Goal: Task Accomplishment & Management: Manage account settings

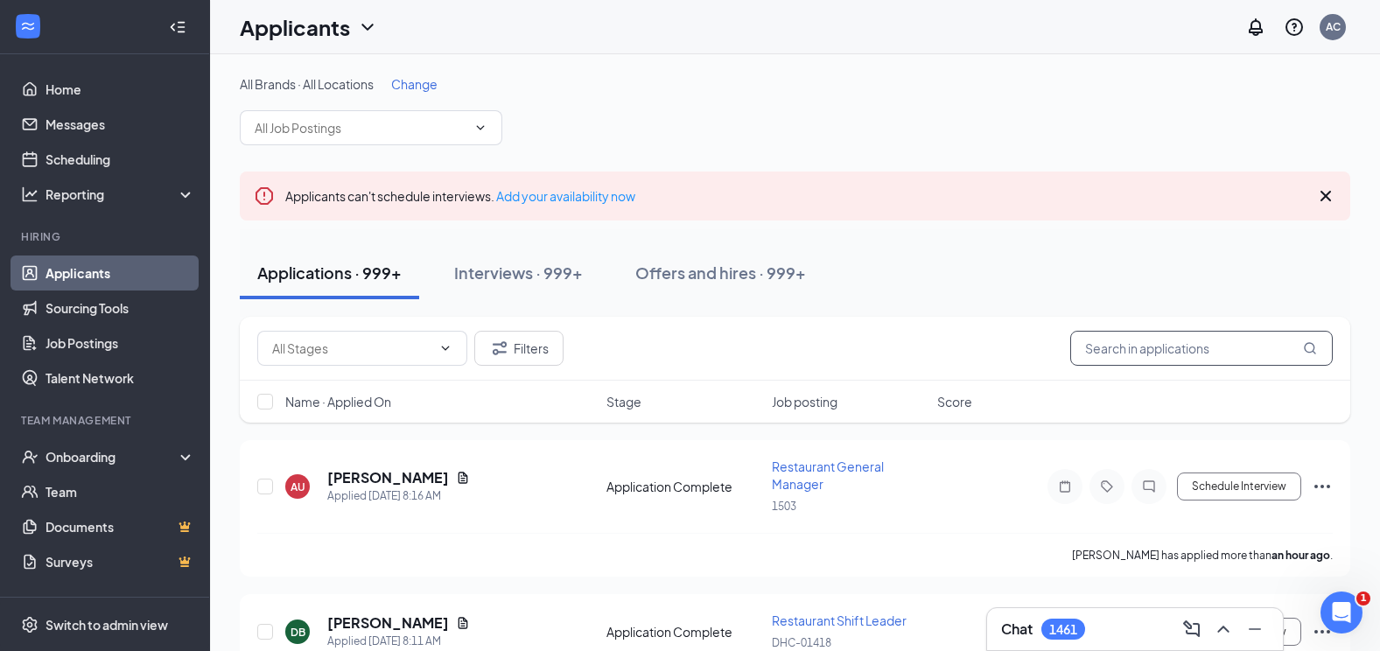
click at [1112, 356] on input "text" at bounding box center [1201, 348] width 263 height 35
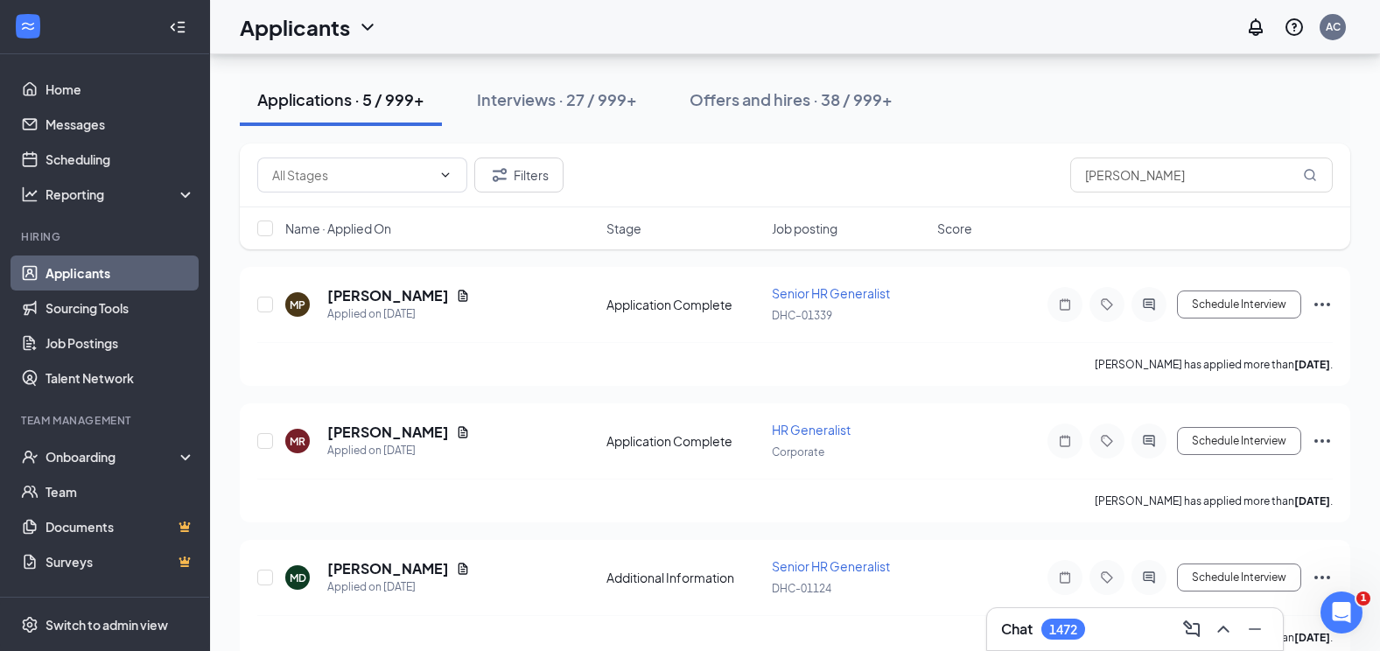
scroll to position [175, 0]
click at [1181, 172] on input "[PERSON_NAME]" at bounding box center [1201, 173] width 263 height 35
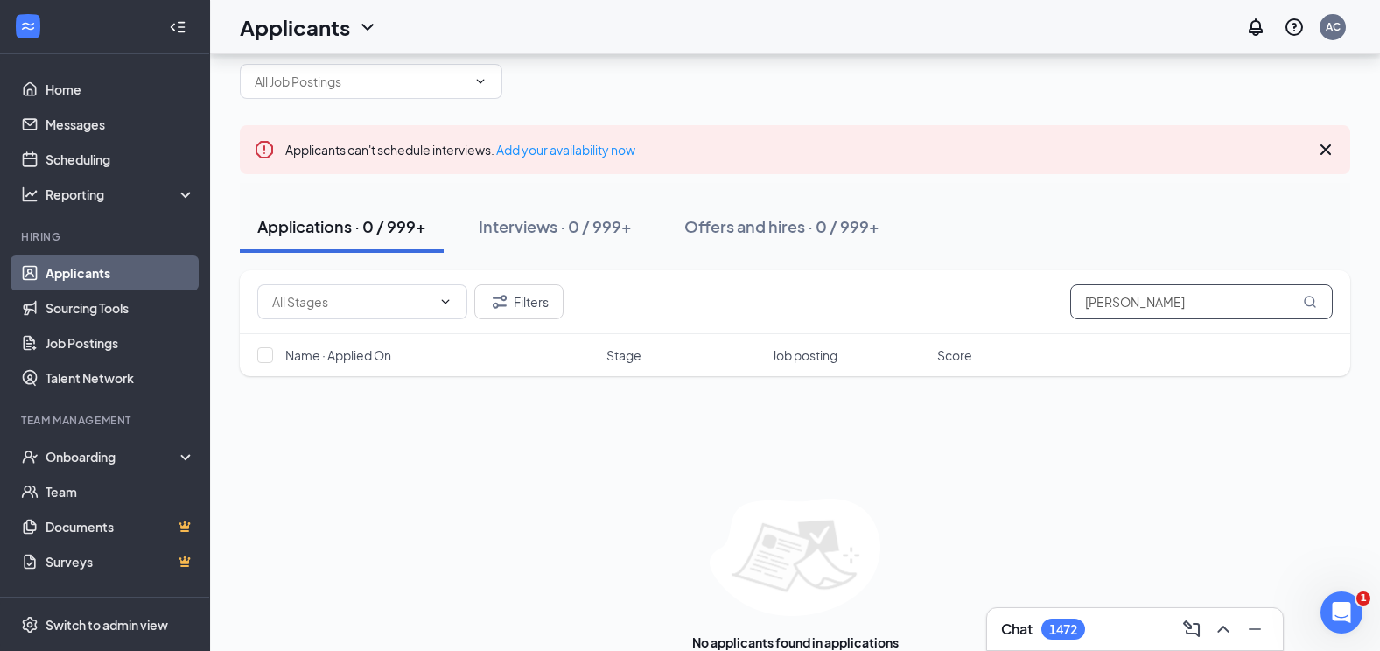
scroll to position [85, 0]
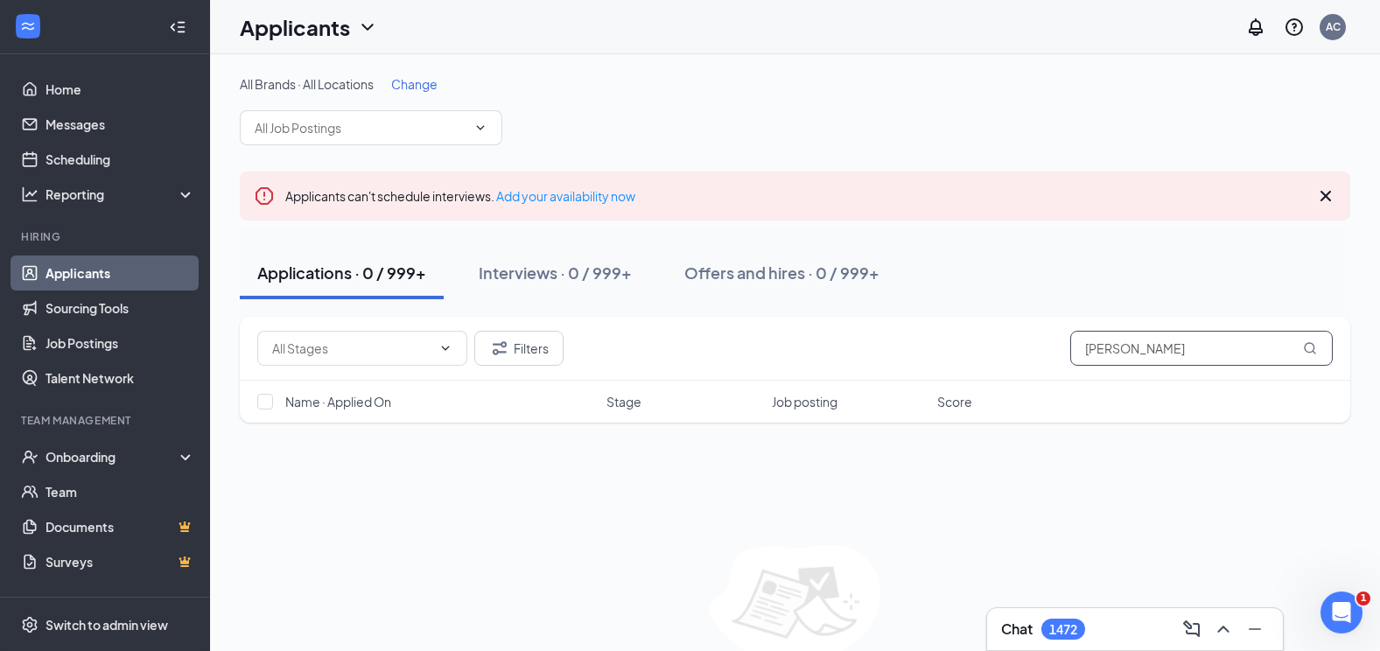
drag, startPoint x: 1200, startPoint y: 358, endPoint x: 1005, endPoint y: 354, distance: 195.2
click at [1005, 354] on div "Filters [PERSON_NAME]" at bounding box center [795, 348] width 1076 height 35
type input "s"
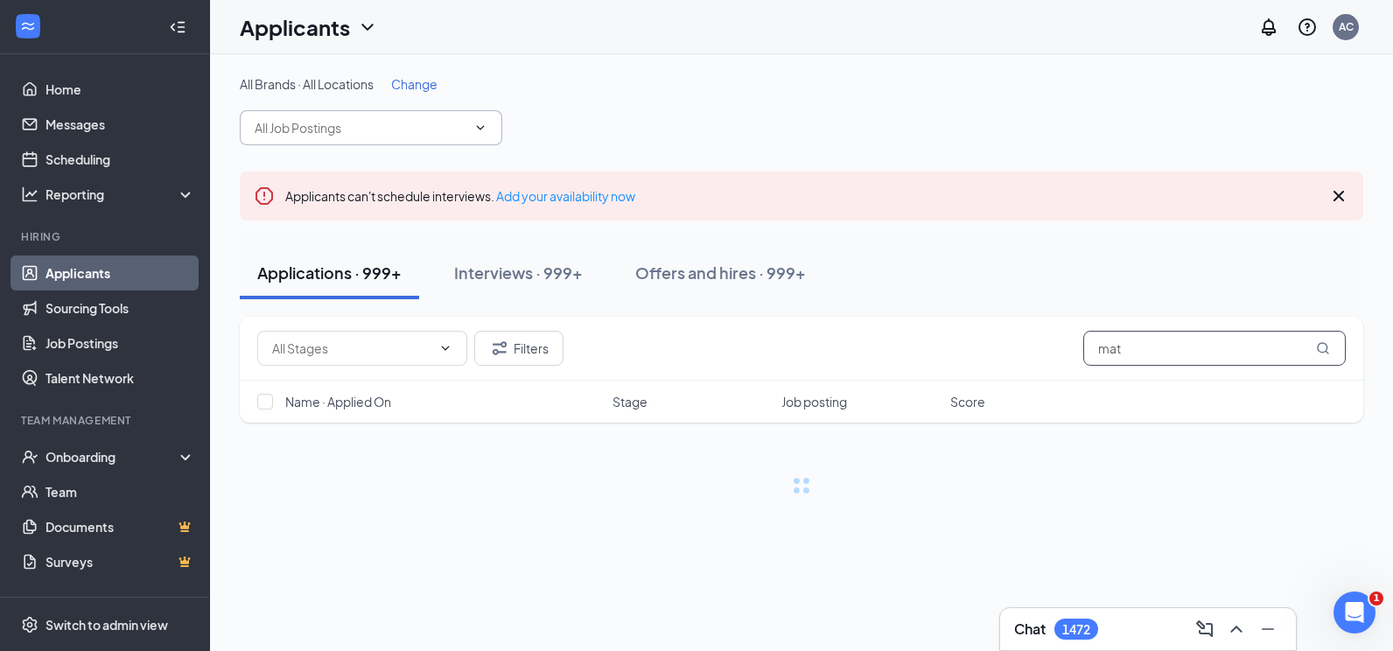
type input "mat"
click at [314, 128] on input "text" at bounding box center [361, 127] width 212 height 19
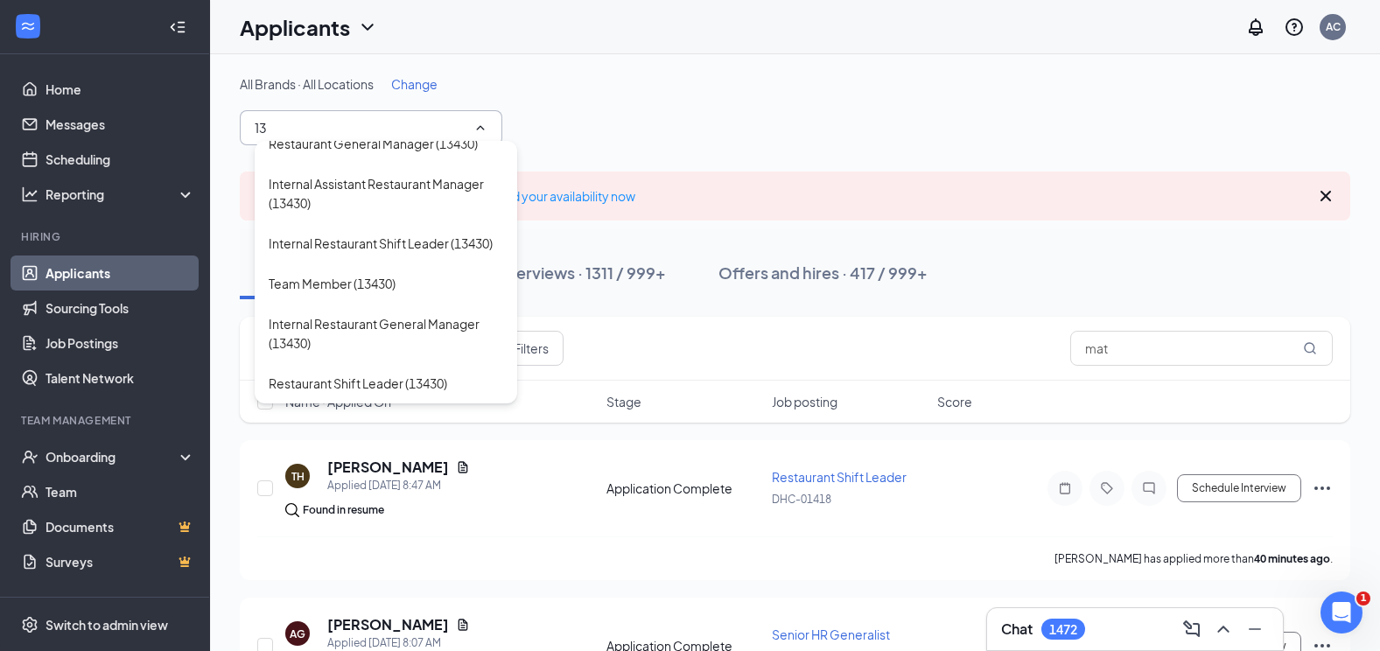
scroll to position [77, 0]
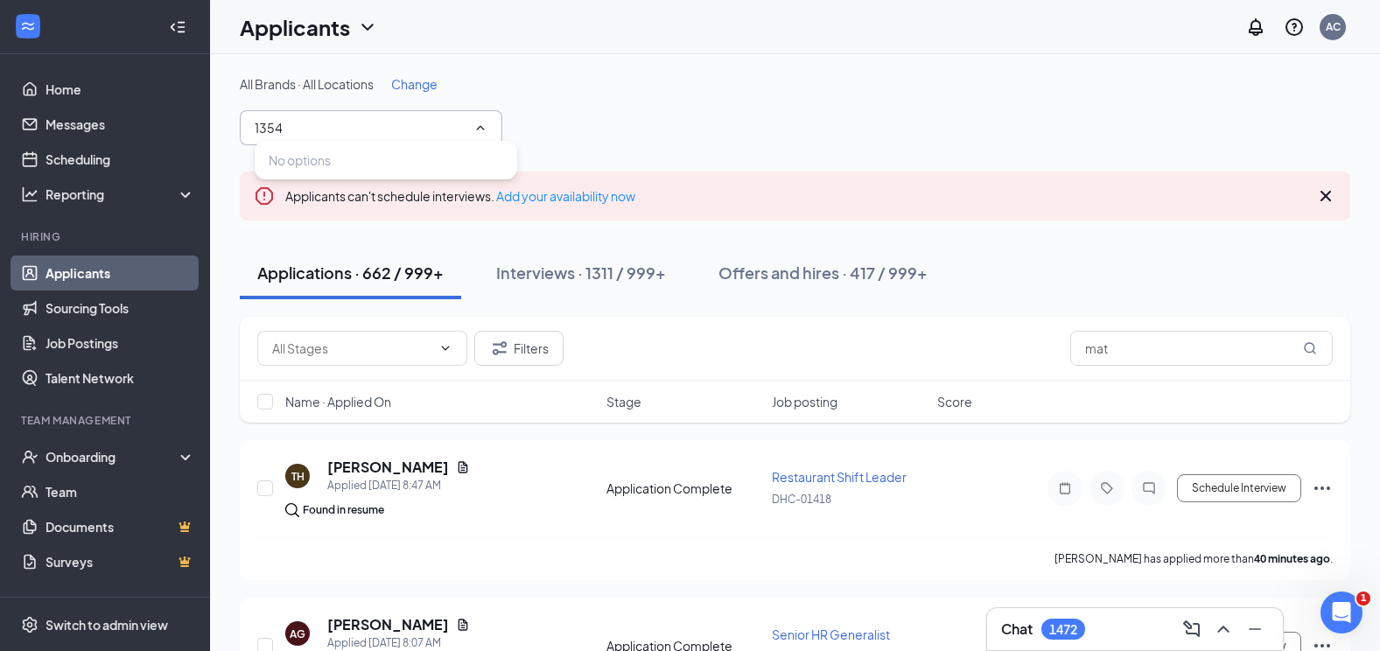
type input "1354"
click at [396, 77] on span "Change" at bounding box center [414, 84] width 46 height 16
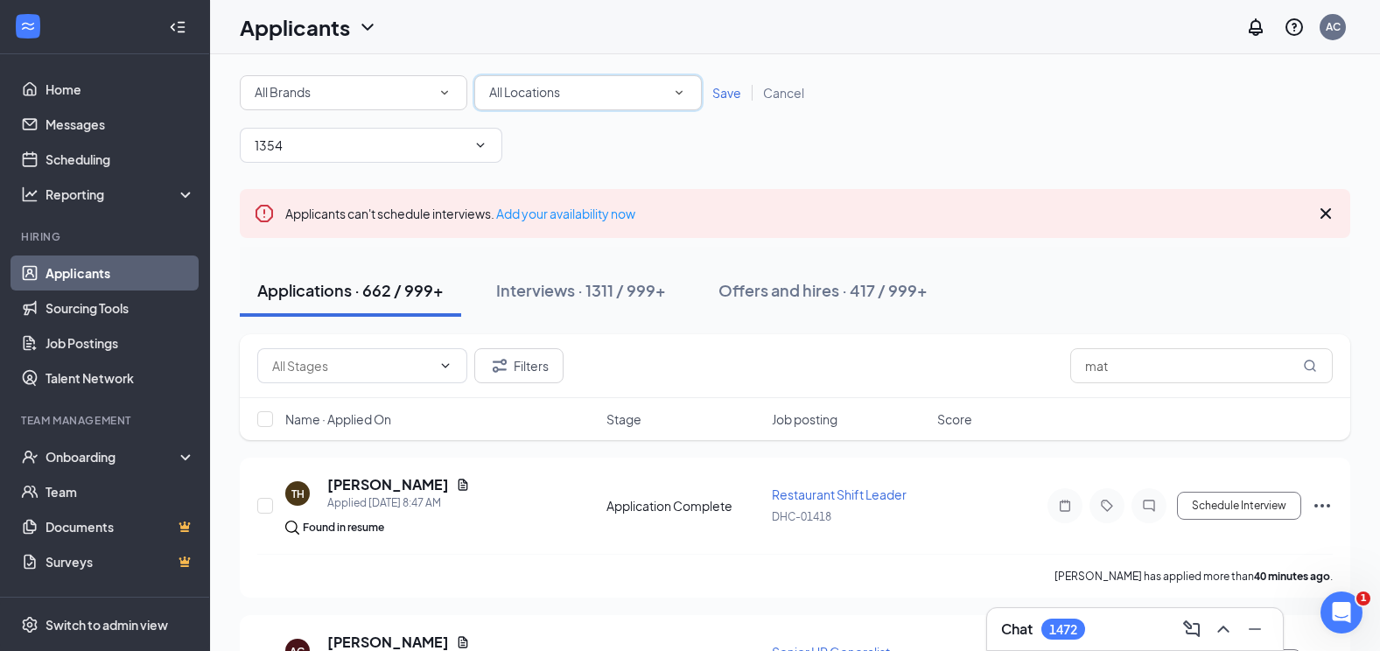
click at [606, 99] on div "All Locations" at bounding box center [588, 92] width 198 height 21
type input "1354"
click at [567, 128] on li "DHC-01354" at bounding box center [588, 142] width 228 height 42
click at [725, 88] on span "Save" at bounding box center [726, 93] width 29 height 16
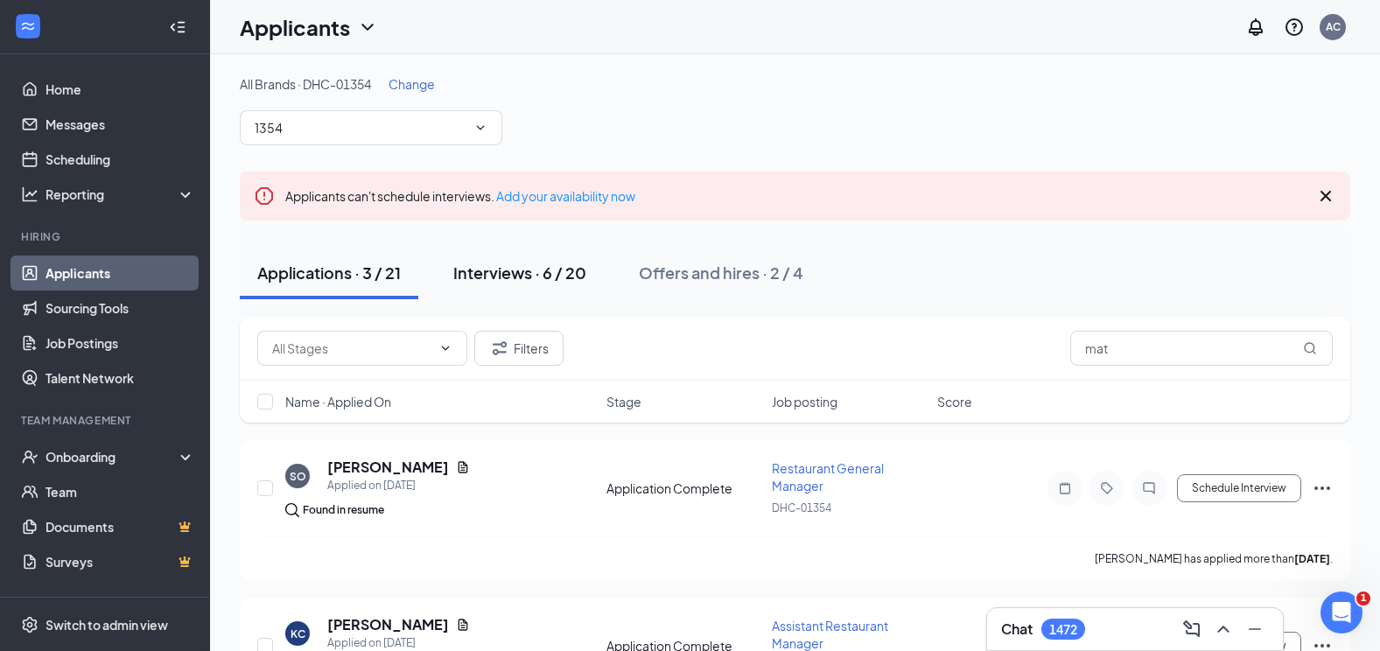
click at [538, 266] on div "Interviews · 6 / 20" at bounding box center [519, 273] width 133 height 22
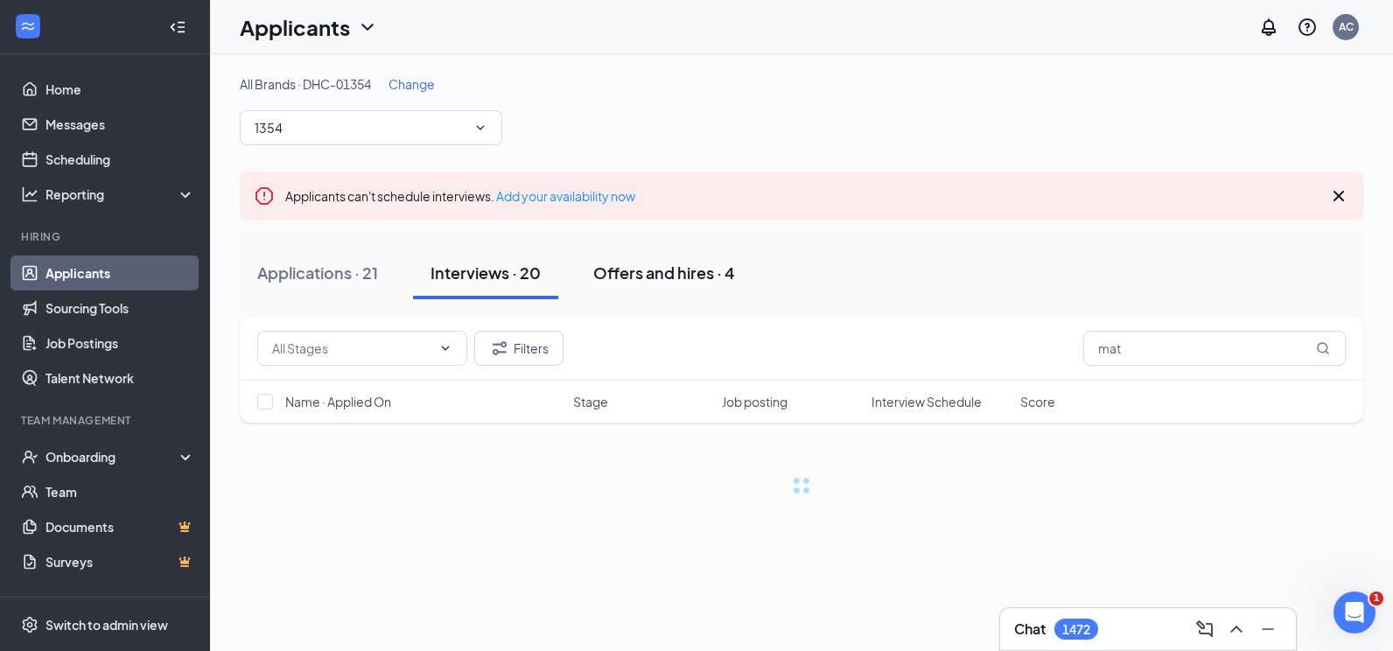
click at [644, 264] on div "Offers and hires · 4" at bounding box center [664, 273] width 142 height 22
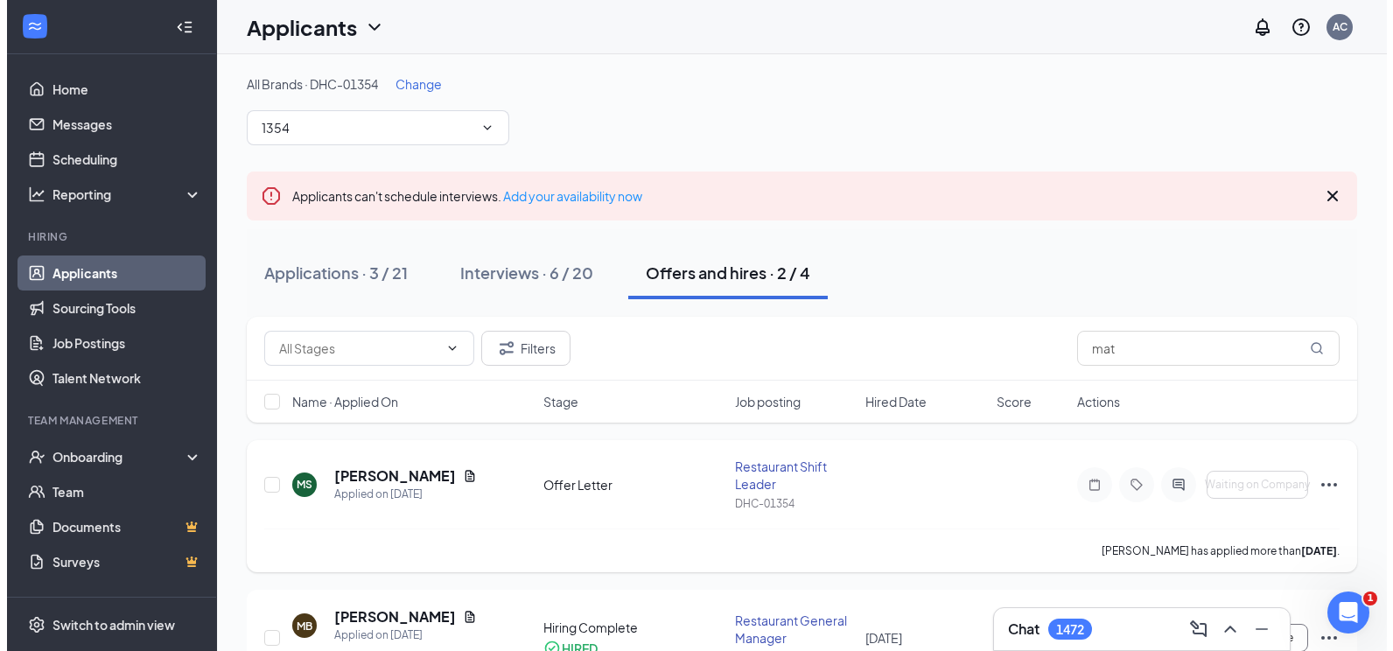
scroll to position [85, 0]
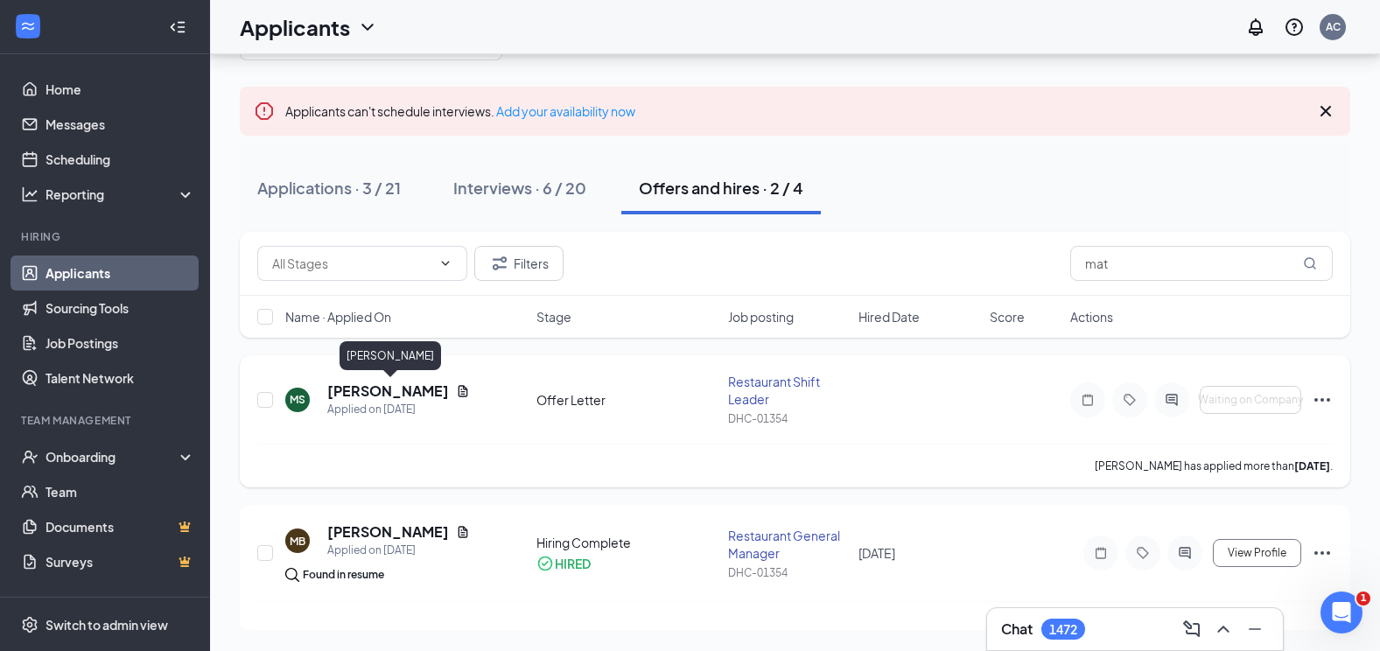
click at [409, 386] on h5 "[PERSON_NAME]" at bounding box center [388, 391] width 122 height 19
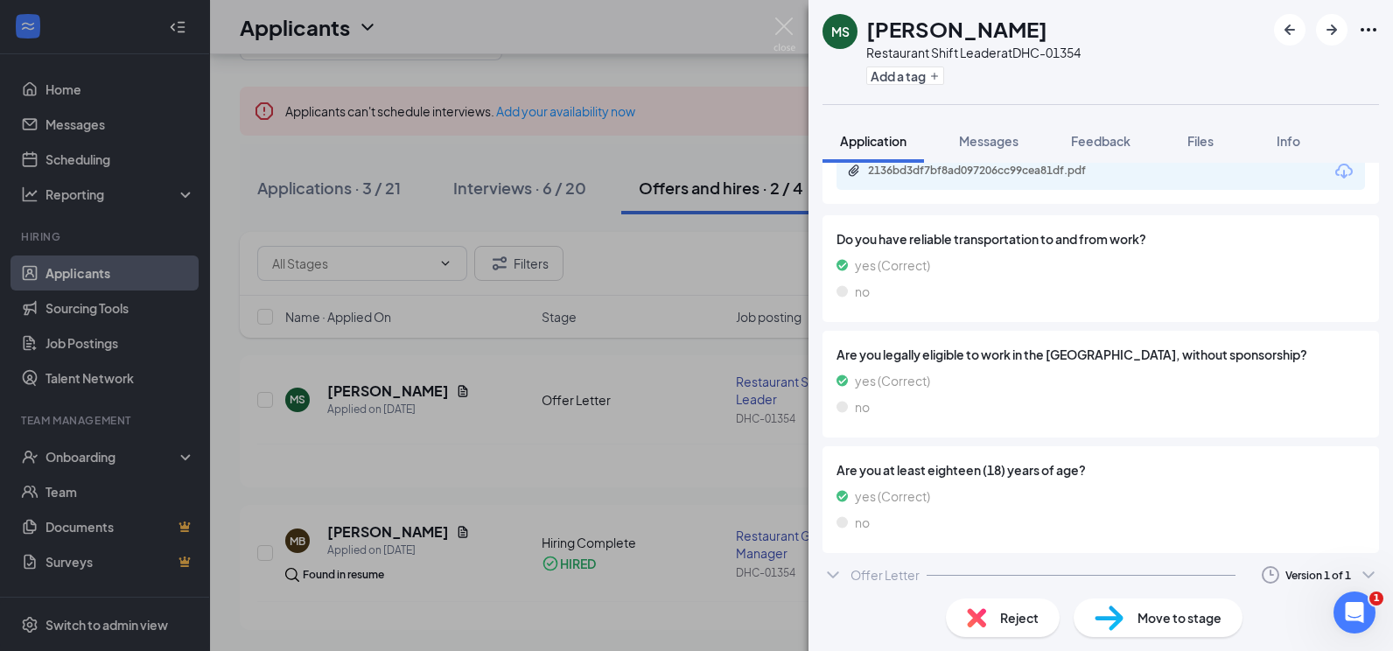
scroll to position [1059, 0]
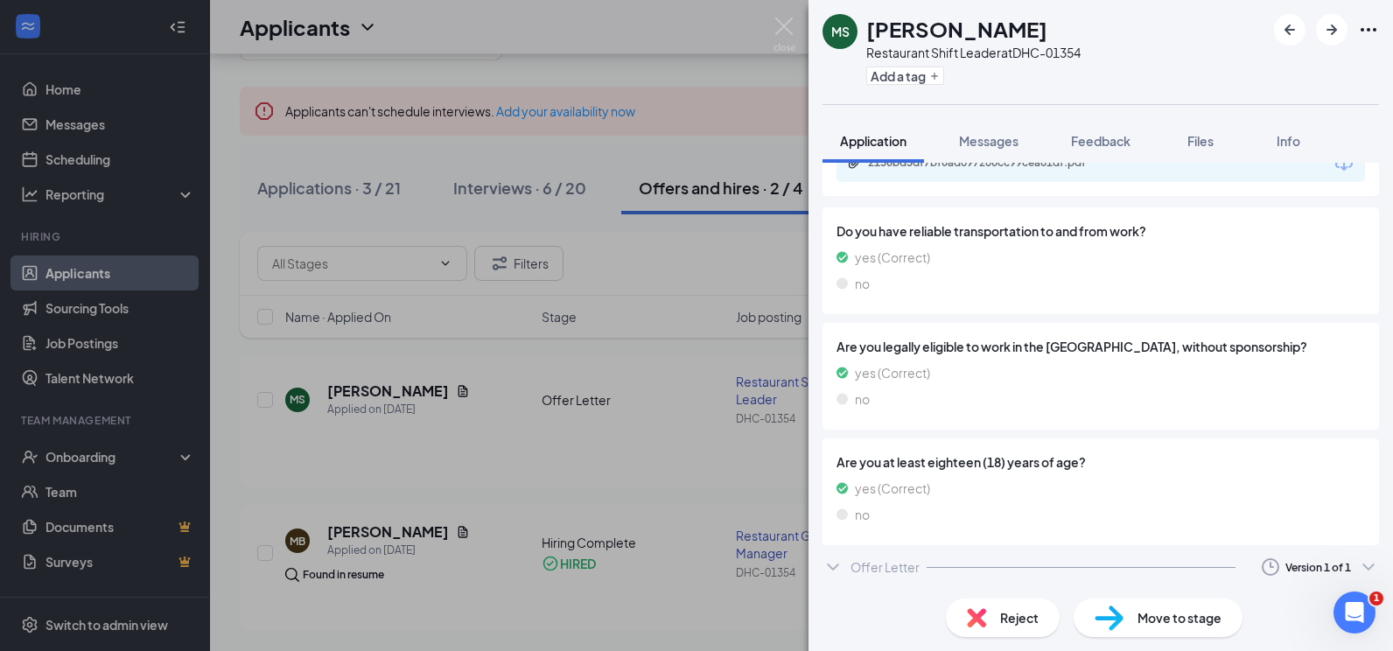
click at [888, 570] on div "Offer Letter" at bounding box center [885, 567] width 69 height 18
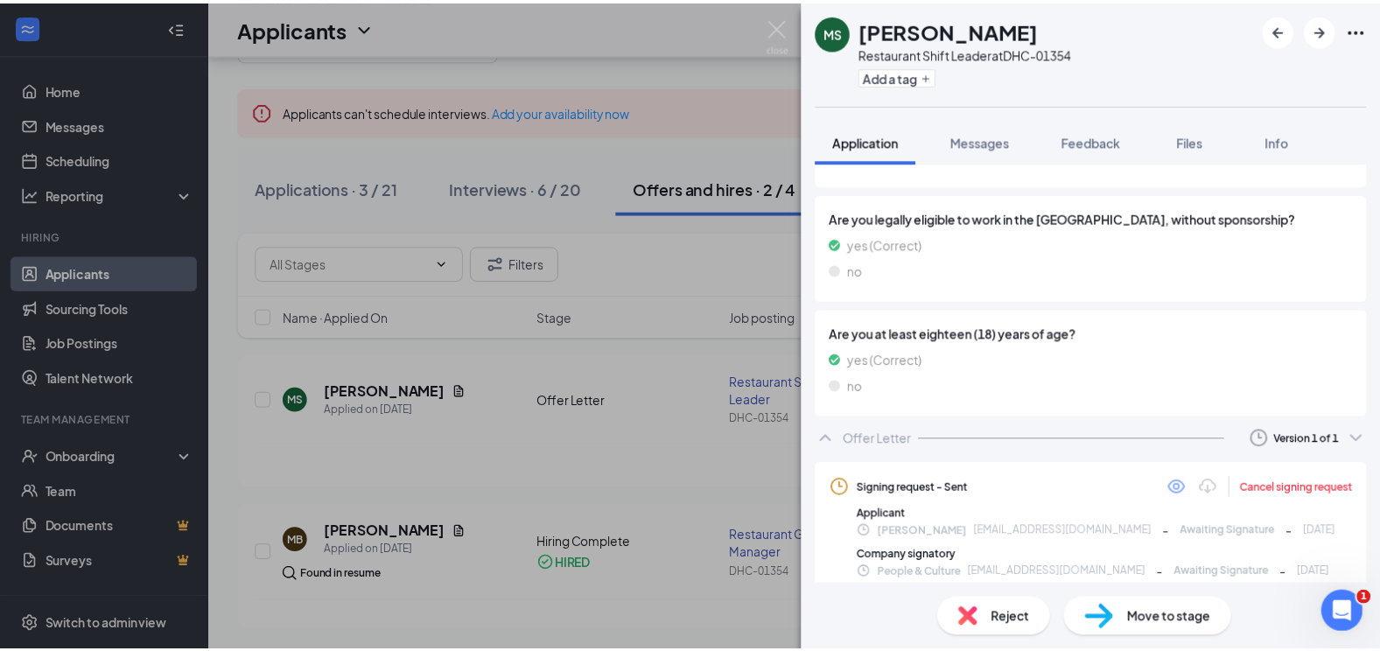
scroll to position [1190, 0]
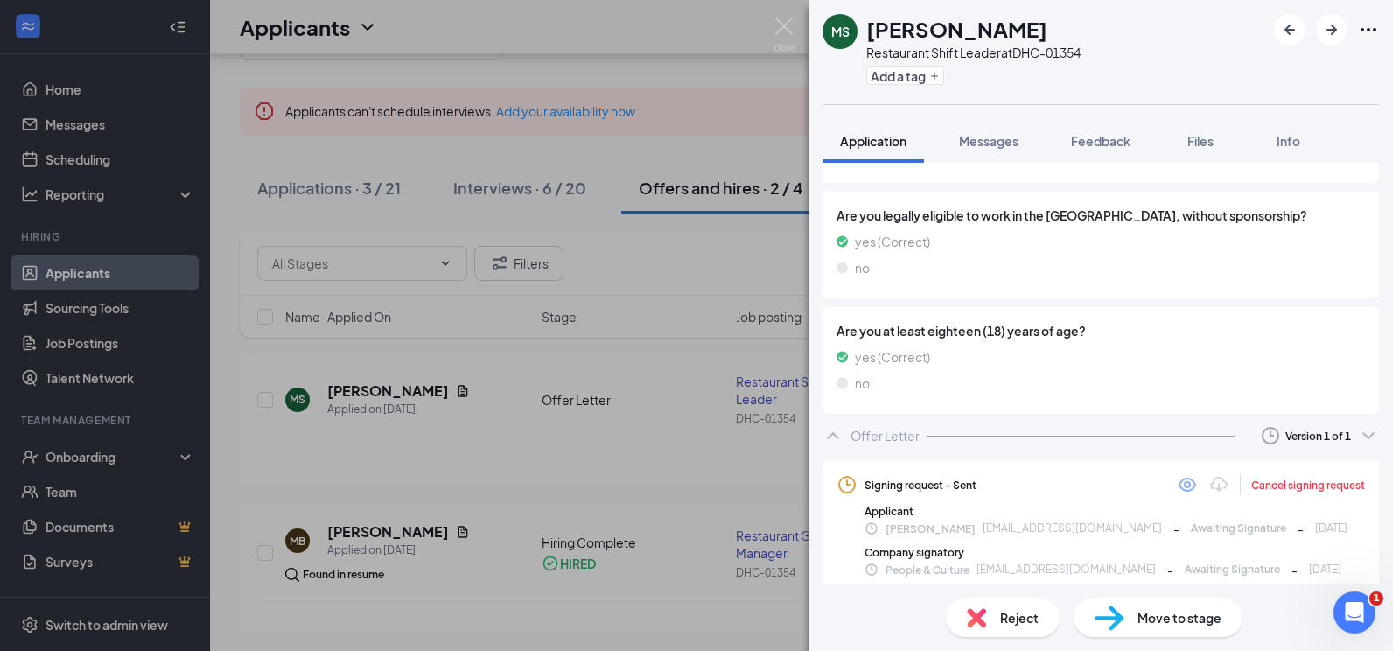
click at [1275, 484] on div "Cancel signing request" at bounding box center [1308, 485] width 114 height 15
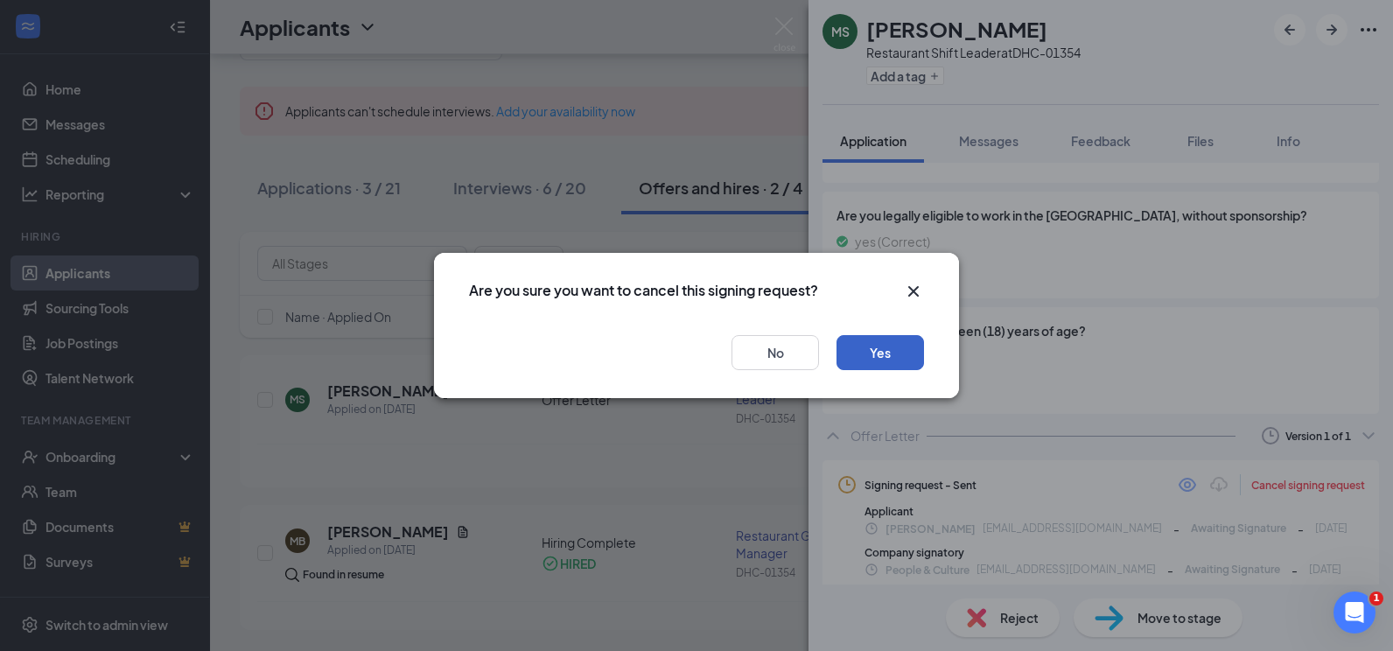
click at [868, 349] on button "Yes" at bounding box center [881, 352] width 88 height 35
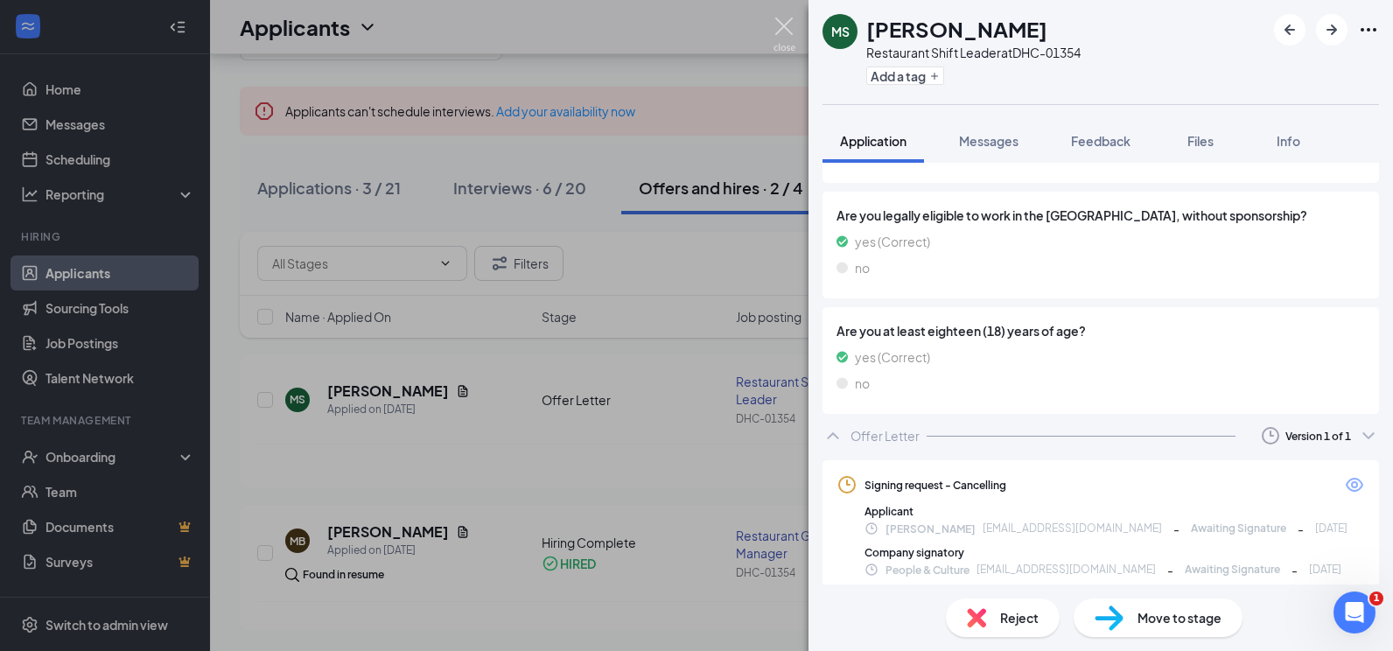
drag, startPoint x: 778, startPoint y: 19, endPoint x: 913, endPoint y: 190, distance: 217.4
click at [778, 18] on img at bounding box center [785, 35] width 22 height 34
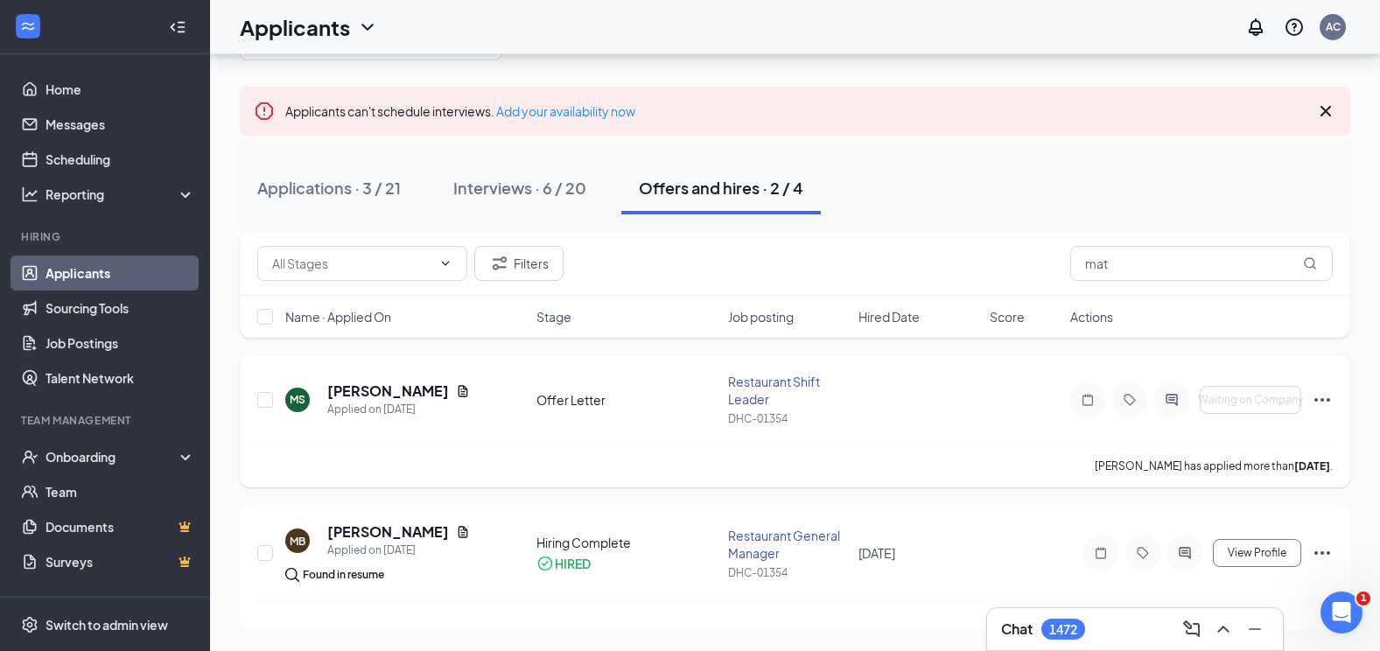
click at [1317, 397] on icon "Ellipses" at bounding box center [1322, 399] width 21 height 21
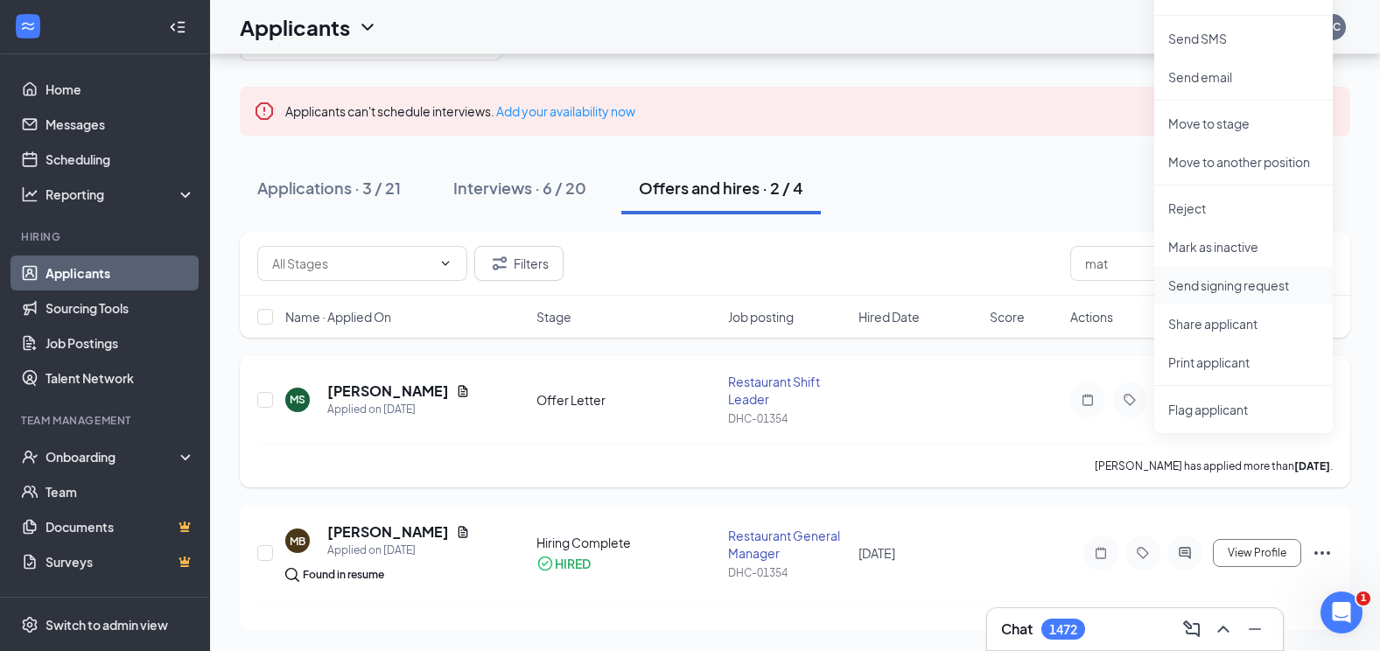
click at [1232, 277] on p "Send signing request" at bounding box center [1243, 286] width 151 height 18
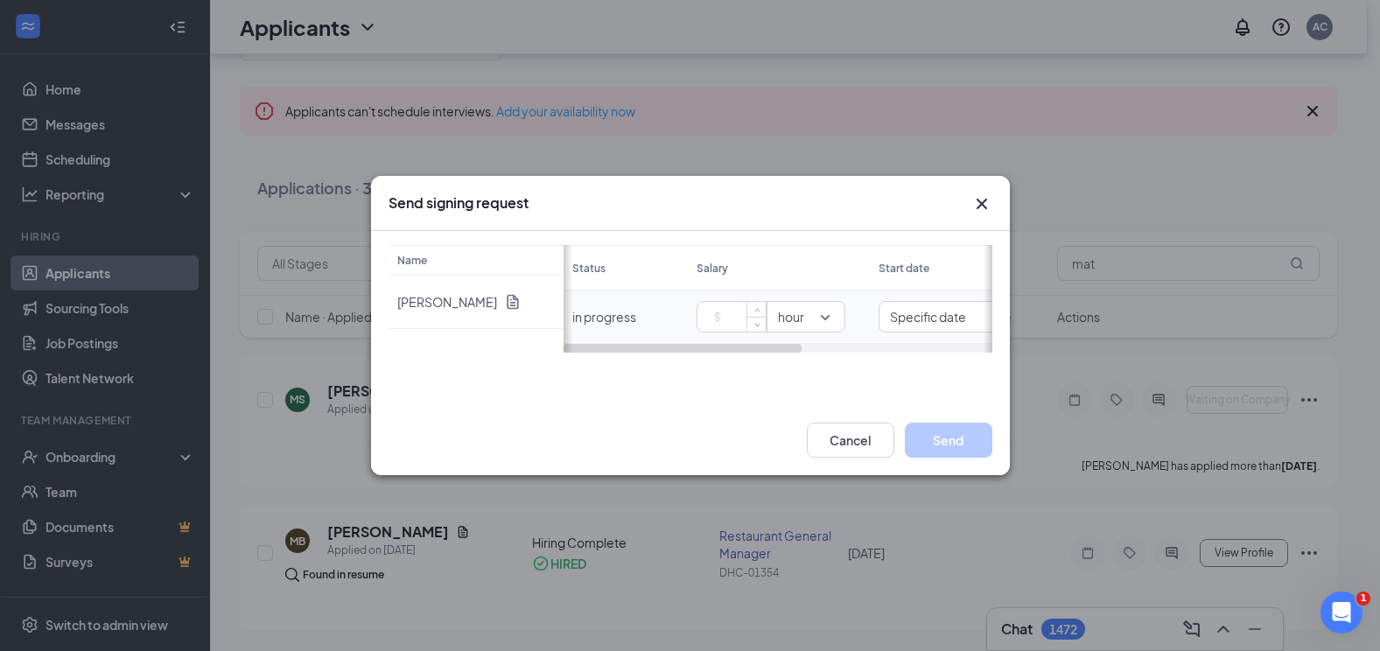
click at [733, 314] on input at bounding box center [734, 317] width 61 height 26
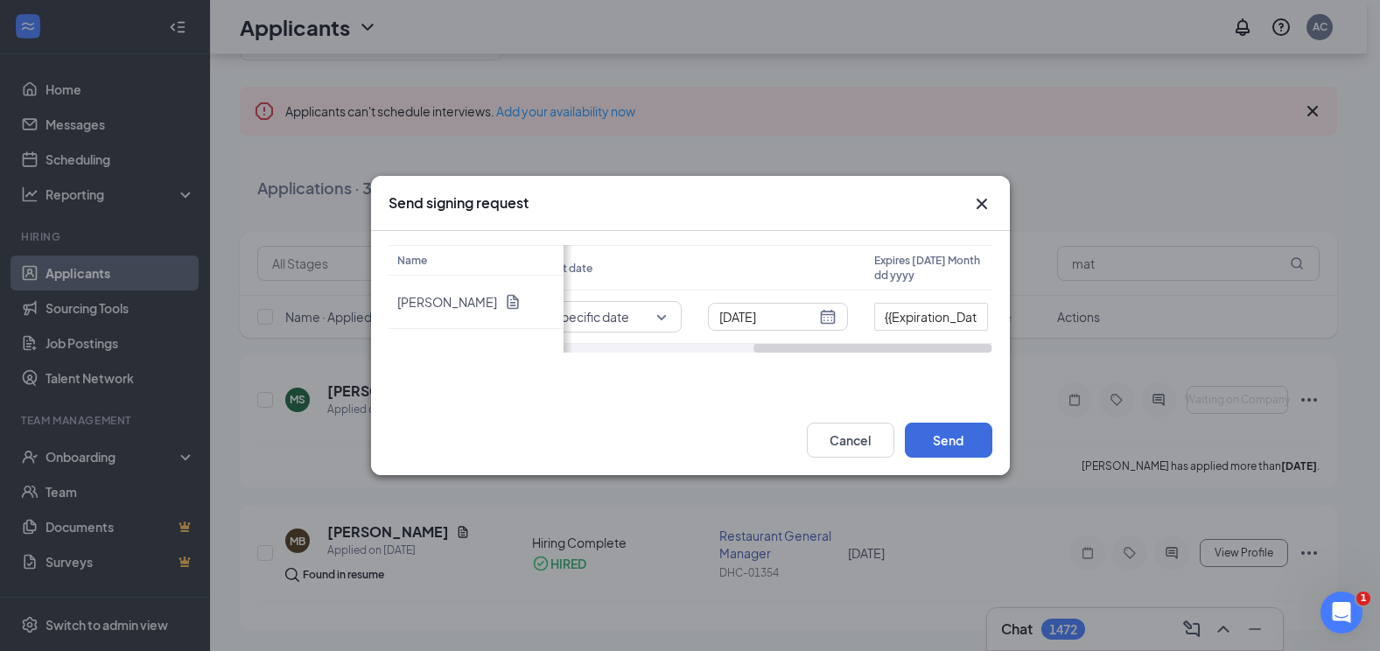
scroll to position [0, 341]
drag, startPoint x: 767, startPoint y: 346, endPoint x: 969, endPoint y: 353, distance: 202.3
click at [969, 353] on div "Name [PERSON_NAME] Status Salary Start date Expires [DATE] Month dd yyyy in pro…" at bounding box center [690, 318] width 639 height 174
type input "18.35"
click at [821, 314] on div "[DATE]" at bounding box center [773, 316] width 117 height 19
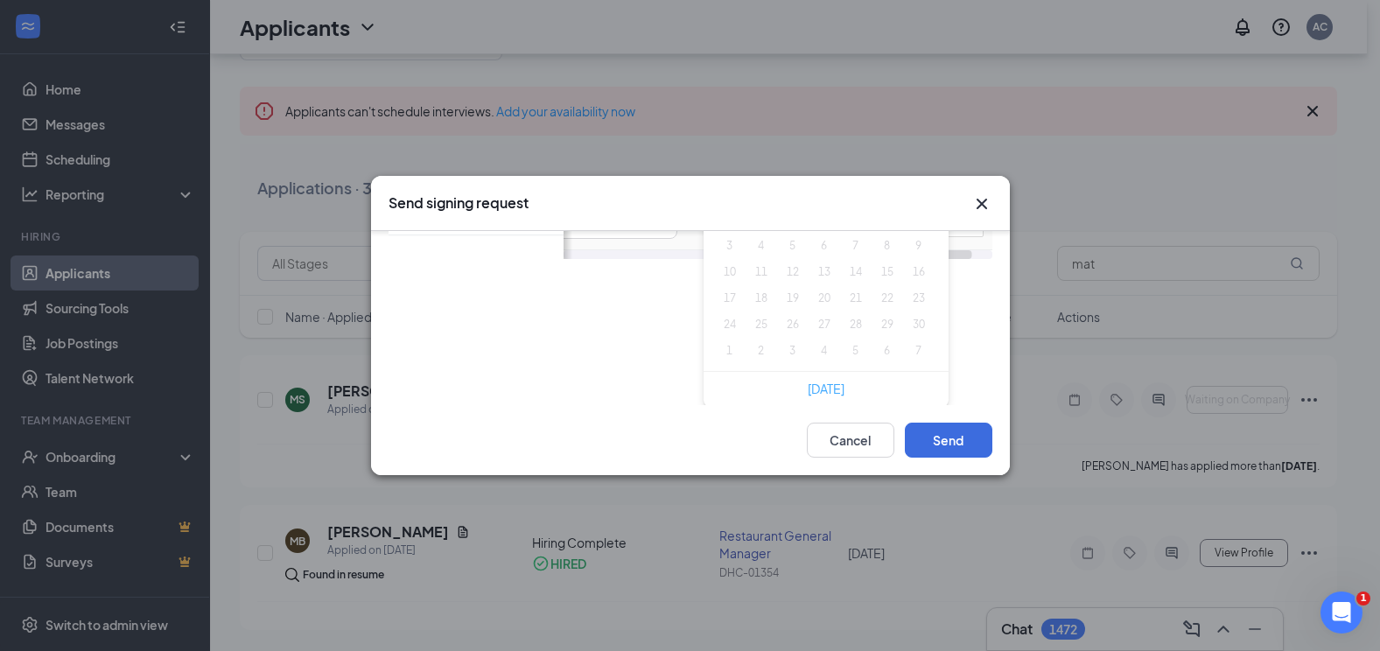
scroll to position [95, 0]
click at [823, 389] on link "[DATE]" at bounding box center [826, 387] width 37 height 16
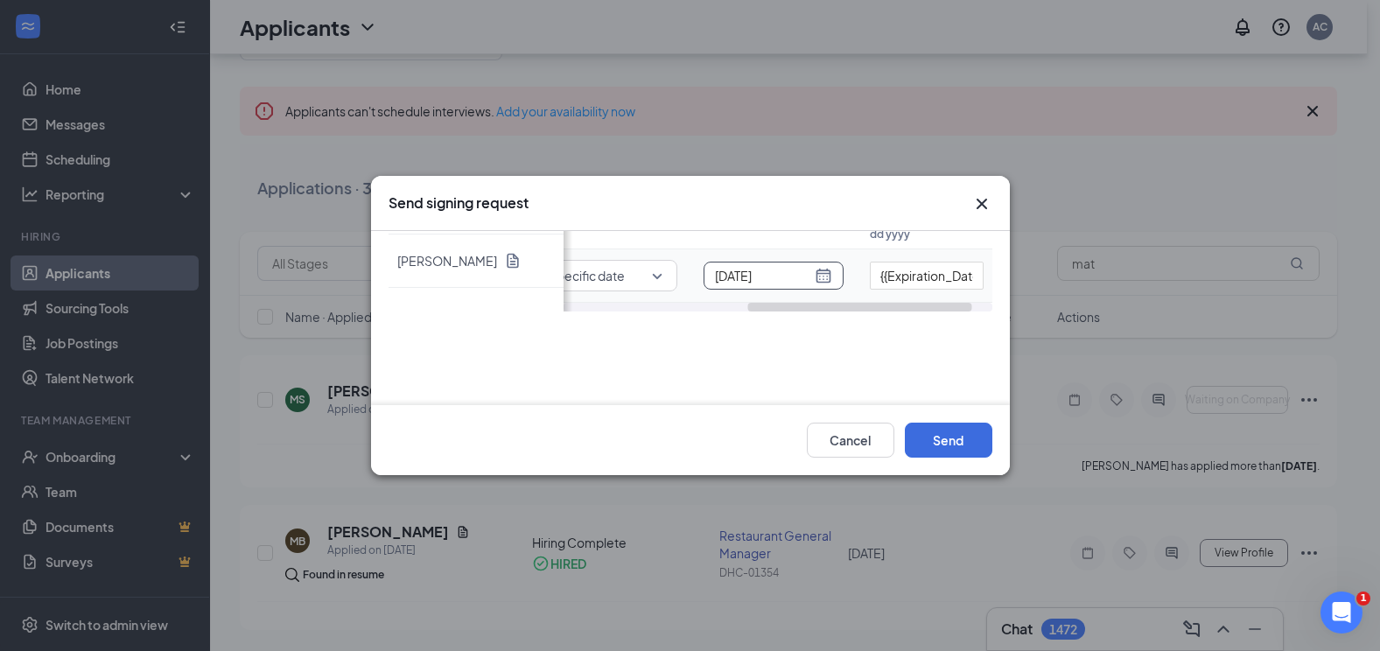
scroll to position [0, 0]
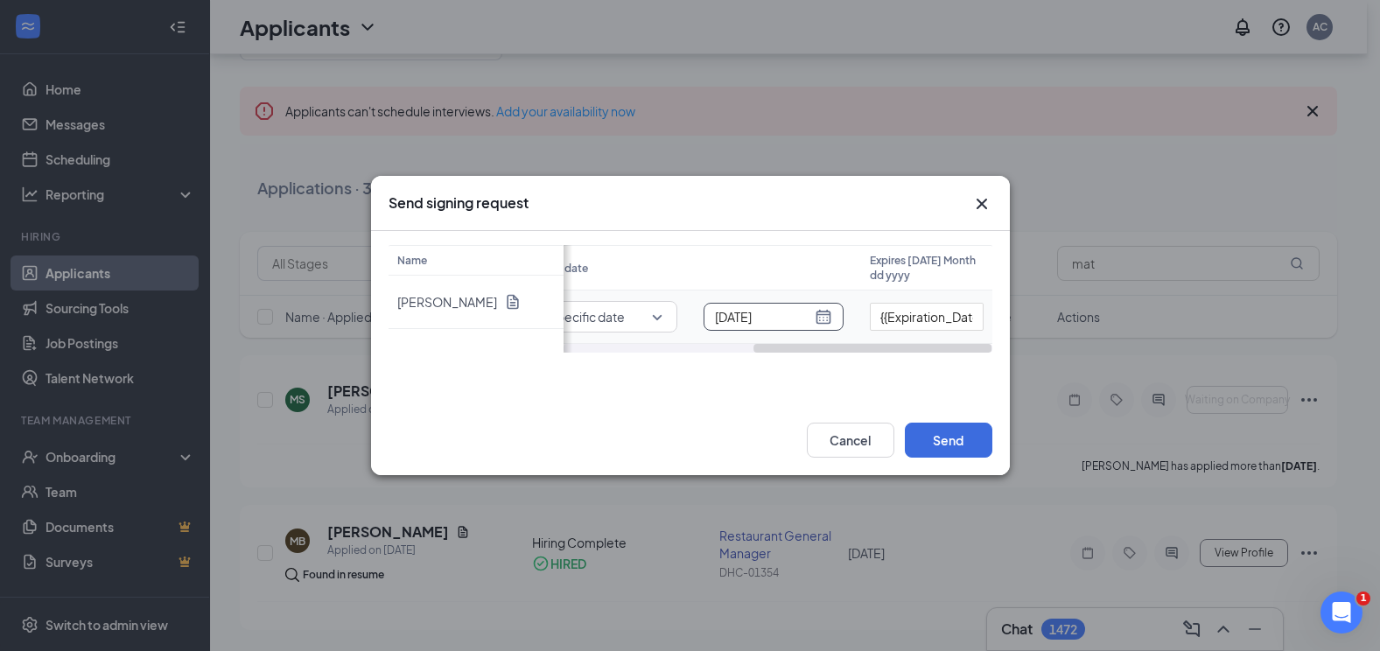
click at [832, 317] on div "[DATE]" at bounding box center [774, 317] width 140 height 28
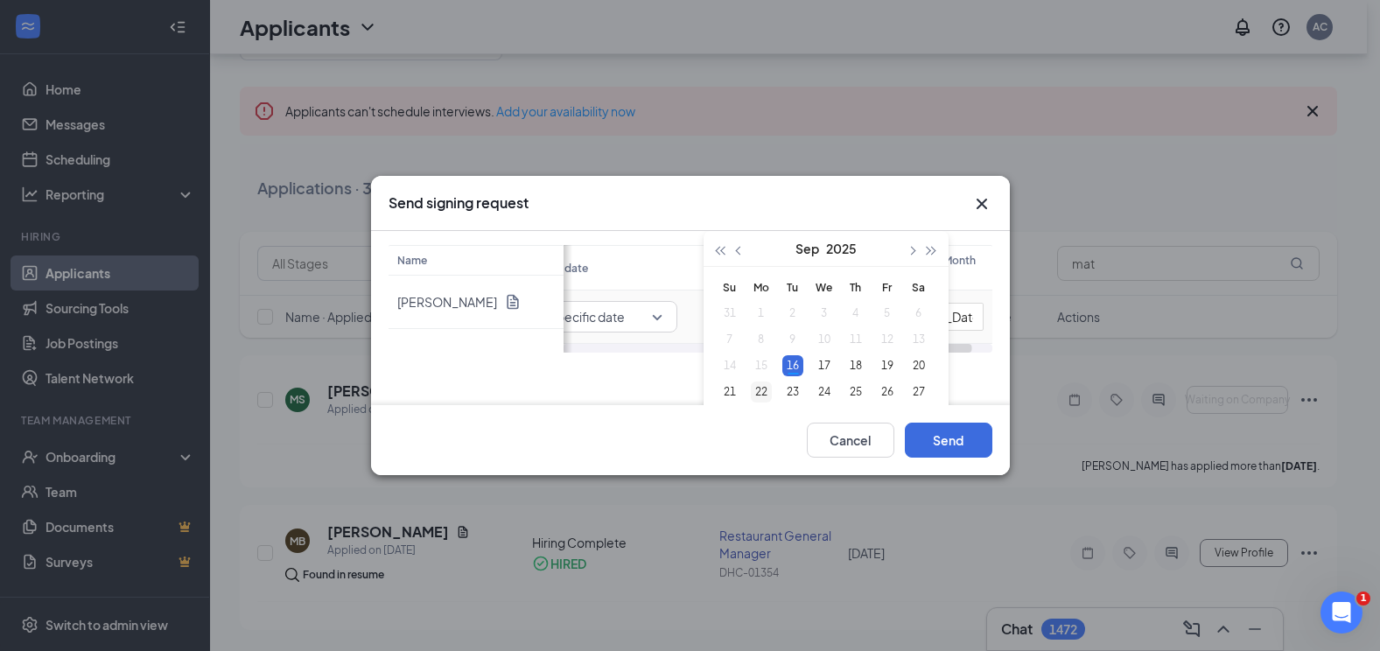
type input "[DATE]"
click at [768, 389] on div "22" at bounding box center [761, 392] width 21 height 21
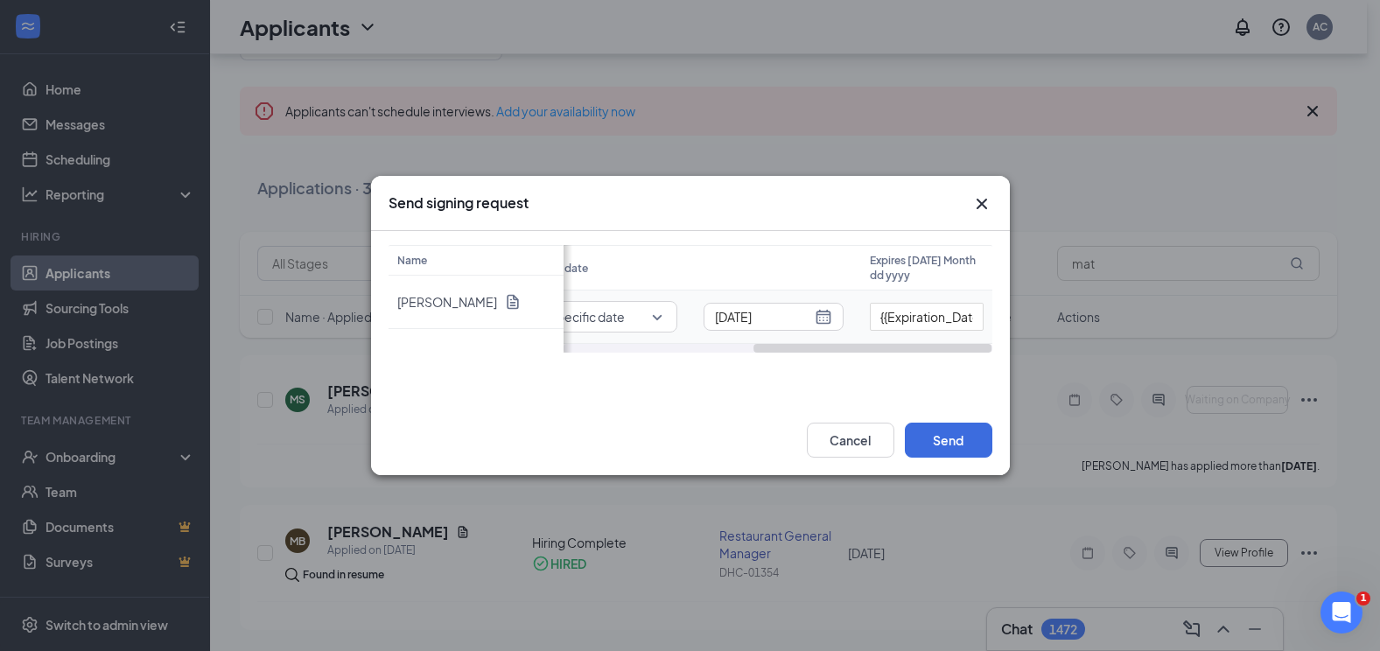
click at [926, 340] on td "{{Expiration_Date_in_3_days}}" at bounding box center [926, 317] width 131 height 53
click at [928, 321] on input "{{Expiration_Date_in_3_days}}" at bounding box center [927, 317] width 114 height 28
click at [928, 320] on input "{{Expiration_Date_in_3_days}}" at bounding box center [927, 317] width 114 height 28
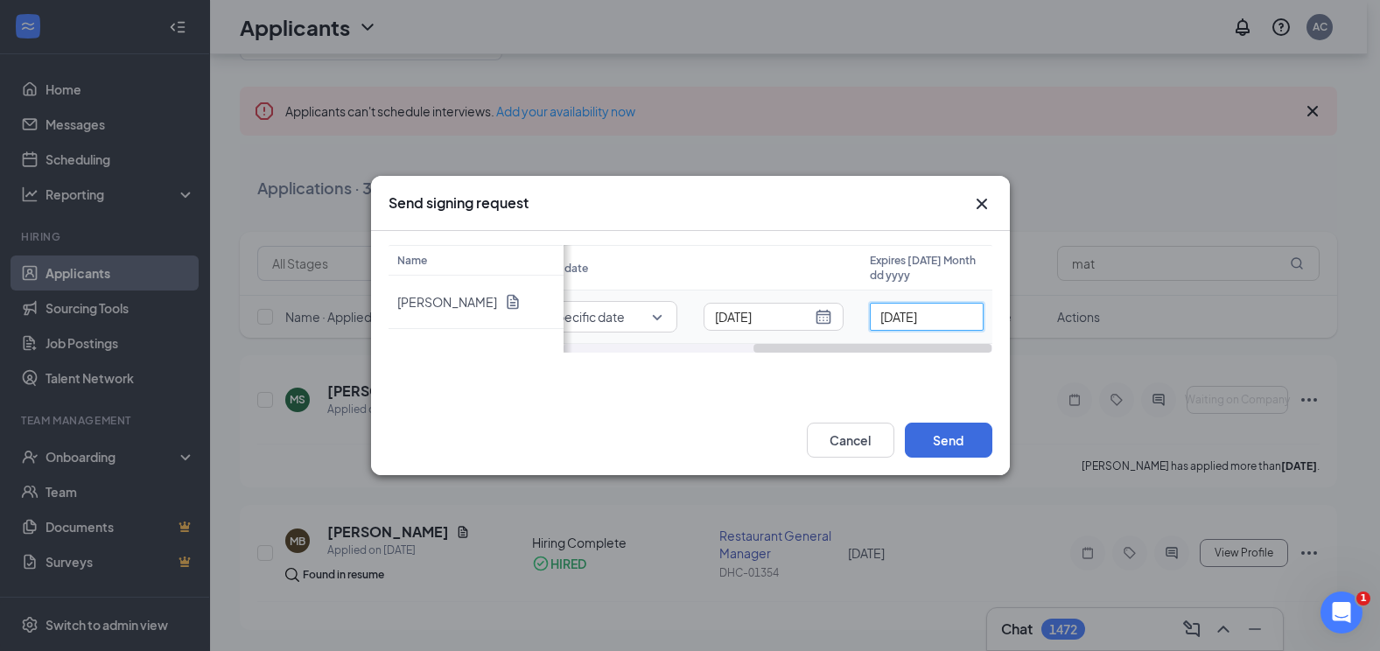
click at [939, 316] on input "[DATE]" at bounding box center [927, 317] width 114 height 28
type input "[DATE]"
drag, startPoint x: 916, startPoint y: 349, endPoint x: 1077, endPoint y: 361, distance: 161.4
click at [1077, 361] on div "Send signing request Name [PERSON_NAME] Status Salary Start date Expires [DATE]…" at bounding box center [690, 325] width 1380 height 651
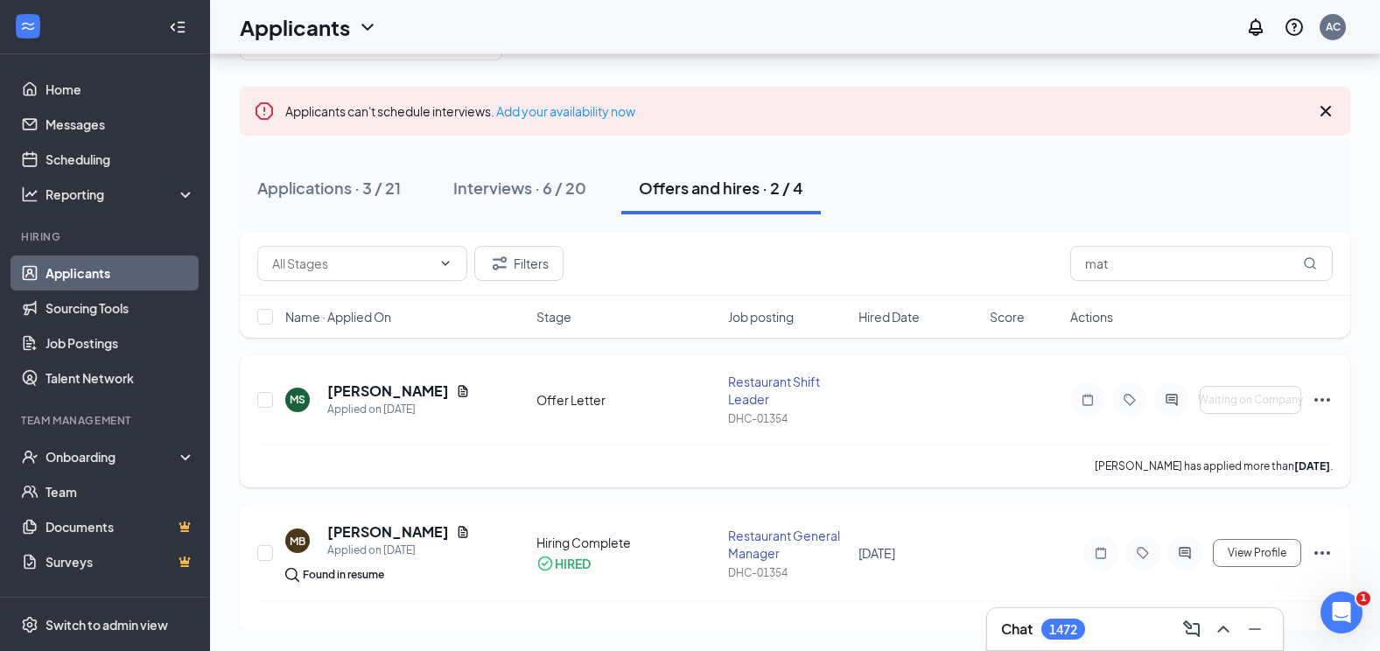
click at [1328, 403] on icon "Ellipses" at bounding box center [1322, 399] width 21 height 21
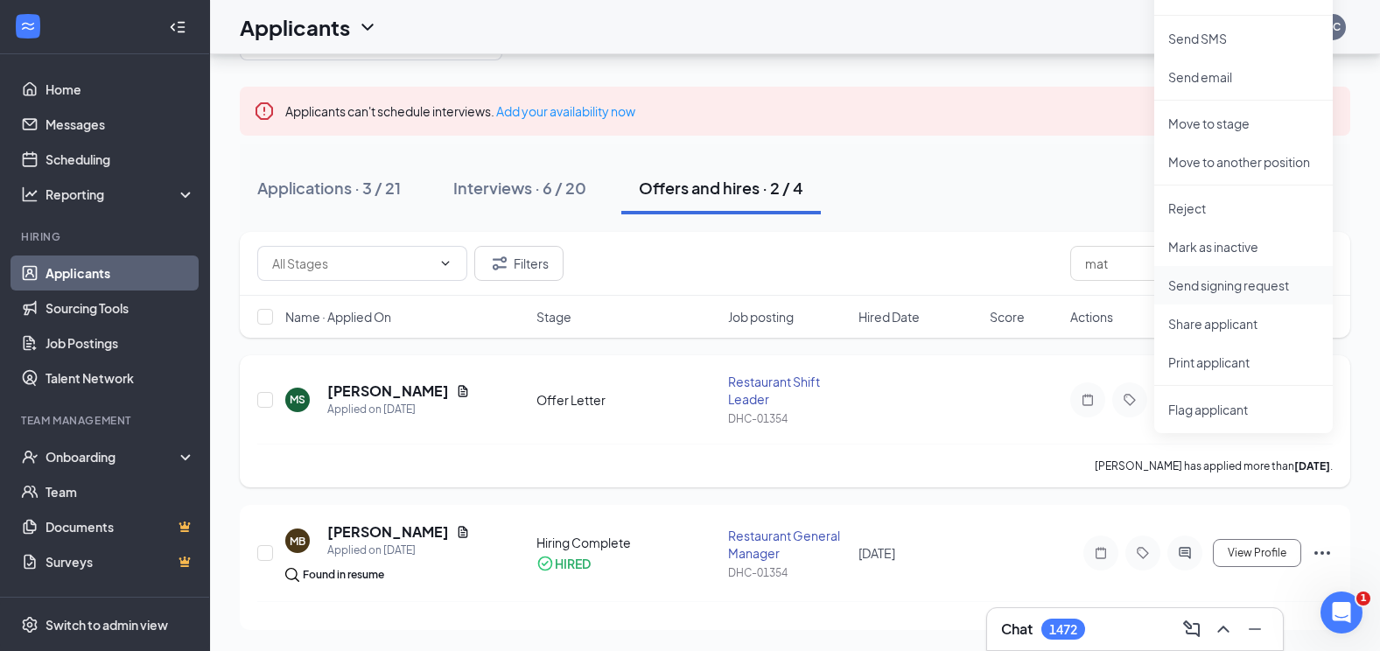
click at [1241, 287] on p "Send signing request" at bounding box center [1243, 286] width 151 height 18
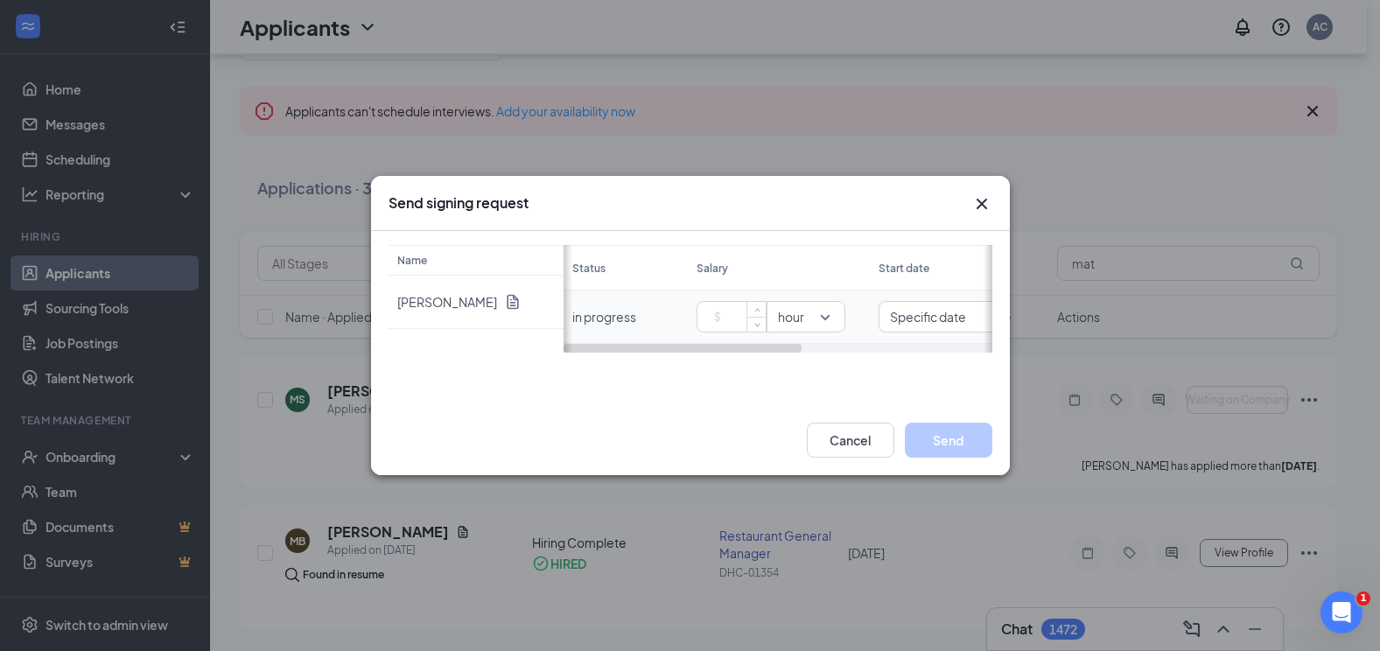
click at [745, 312] on input at bounding box center [734, 317] width 61 height 26
type input "18.35"
drag, startPoint x: 736, startPoint y: 353, endPoint x: 854, endPoint y: 358, distance: 118.3
click at [854, 359] on div "Name [PERSON_NAME] Status Salary Start date Expires [DATE] Month dd yyyy in pro…" at bounding box center [690, 318] width 639 height 174
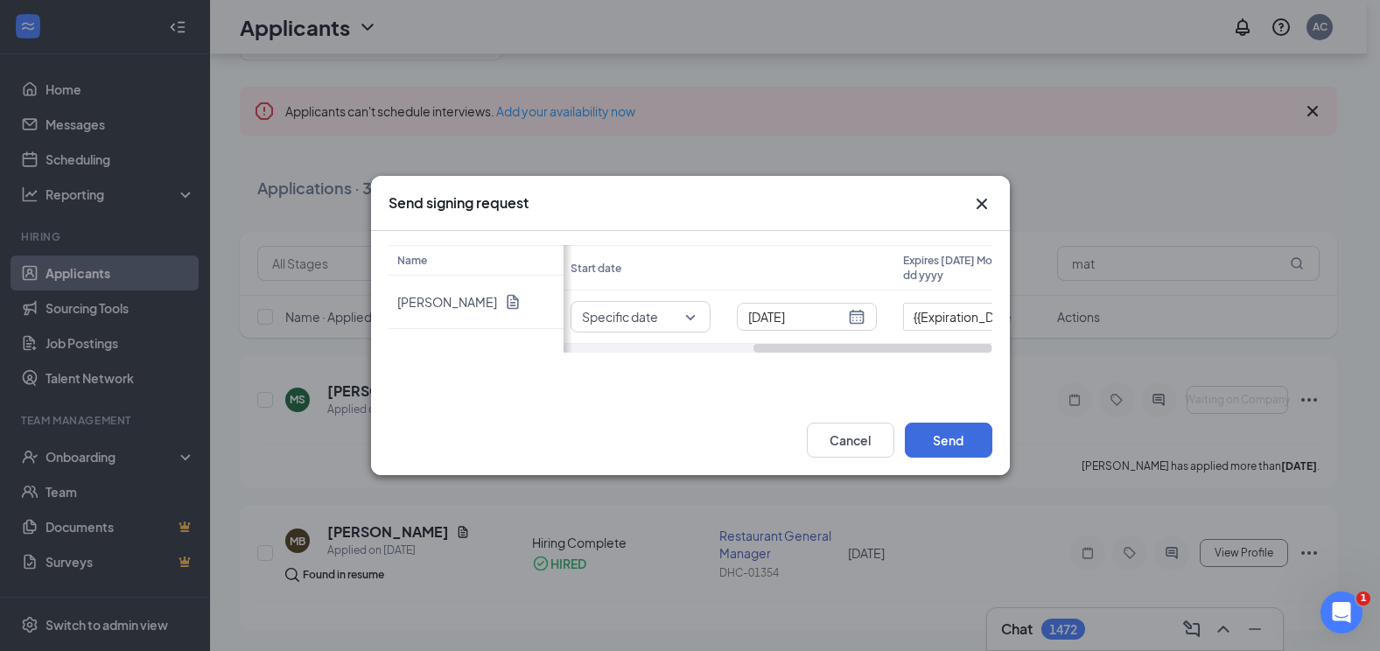
scroll to position [0, 341]
drag, startPoint x: 770, startPoint y: 349, endPoint x: 966, endPoint y: 372, distance: 197.3
click at [966, 372] on div "Name [PERSON_NAME] Status Salary Start date Expires [DATE] Month dd yyyy in pro…" at bounding box center [690, 318] width 639 height 174
click at [822, 319] on div "[DATE]" at bounding box center [773, 316] width 117 height 19
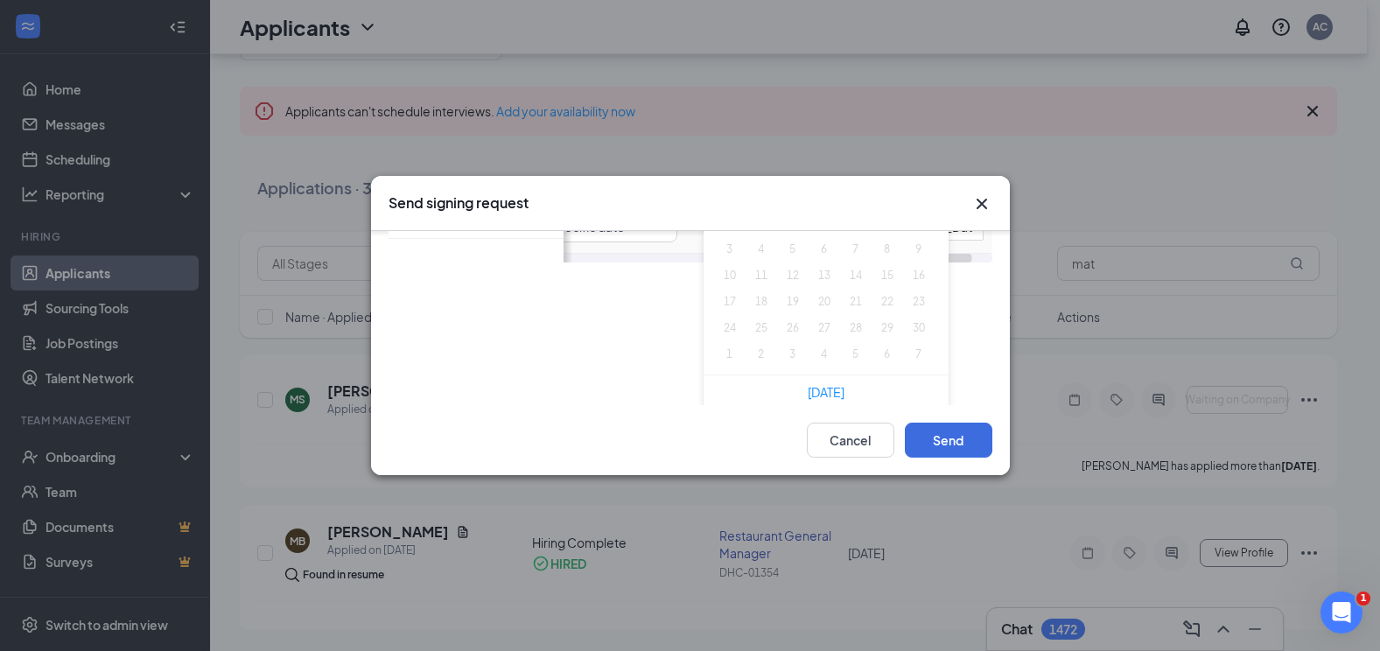
scroll to position [95, 0]
click at [833, 387] on link "[DATE]" at bounding box center [826, 387] width 37 height 16
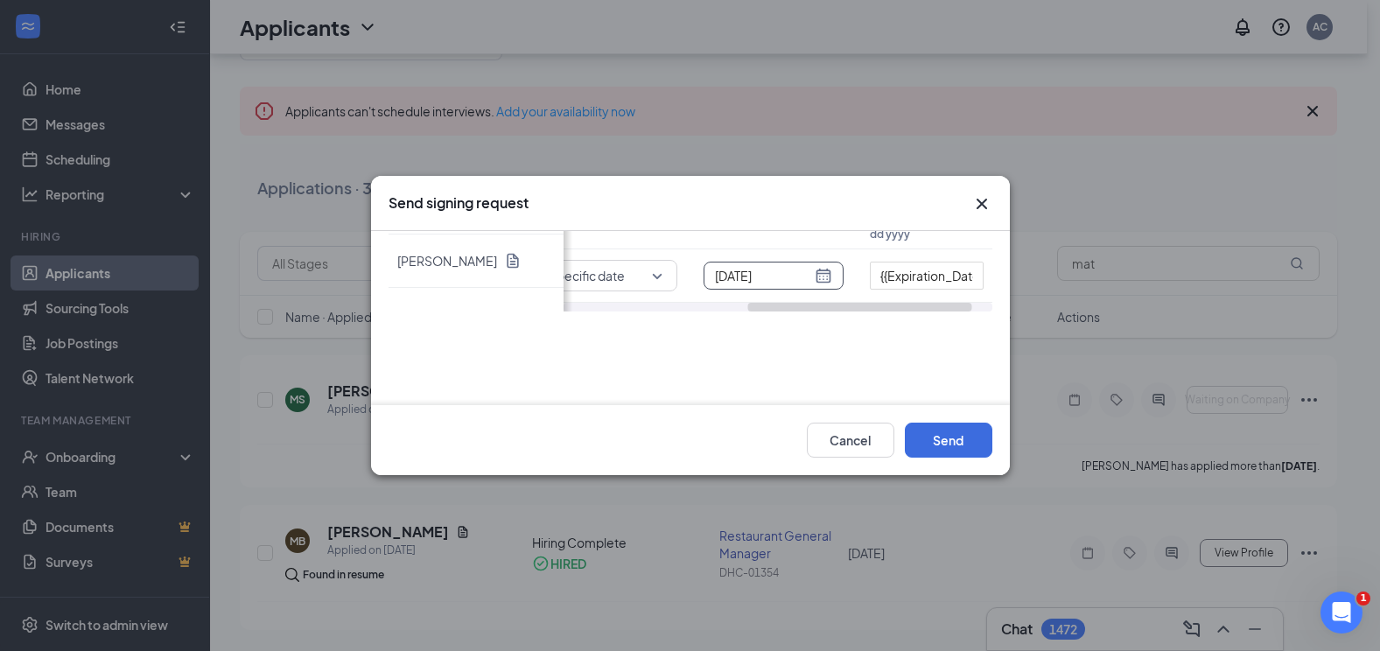
scroll to position [0, 0]
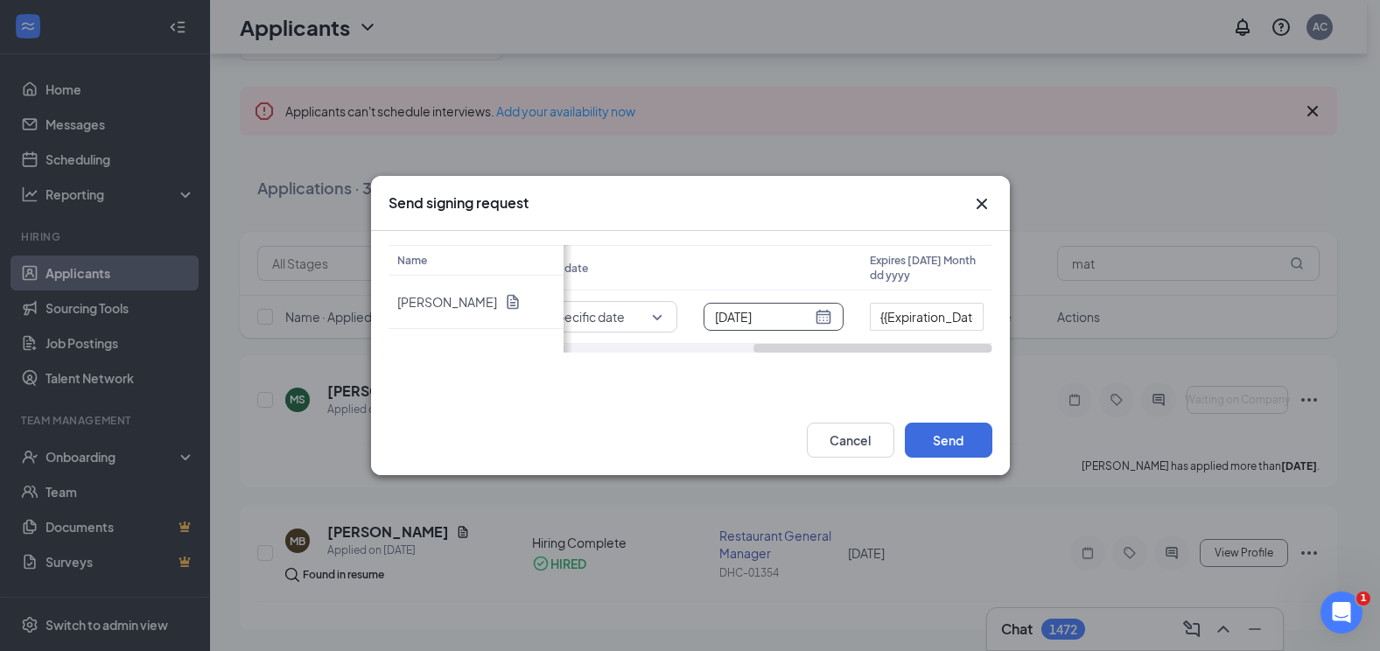
drag, startPoint x: 806, startPoint y: 352, endPoint x: 861, endPoint y: 354, distance: 55.2
click at [861, 354] on div "Name [PERSON_NAME] Status Salary Start date Expires [DATE] Month dd yyyy in pro…" at bounding box center [690, 318] width 639 height 174
click at [830, 315] on div "[DATE]" at bounding box center [773, 316] width 117 height 19
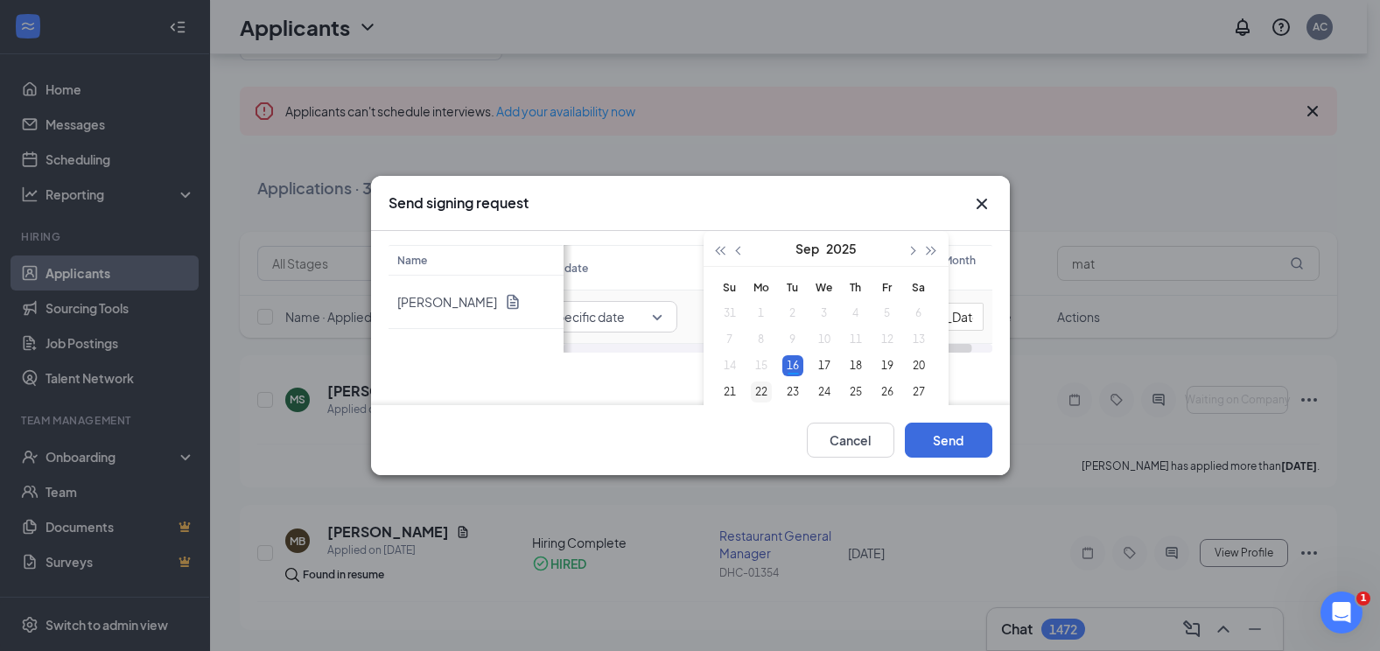
type input "[DATE]"
click at [757, 388] on div "22" at bounding box center [761, 392] width 21 height 21
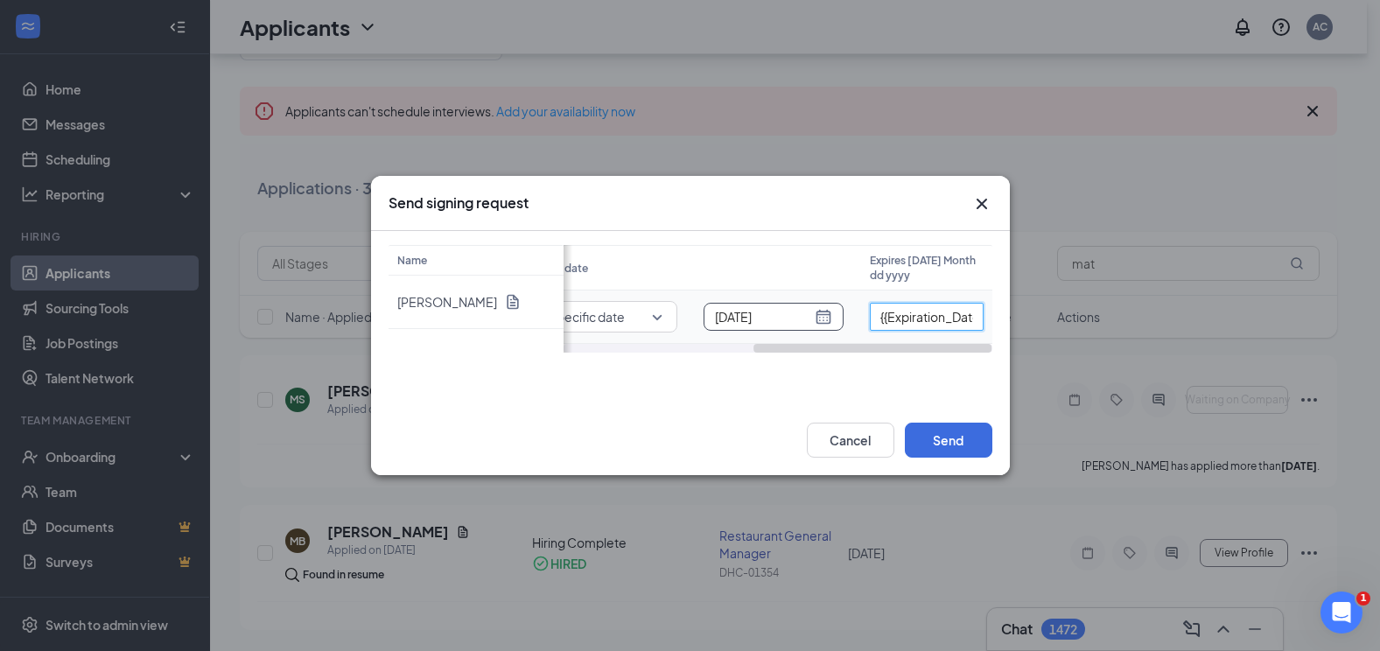
click at [905, 329] on input "{{Expiration_Date_in_3_days}}" at bounding box center [927, 317] width 114 height 28
click at [909, 323] on input "{{Expiration_Date_in_3_days}}" at bounding box center [927, 317] width 114 height 28
click at [909, 322] on input "{{Expiration_Date_in_3_days}}" at bounding box center [927, 317] width 114 height 28
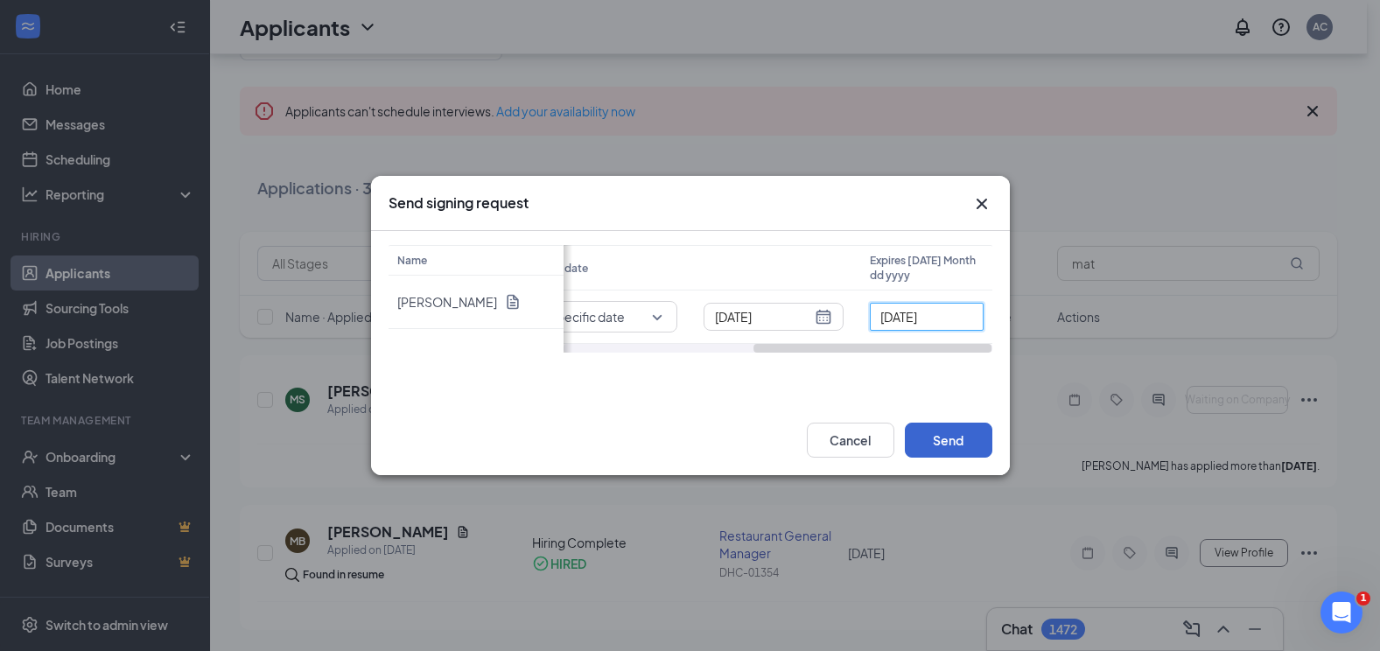
type input "[DATE]"
click at [952, 437] on button "Send" at bounding box center [949, 440] width 88 height 35
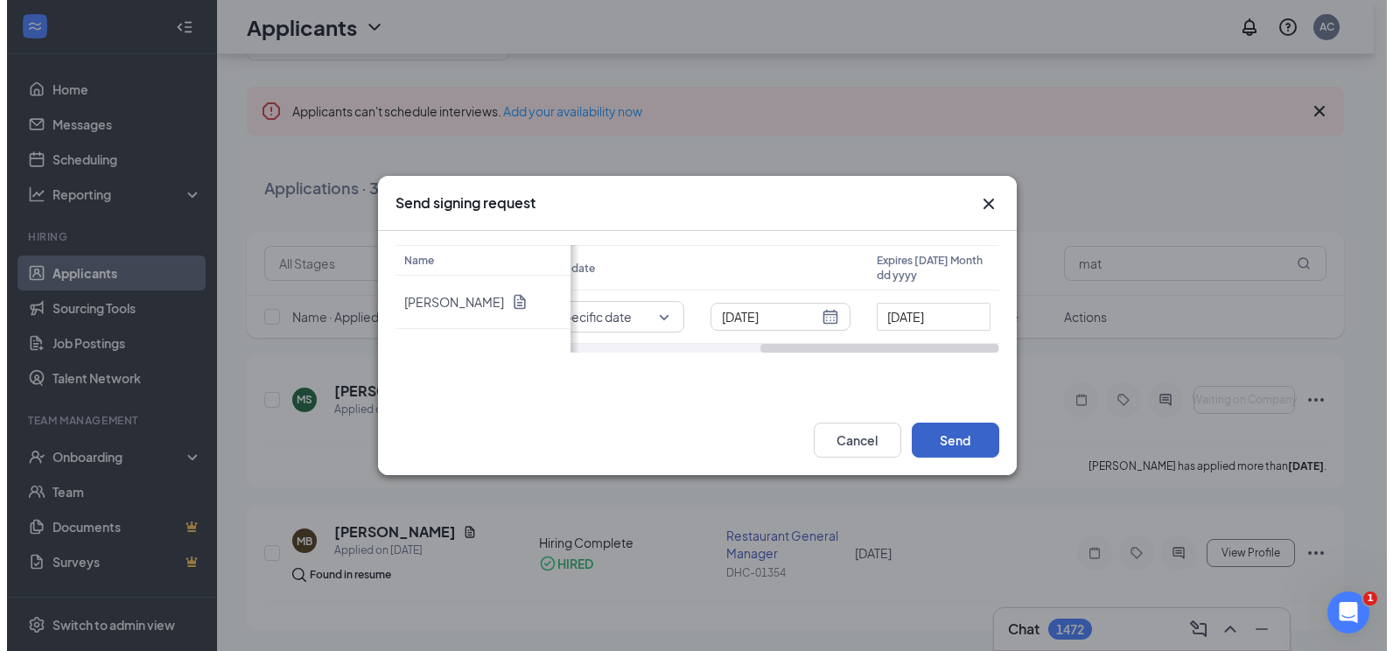
scroll to position [0, 0]
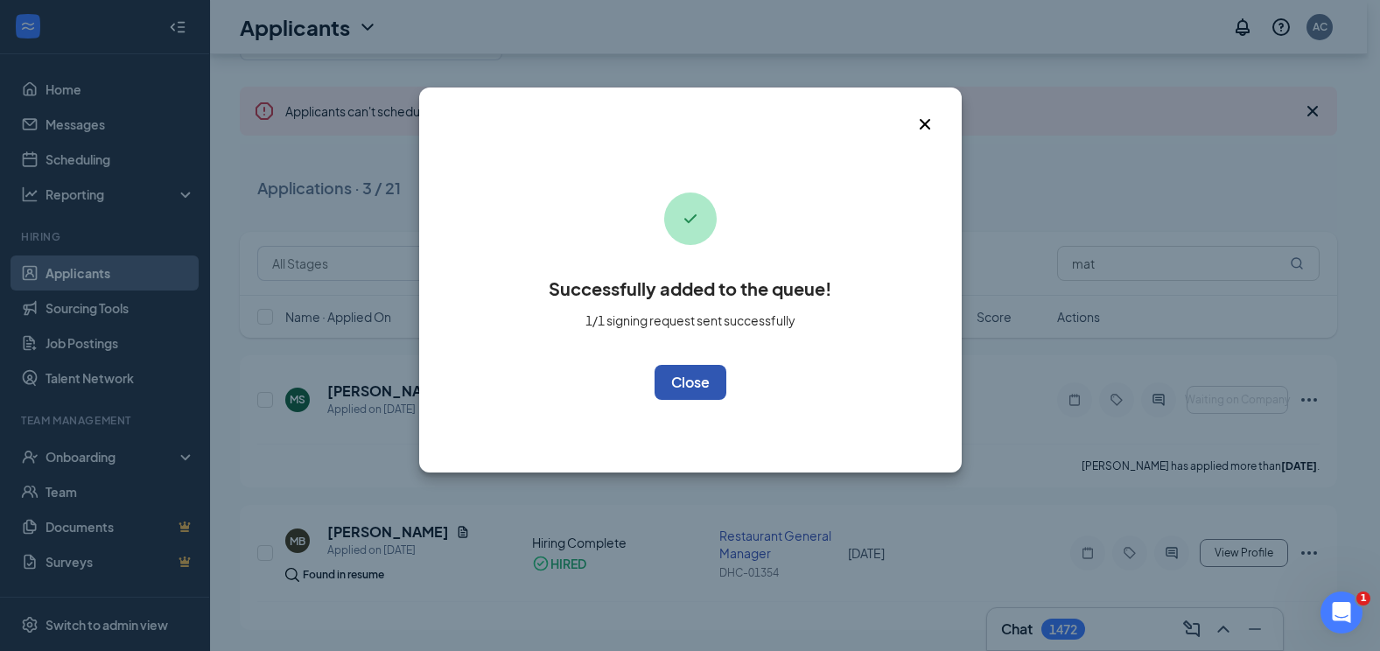
click at [666, 383] on button "OK" at bounding box center [691, 382] width 72 height 35
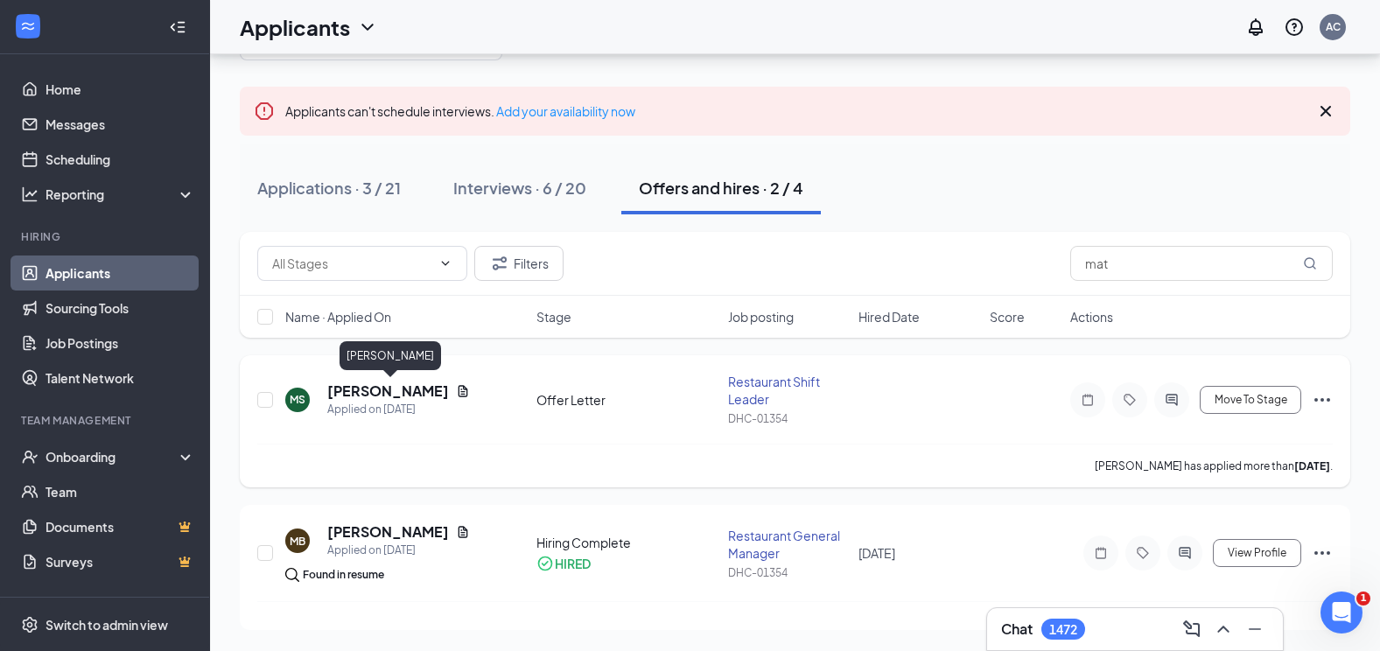
click at [401, 394] on h5 "[PERSON_NAME]" at bounding box center [388, 391] width 122 height 19
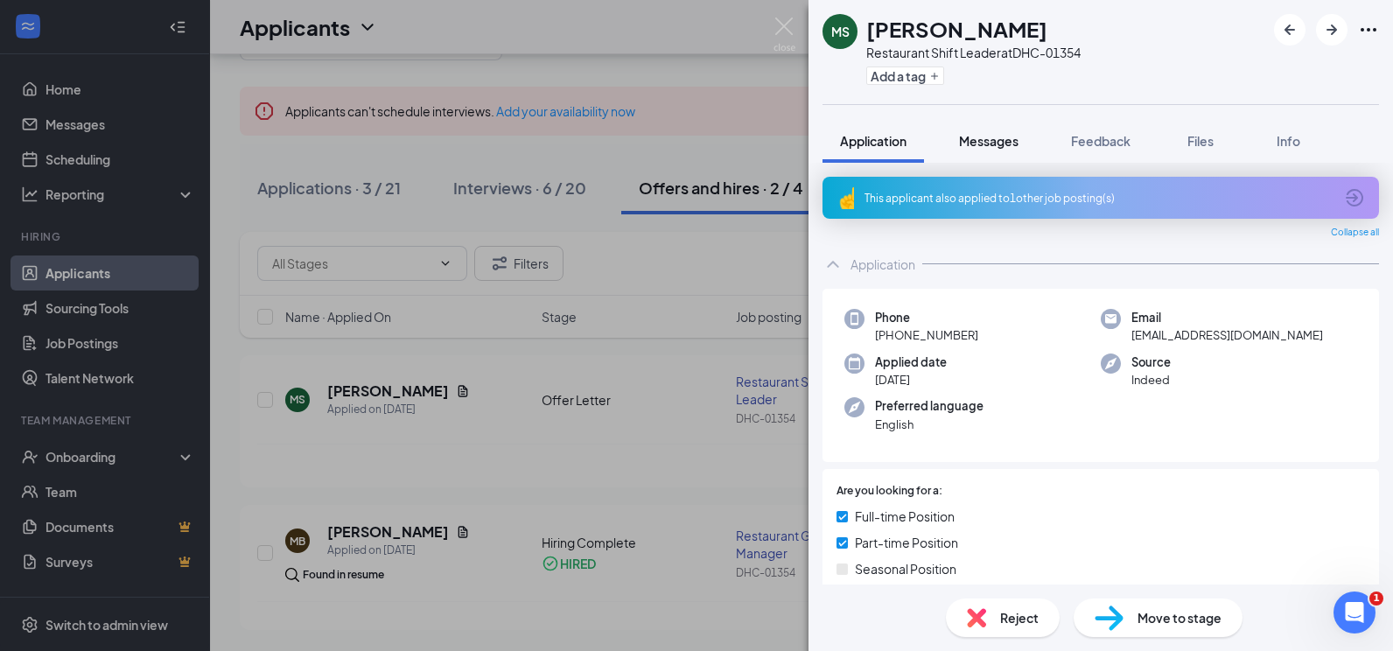
click at [991, 147] on span "Messages" at bounding box center [989, 141] width 60 height 16
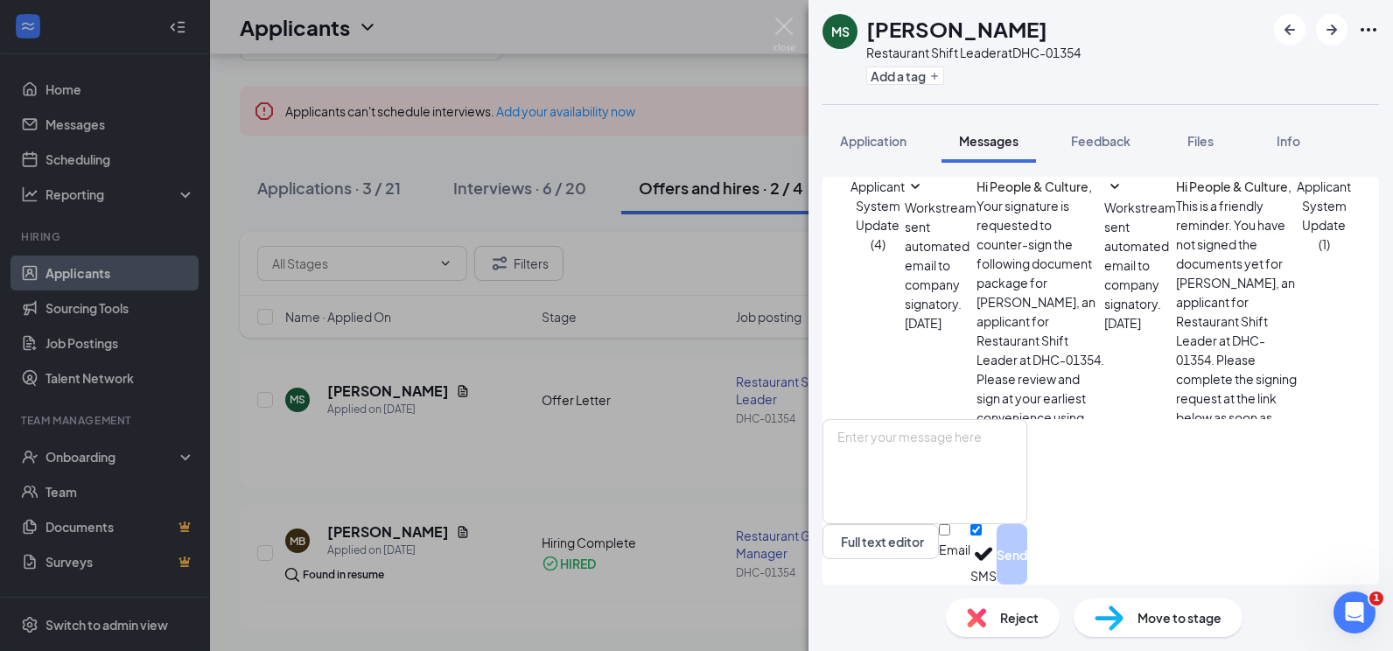
scroll to position [38, 0]
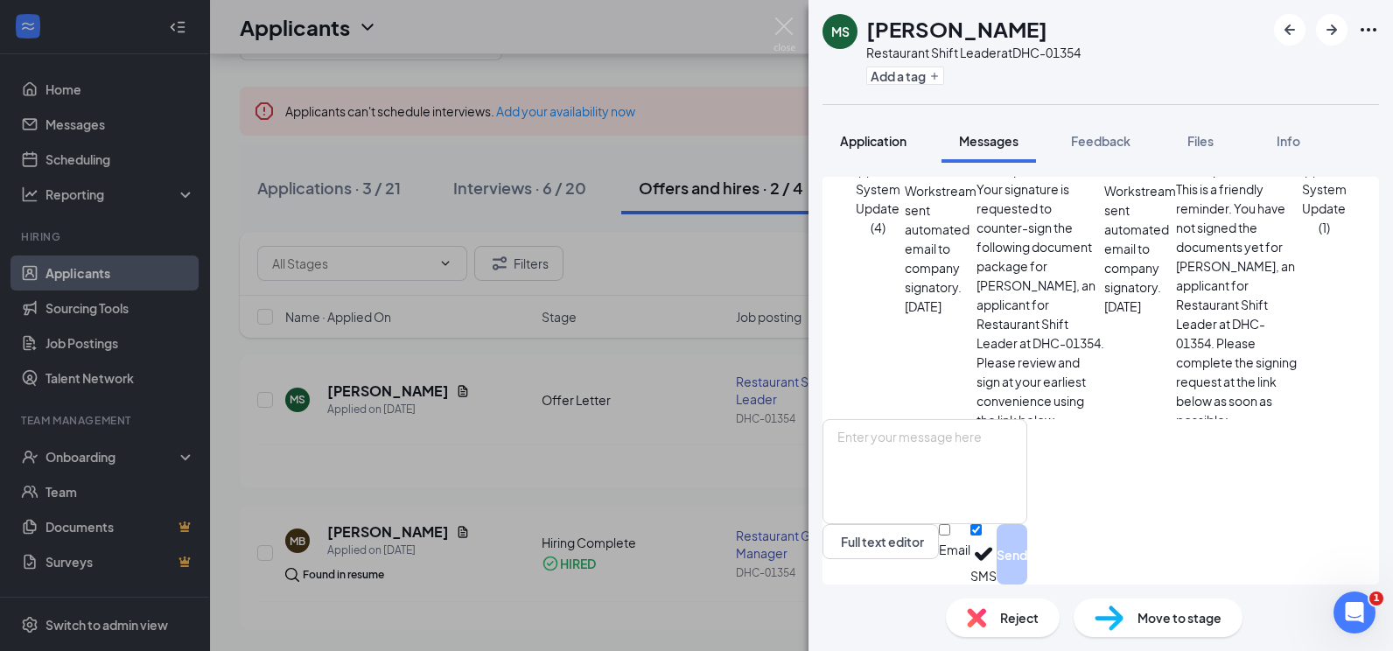
click at [894, 151] on button "Application" at bounding box center [874, 141] width 102 height 44
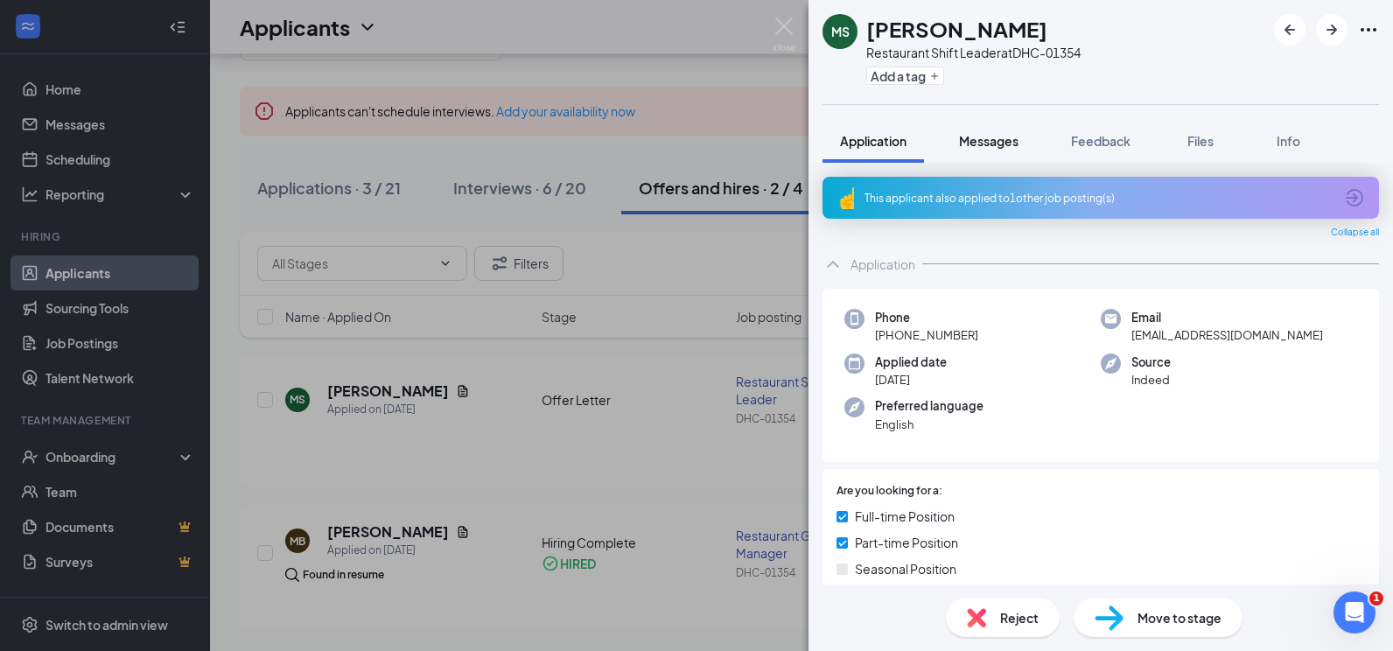
click at [945, 144] on button "Messages" at bounding box center [989, 141] width 95 height 44
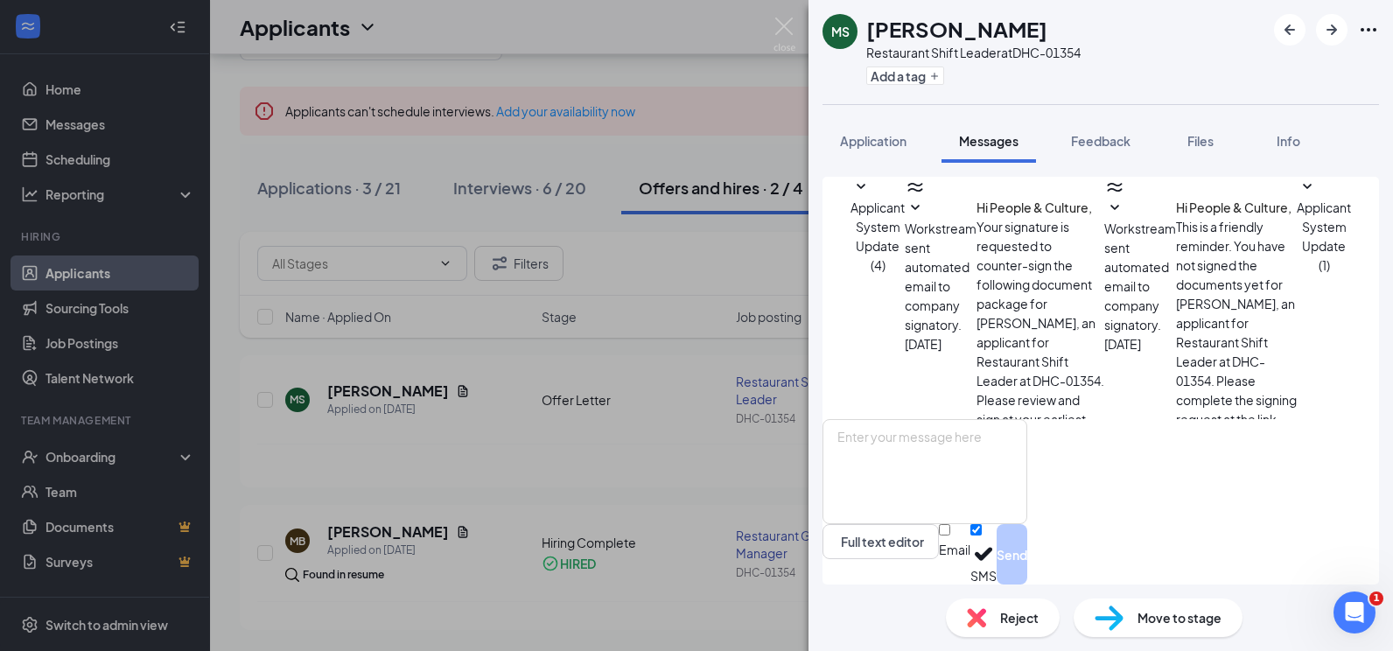
scroll to position [38, 0]
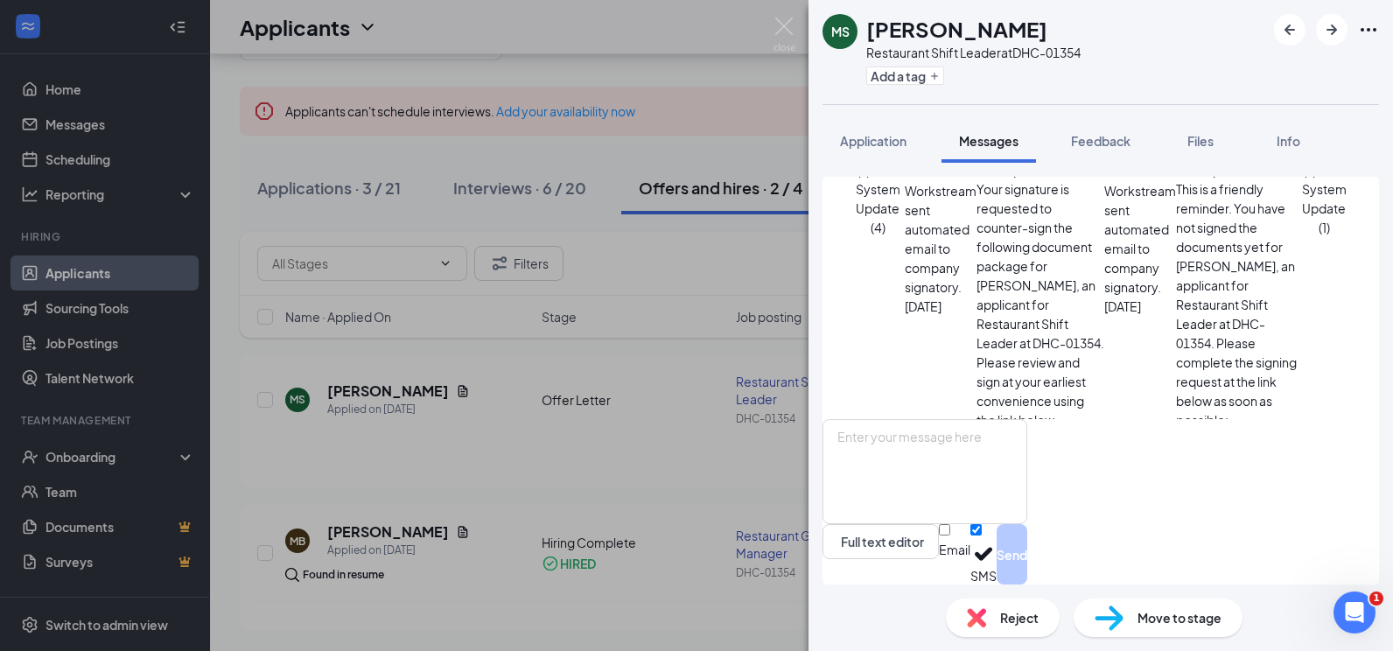
drag, startPoint x: 896, startPoint y: 130, endPoint x: 1007, endPoint y: 155, distance: 113.8
click at [896, 130] on button "Application" at bounding box center [874, 141] width 102 height 44
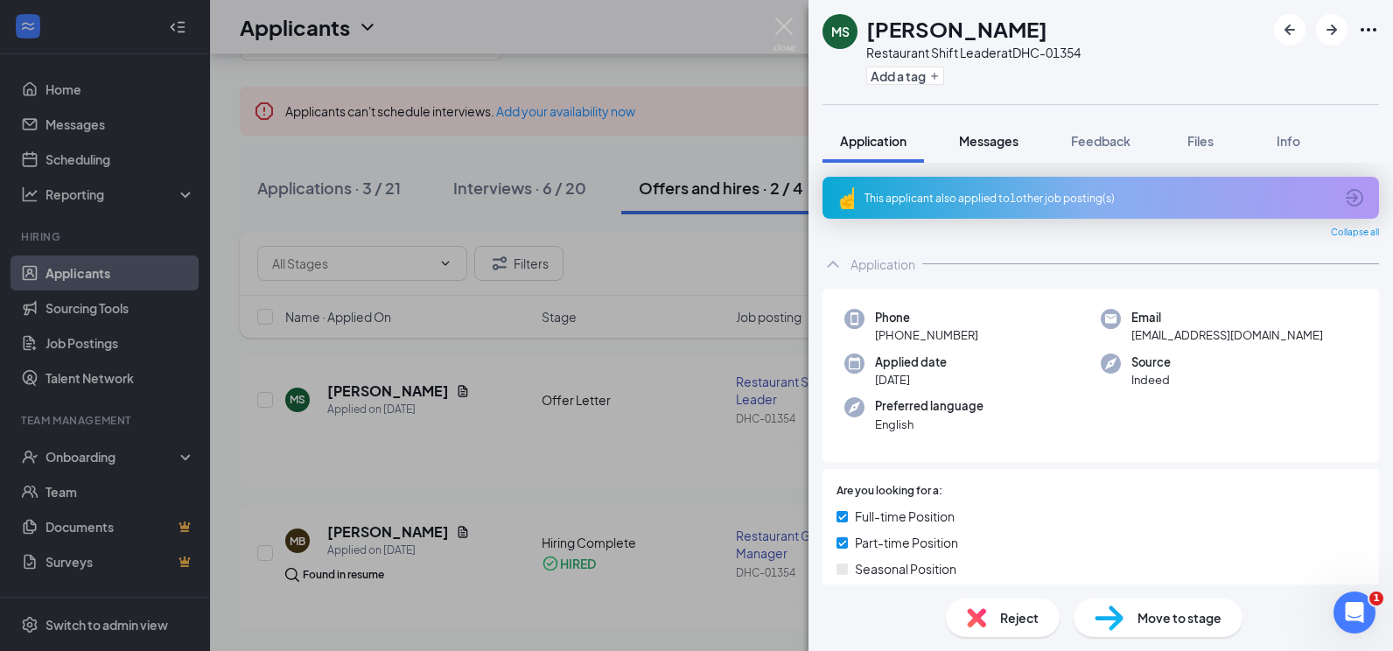
click at [981, 133] on span "Messages" at bounding box center [989, 141] width 60 height 16
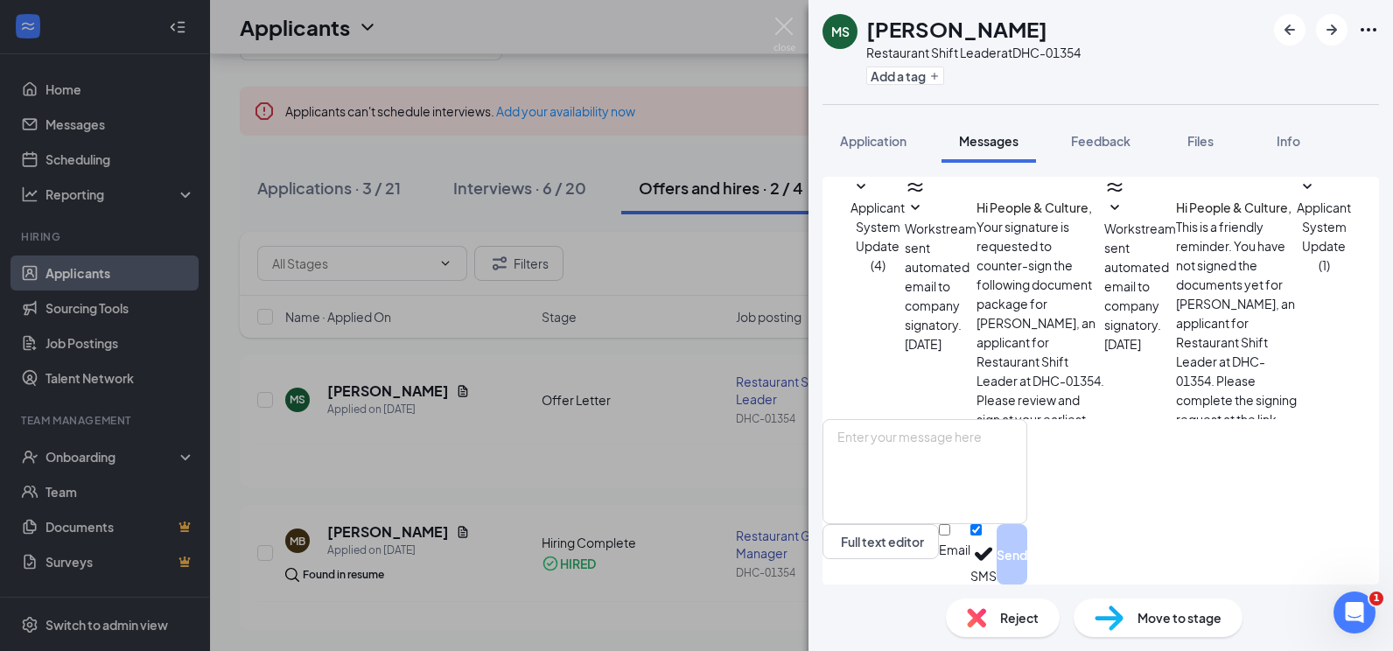
scroll to position [38, 0]
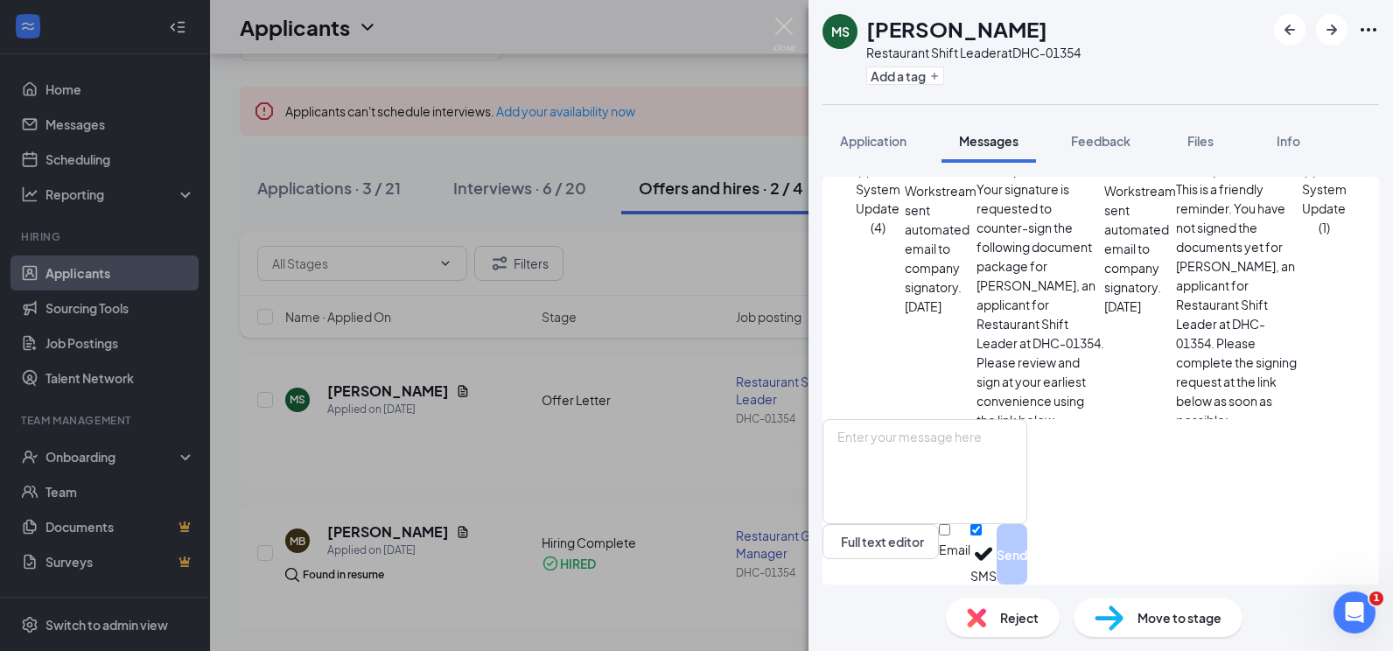
drag, startPoint x: 889, startPoint y: 151, endPoint x: 971, endPoint y: 152, distance: 81.4
click at [889, 152] on button "Application" at bounding box center [874, 141] width 102 height 44
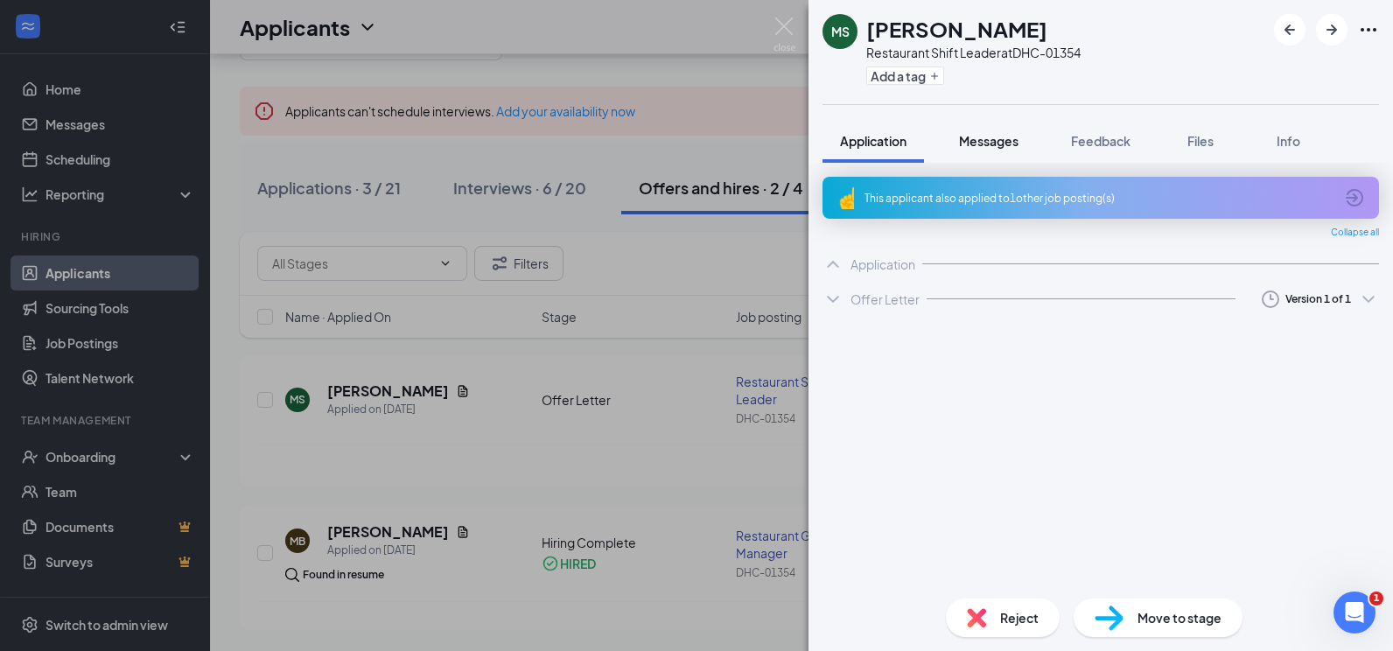
click at [971, 152] on button "Messages" at bounding box center [989, 141] width 95 height 44
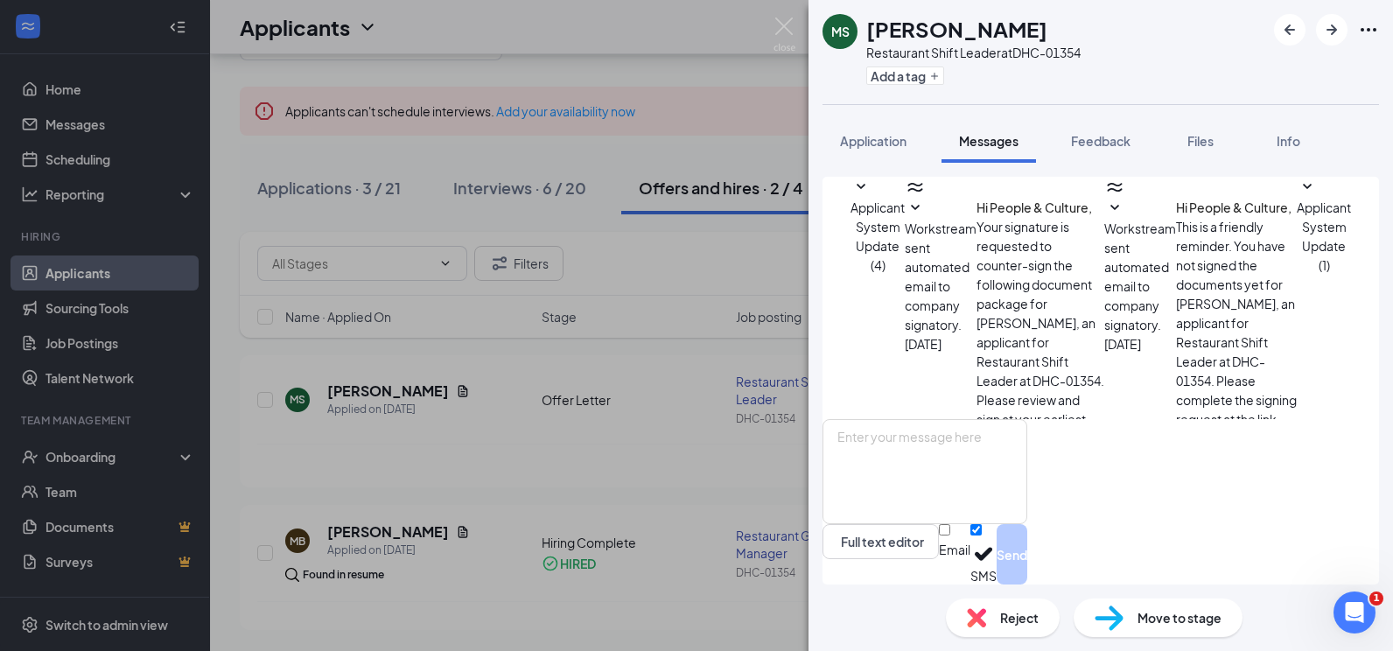
scroll to position [38, 0]
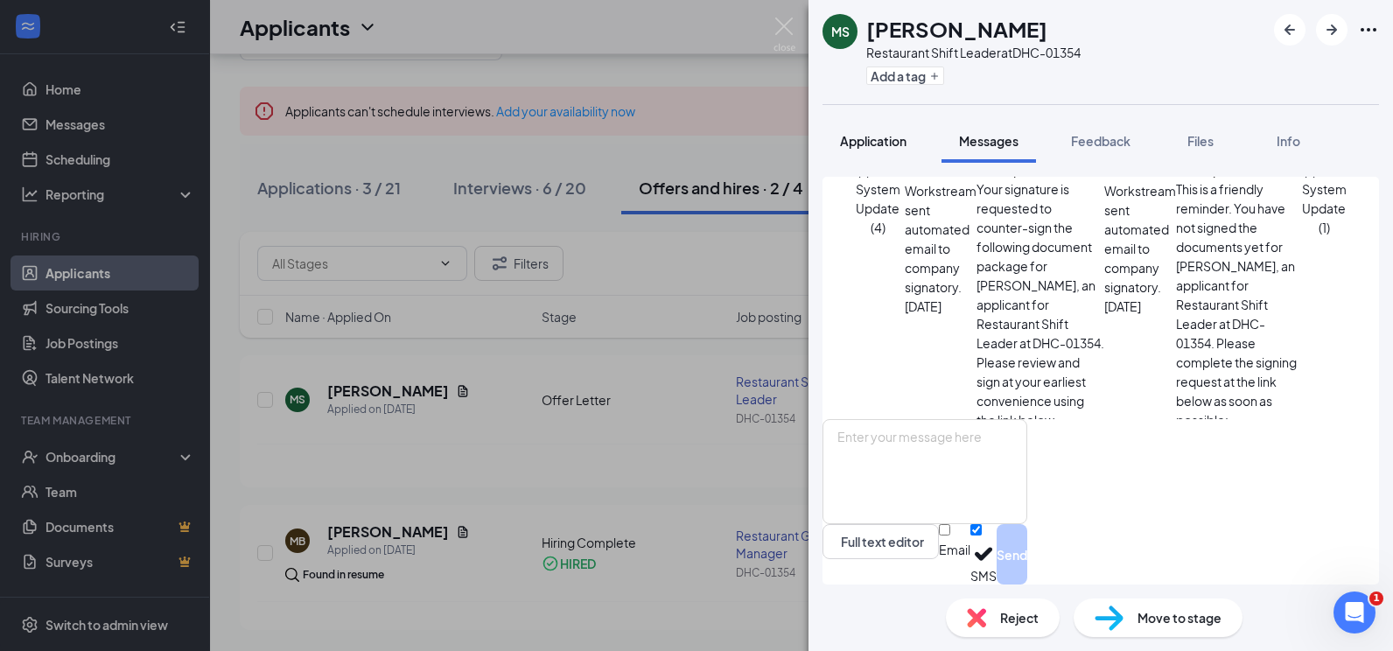
click at [900, 157] on button "Application" at bounding box center [874, 141] width 102 height 44
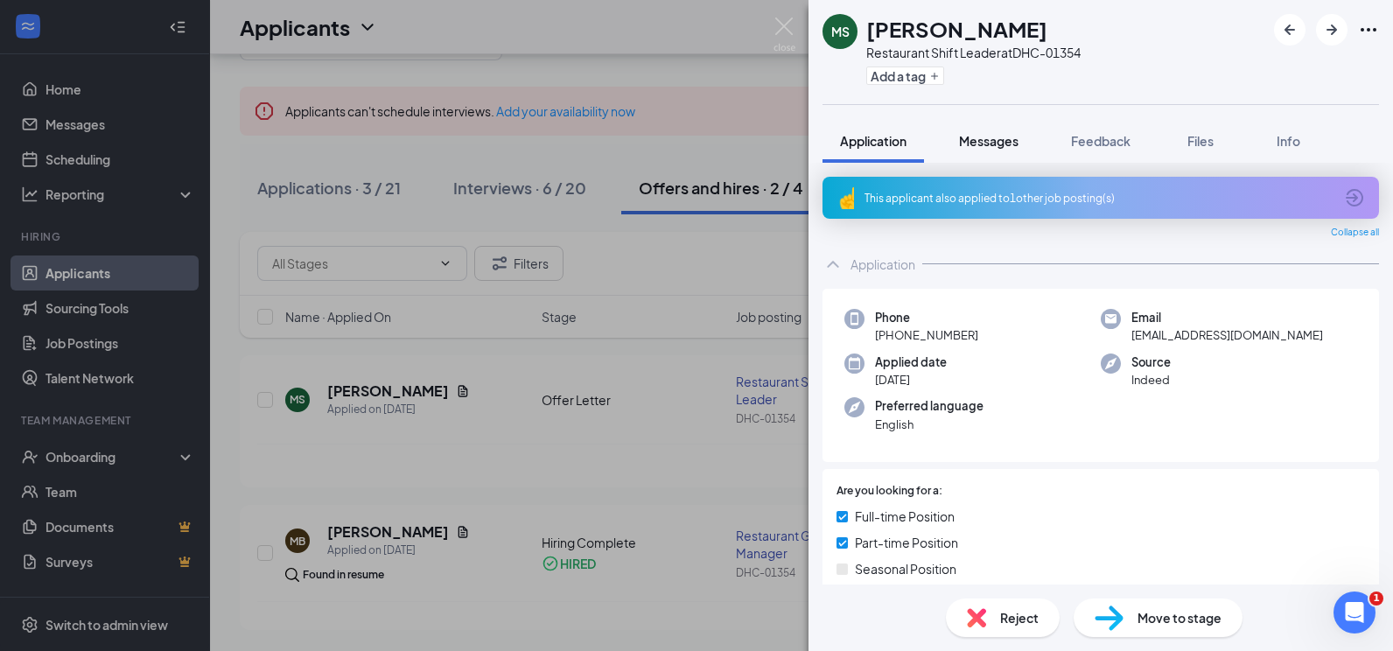
click at [988, 155] on button "Messages" at bounding box center [989, 141] width 95 height 44
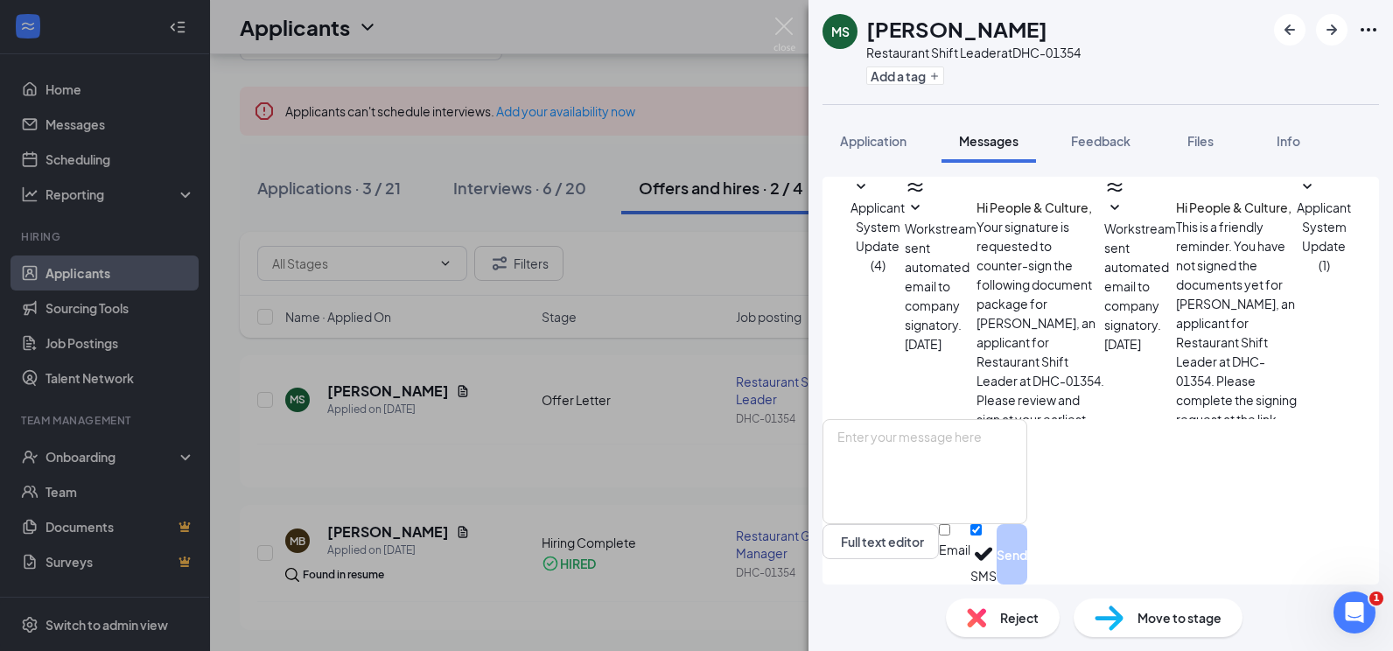
scroll to position [38, 0]
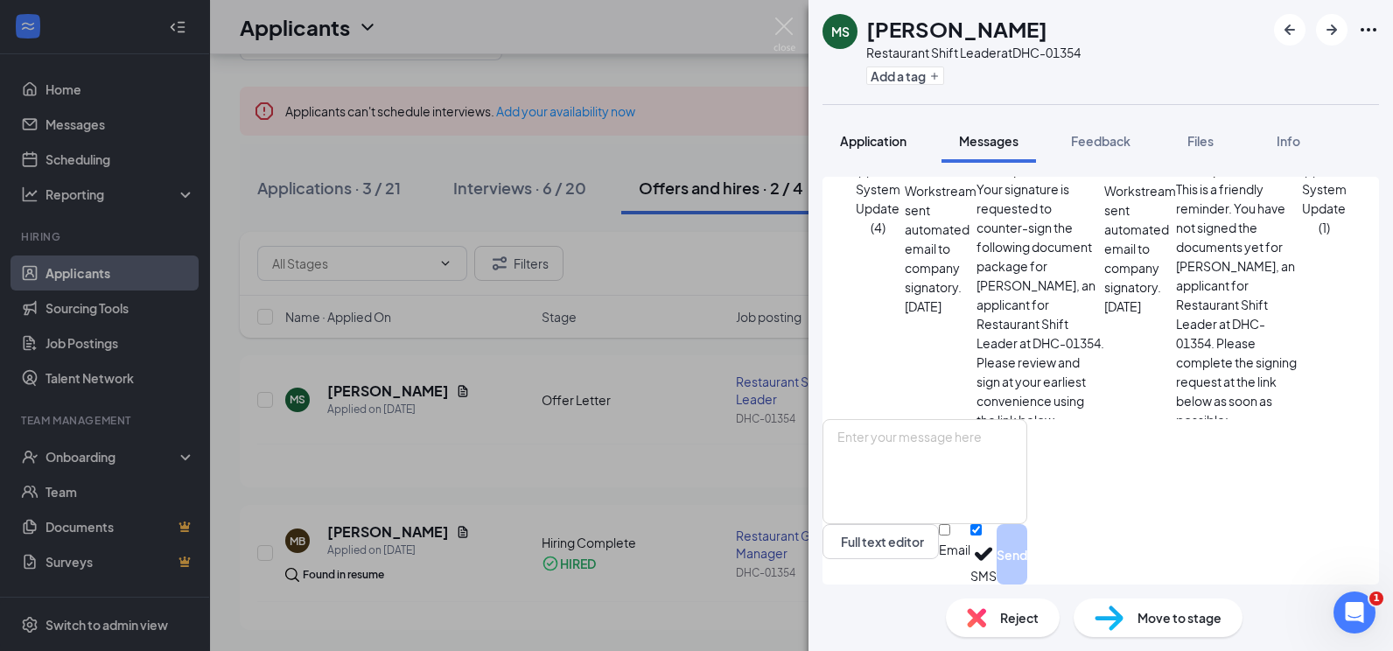
click at [897, 137] on span "Application" at bounding box center [873, 141] width 67 height 16
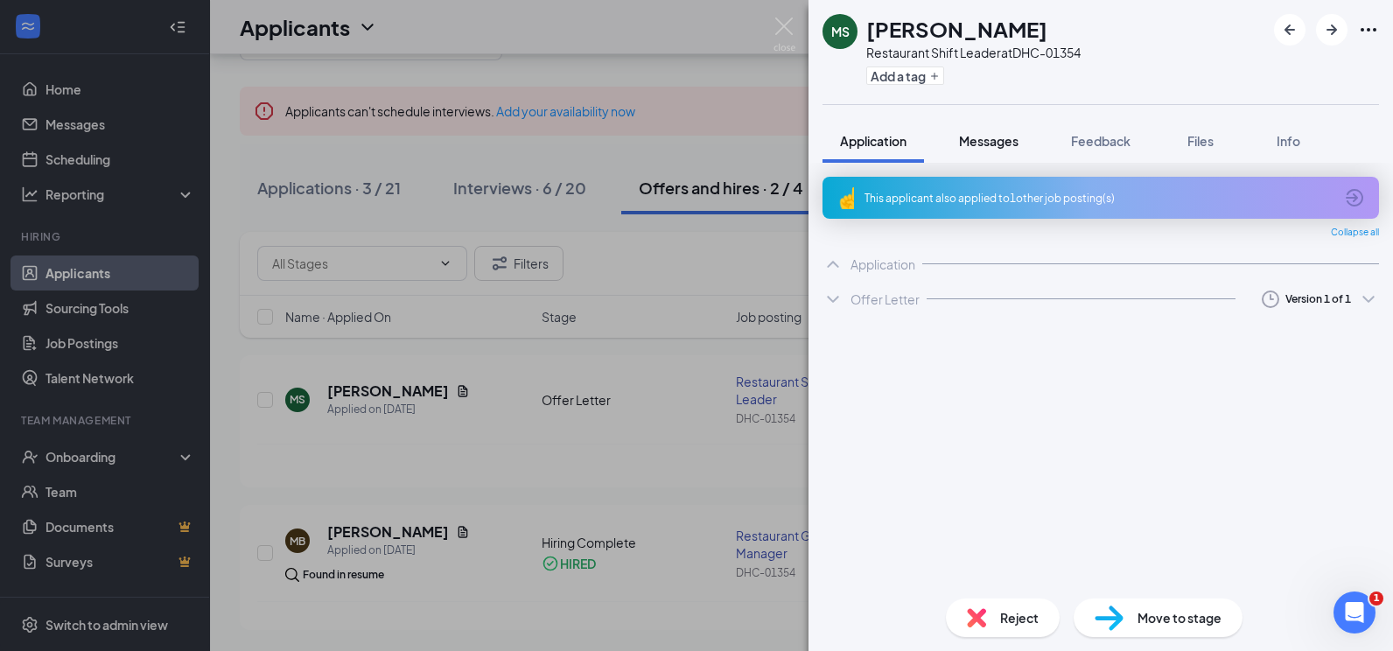
click at [987, 144] on span "Messages" at bounding box center [989, 141] width 60 height 16
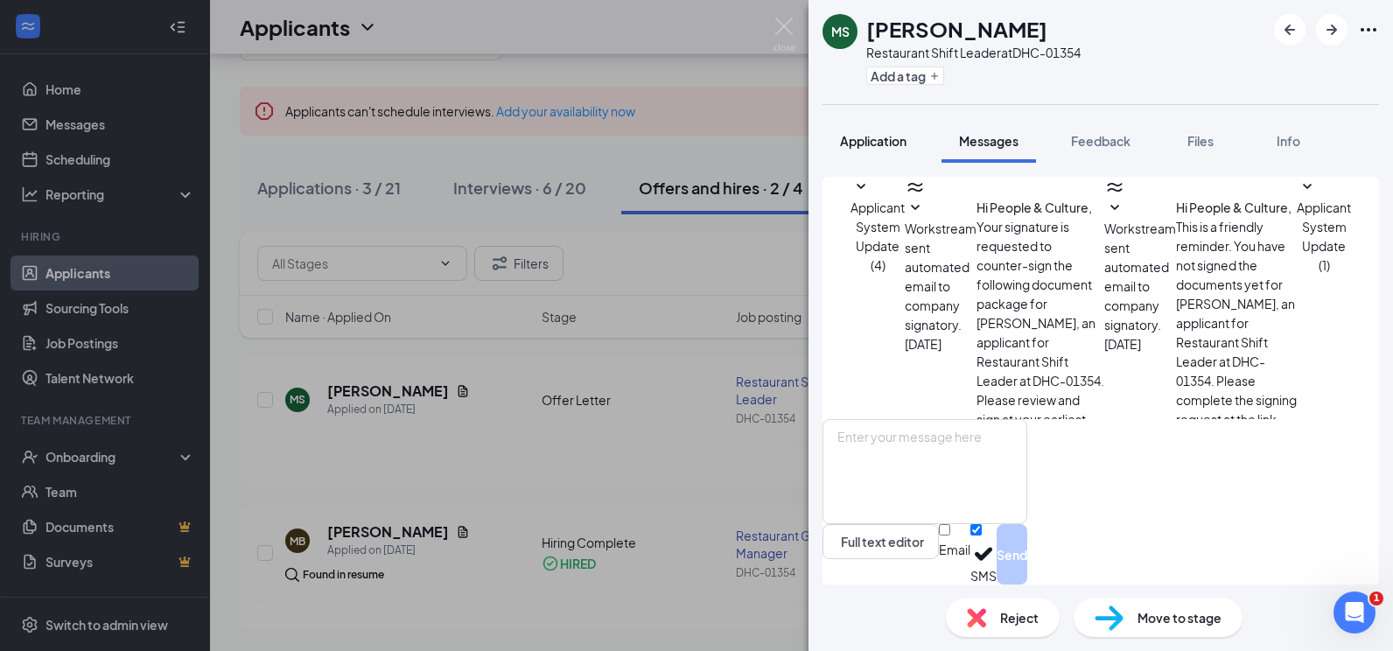
scroll to position [38, 0]
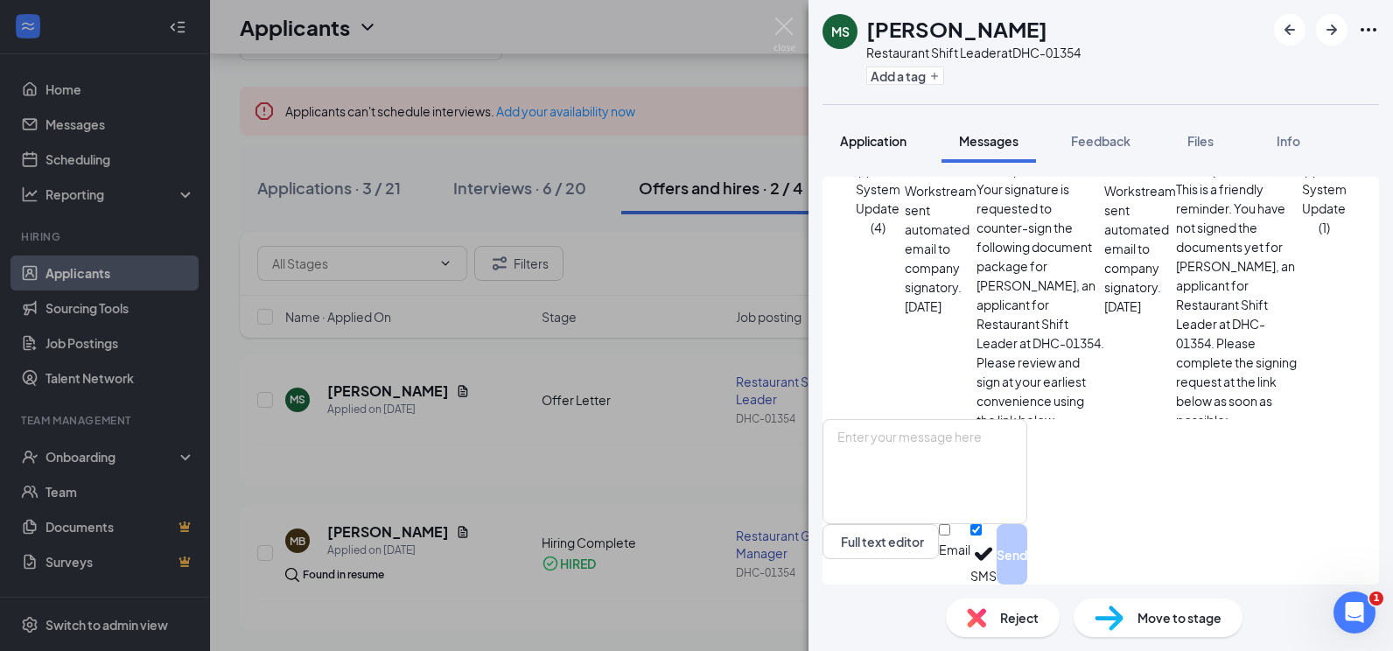
click at [872, 149] on div "Application" at bounding box center [873, 141] width 67 height 18
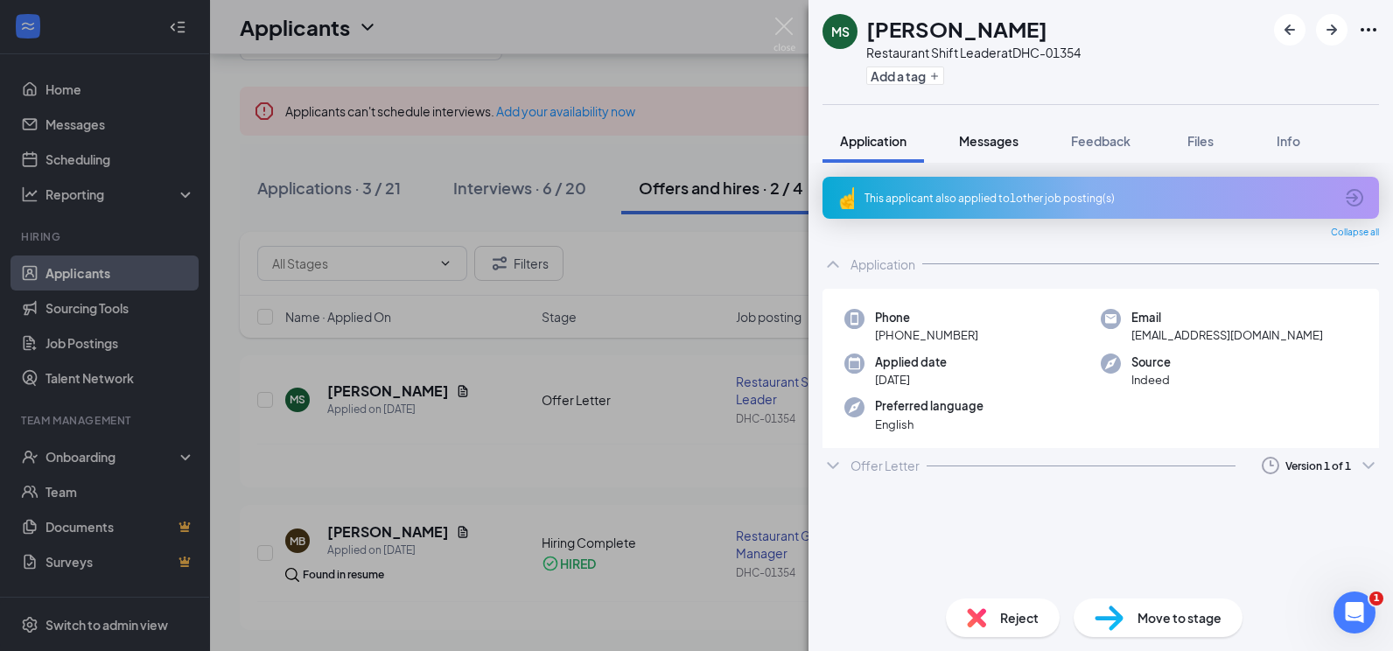
click at [996, 152] on button "Messages" at bounding box center [989, 141] width 95 height 44
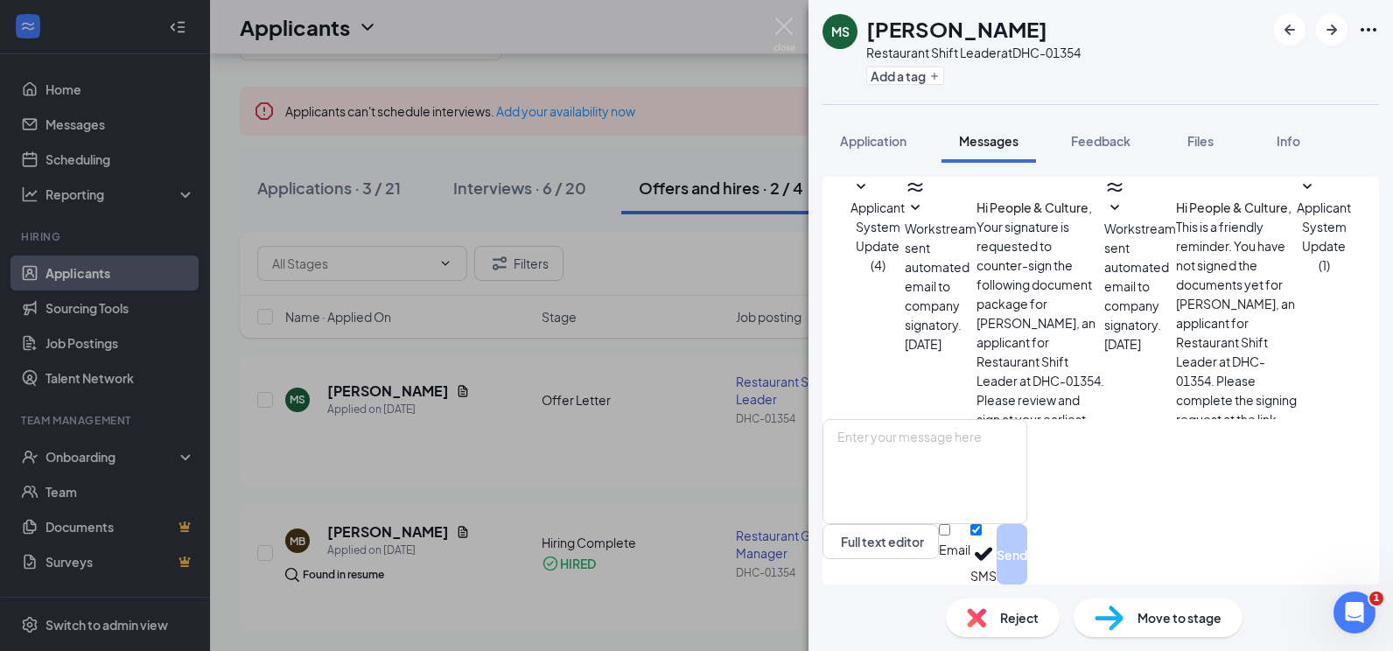
scroll to position [38, 0]
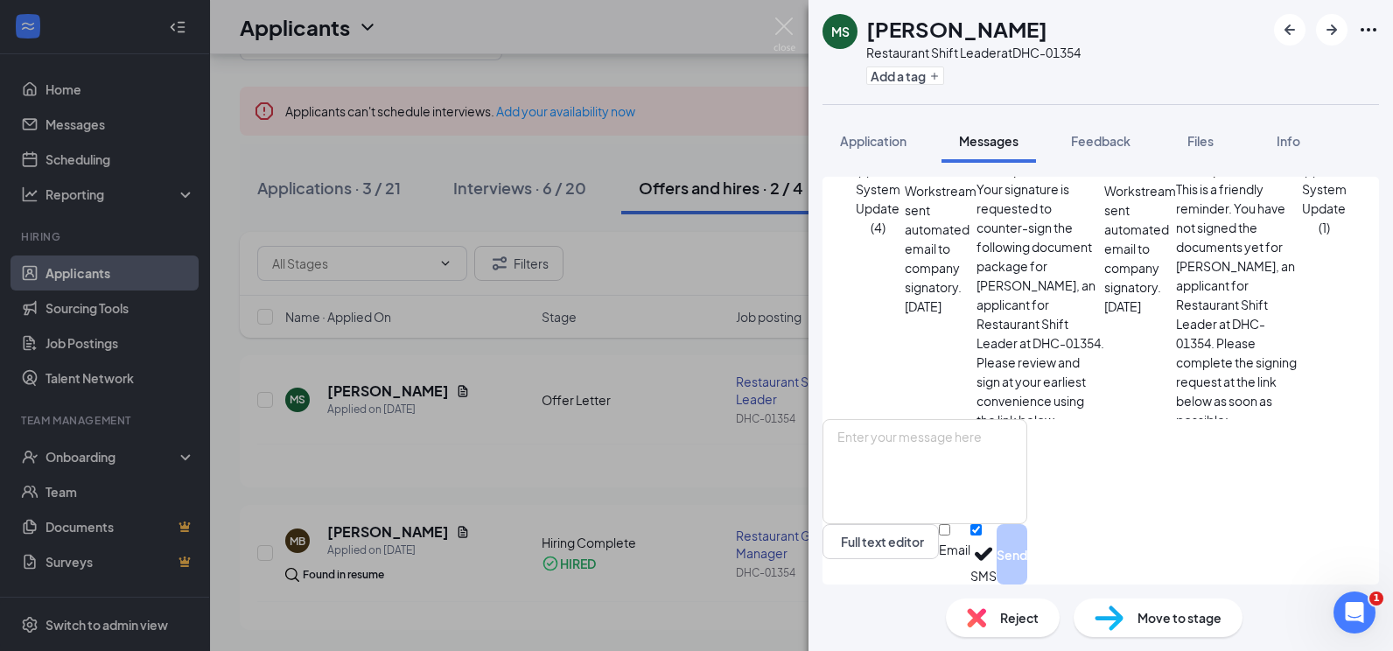
click at [893, 151] on button "Application" at bounding box center [874, 141] width 102 height 44
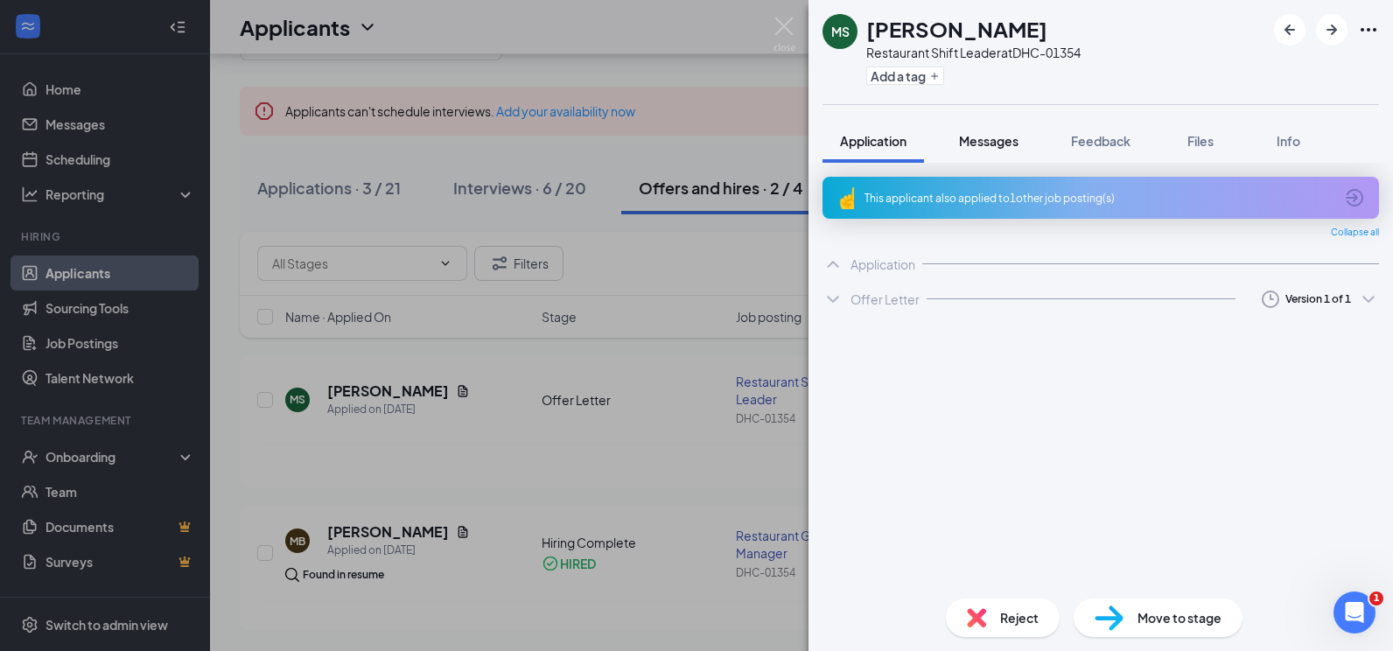
click at [965, 151] on button "Messages" at bounding box center [989, 141] width 95 height 44
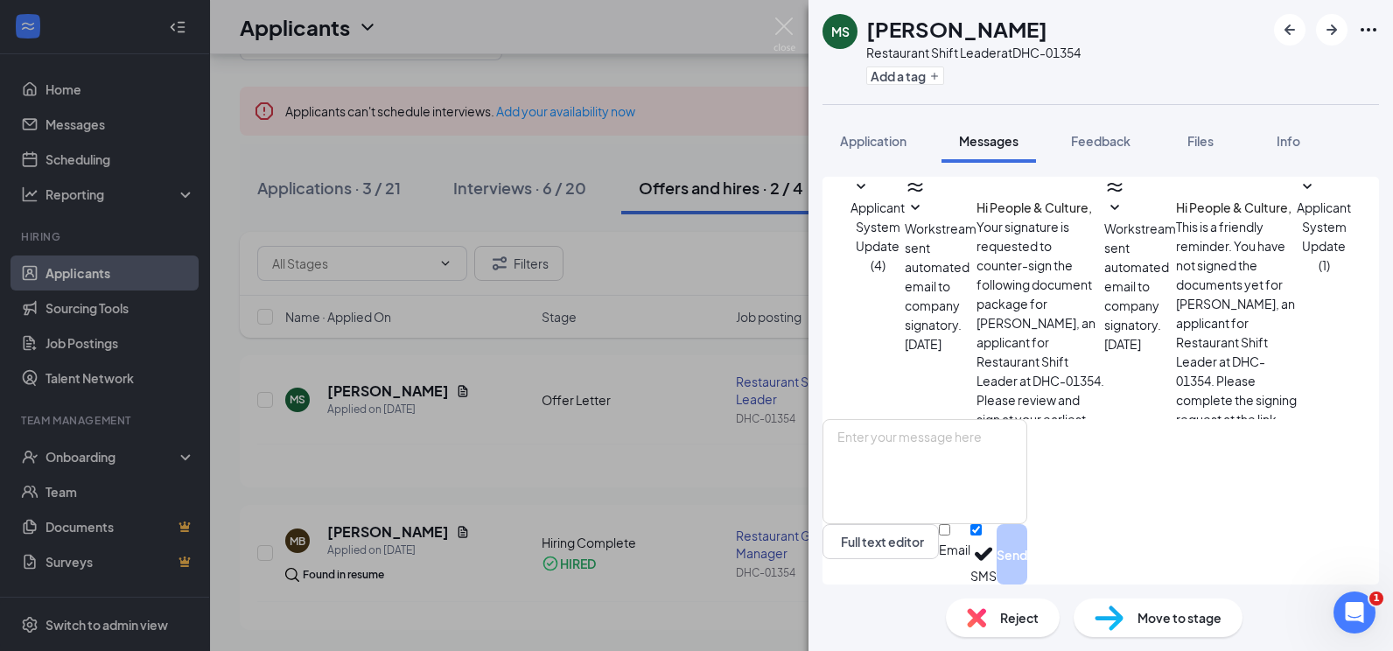
scroll to position [38, 0]
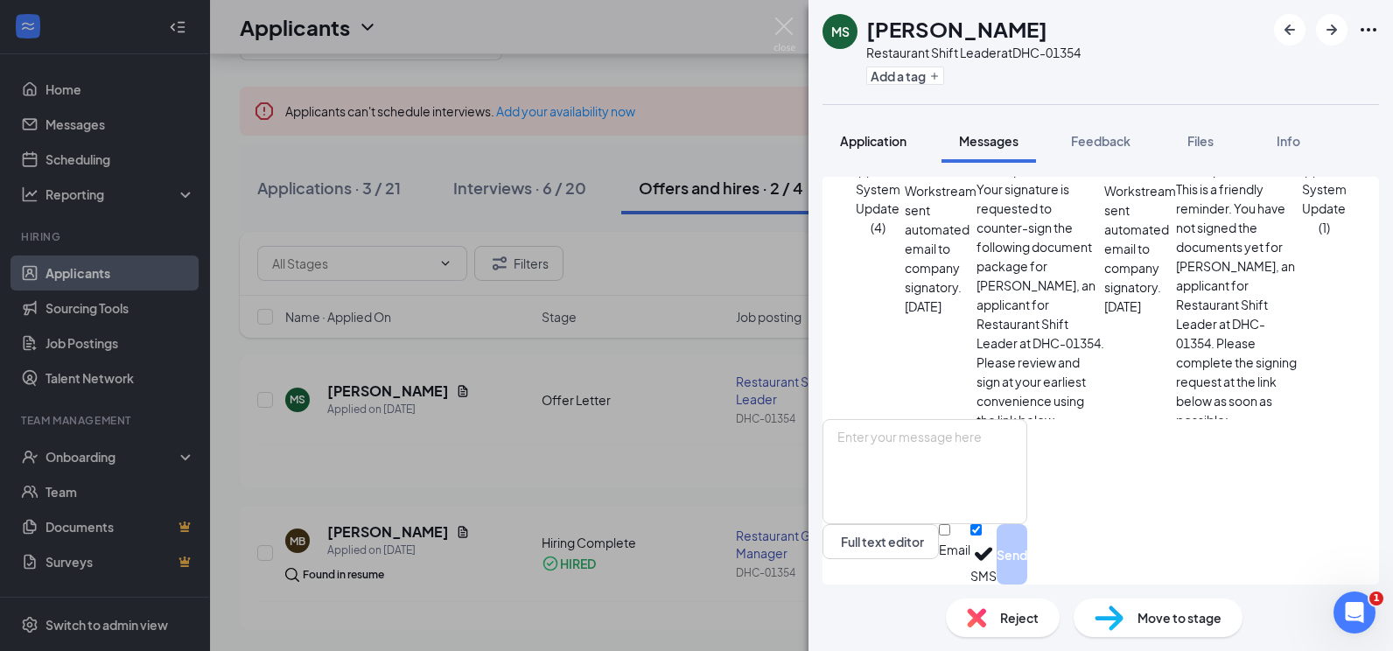
click at [880, 145] on span "Application" at bounding box center [873, 141] width 67 height 16
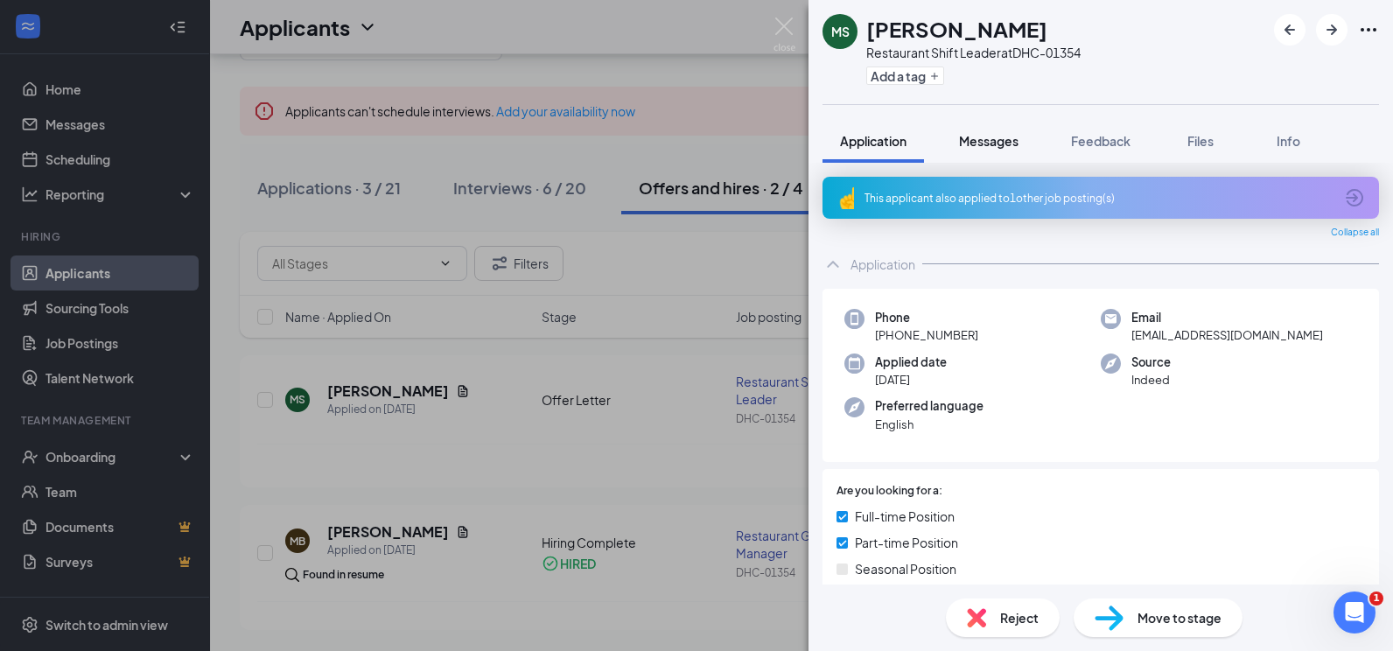
click at [969, 152] on button "Messages" at bounding box center [989, 141] width 95 height 44
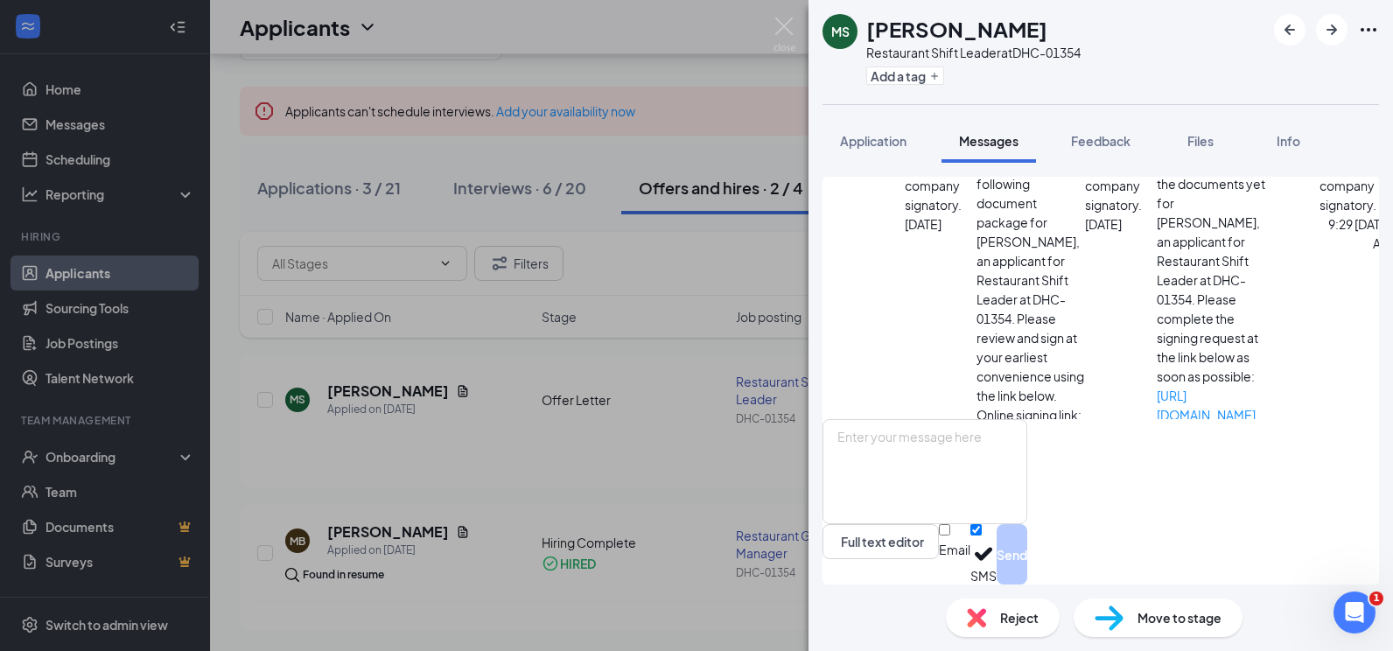
click at [1320, 213] on span "Workstream sent automated email to company signatory." at bounding box center [1356, 157] width 72 height 112
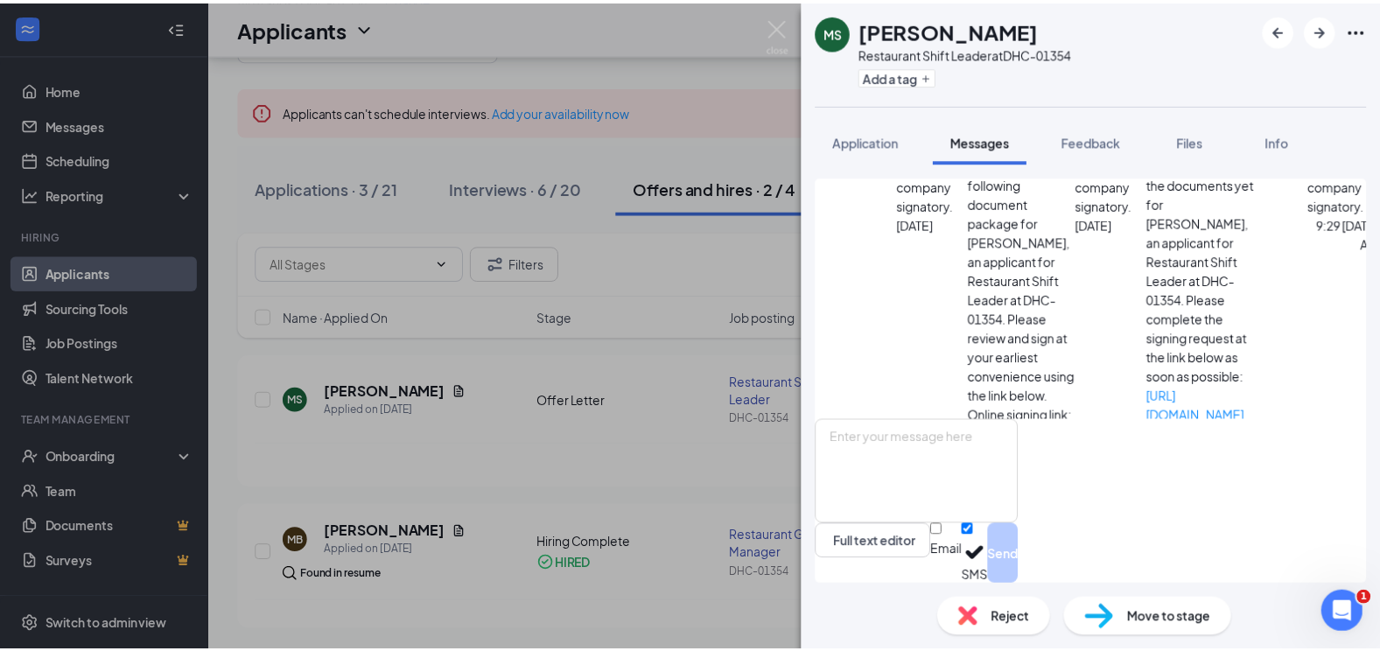
scroll to position [342, 0]
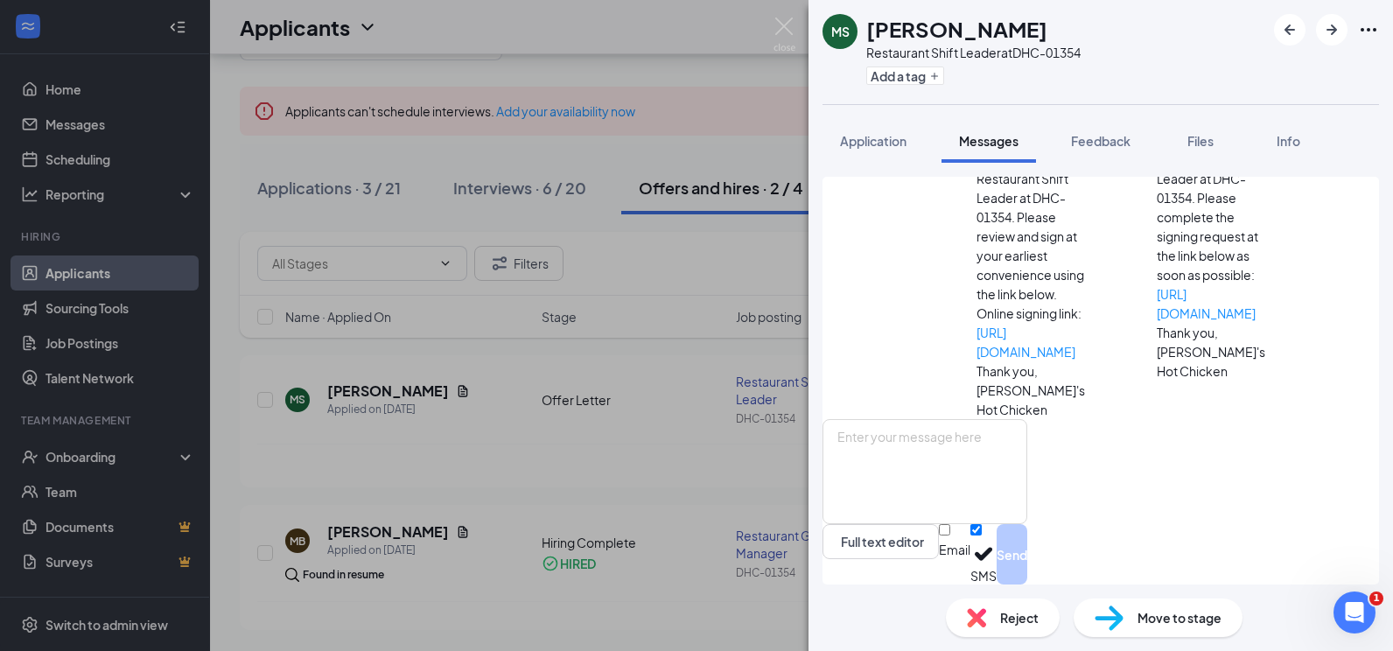
click at [761, 22] on div "MS [PERSON_NAME] Restaurant Shift Leader at DHC-01354 Add a tag Application Mes…" at bounding box center [696, 325] width 1393 height 651
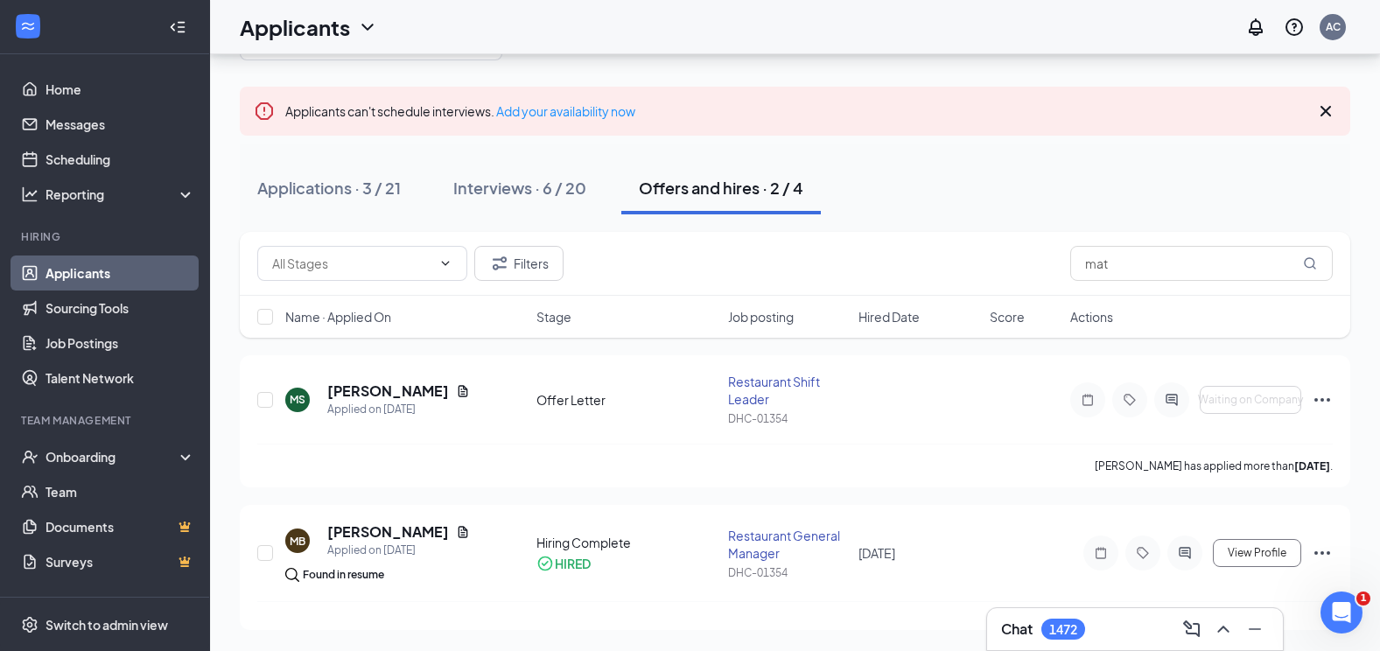
click at [772, 26] on div "Applicants AC" at bounding box center [795, 27] width 1170 height 54
drag, startPoint x: 1151, startPoint y: 278, endPoint x: 1055, endPoint y: 277, distance: 96.3
click at [1059, 276] on div "Filters mat" at bounding box center [795, 263] width 1076 height 35
click at [123, 270] on link "Applicants" at bounding box center [121, 273] width 150 height 35
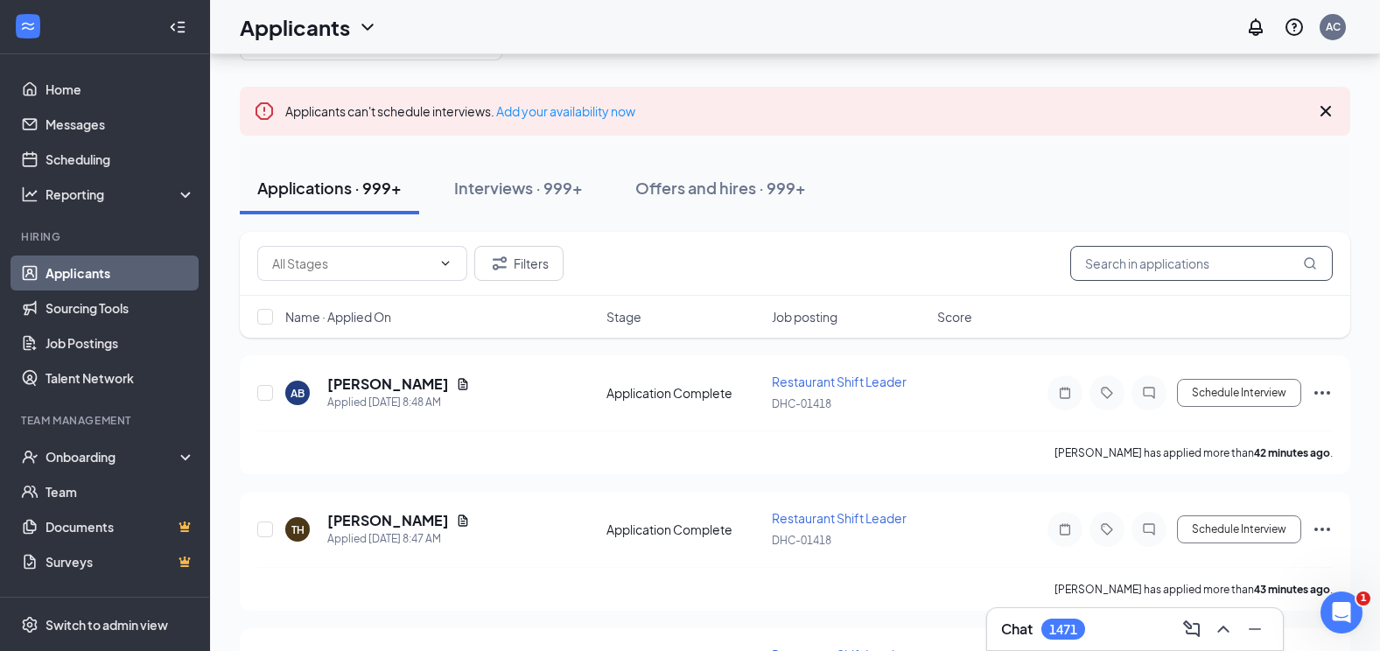
click at [1132, 266] on input "text" at bounding box center [1201, 263] width 263 height 35
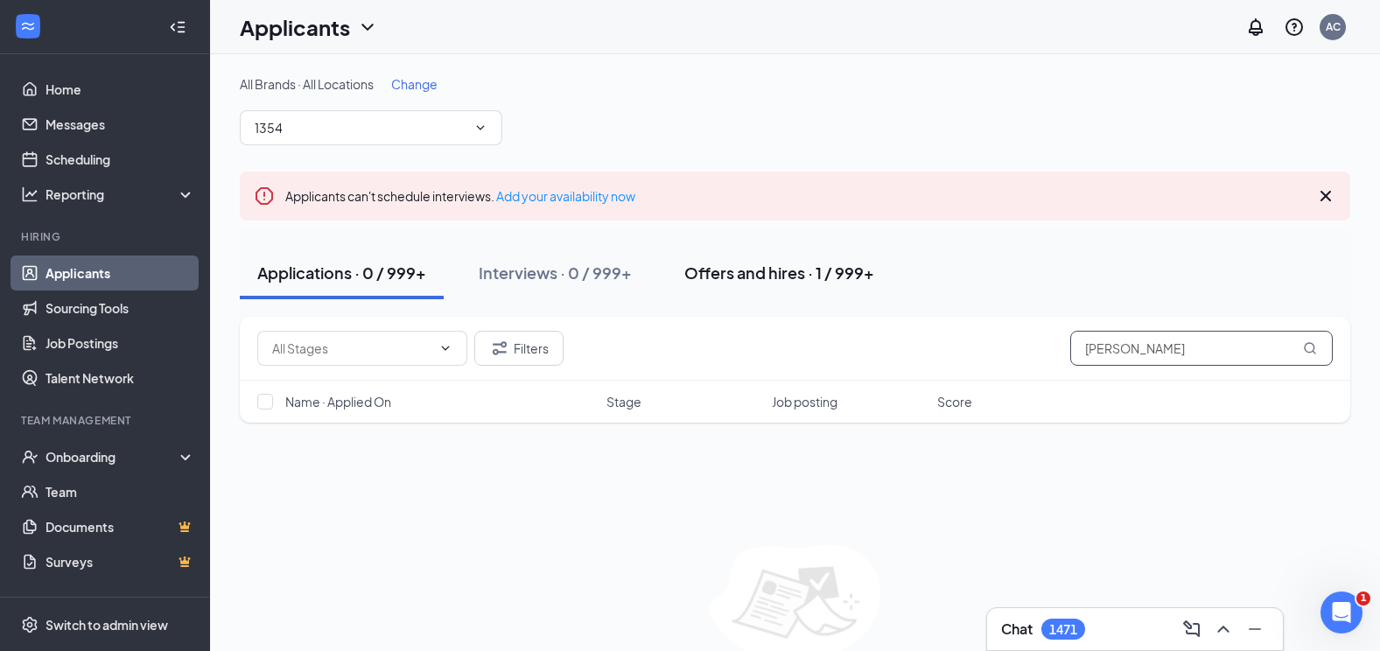
type input "[PERSON_NAME]"
click at [830, 288] on button "Offers and hires · 1 / 999+" at bounding box center [779, 273] width 225 height 53
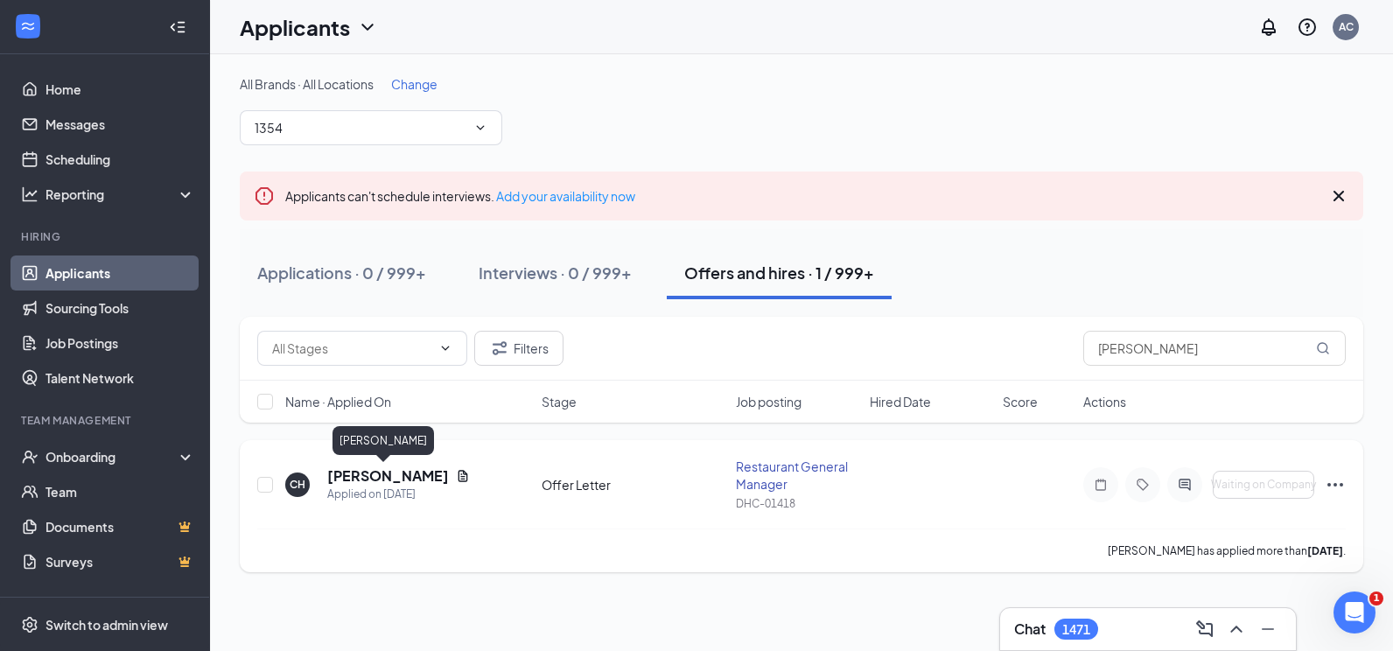
click at [360, 480] on h5 "[PERSON_NAME]" at bounding box center [388, 475] width 122 height 19
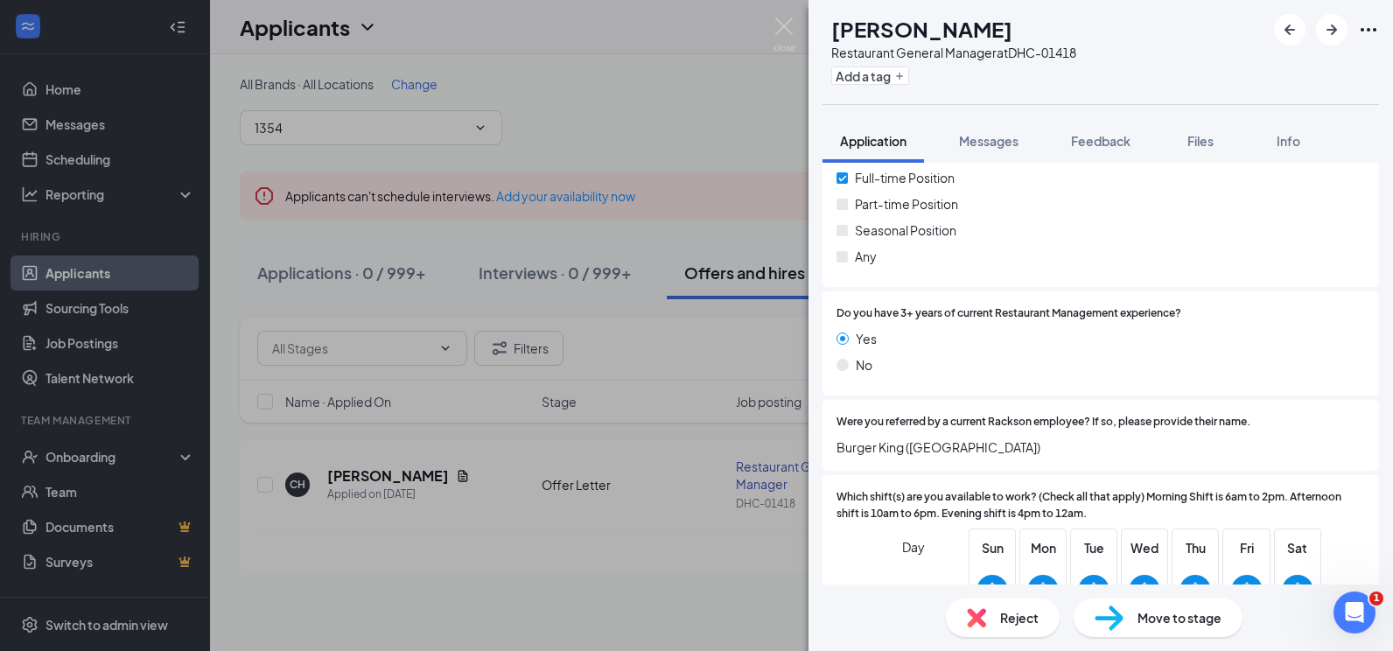
scroll to position [525, 0]
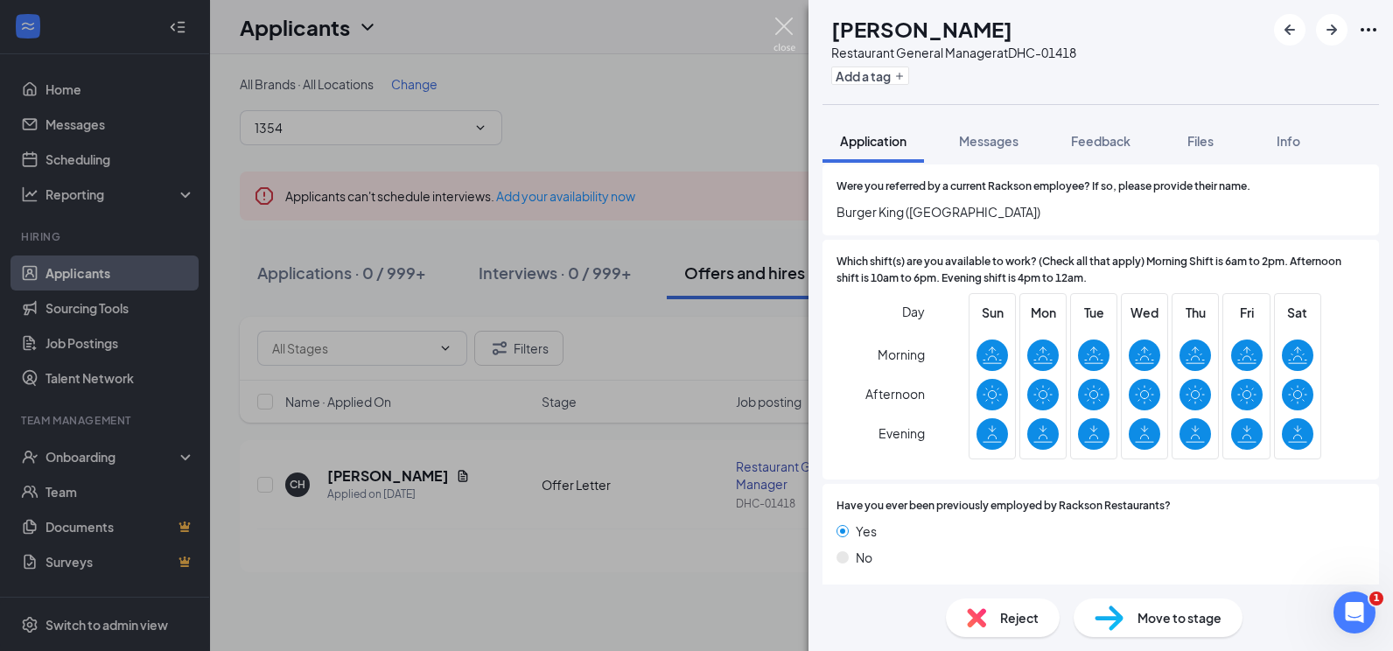
click at [793, 36] on img at bounding box center [785, 35] width 22 height 34
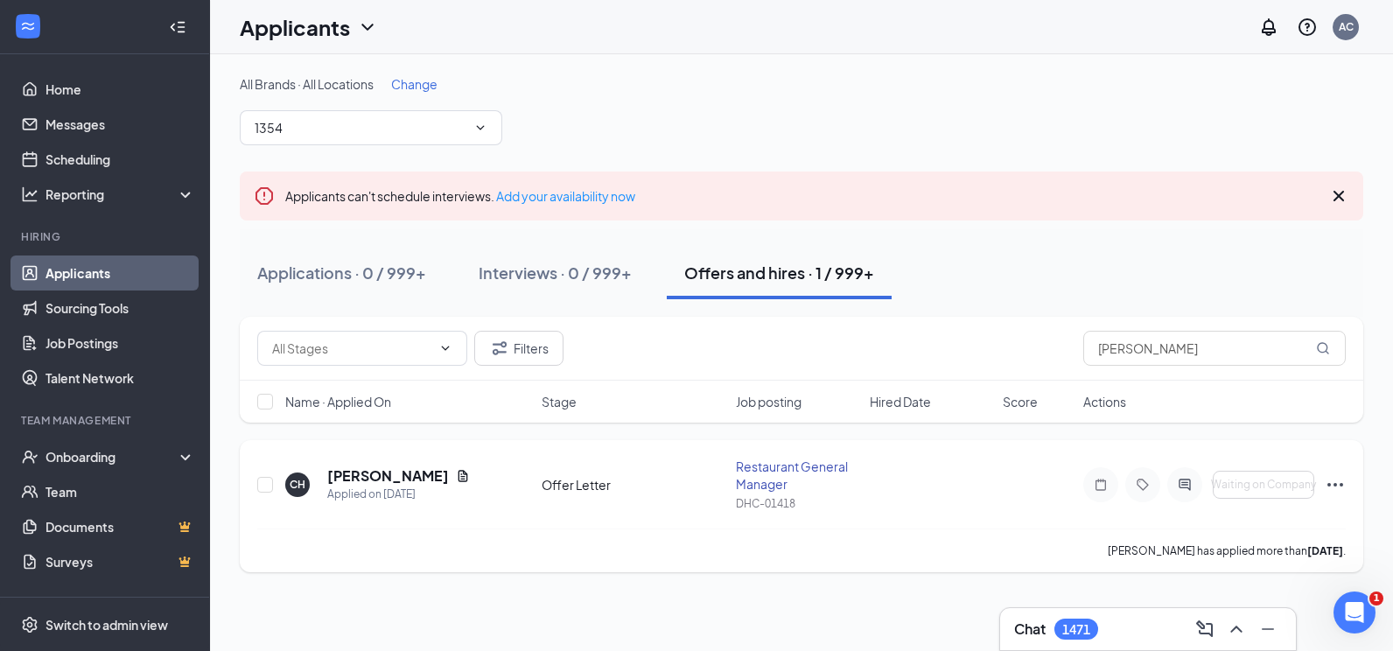
click at [1341, 480] on icon "Ellipses" at bounding box center [1335, 484] width 21 height 21
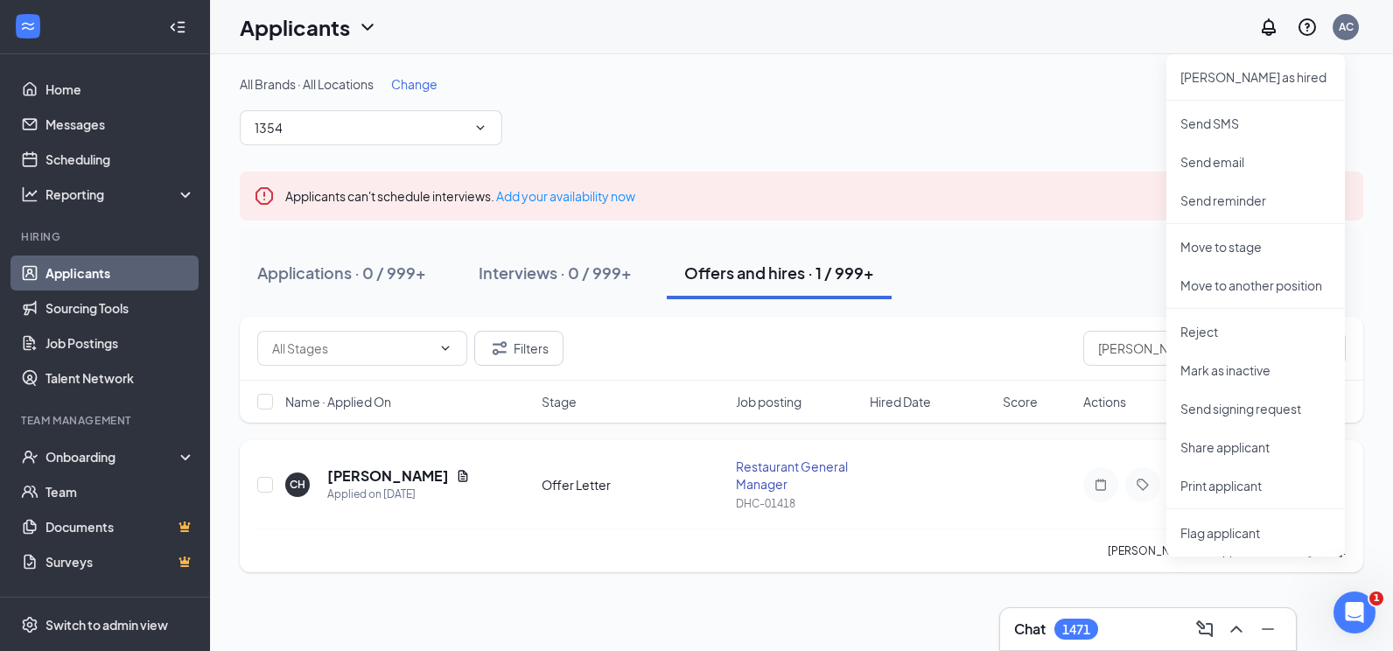
click at [1034, 484] on div "CH [PERSON_NAME] Applied on [DATE] Offer Letter Restaurant General Manager DHC-…" at bounding box center [801, 493] width 1089 height 71
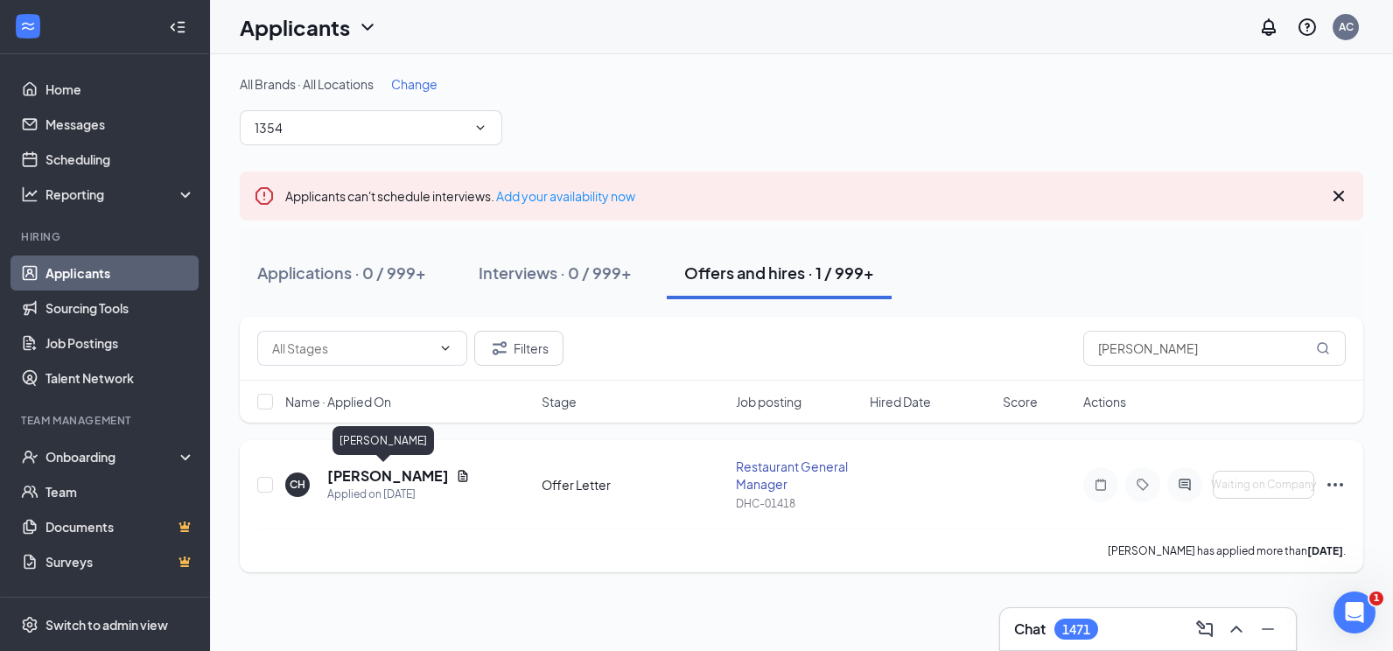
click at [364, 482] on h5 "[PERSON_NAME]" at bounding box center [388, 475] width 122 height 19
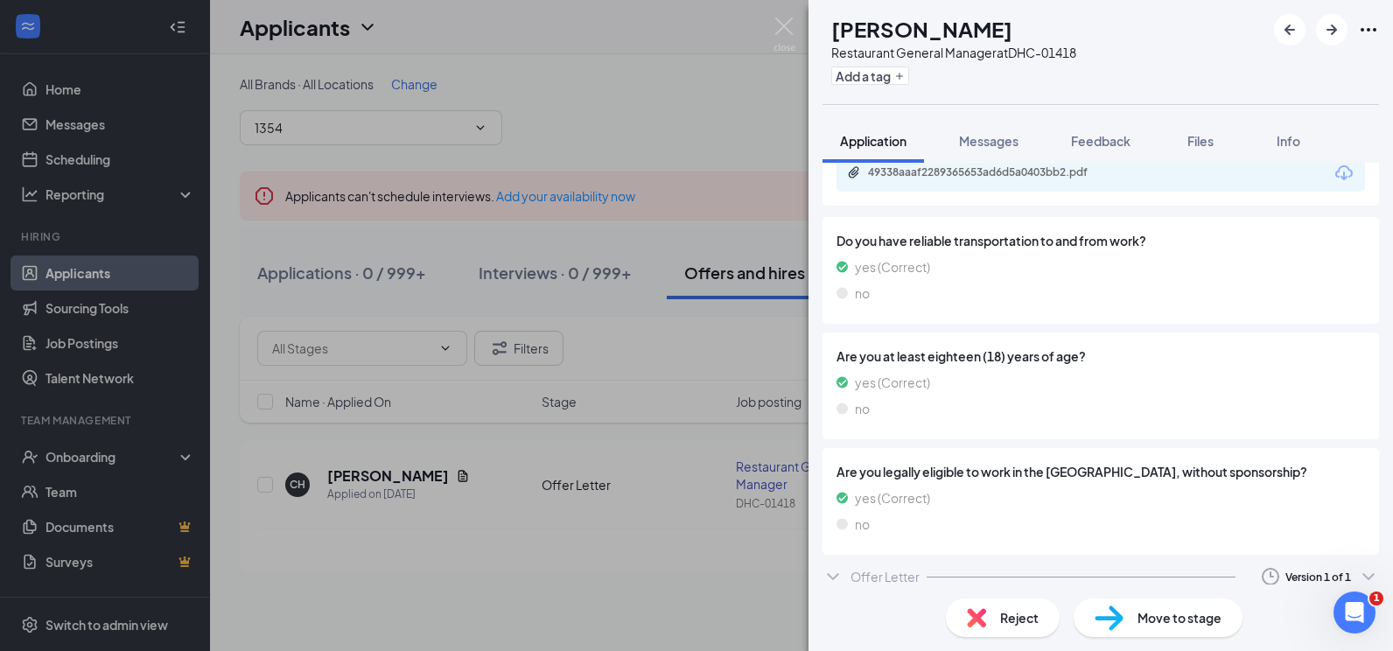
click at [909, 567] on div "Offer Letter Version 1 of 1" at bounding box center [1101, 576] width 557 height 35
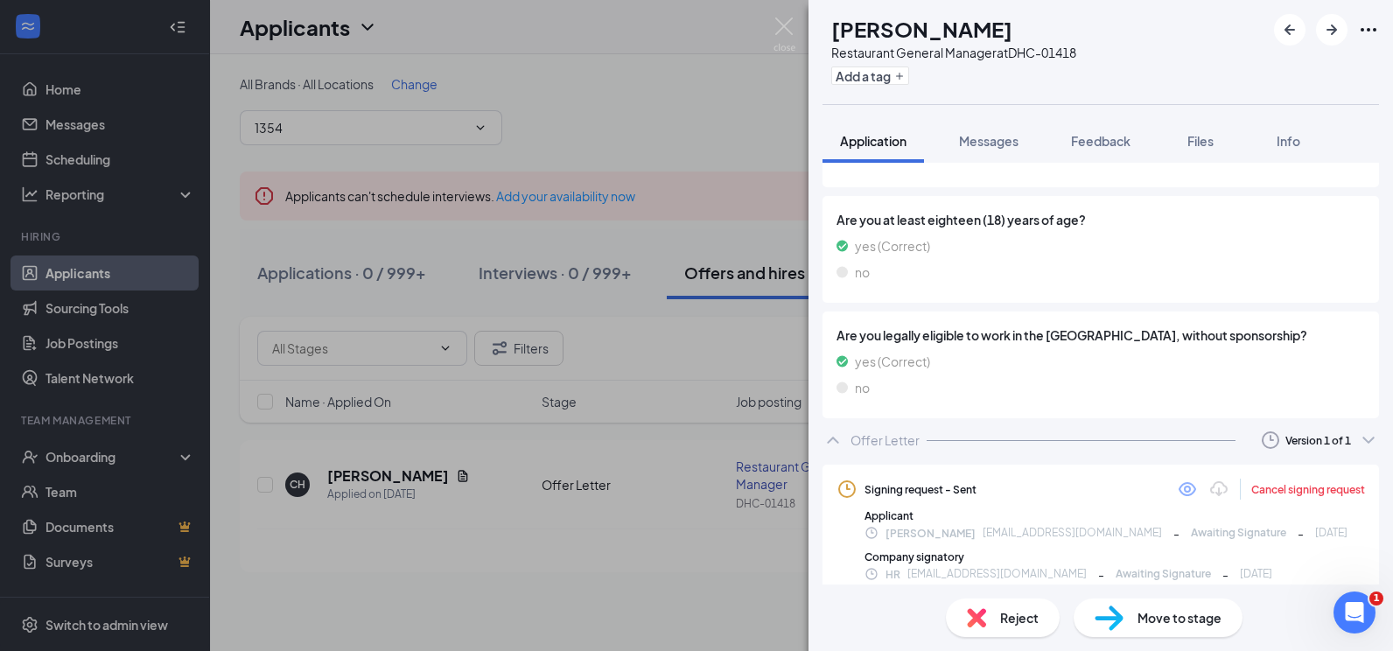
scroll to position [1138, 0]
click at [1295, 485] on div "Cancel signing request" at bounding box center [1308, 488] width 114 height 15
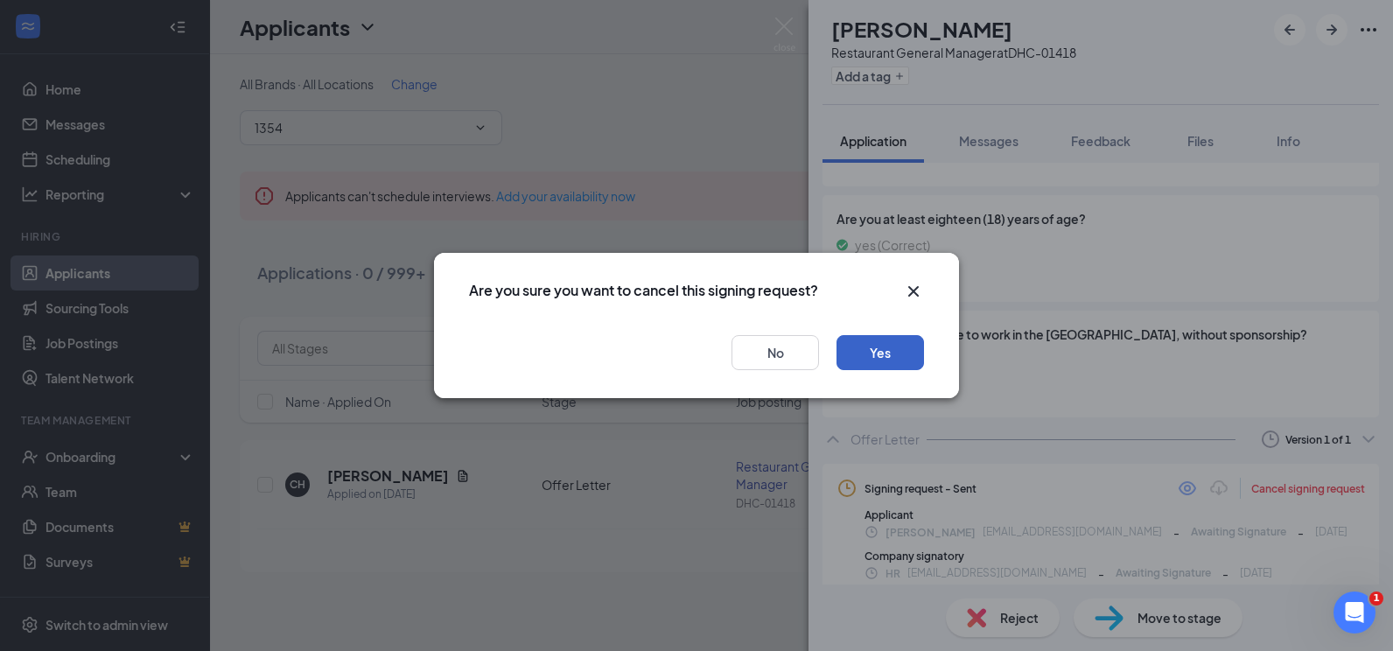
click at [900, 350] on button "Yes" at bounding box center [881, 352] width 88 height 35
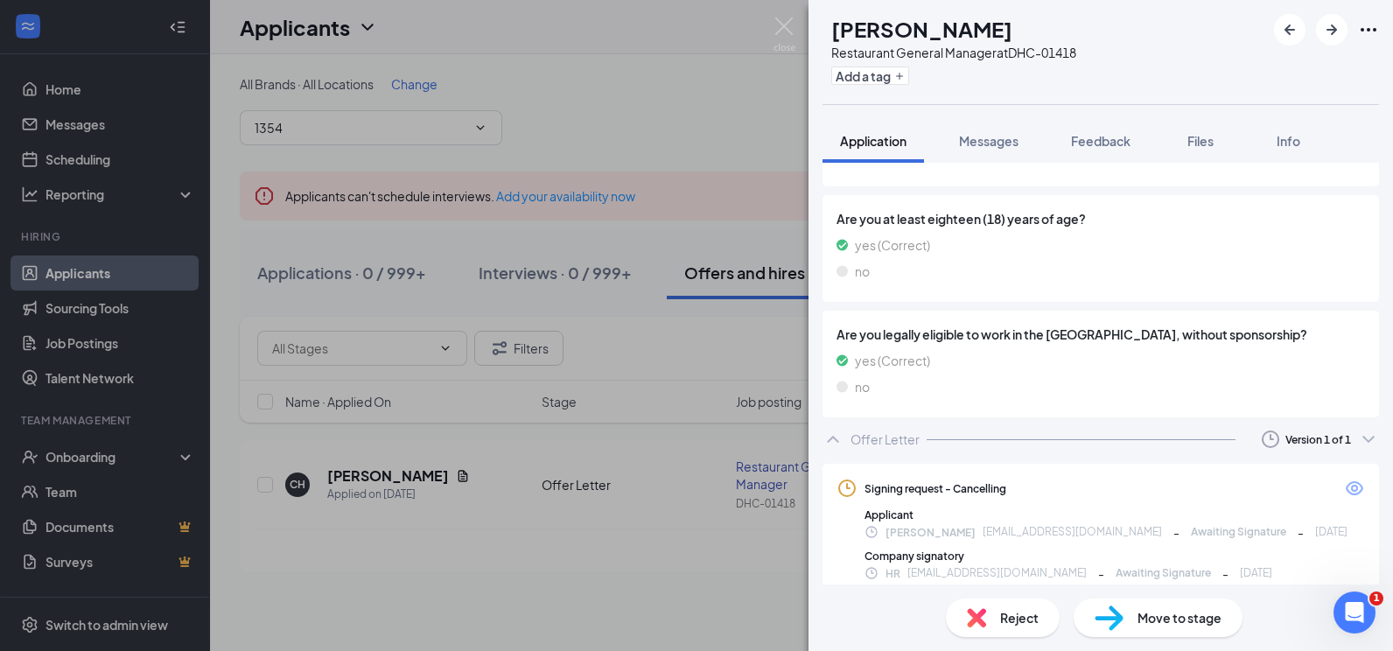
click at [769, 22] on div "CH [PERSON_NAME] Restaurant General Manager at DHC-01418 Add a tag Application …" at bounding box center [696, 325] width 1393 height 651
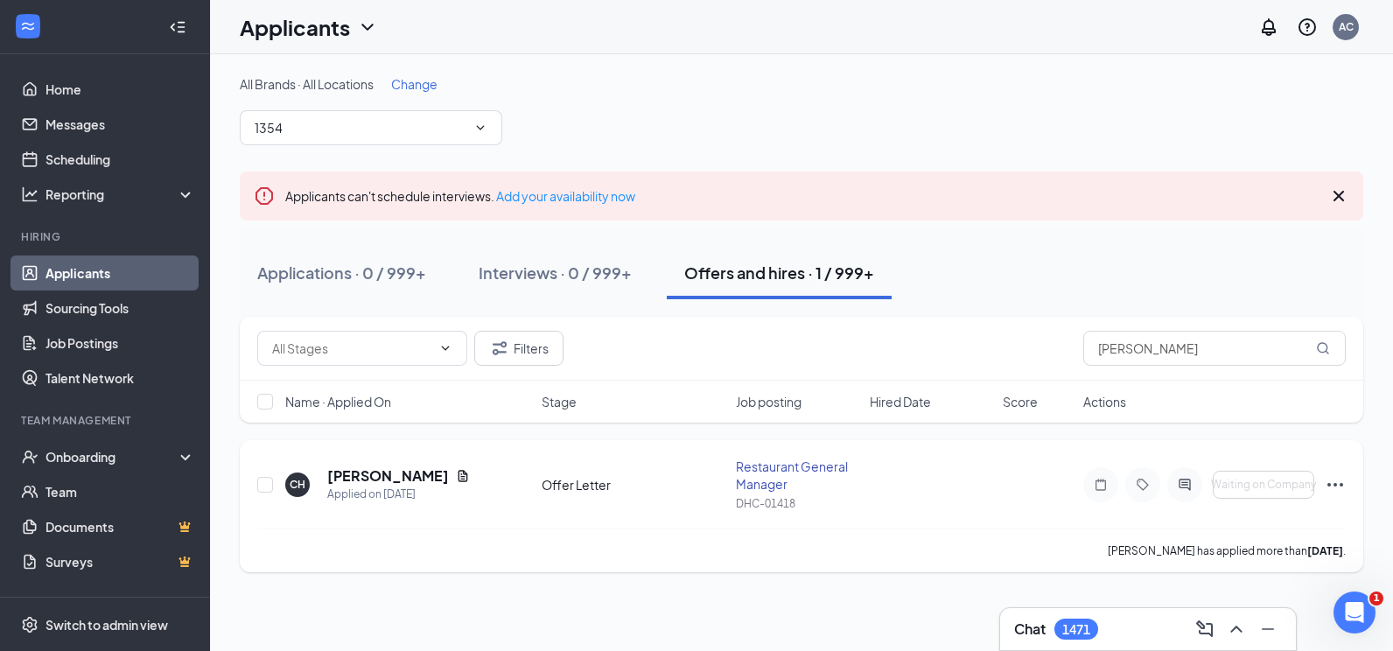
click at [1339, 490] on icon "Ellipses" at bounding box center [1335, 484] width 21 height 21
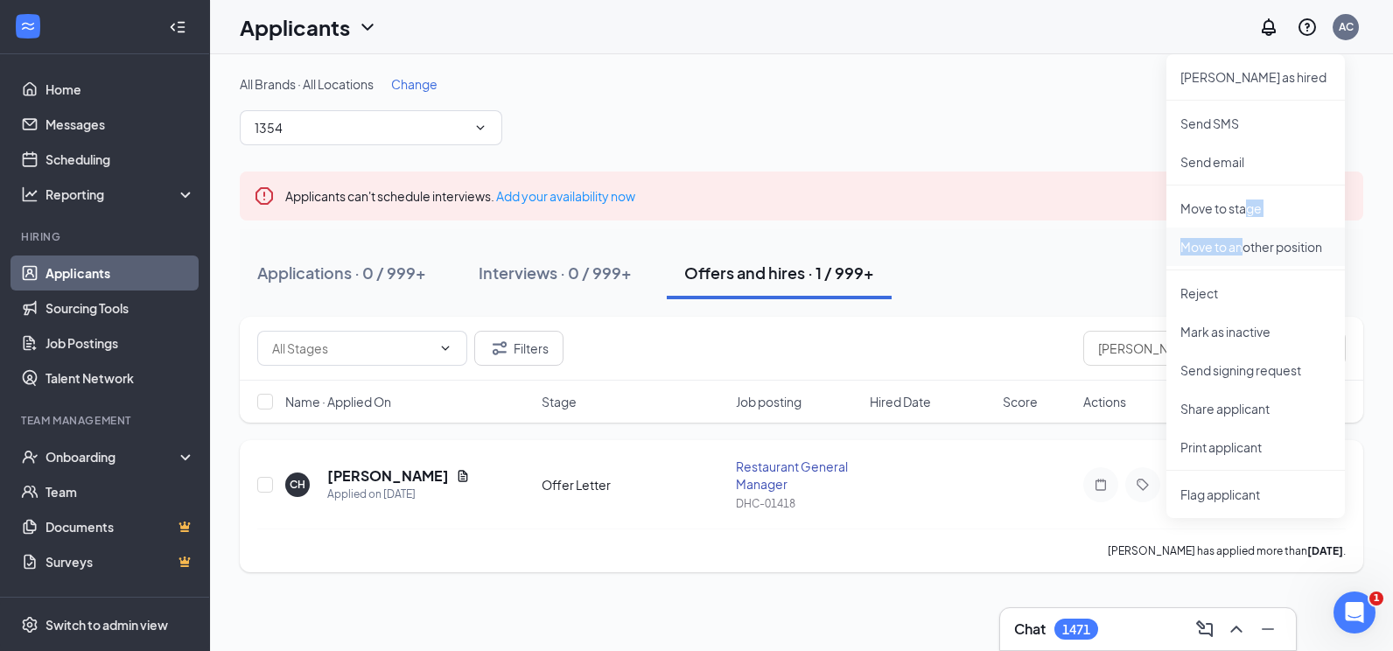
drag, startPoint x: 1244, startPoint y: 216, endPoint x: 1240, endPoint y: 245, distance: 29.2
click at [1240, 245] on ul "[PERSON_NAME] as hired Send SMS Send email Move to stage Move to another positi…" at bounding box center [1256, 286] width 179 height 464
click at [1245, 246] on p "Move to another position" at bounding box center [1256, 247] width 151 height 18
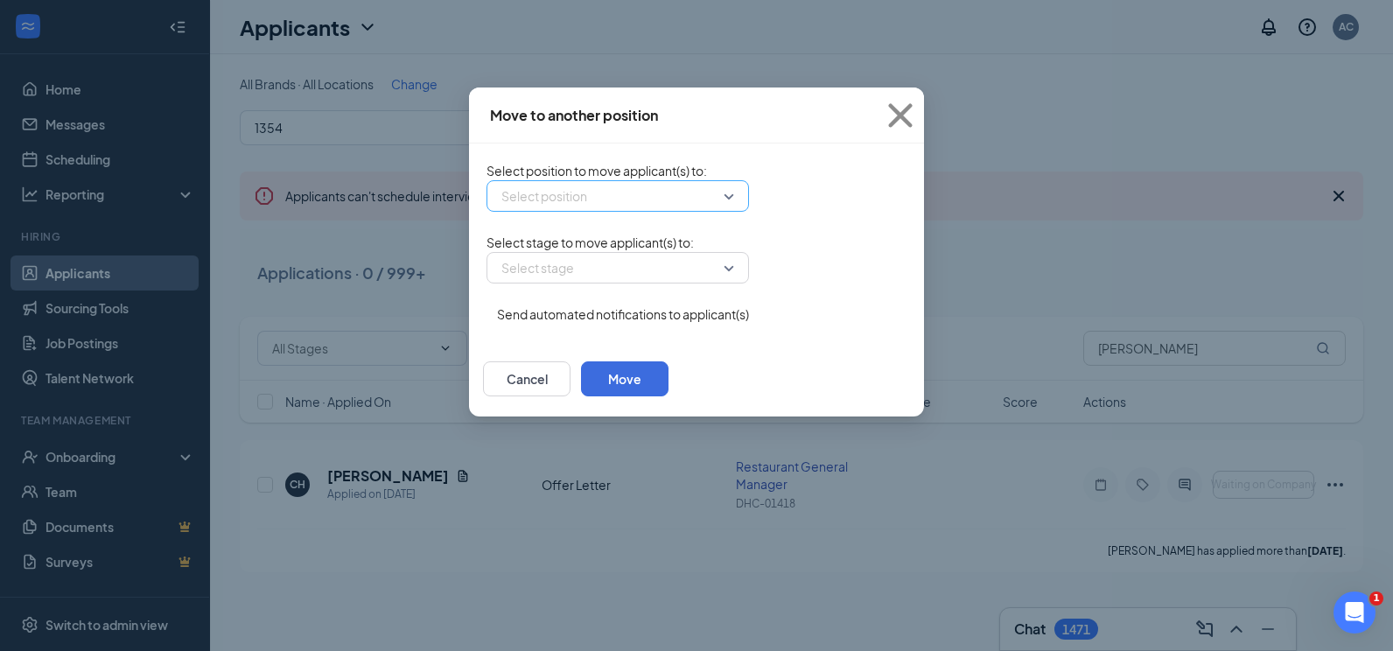
click at [503, 211] on input "search" at bounding box center [611, 196] width 229 height 30
click at [504, 194] on input "search" at bounding box center [611, 196] width 229 height 30
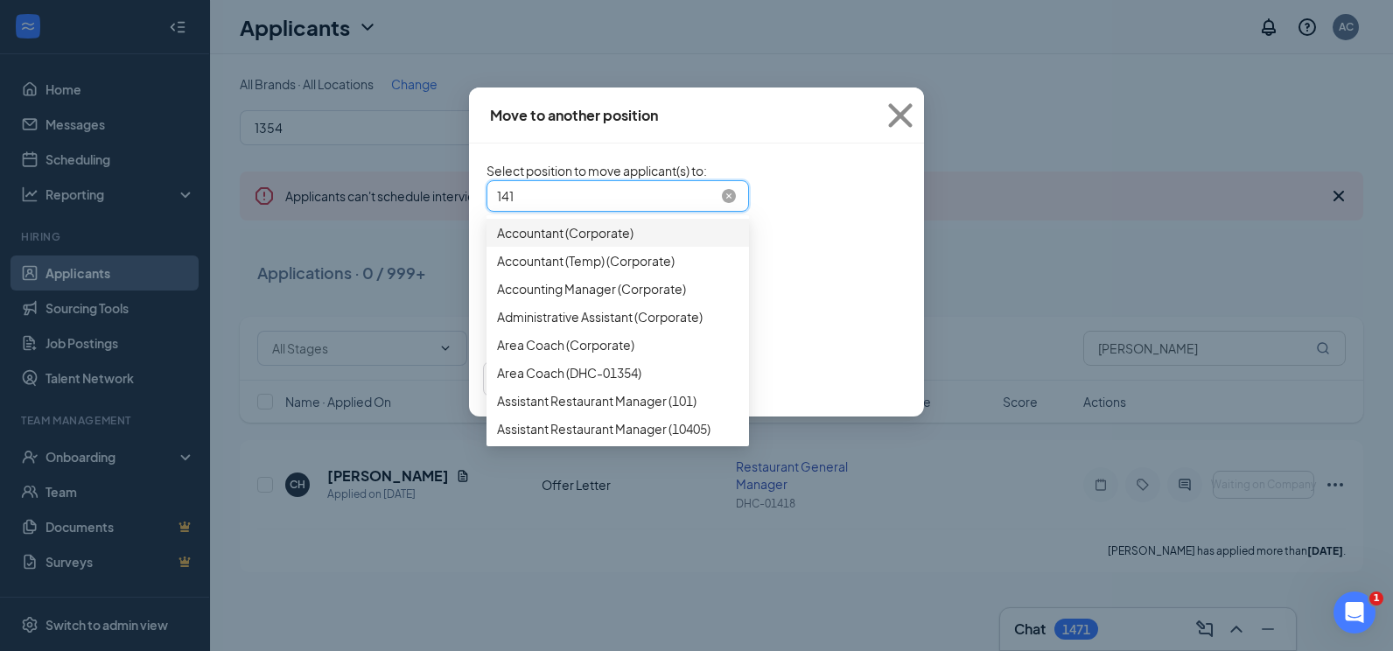
type input "1418"
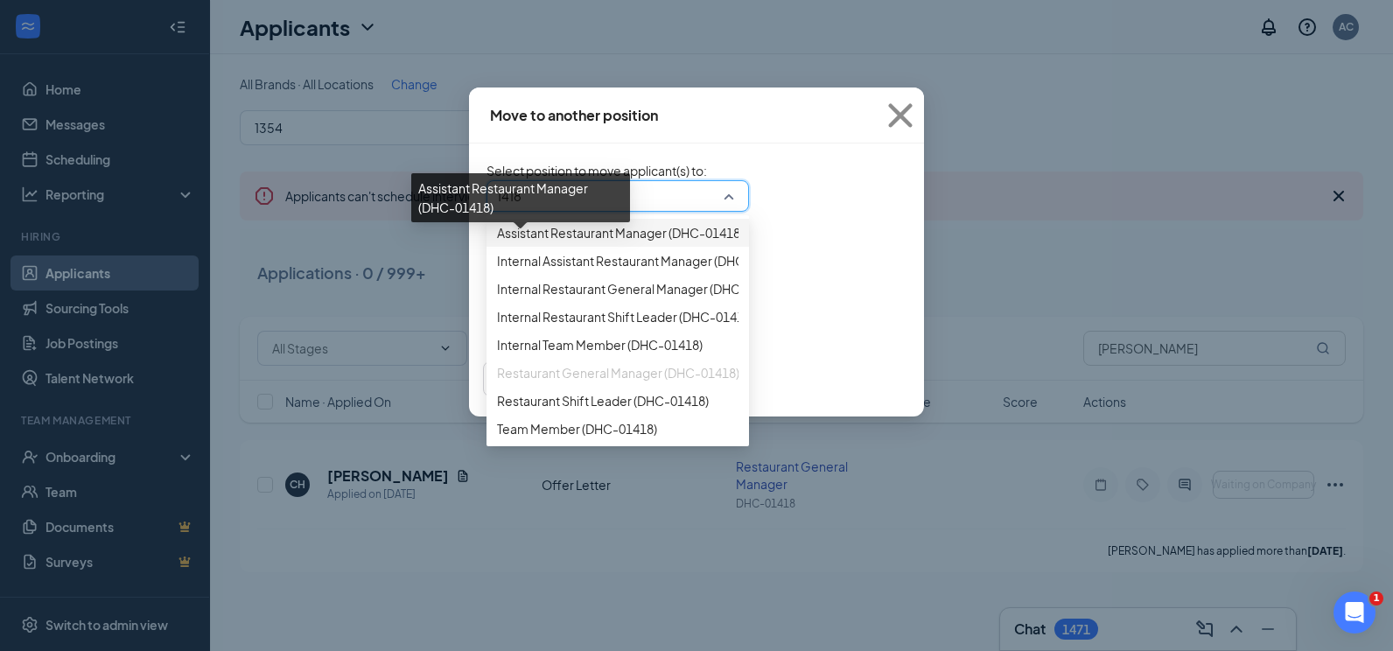
click at [538, 242] on span "Assistant Restaurant Manager (DHC-01418)" at bounding box center [620, 232] width 247 height 19
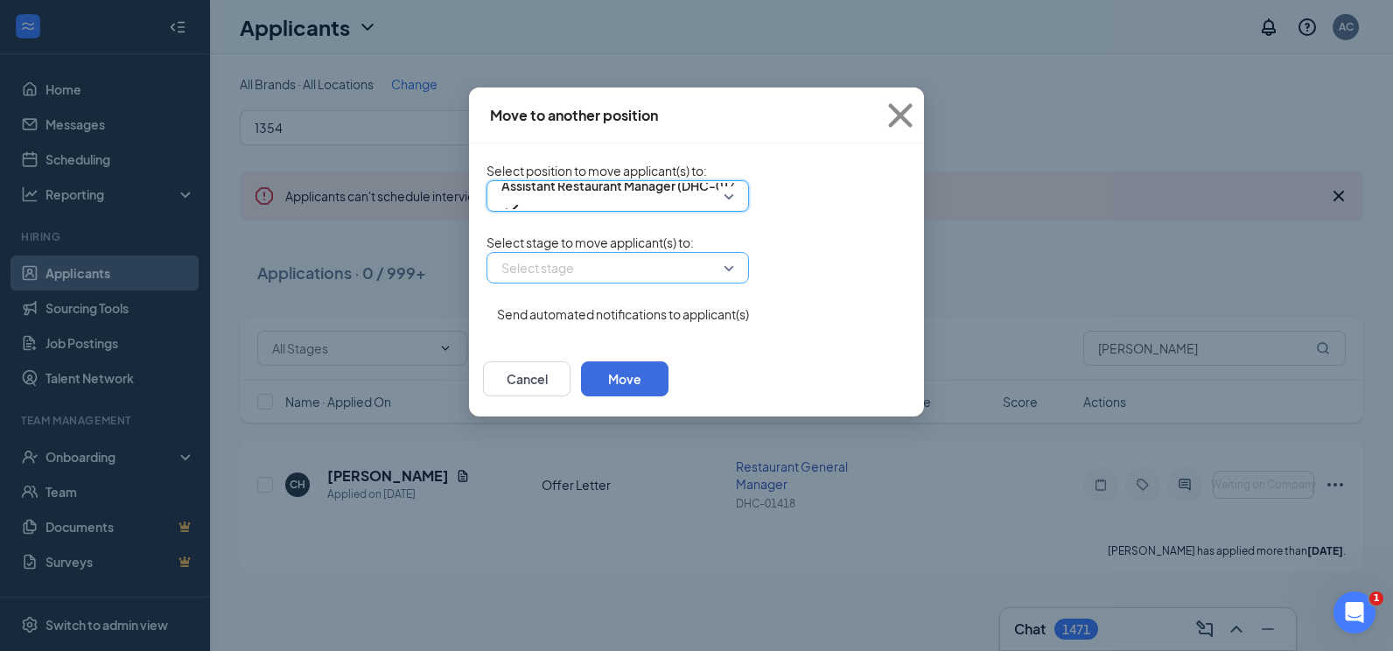
click at [501, 283] on input "search" at bounding box center [611, 268] width 229 height 30
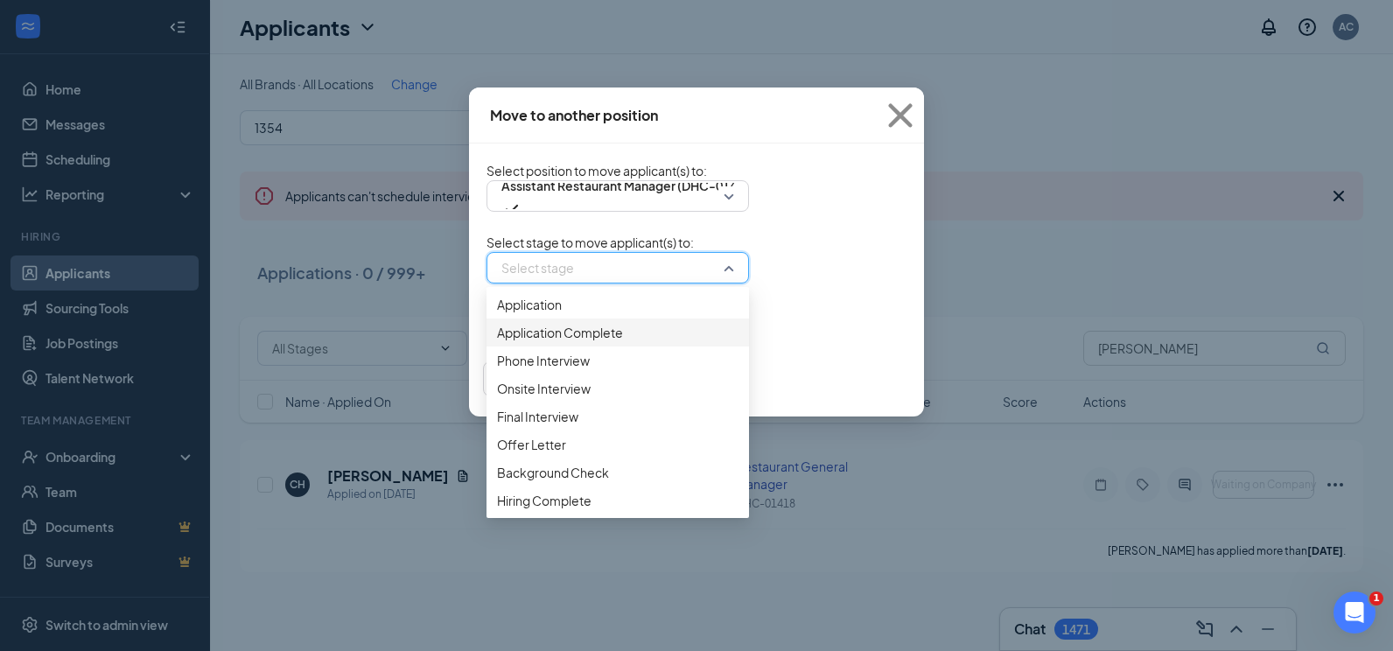
click at [508, 342] on span "Application Complete" at bounding box center [560, 332] width 126 height 19
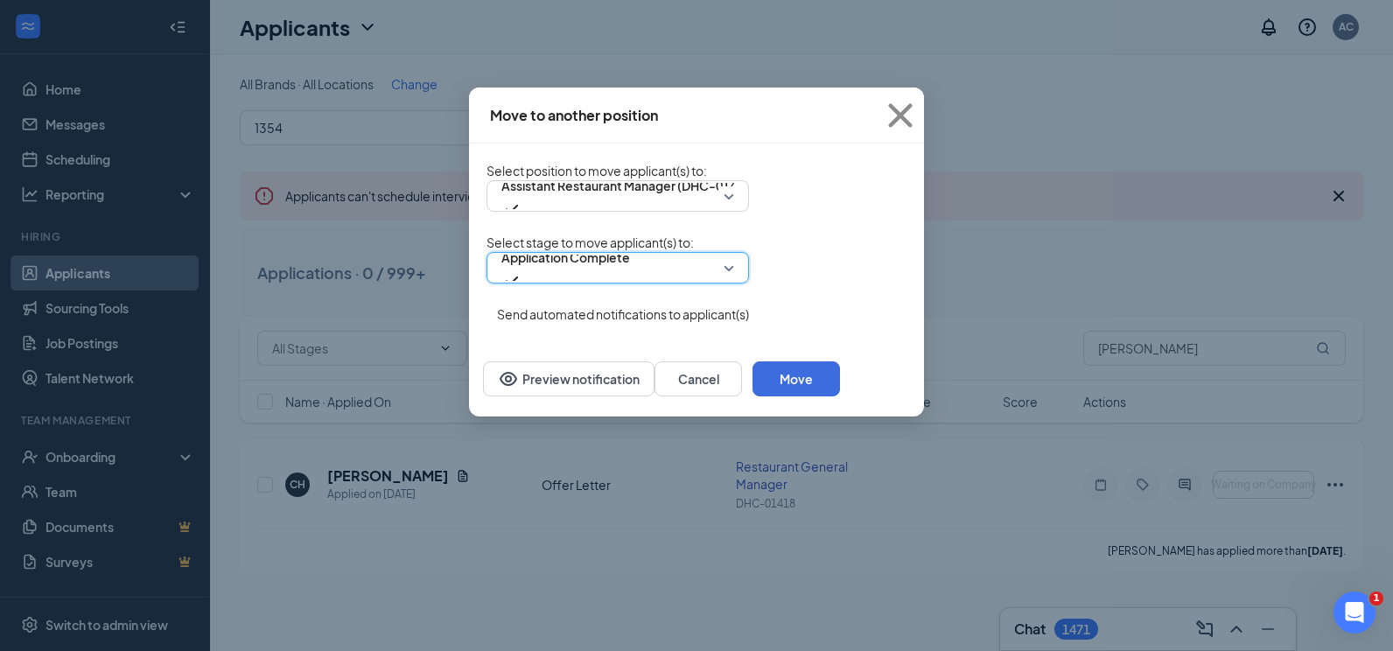
click at [487, 305] on button "button" at bounding box center [487, 305] width 0 height 0
click at [840, 396] on button "Move" at bounding box center [797, 378] width 88 height 35
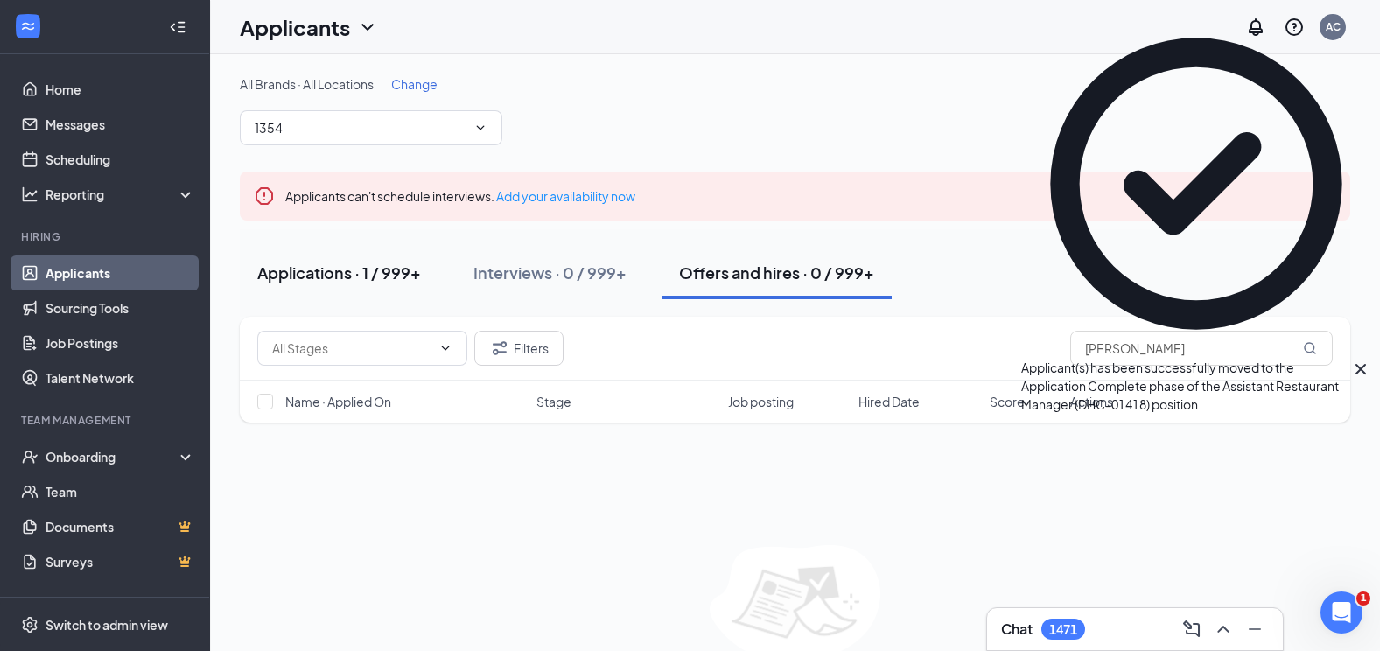
click at [393, 270] on div "Applications · 1 / 999+" at bounding box center [339, 273] width 164 height 22
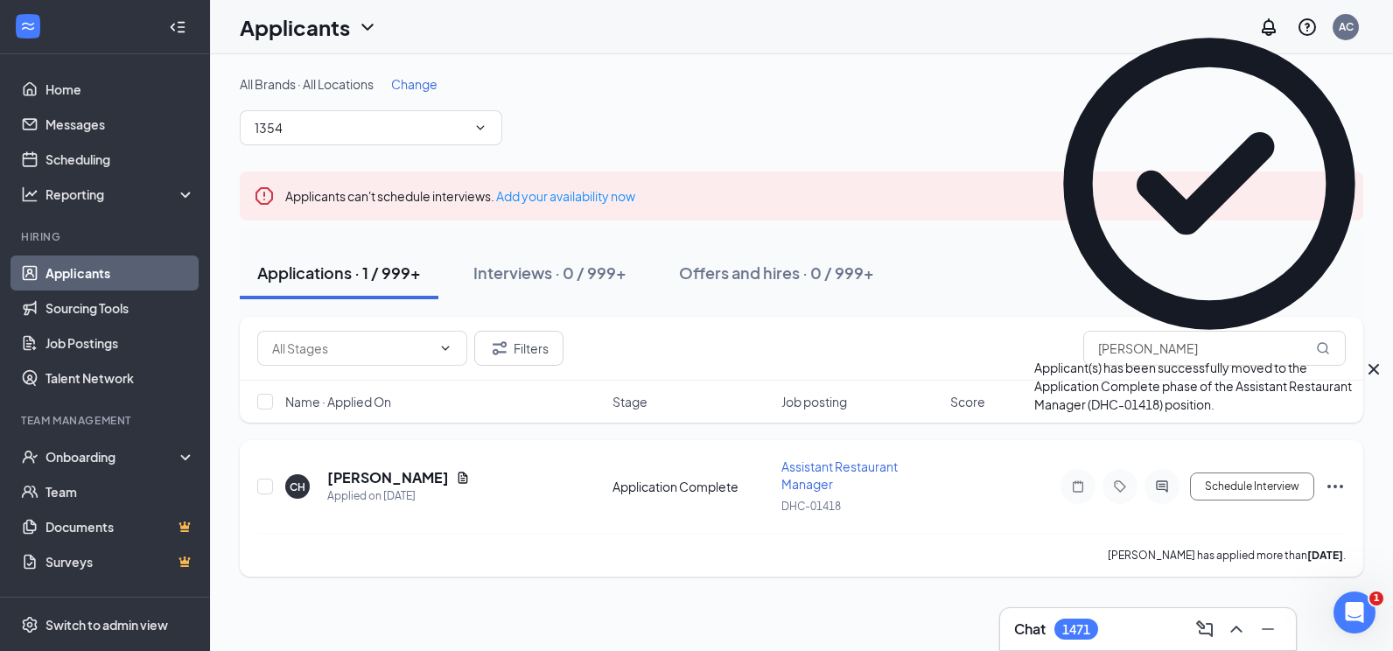
click at [1328, 487] on icon "Ellipses" at bounding box center [1336, 487] width 16 height 4
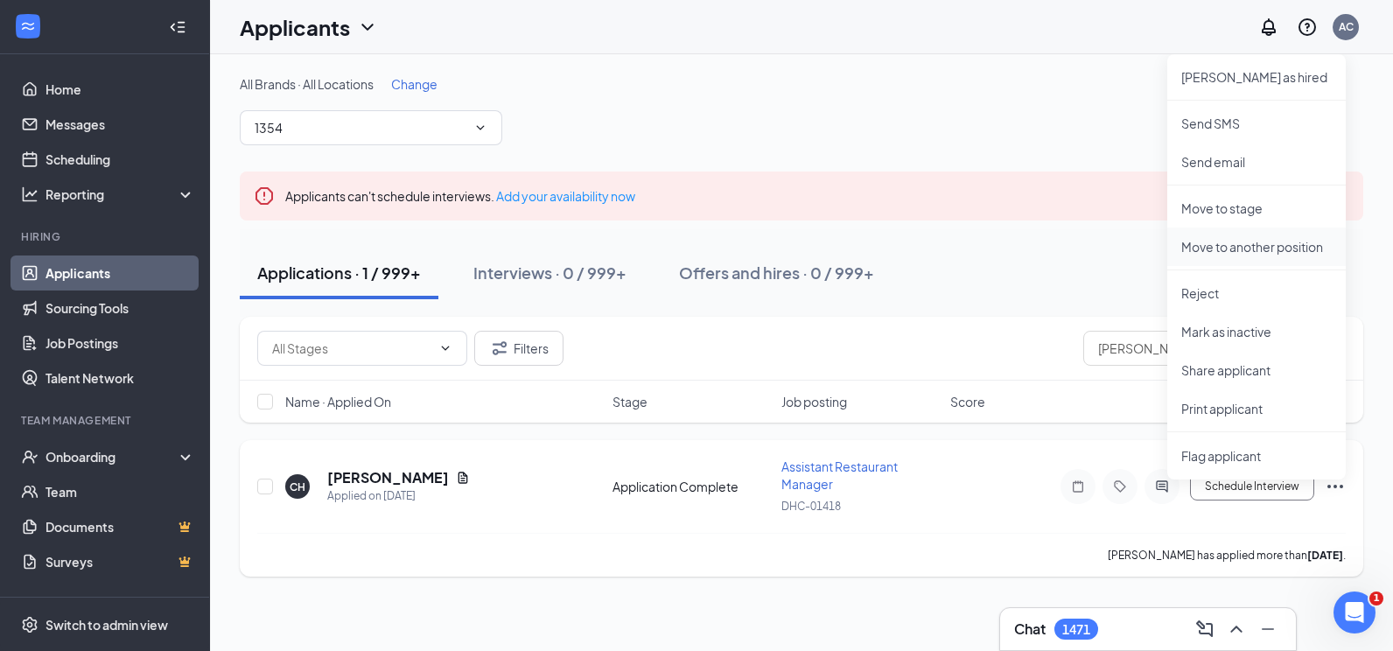
click at [1262, 251] on p "Move to another position" at bounding box center [1256, 247] width 151 height 18
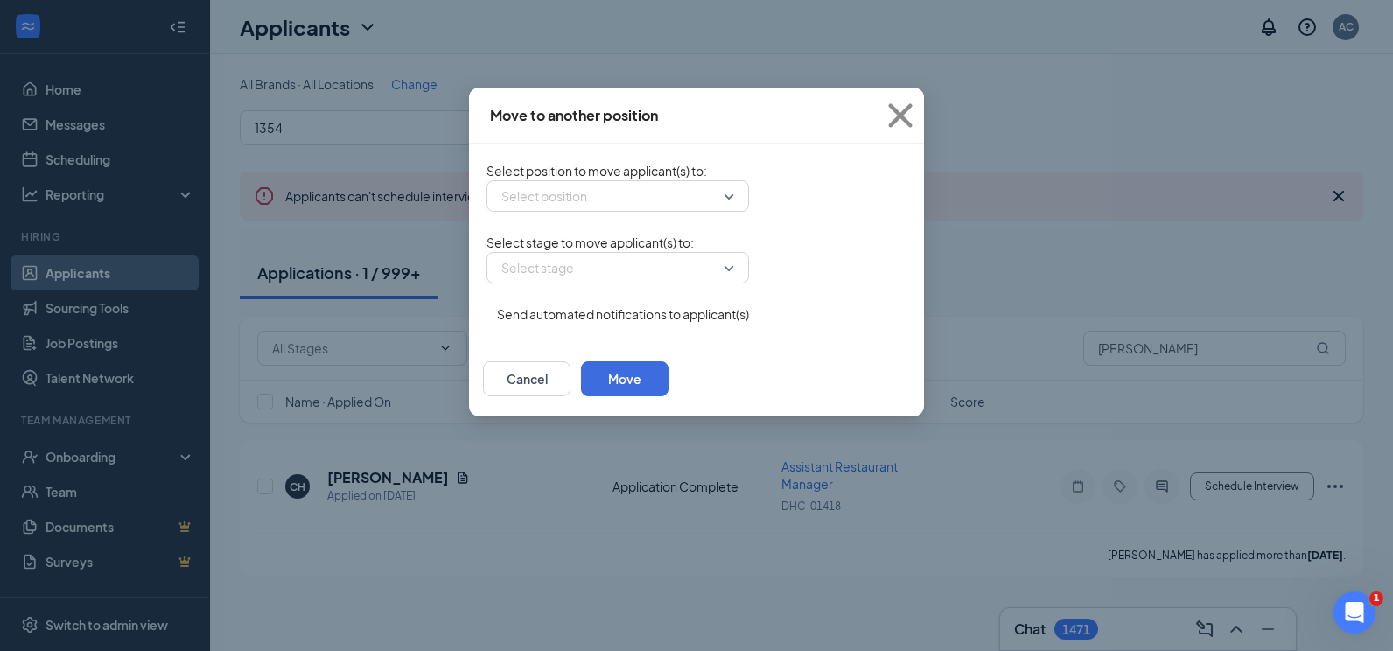
click at [487, 305] on button "button" at bounding box center [487, 305] width 0 height 0
click at [497, 202] on input "search" at bounding box center [611, 196] width 229 height 30
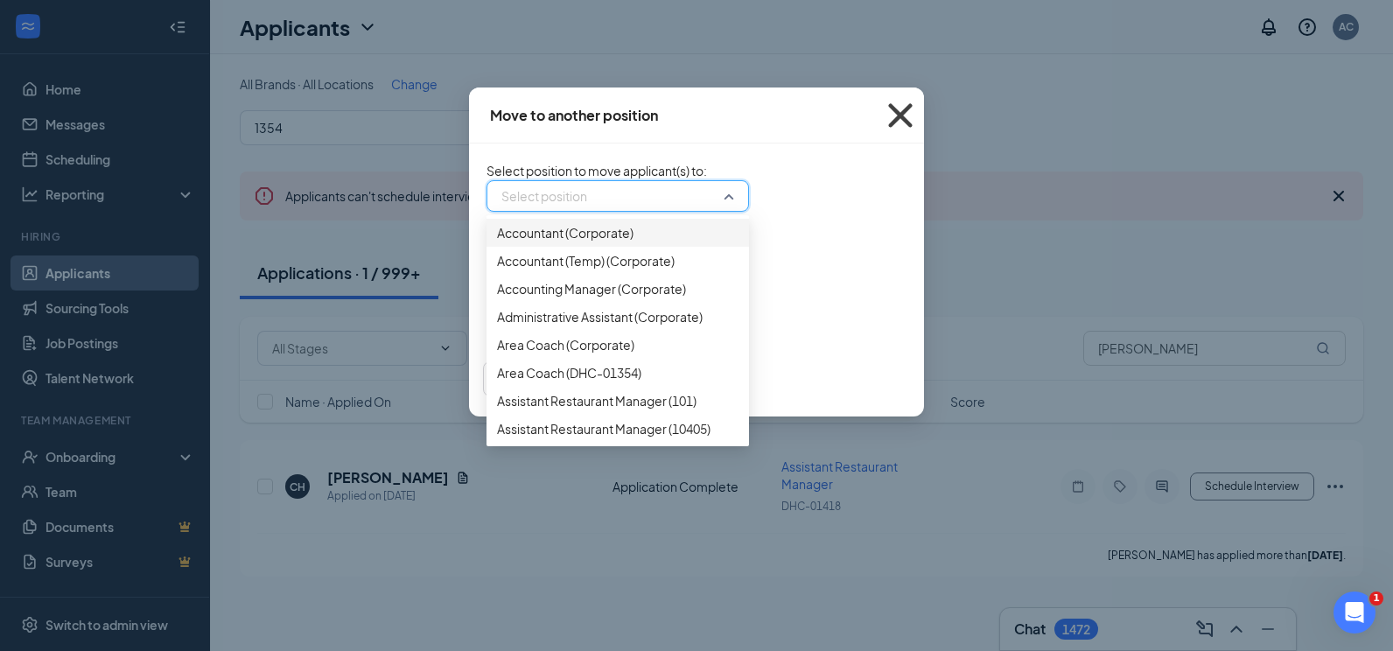
click at [924, 116] on icon "Cross" at bounding box center [900, 115] width 47 height 47
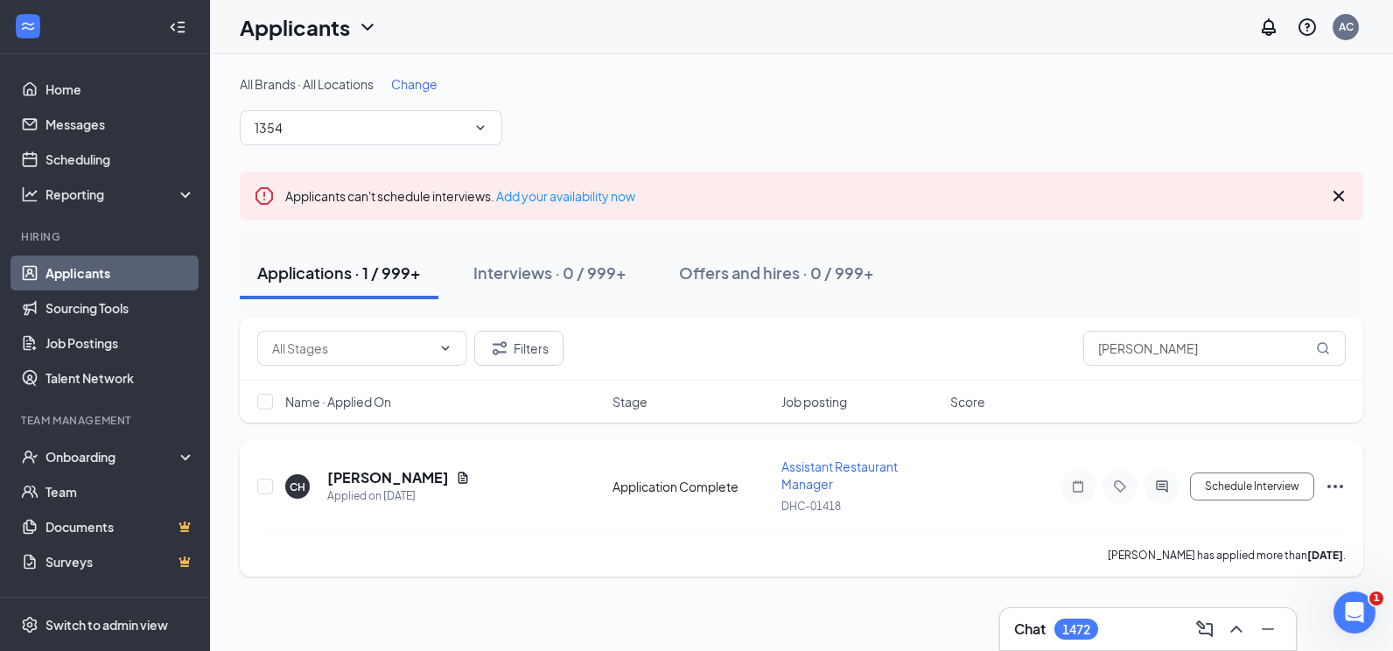
click at [1335, 482] on icon "Ellipses" at bounding box center [1335, 486] width 21 height 21
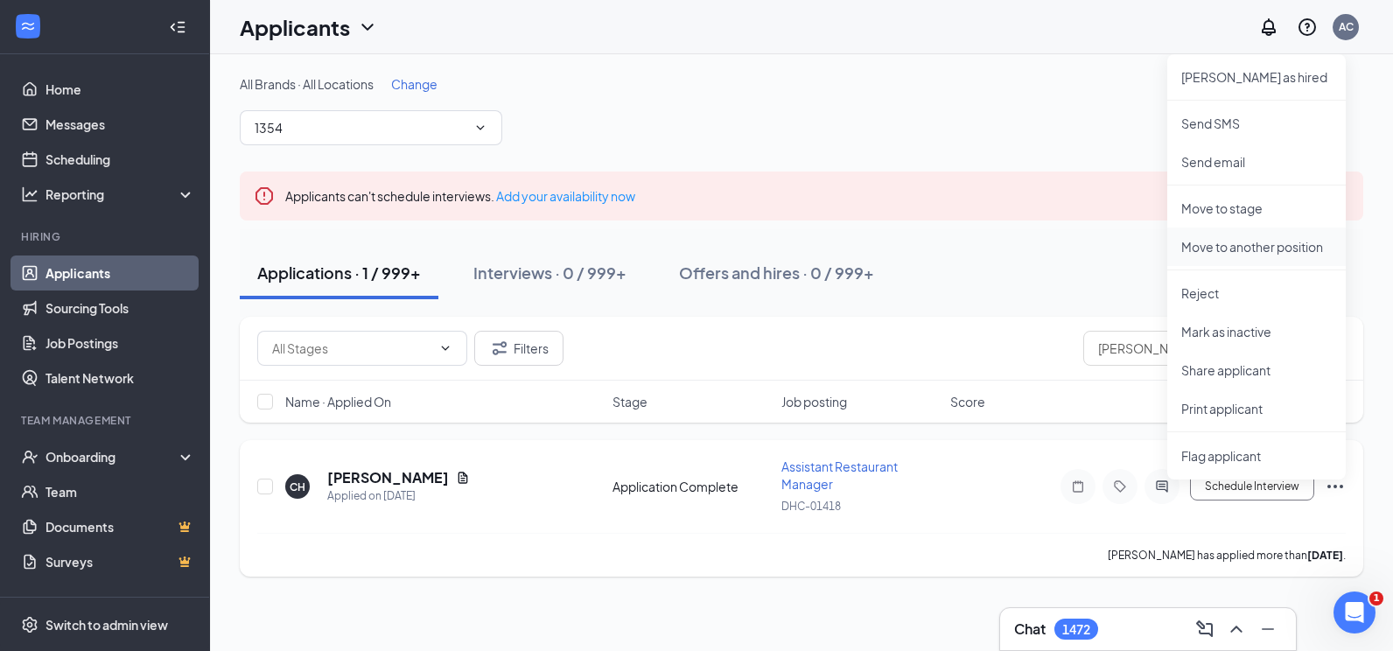
click at [1251, 244] on p "Move to another position" at bounding box center [1256, 247] width 151 height 18
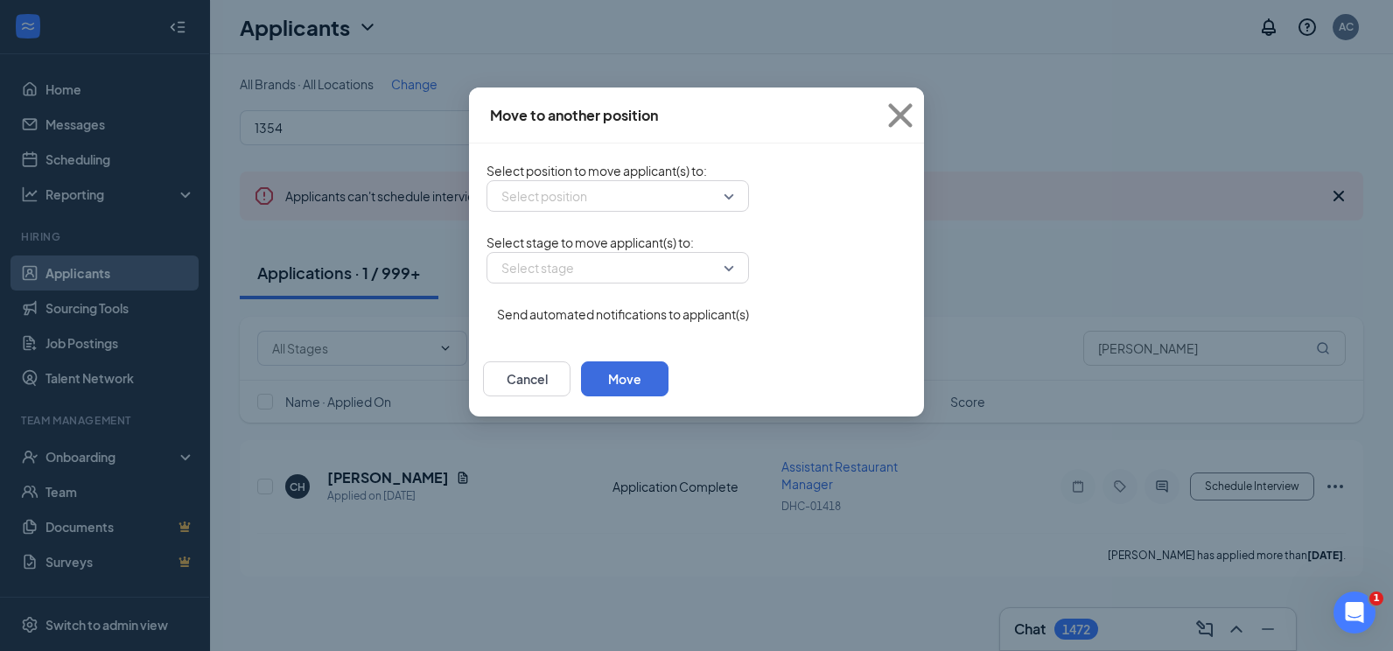
click at [529, 205] on input "search" at bounding box center [611, 196] width 229 height 30
click at [912, 115] on icon "Cross" at bounding box center [900, 115] width 24 height 24
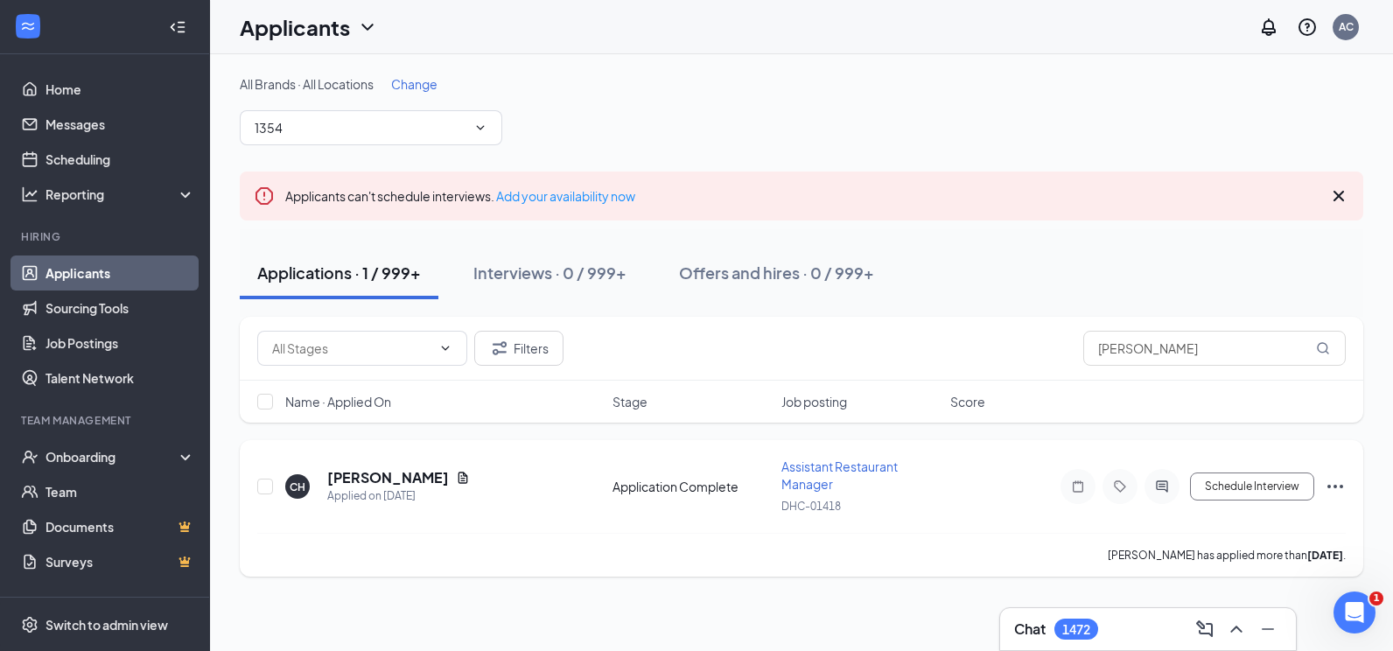
click at [1322, 483] on div "Schedule Interview [PERSON_NAME] as hired Send SMS Send email Move to stage Mov…" at bounding box center [1188, 486] width 315 height 35
click at [1329, 485] on icon "Ellipses" at bounding box center [1335, 486] width 21 height 21
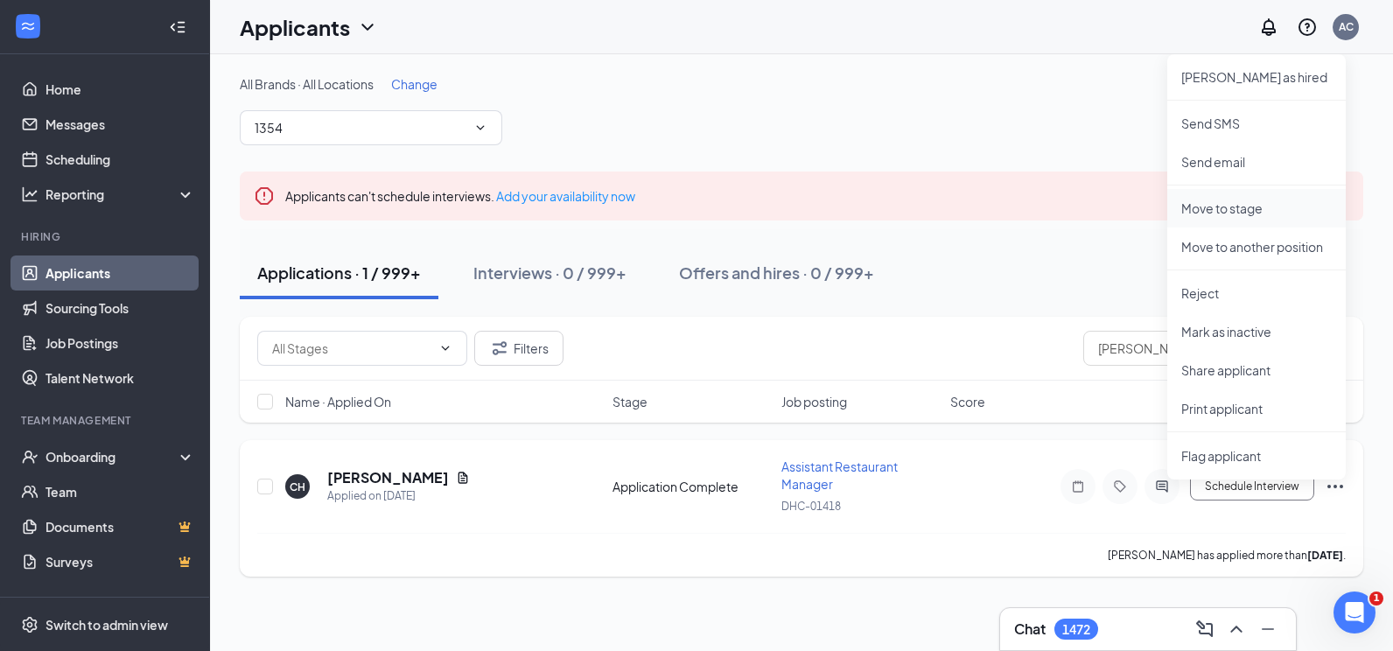
click at [1244, 207] on p "Move to stage" at bounding box center [1256, 209] width 151 height 18
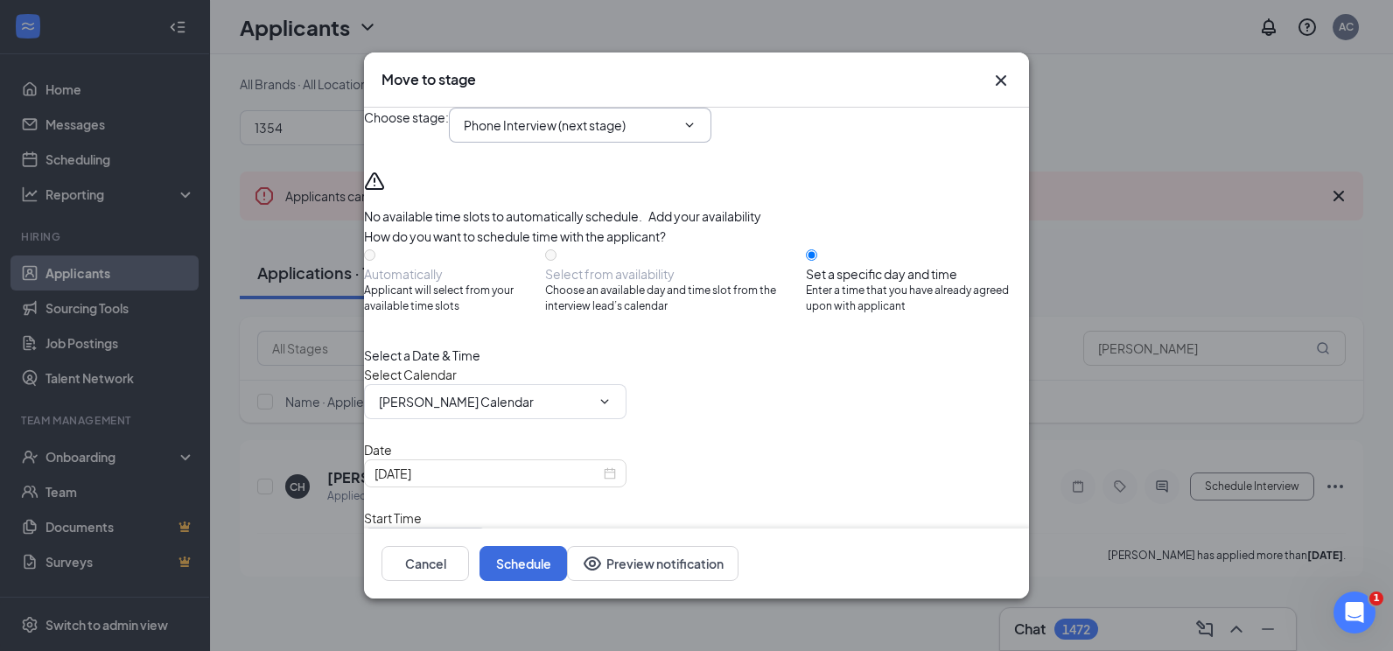
click at [583, 135] on input "Phone Interview (next stage)" at bounding box center [570, 125] width 212 height 19
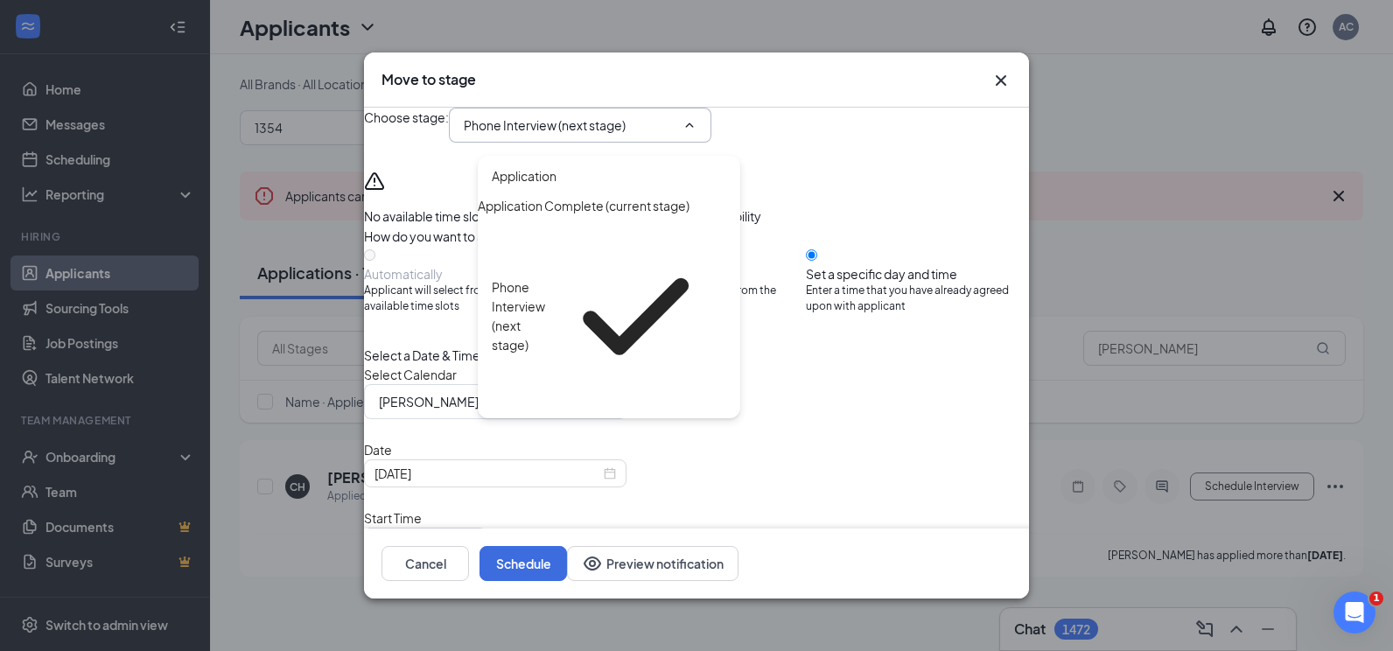
click at [561, 508] on div "Offer Letter" at bounding box center [526, 517] width 69 height 19
type input "Offer Letter"
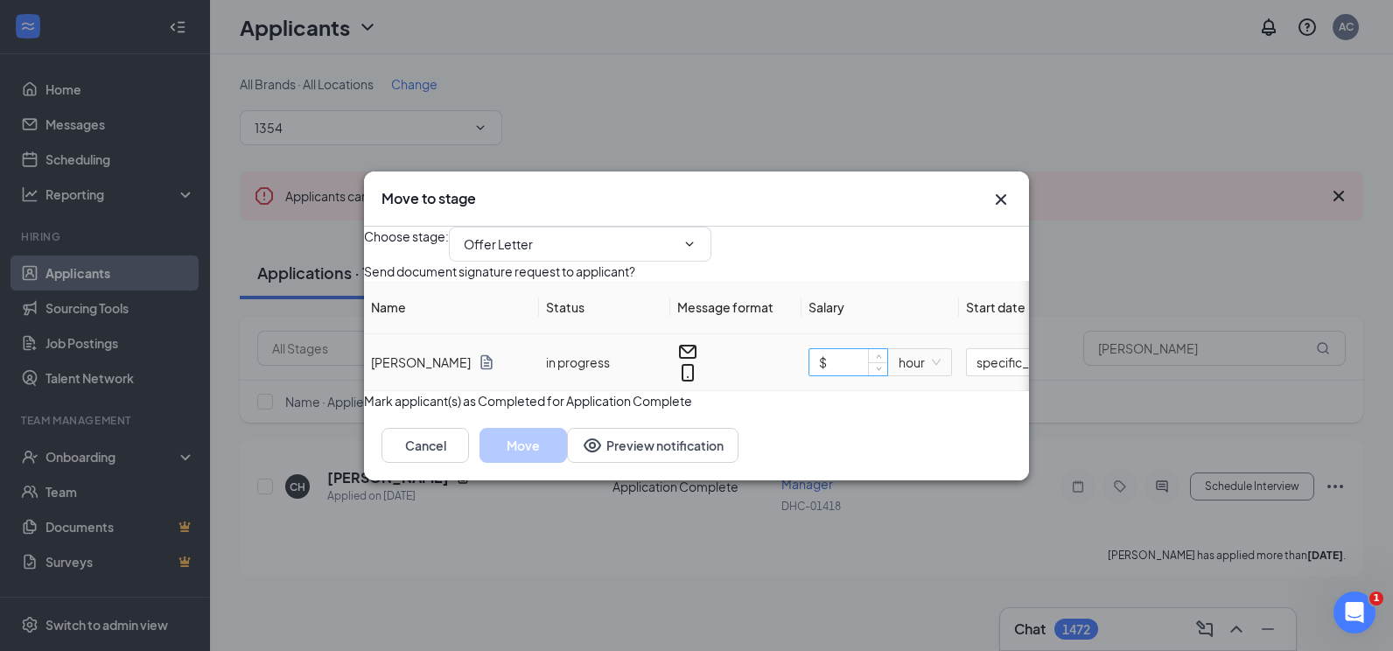
click at [878, 369] on input "$" at bounding box center [848, 362] width 78 height 26
type input "$ 25"
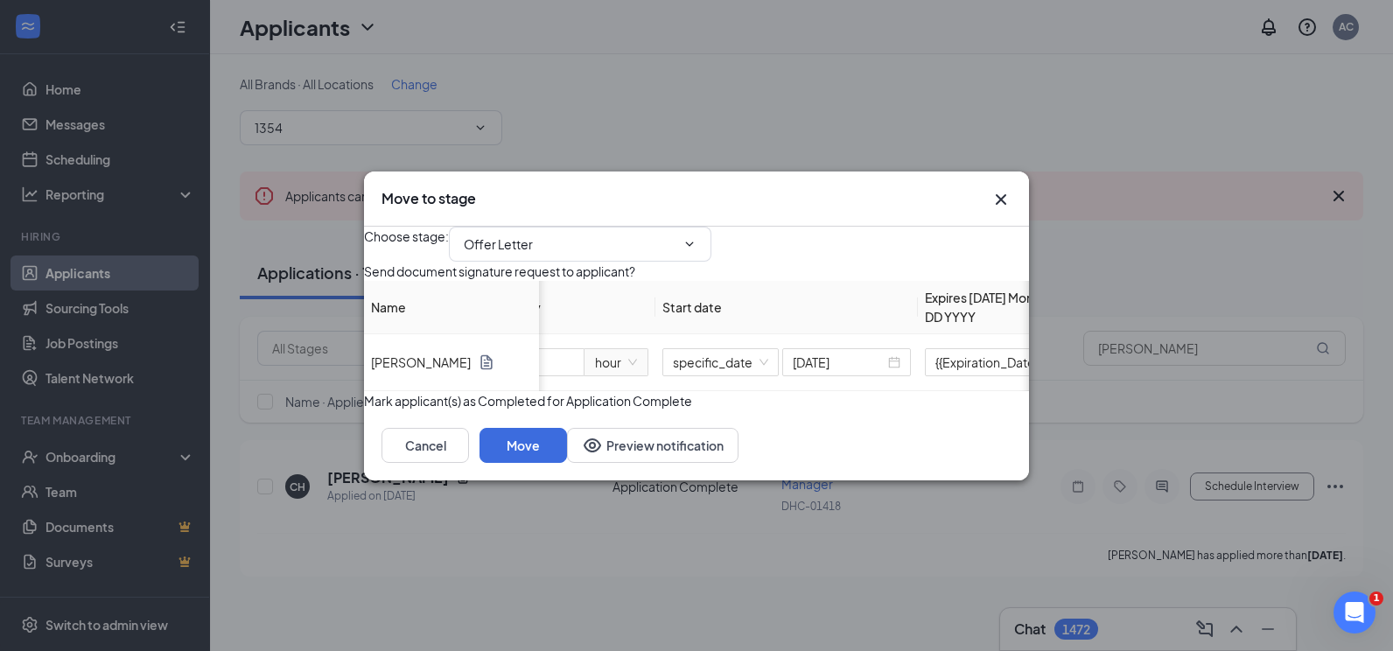
scroll to position [0, 368]
click at [855, 373] on div "[DATE]" at bounding box center [817, 362] width 129 height 28
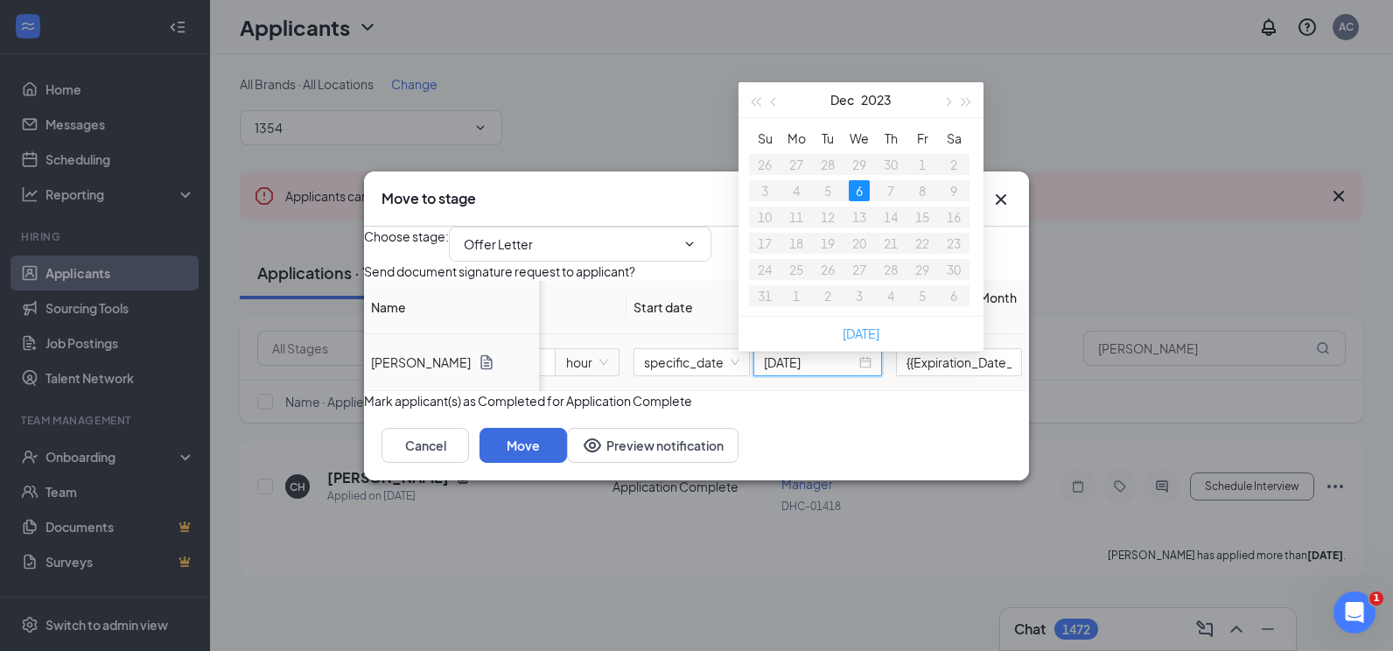
click at [849, 338] on link "[DATE]" at bounding box center [861, 334] width 37 height 16
type input "[DATE]"
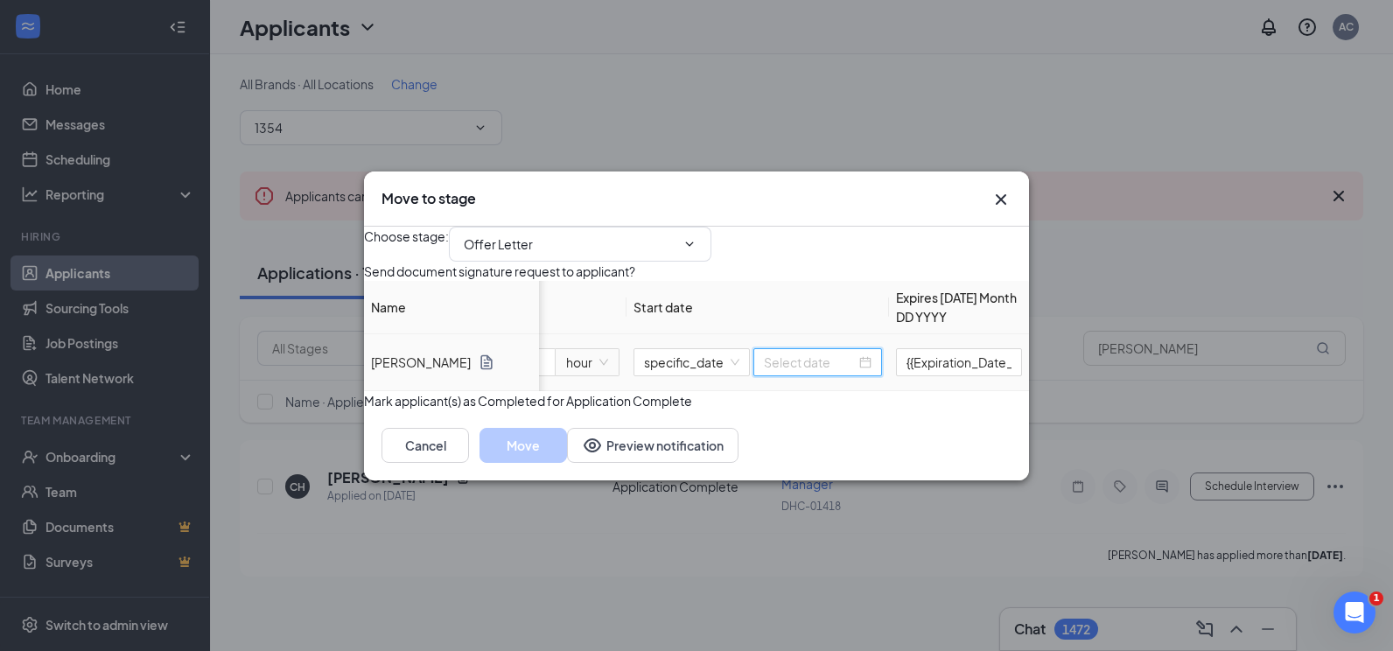
click at [832, 368] on input at bounding box center [810, 362] width 92 height 19
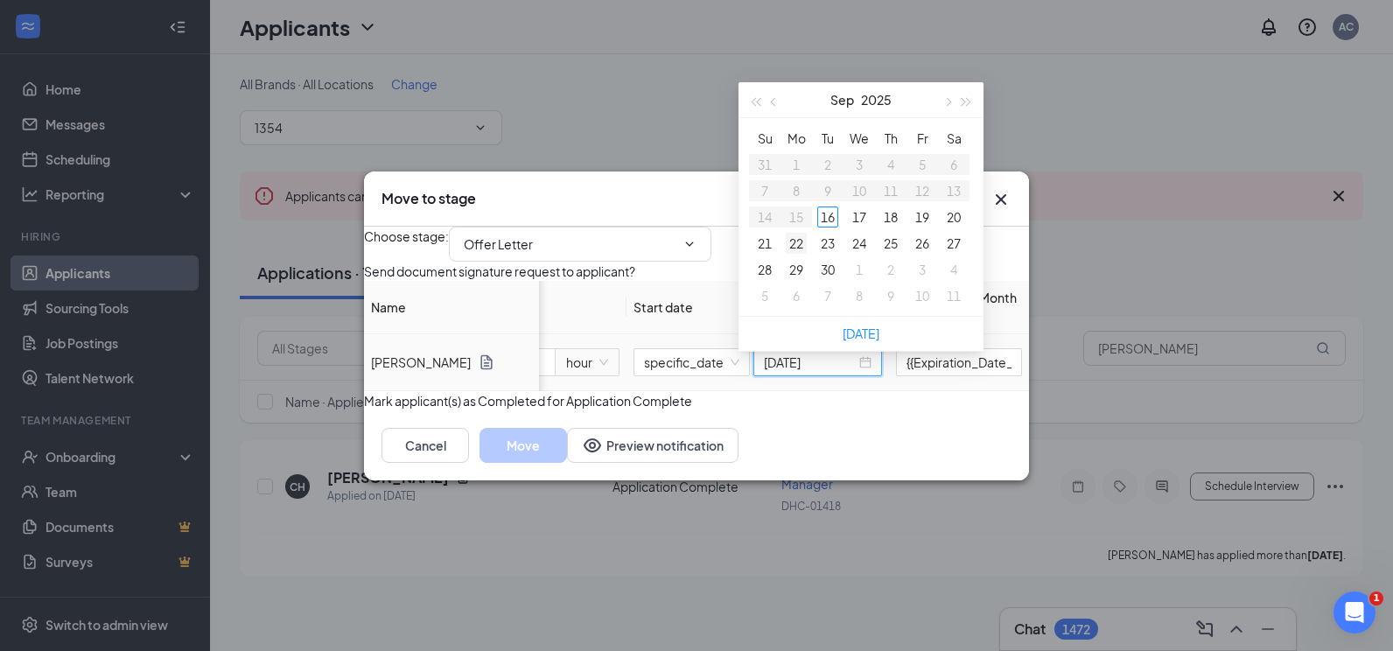
type input "[DATE]"
click at [795, 232] on td "22" at bounding box center [797, 243] width 32 height 26
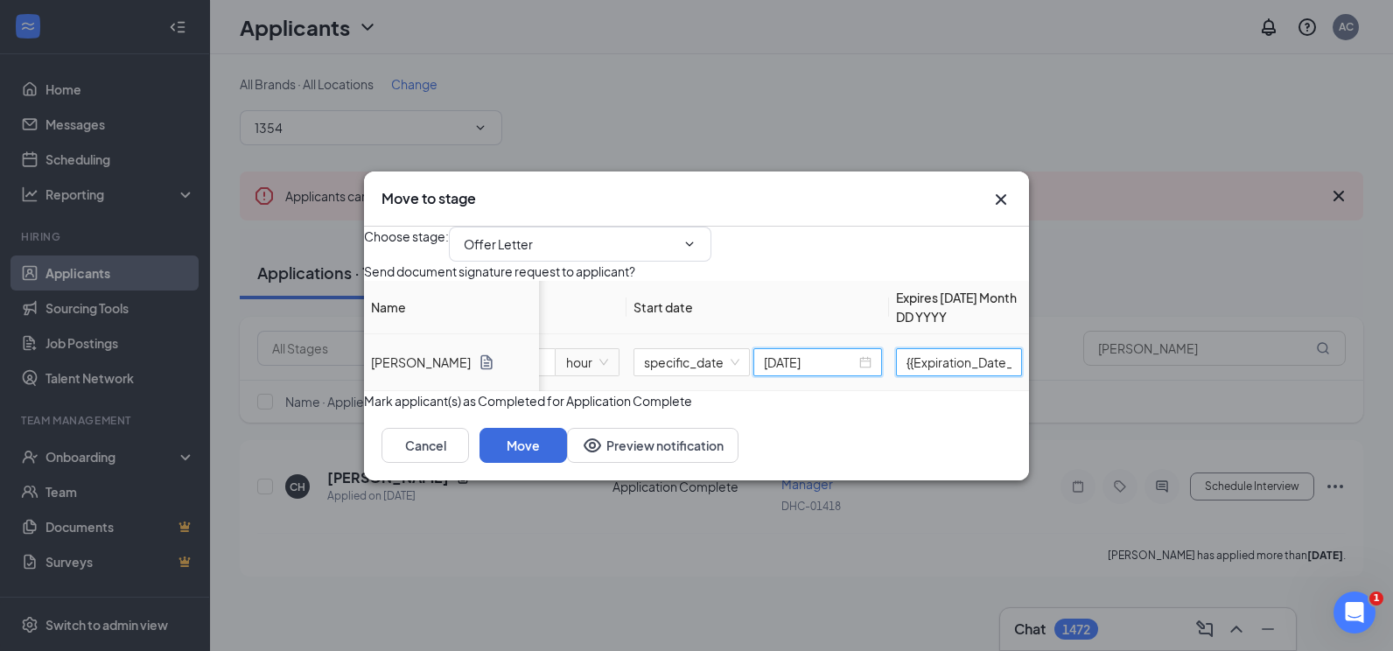
click at [912, 370] on input "{{Expiration_Date_in_3_days}}" at bounding box center [959, 362] width 126 height 28
type input "[DATE]"
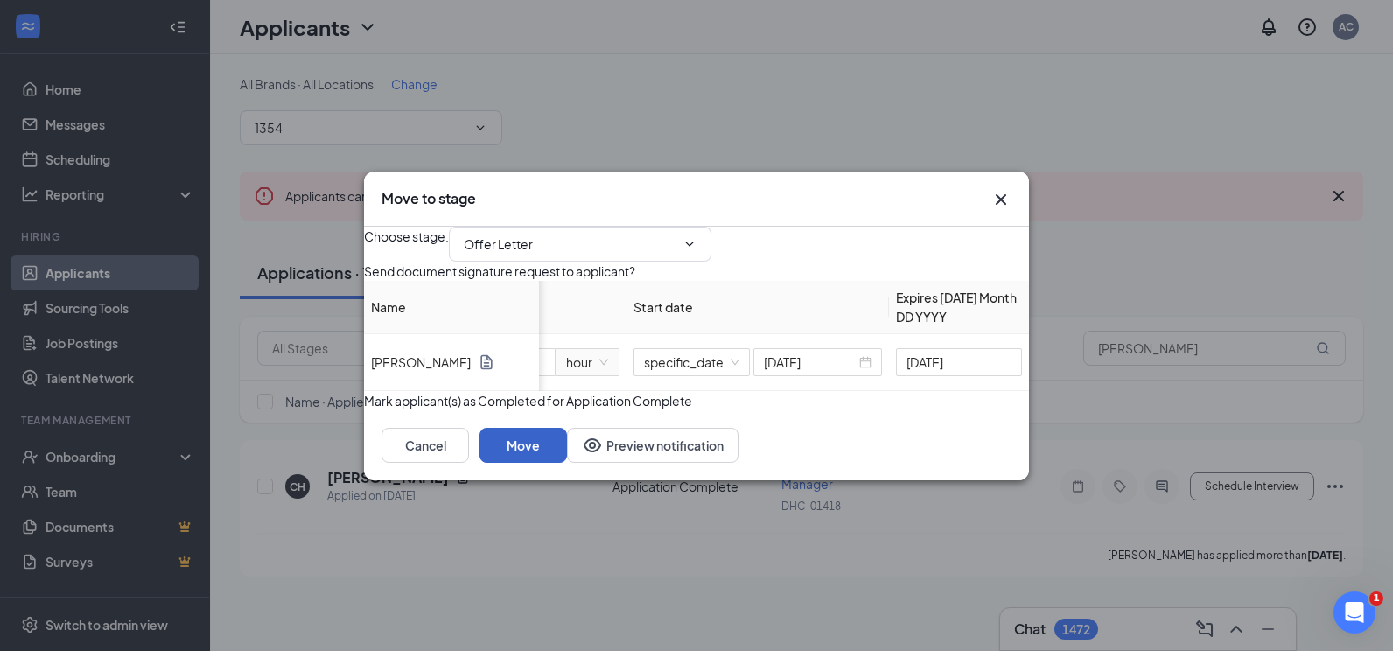
scroll to position [0, 0]
click at [567, 463] on button "Move" at bounding box center [524, 445] width 88 height 35
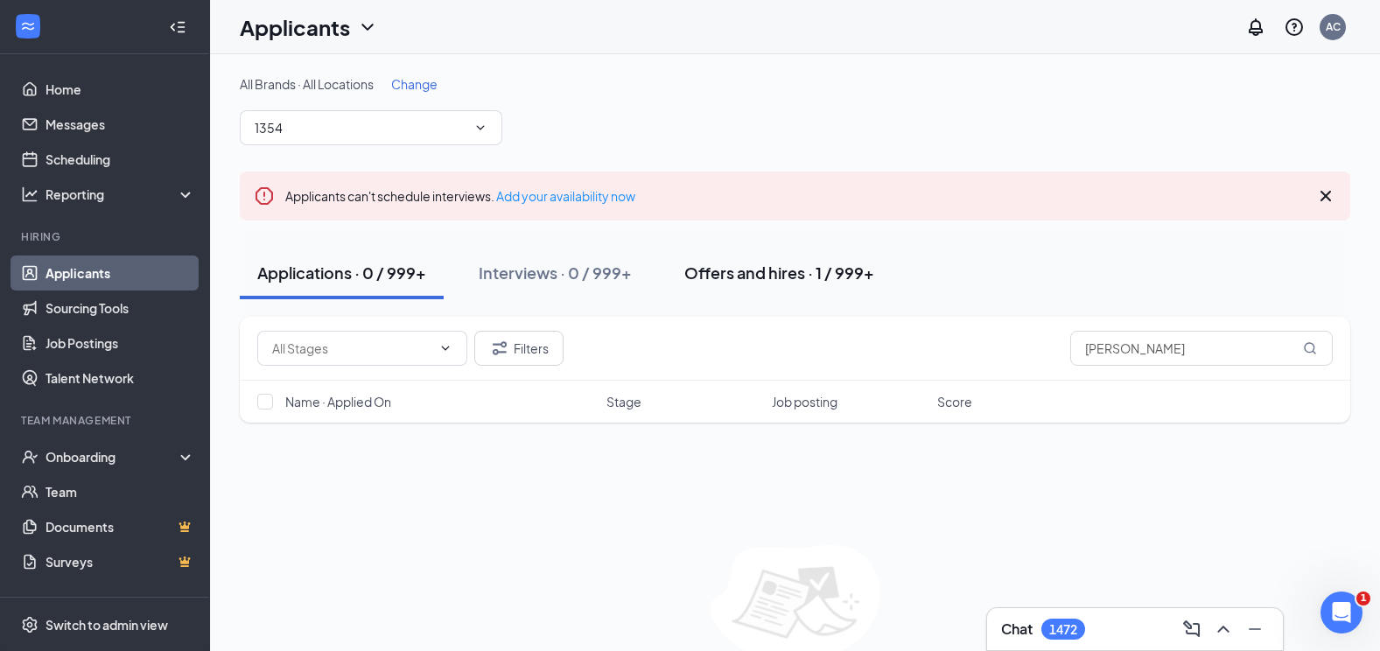
click at [817, 264] on div "Offers and hires · 1 / 999+" at bounding box center [779, 273] width 190 height 22
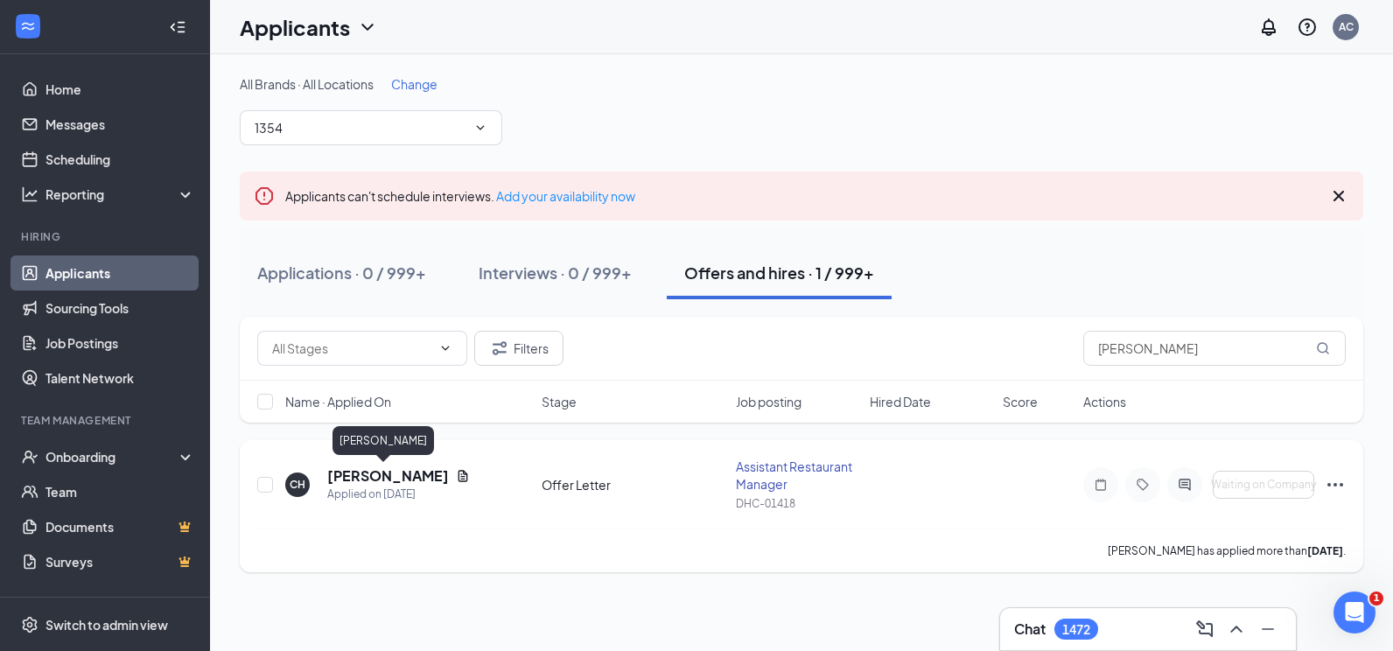
click at [386, 480] on h5 "[PERSON_NAME]" at bounding box center [388, 475] width 122 height 19
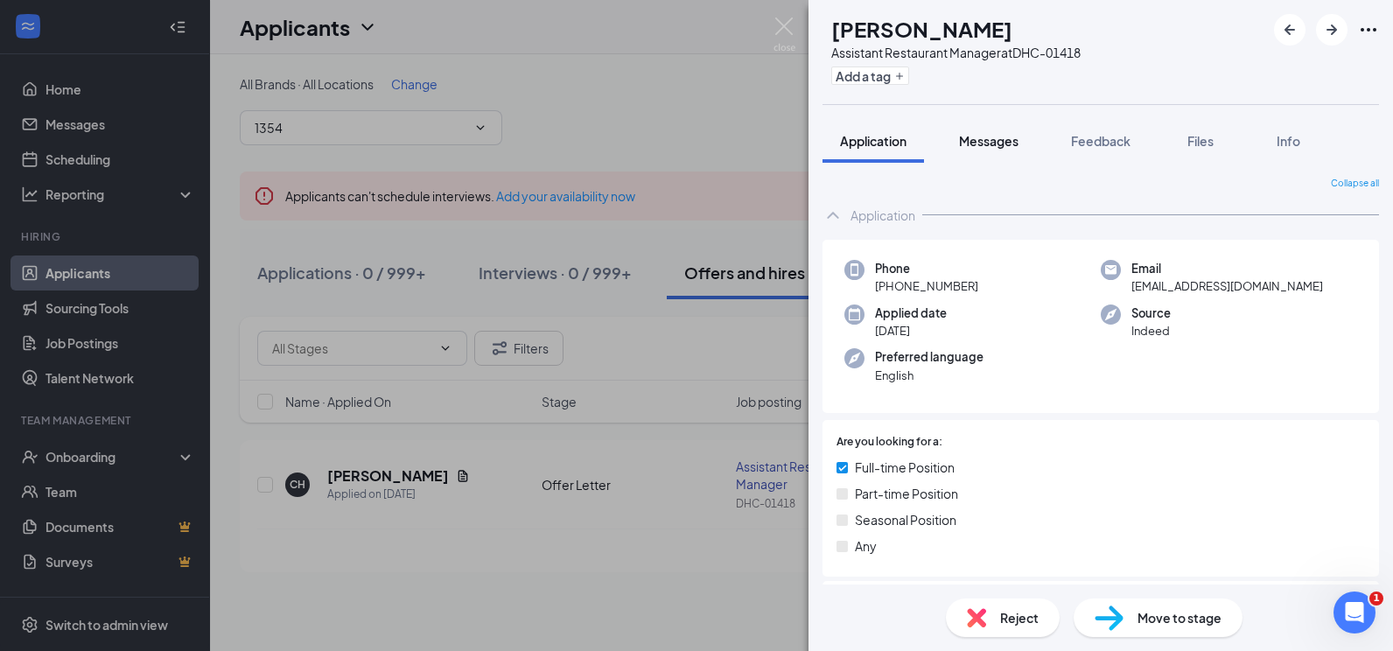
click at [951, 119] on button "Messages" at bounding box center [989, 141] width 95 height 44
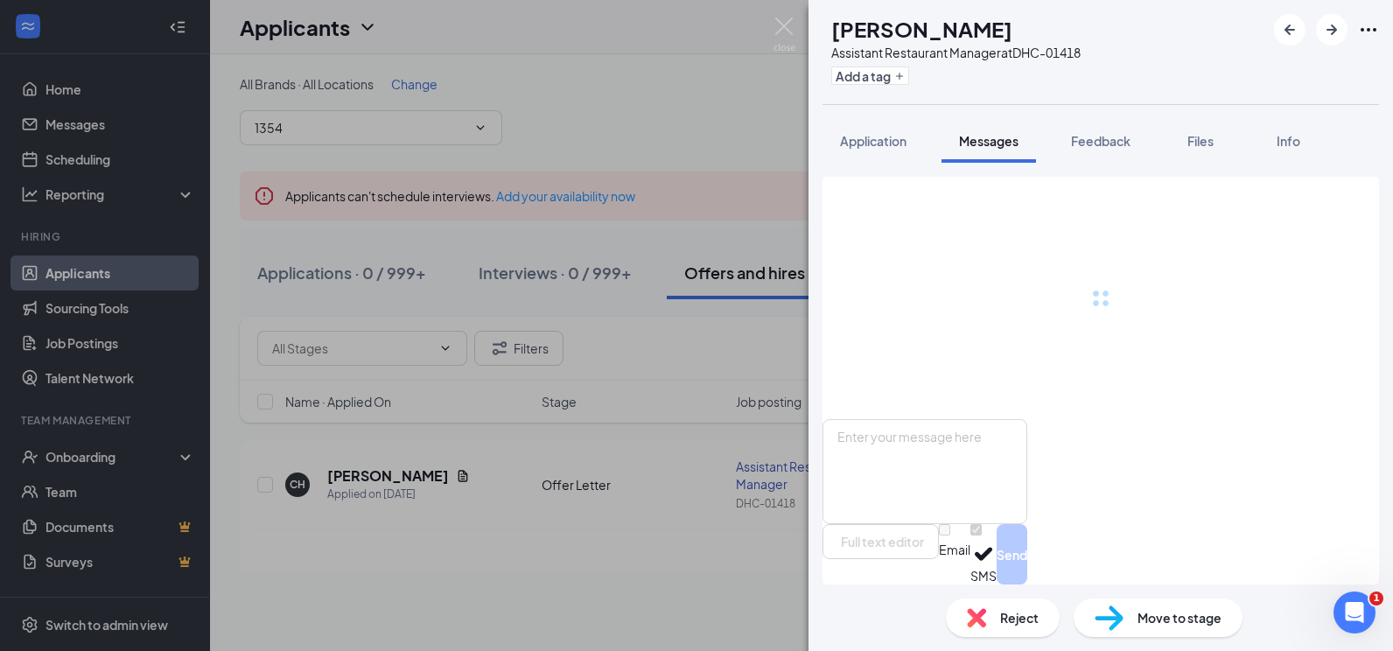
click at [971, 144] on span "Messages" at bounding box center [989, 141] width 60 height 16
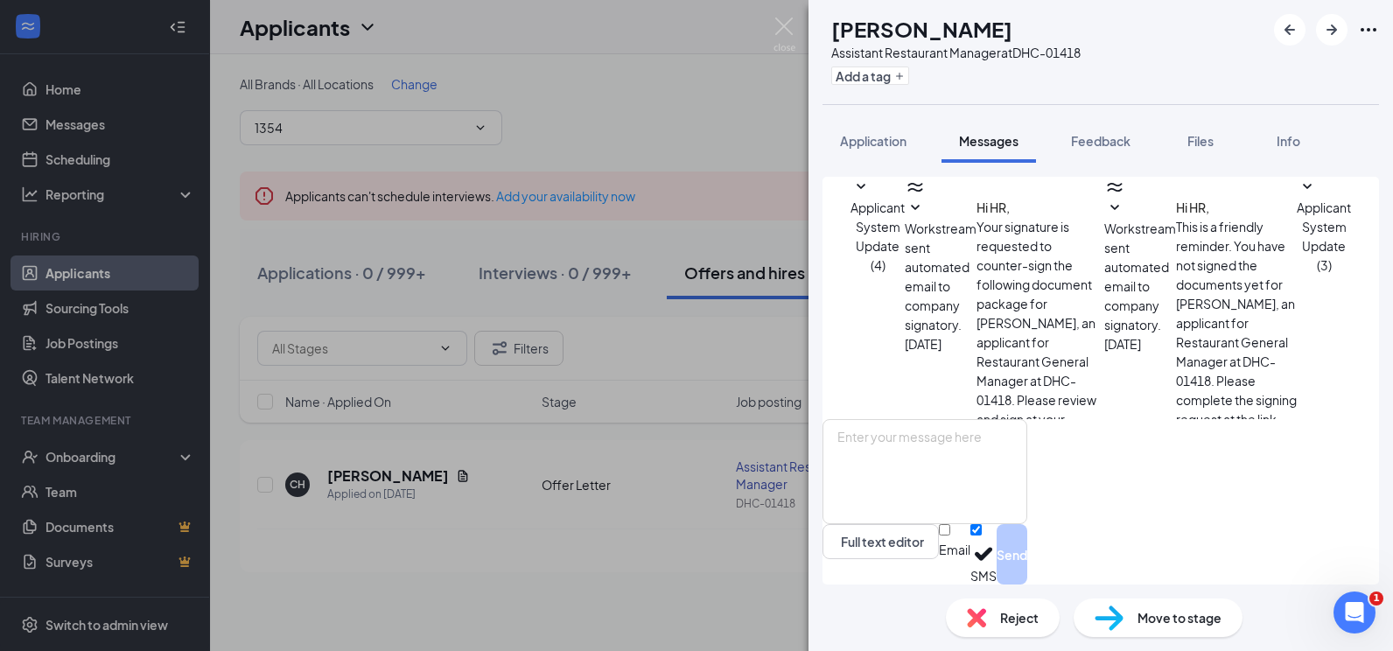
scroll to position [38, 0]
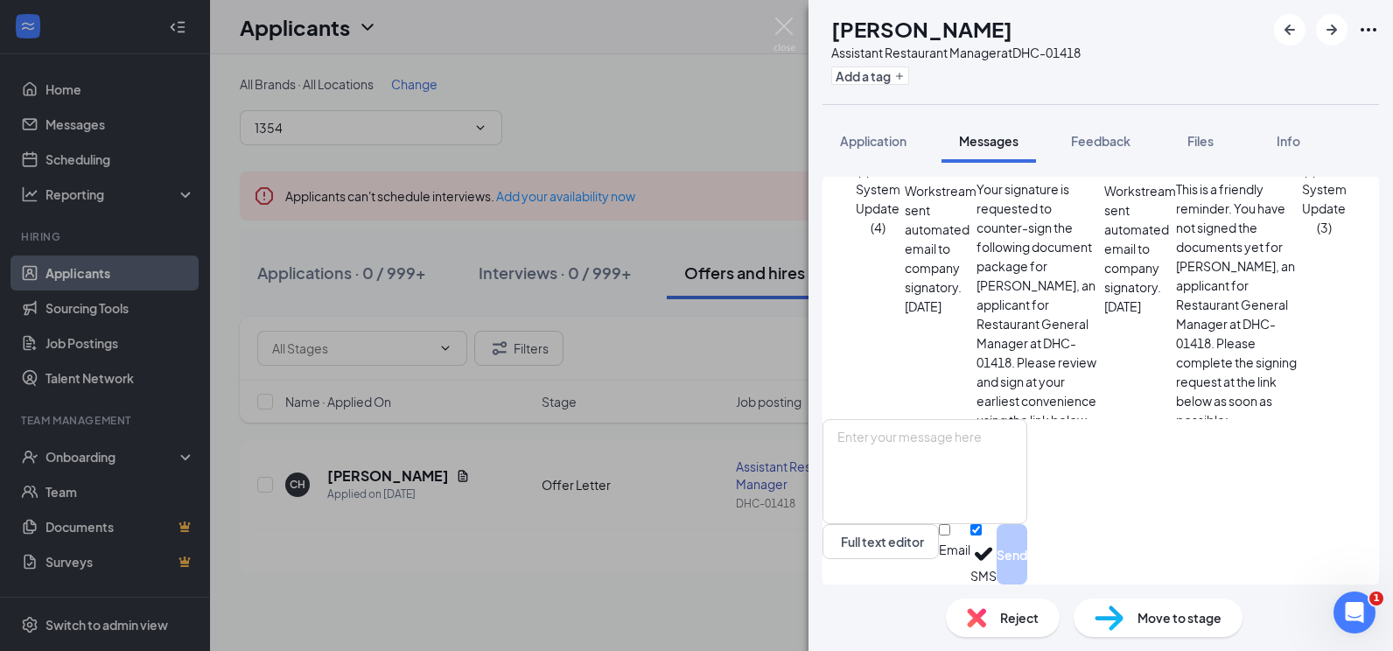
click at [868, 116] on div "CH [PERSON_NAME] Assistant Restaurant Manager at DHC-01418 Add a tag Applicatio…" at bounding box center [1101, 325] width 585 height 651
click at [879, 138] on span "Application" at bounding box center [873, 141] width 67 height 16
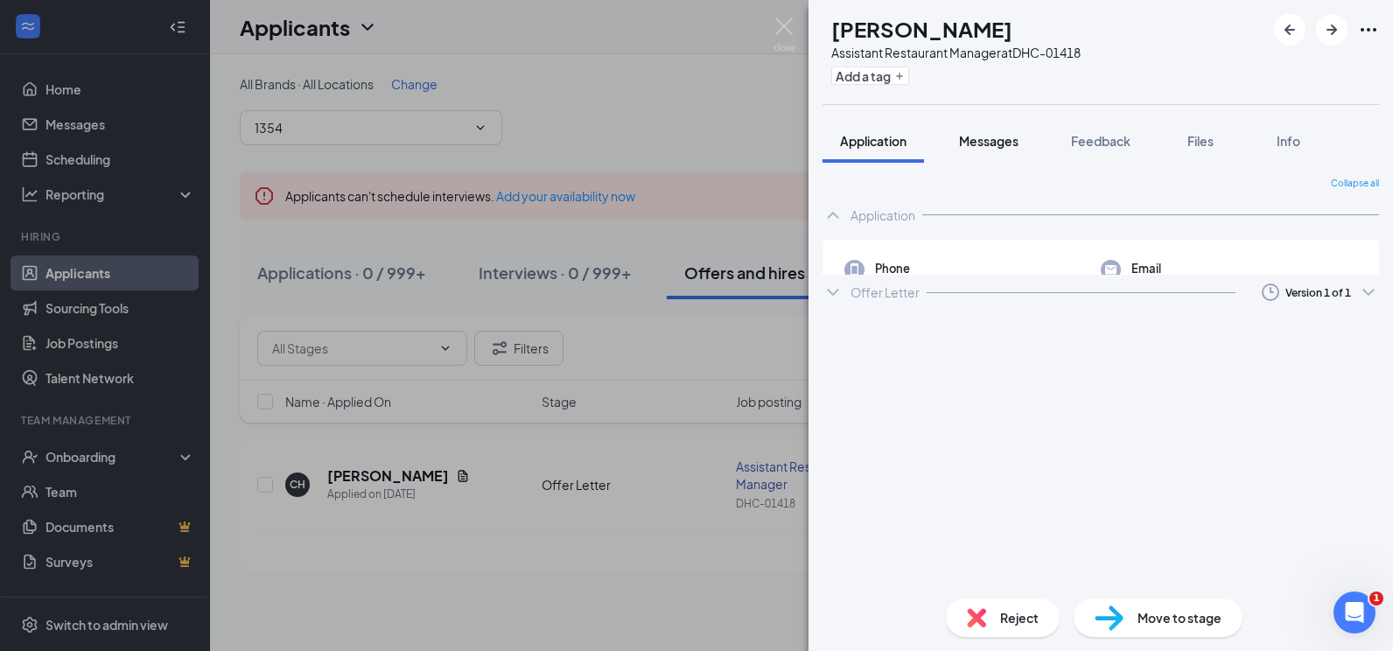
click at [987, 142] on span "Messages" at bounding box center [989, 141] width 60 height 16
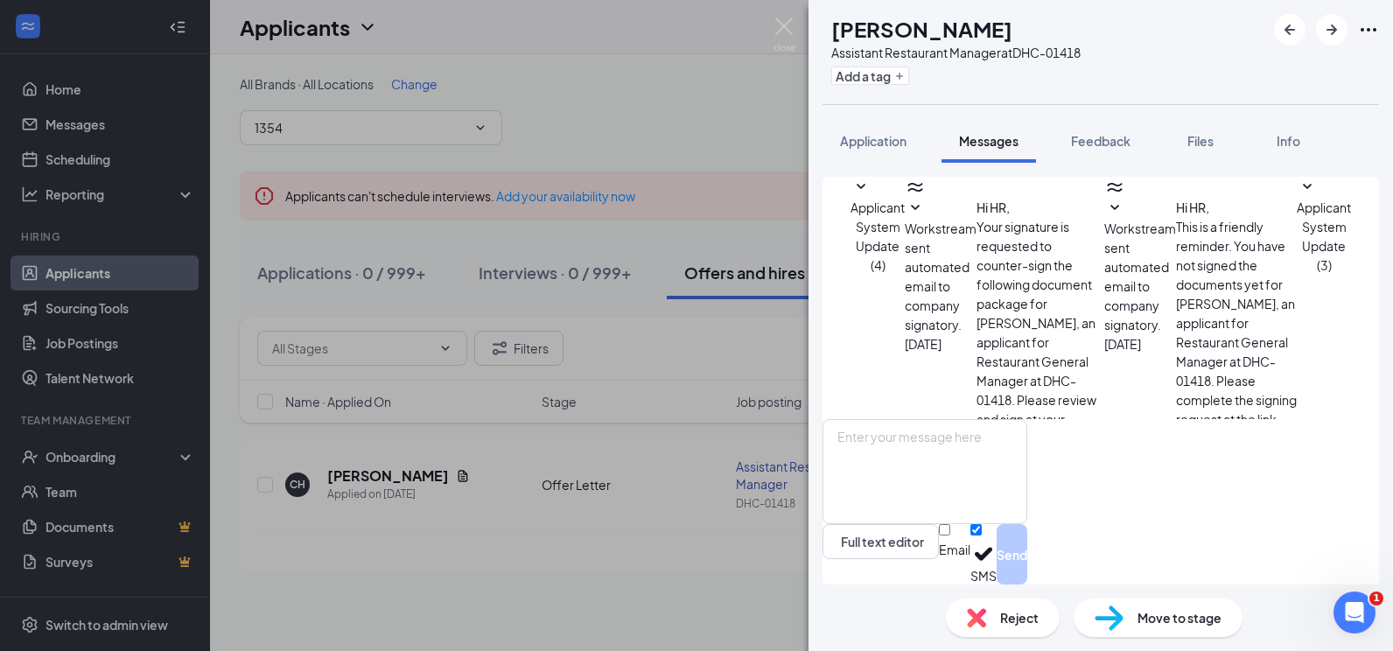
scroll to position [38, 0]
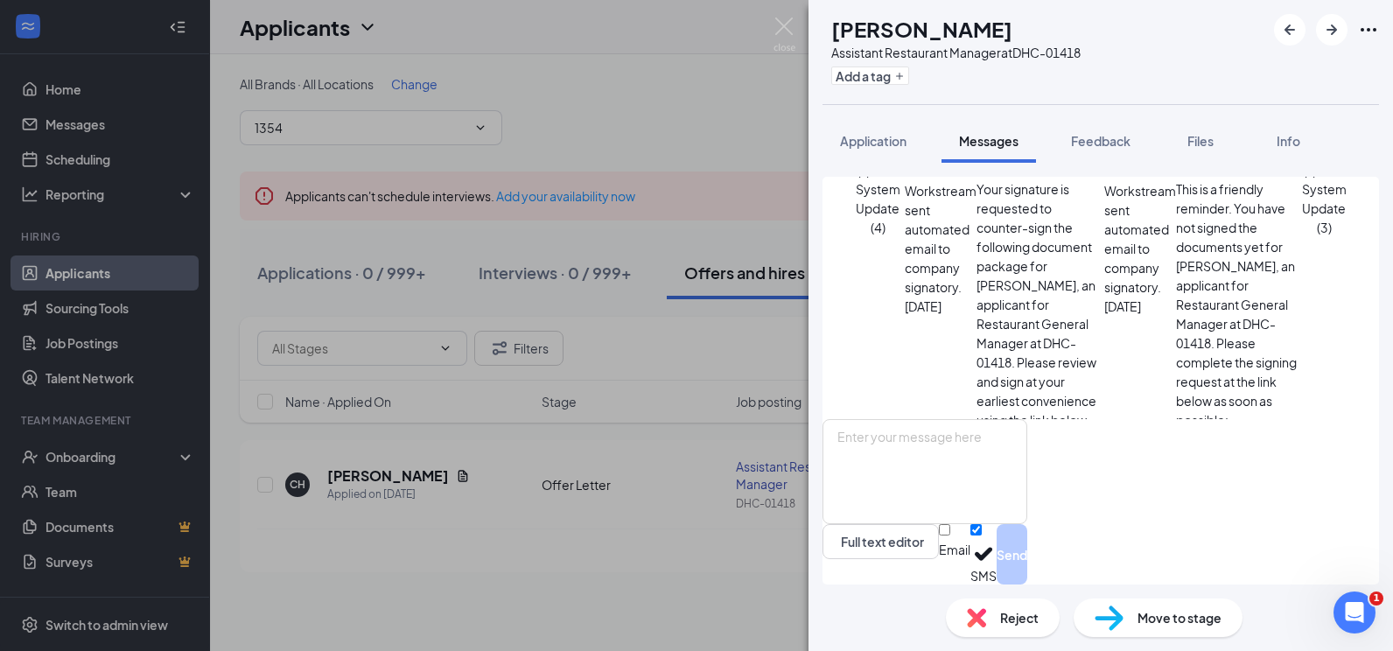
click at [881, 150] on button "Application" at bounding box center [874, 141] width 102 height 44
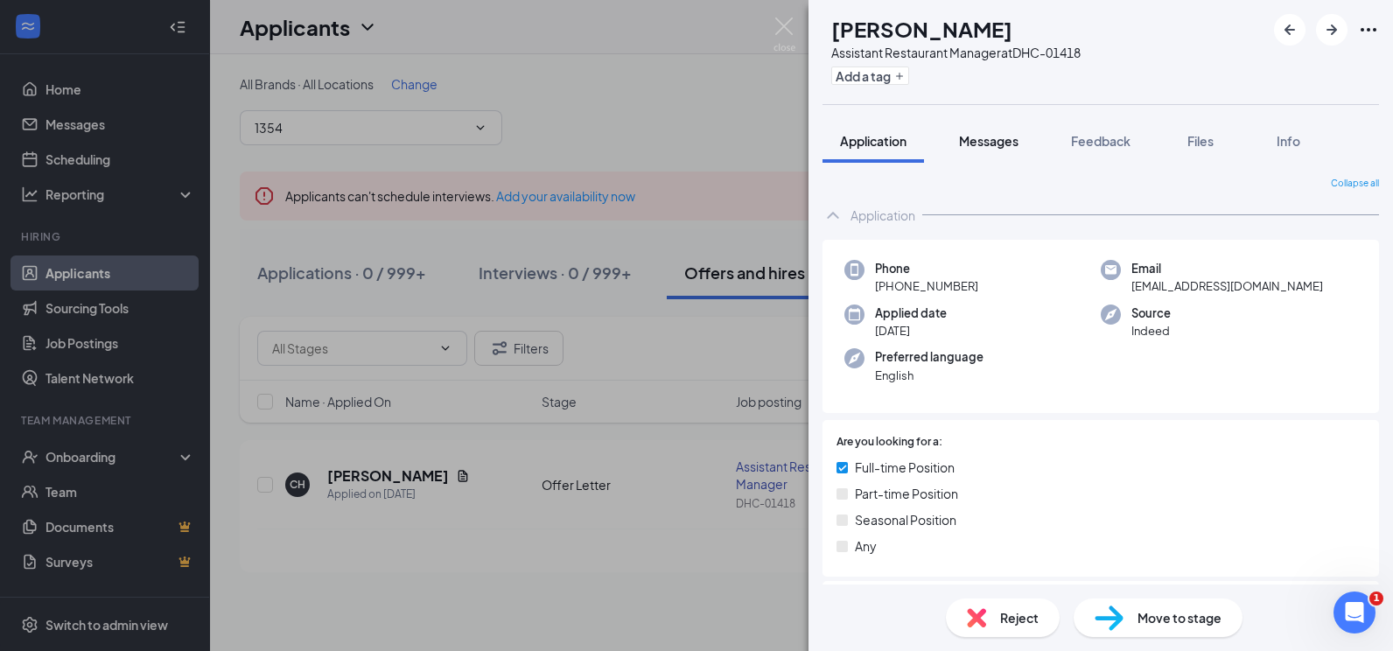
click at [968, 151] on button "Messages" at bounding box center [989, 141] width 95 height 44
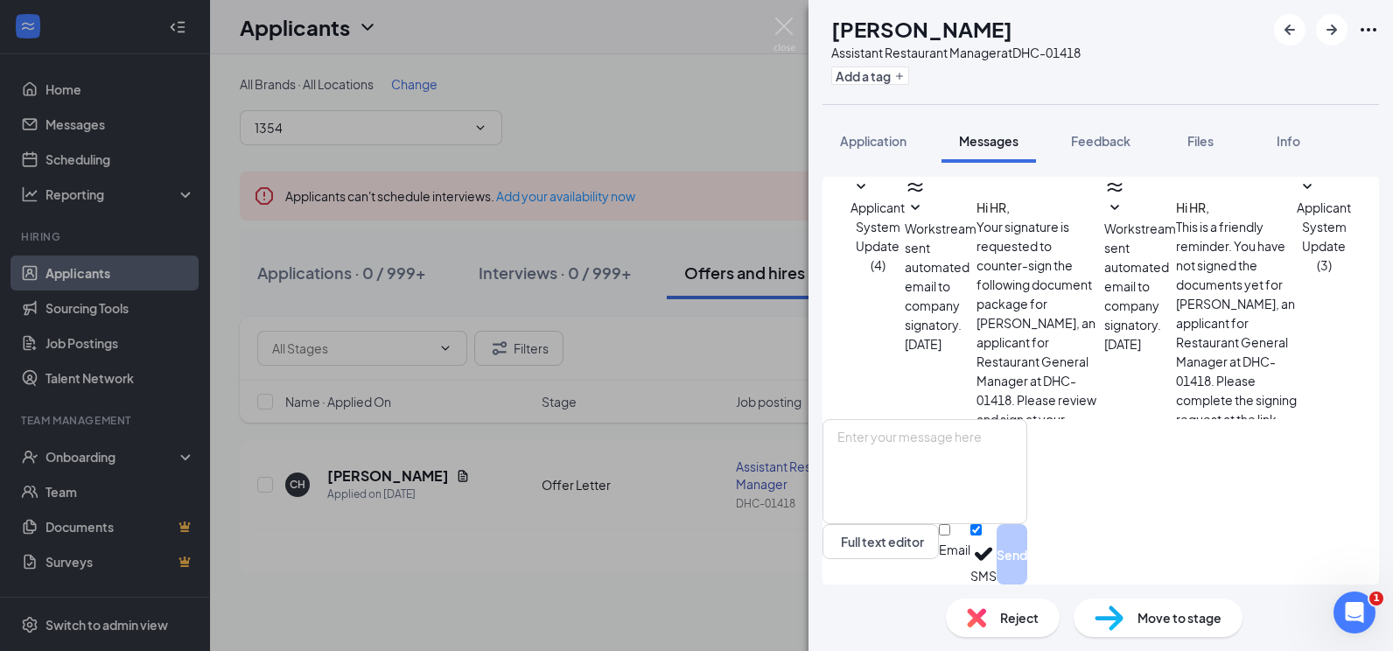
scroll to position [38, 0]
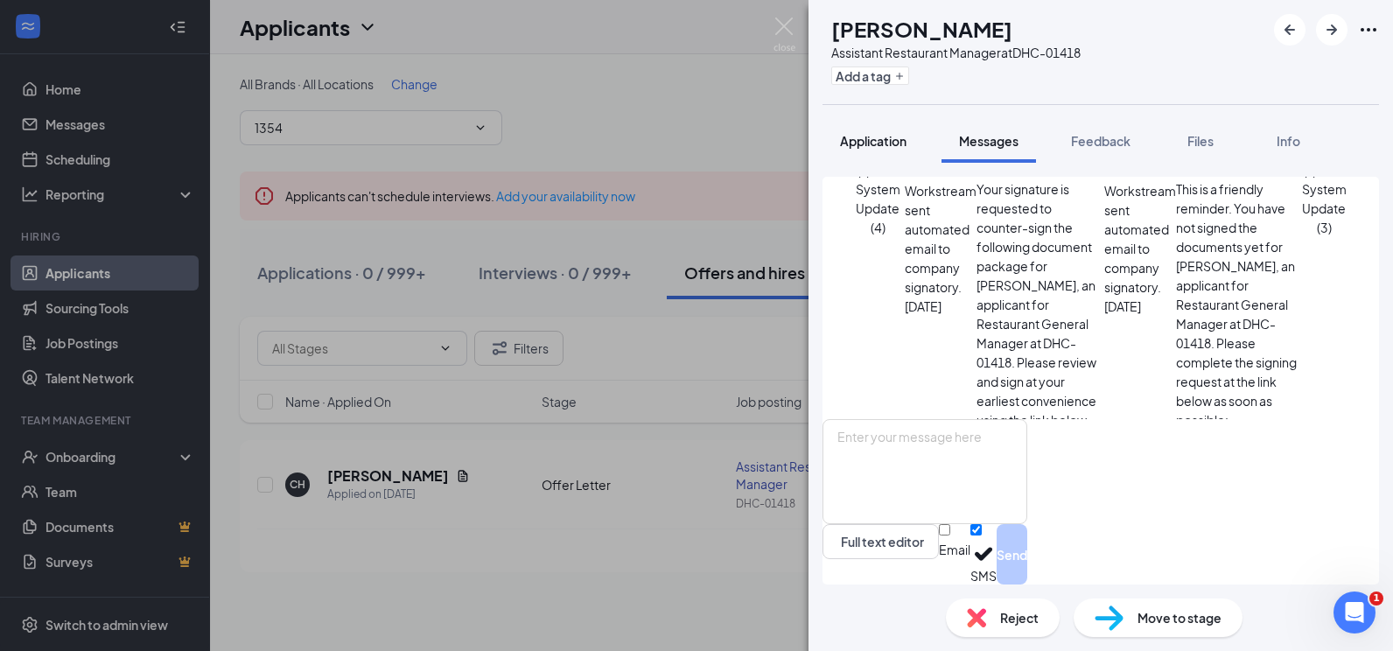
click at [913, 160] on button "Application" at bounding box center [874, 141] width 102 height 44
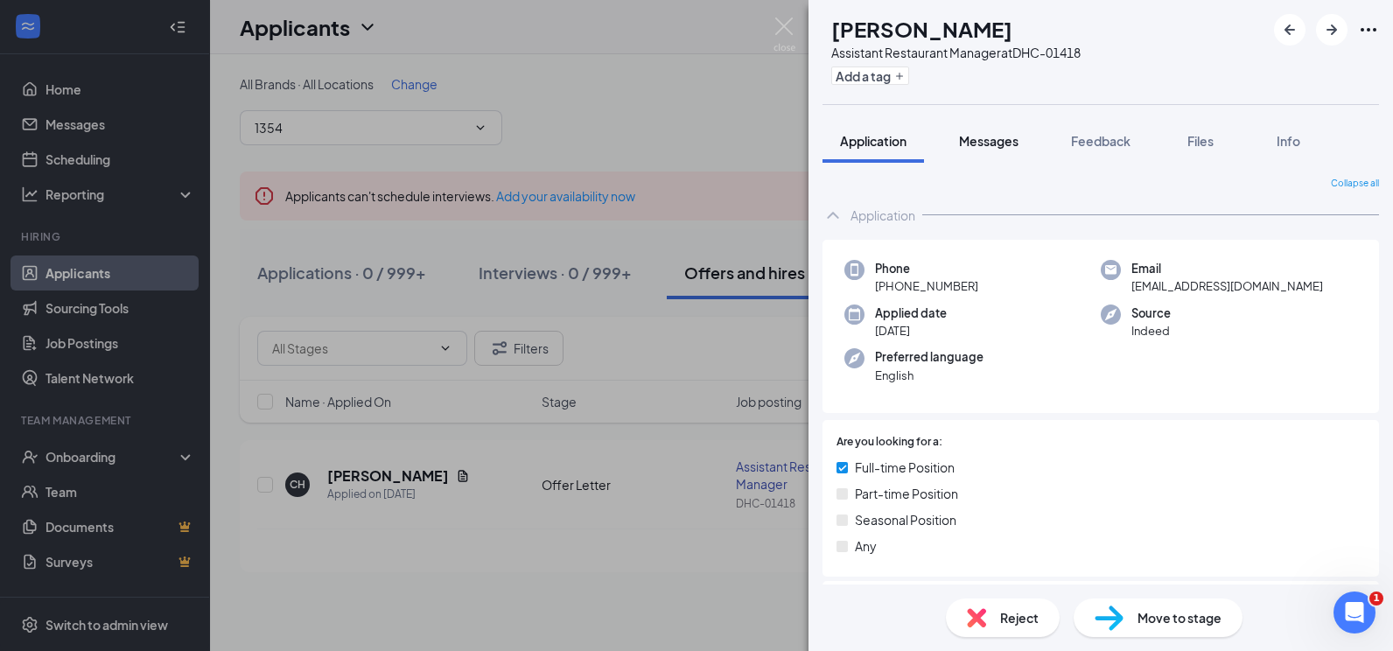
click at [951, 154] on button "Messages" at bounding box center [989, 141] width 95 height 44
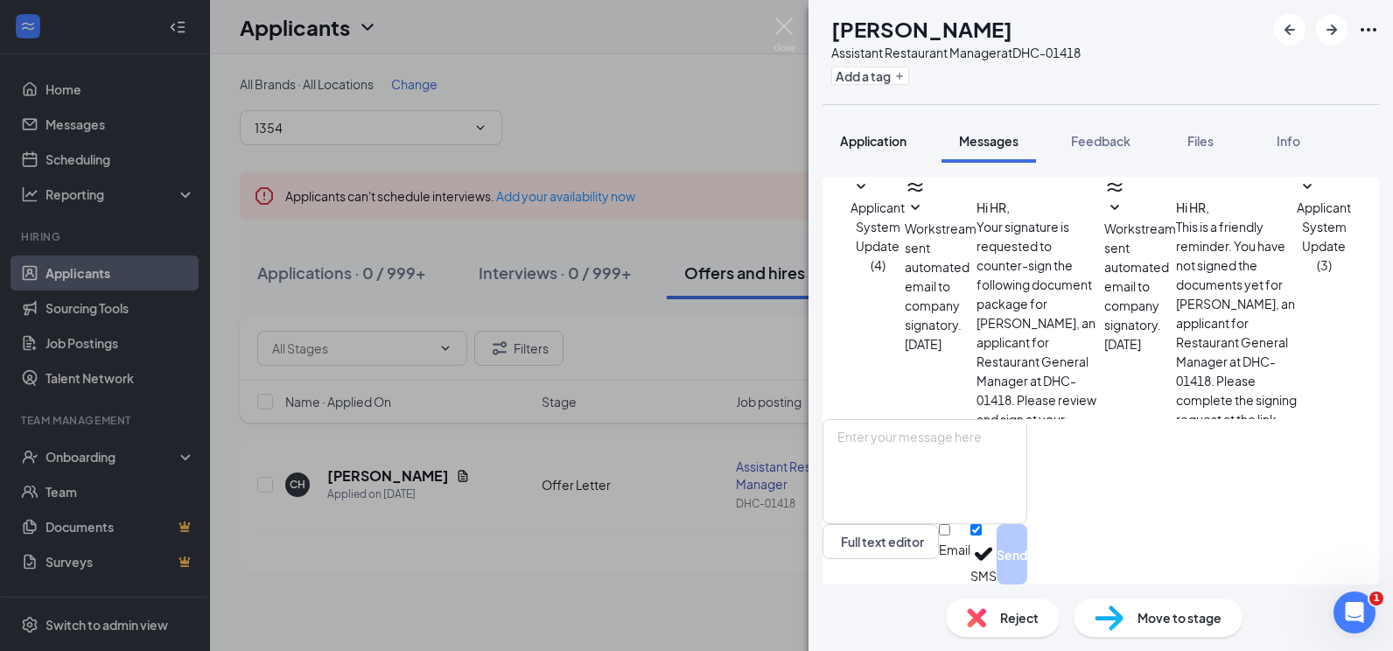
scroll to position [38, 0]
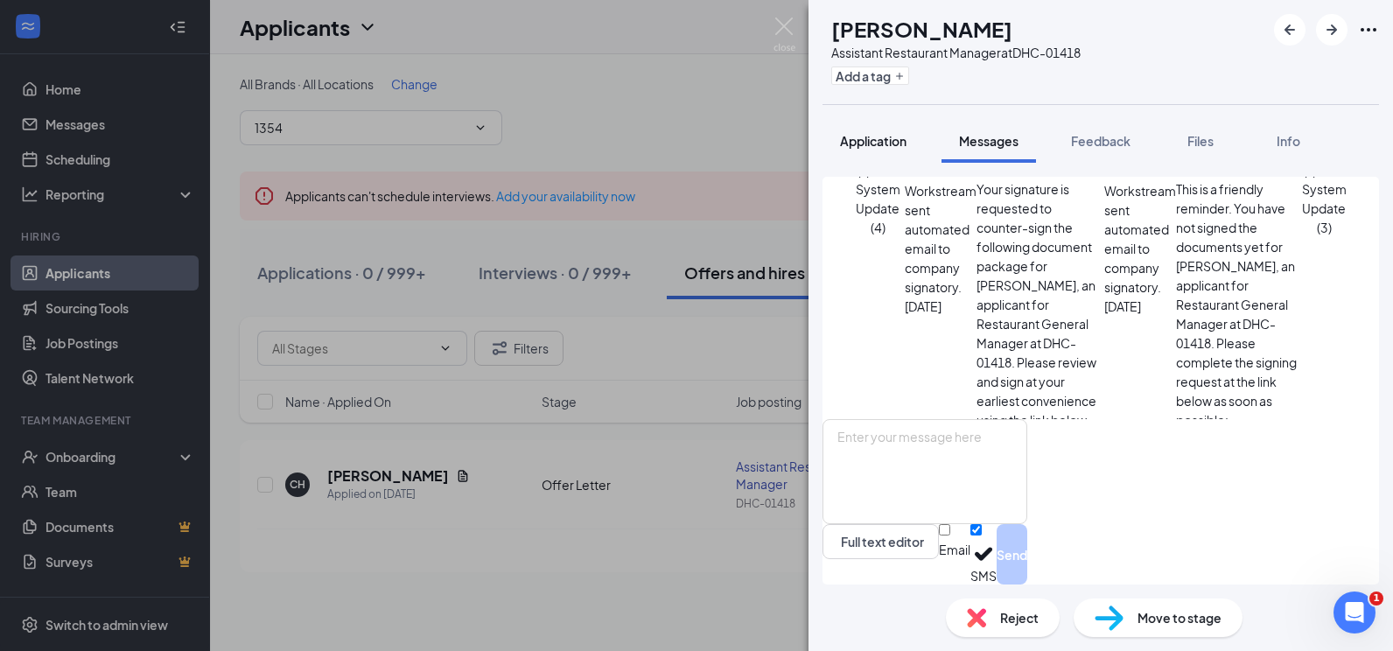
click at [902, 156] on button "Application" at bounding box center [874, 141] width 102 height 44
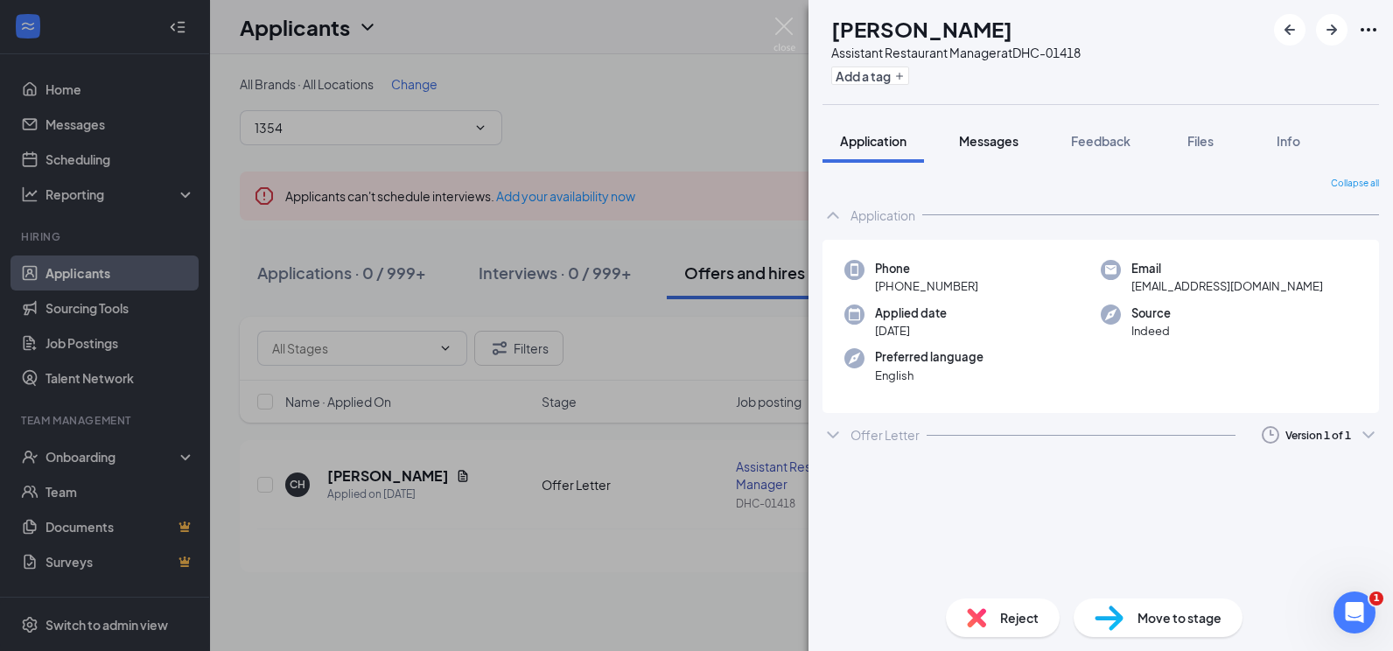
click at [1000, 148] on span "Messages" at bounding box center [989, 141] width 60 height 16
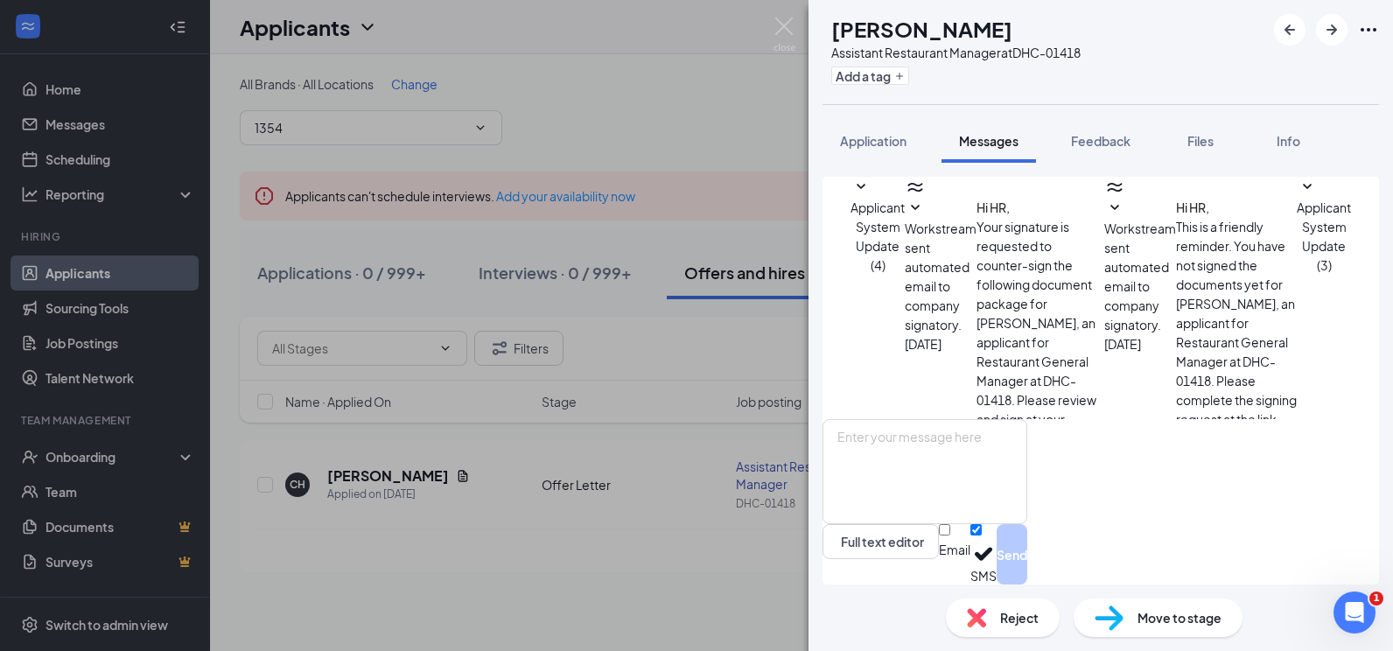
scroll to position [38, 0]
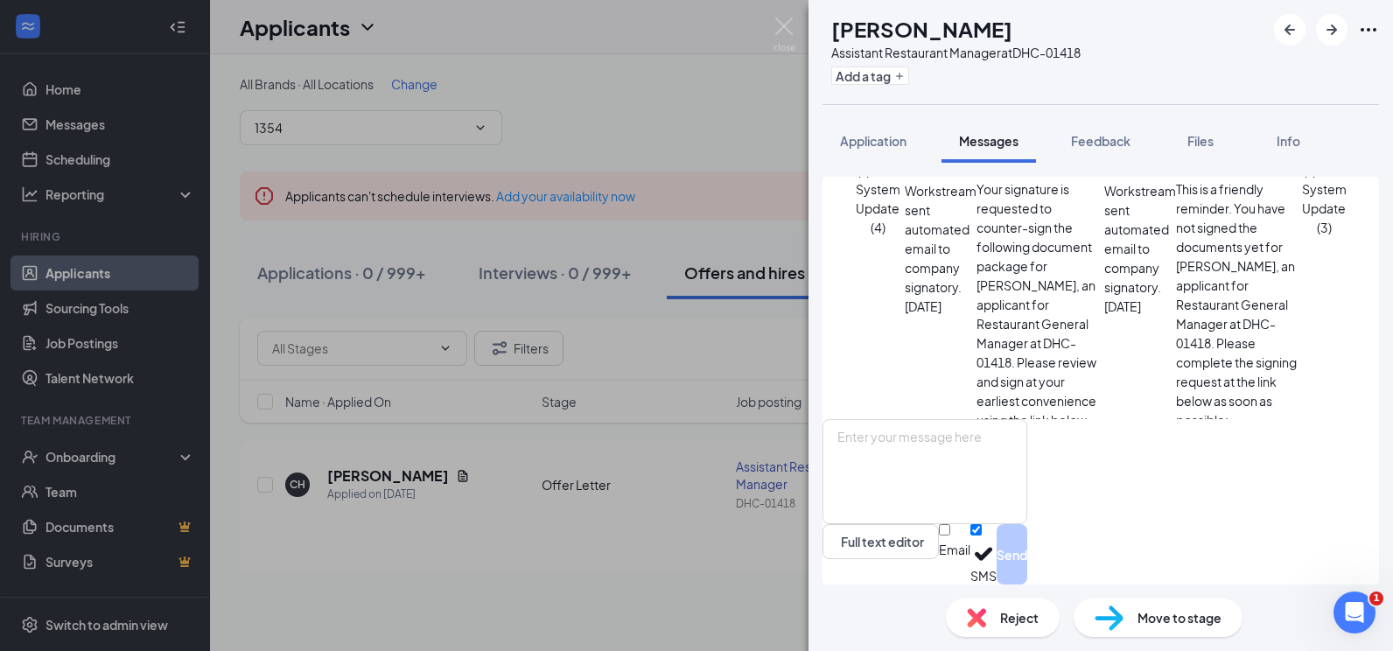
click at [899, 165] on div "Applicant System Update (4) Workstream sent automated email to company signator…" at bounding box center [1101, 374] width 585 height 422
click at [911, 151] on button "Application" at bounding box center [874, 141] width 102 height 44
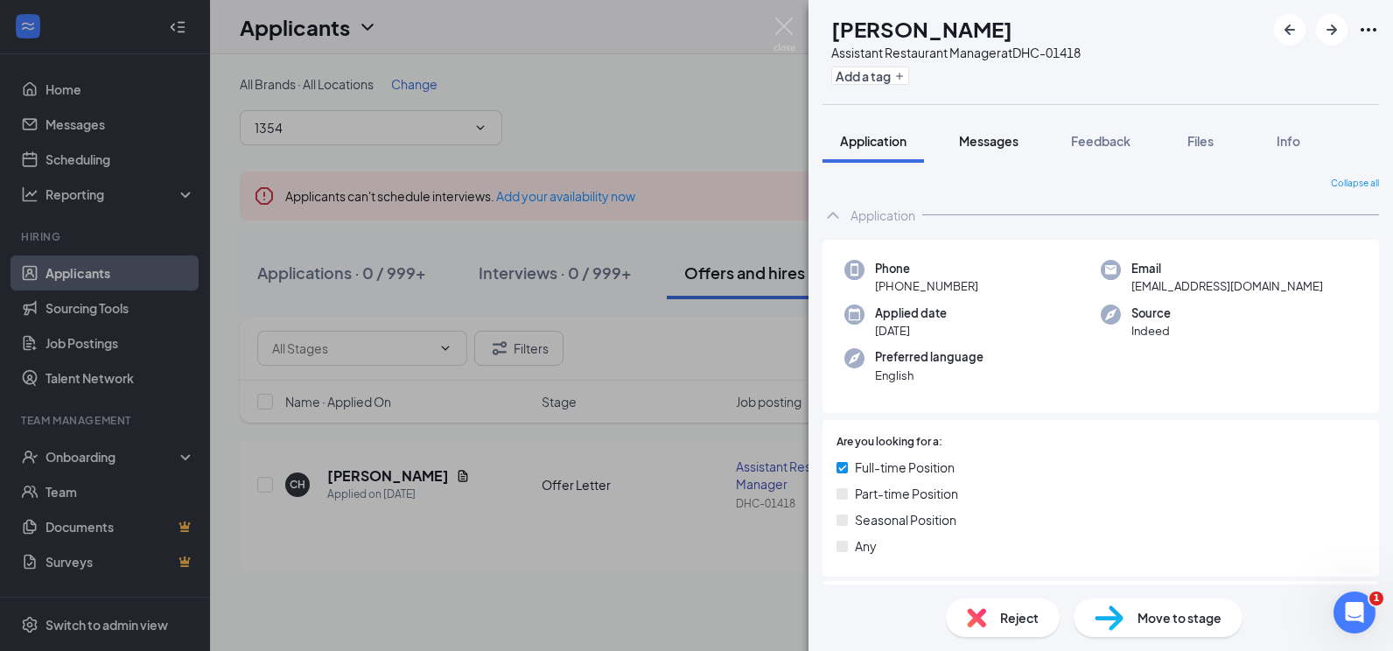
click at [999, 151] on button "Messages" at bounding box center [989, 141] width 95 height 44
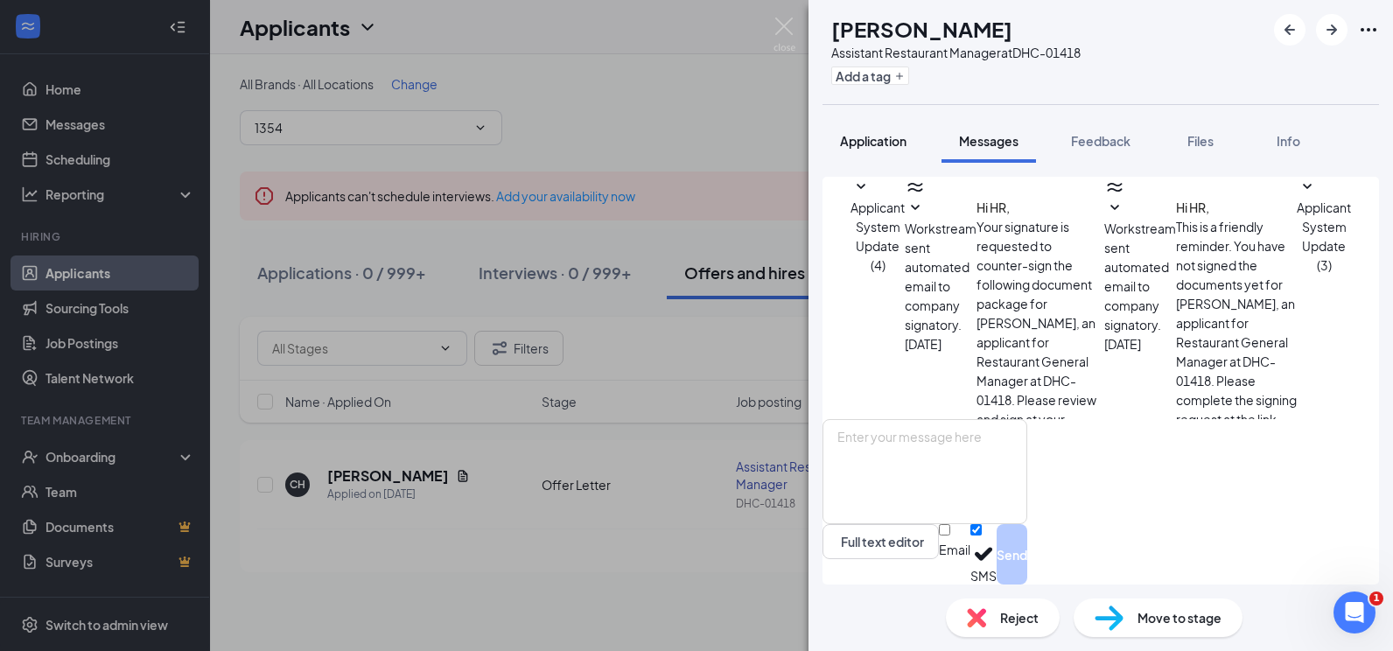
scroll to position [38, 0]
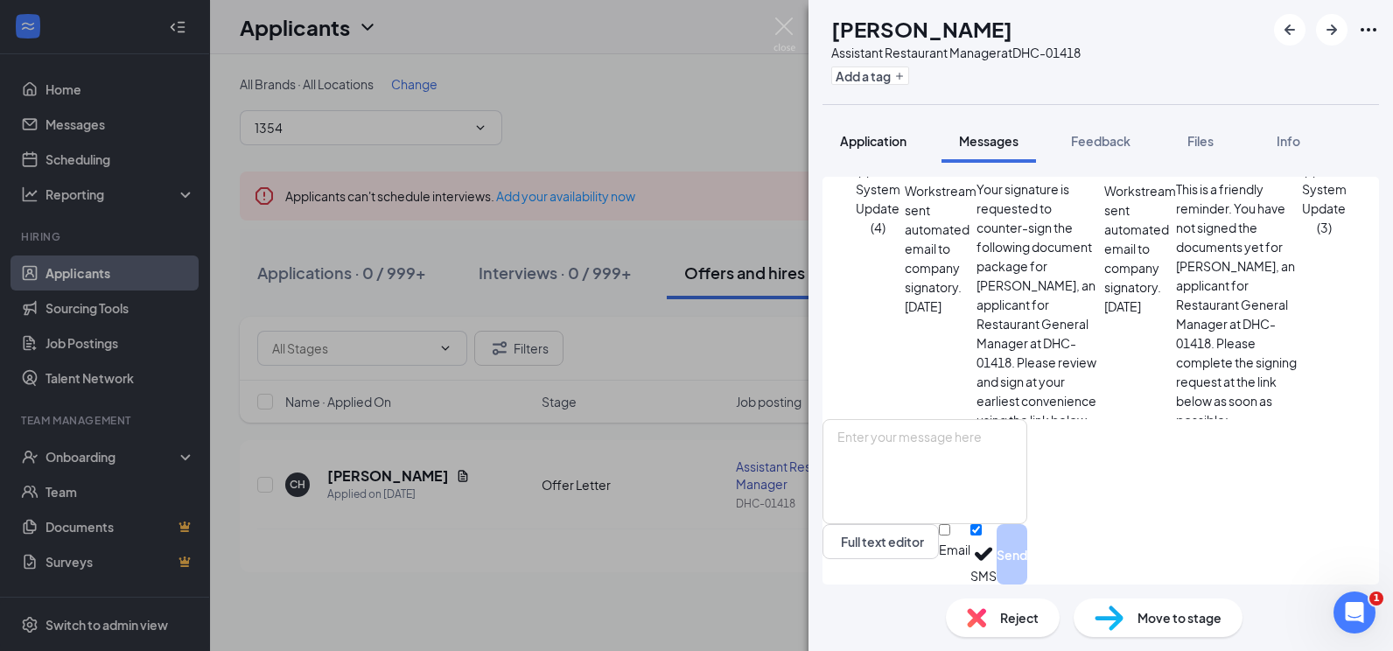
click at [875, 151] on button "Application" at bounding box center [874, 141] width 102 height 44
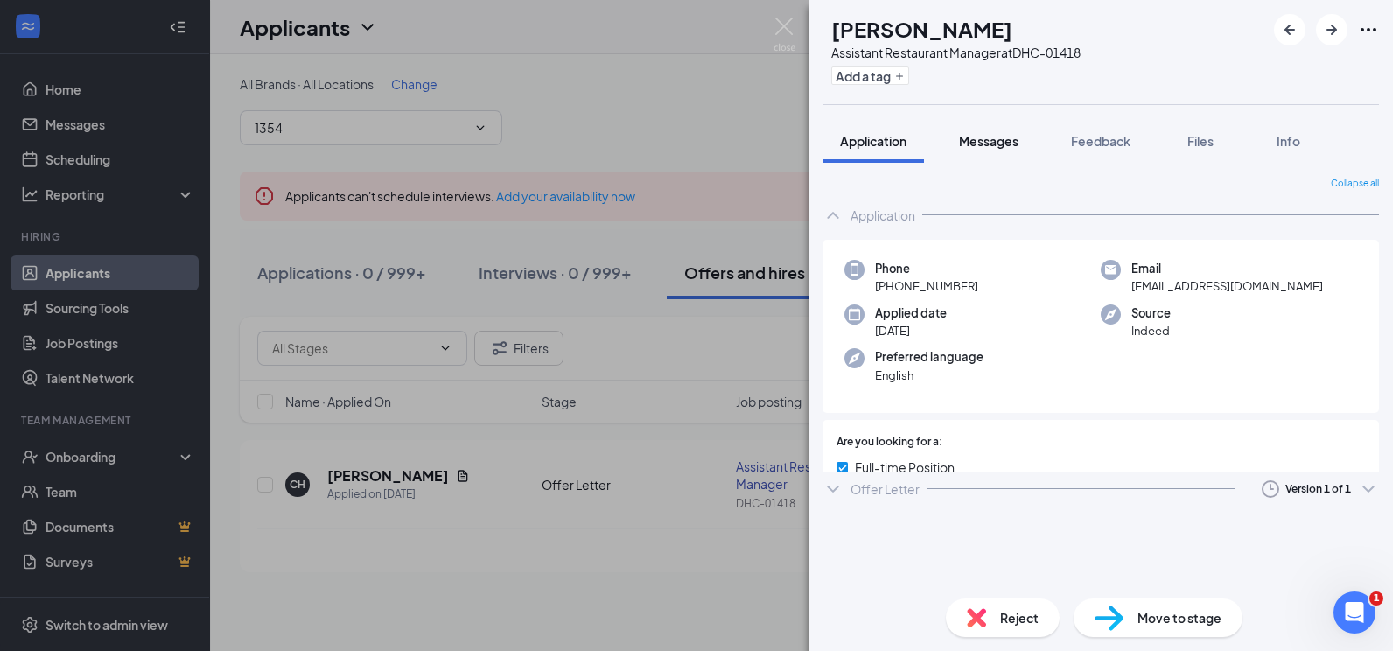
click at [1006, 143] on span "Messages" at bounding box center [989, 141] width 60 height 16
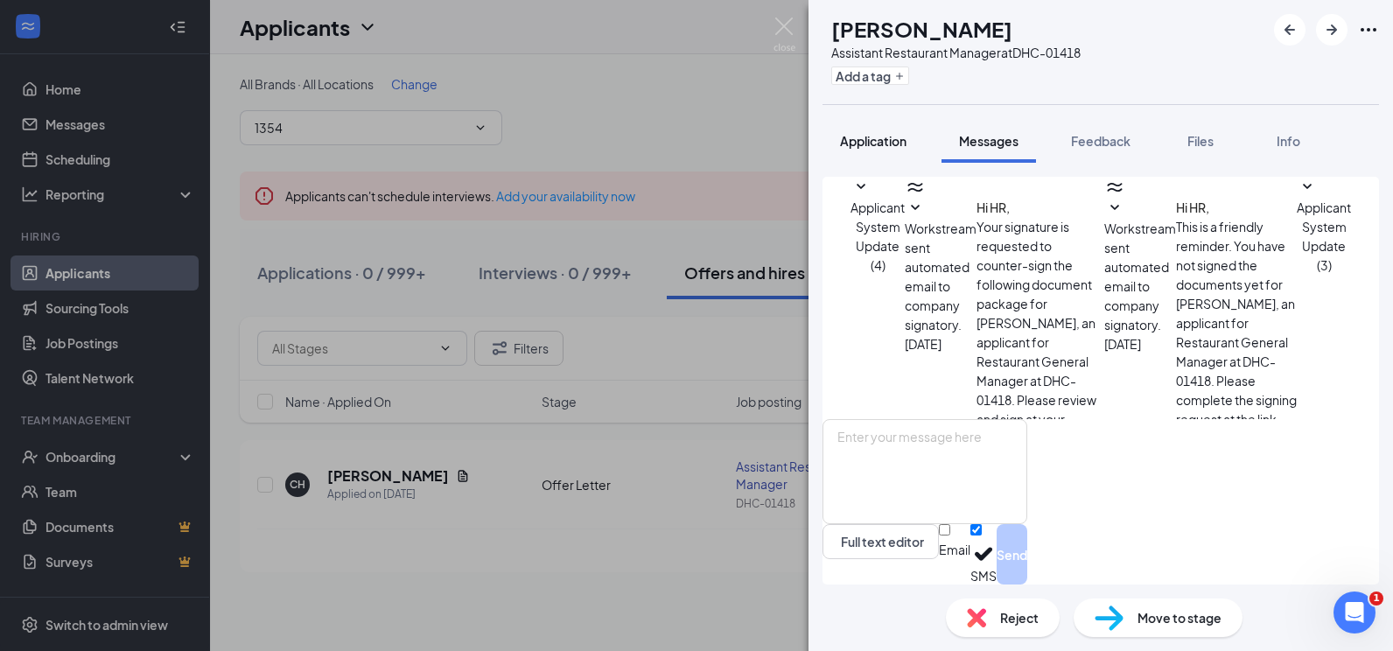
scroll to position [38, 0]
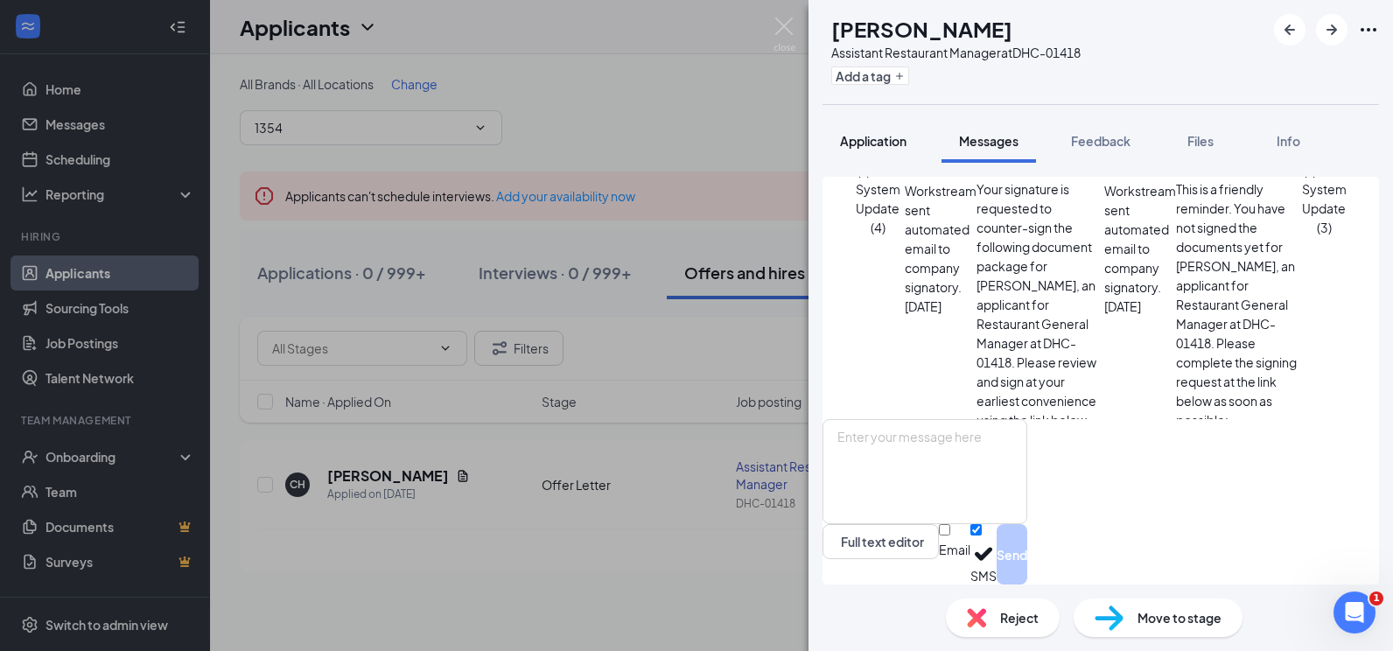
click at [874, 127] on button "Application" at bounding box center [874, 141] width 102 height 44
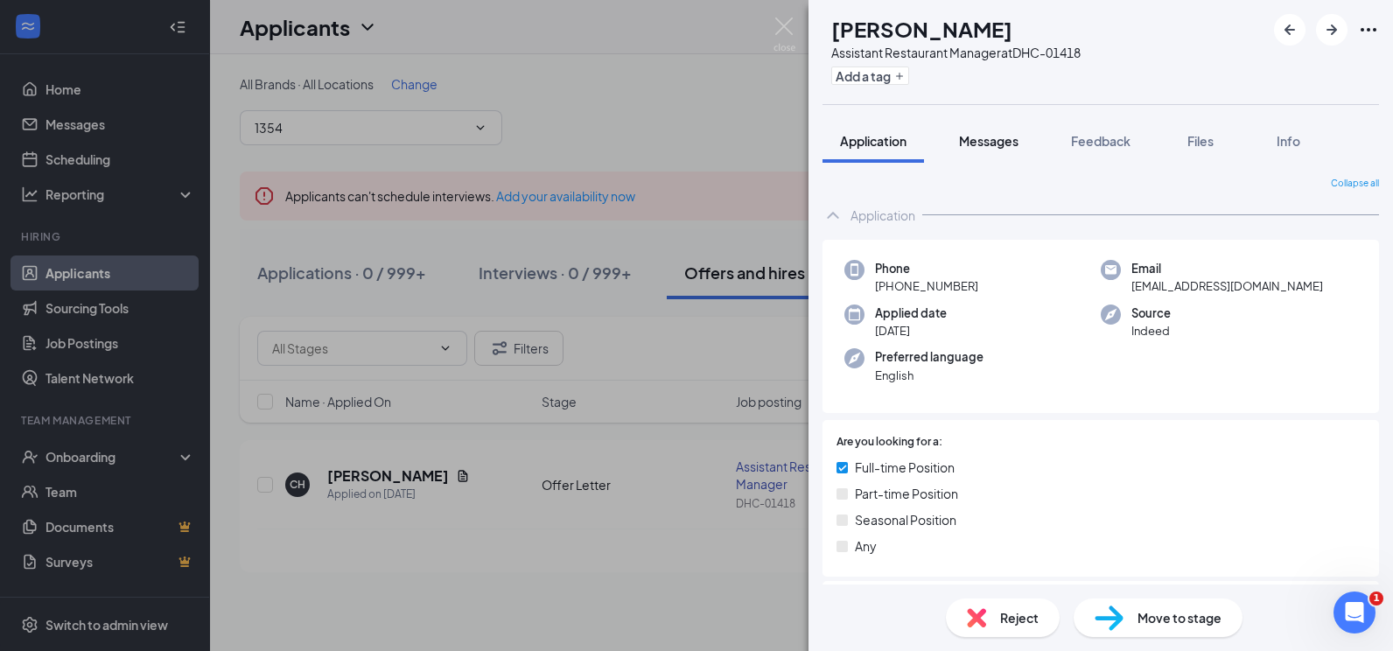
click at [988, 129] on button "Messages" at bounding box center [989, 141] width 95 height 44
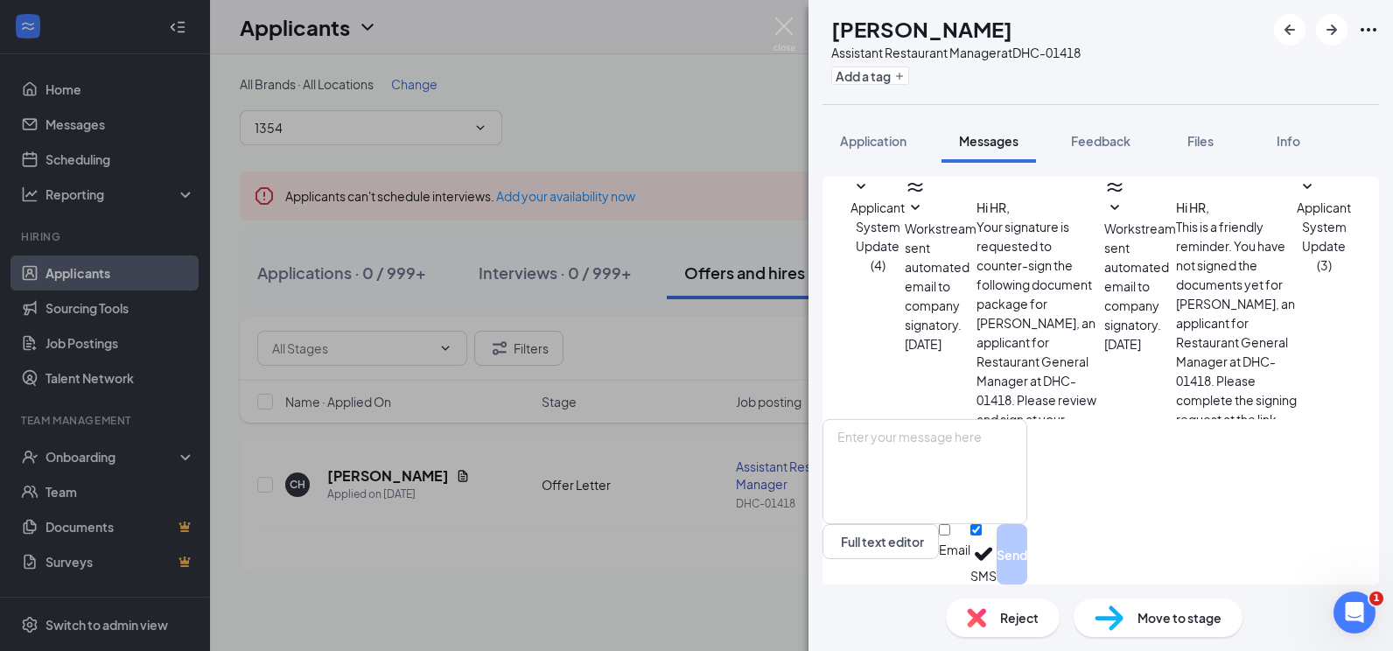
scroll to position [38, 0]
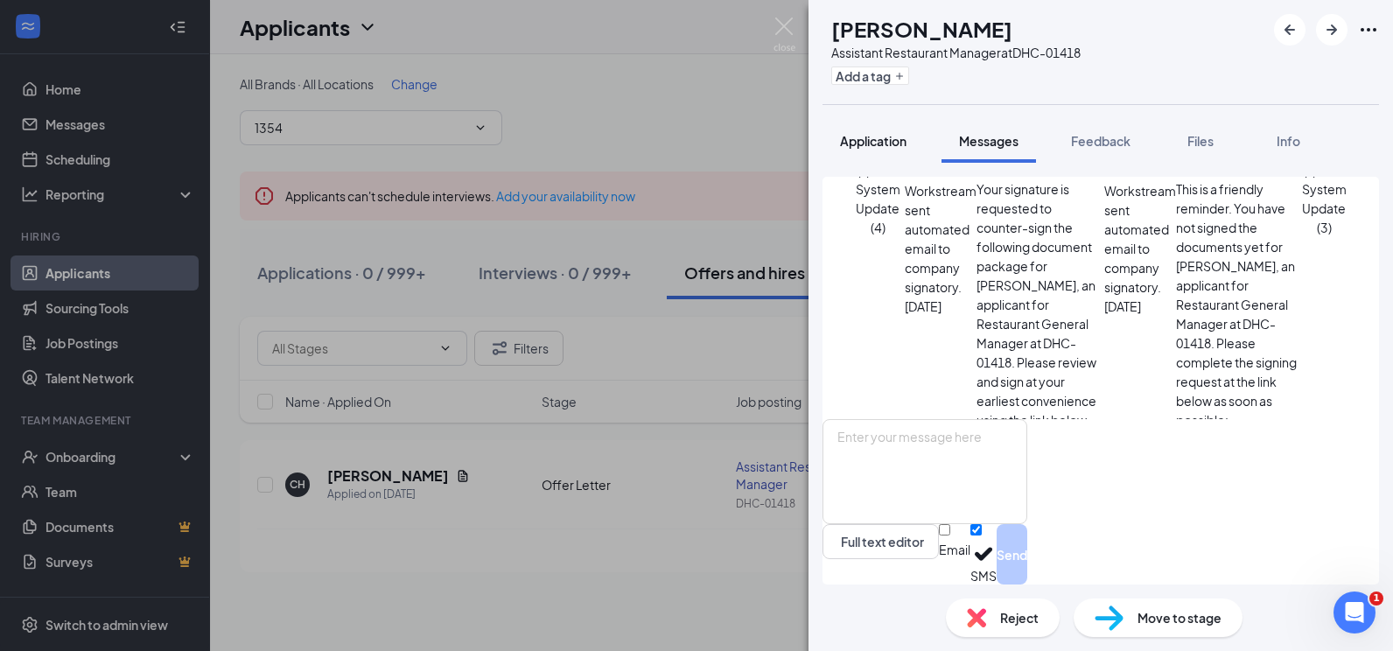
click at [899, 136] on span "Application" at bounding box center [873, 141] width 67 height 16
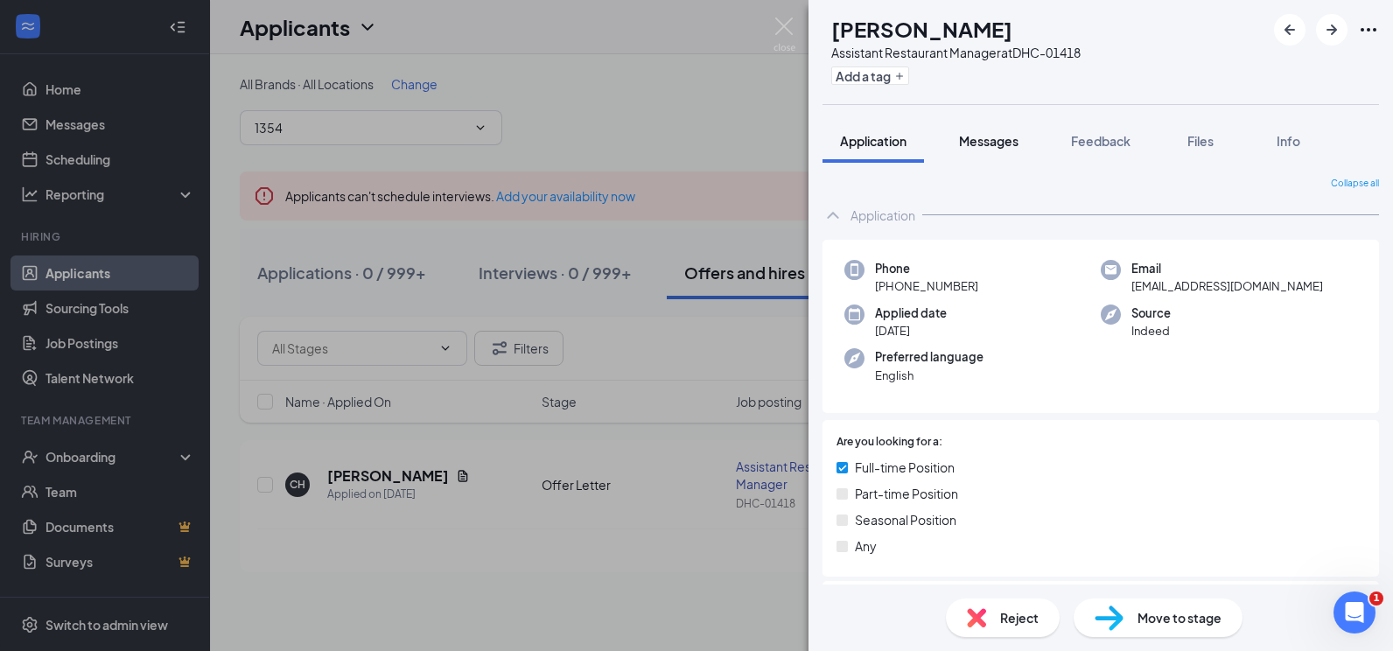
click at [986, 138] on span "Messages" at bounding box center [989, 141] width 60 height 16
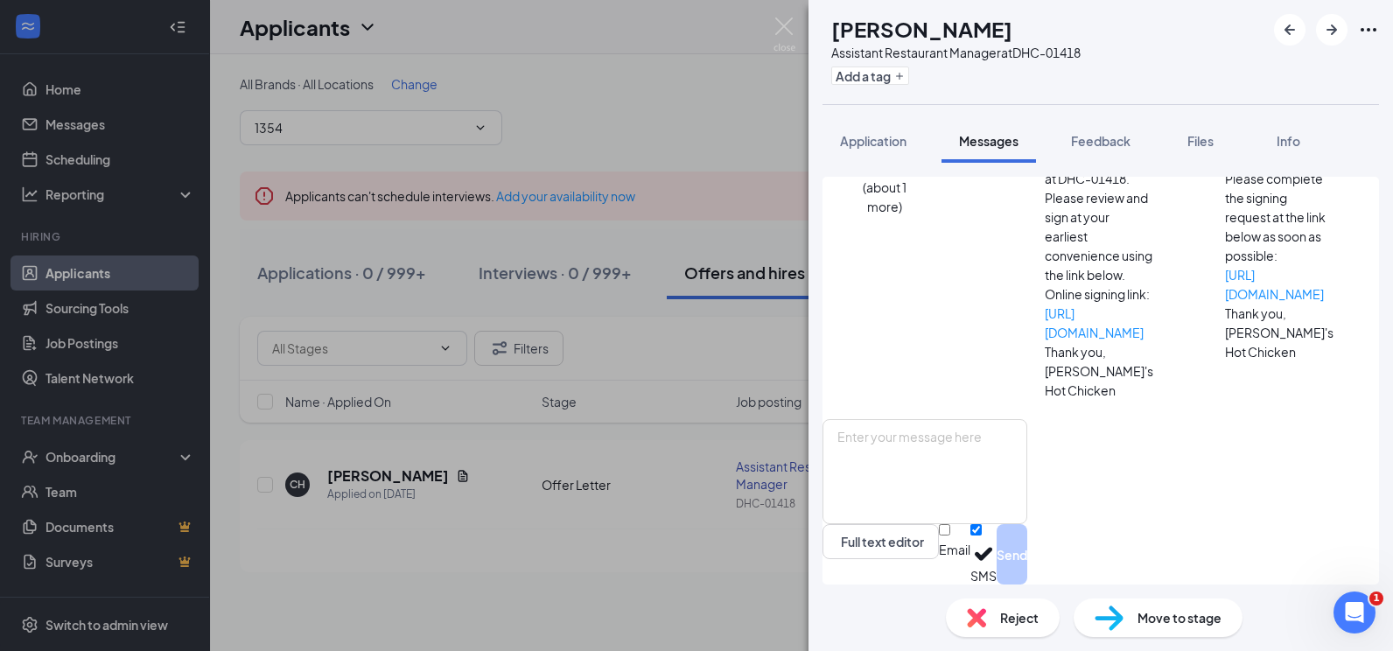
scroll to position [417, 0]
click at [779, 26] on img at bounding box center [785, 35] width 22 height 34
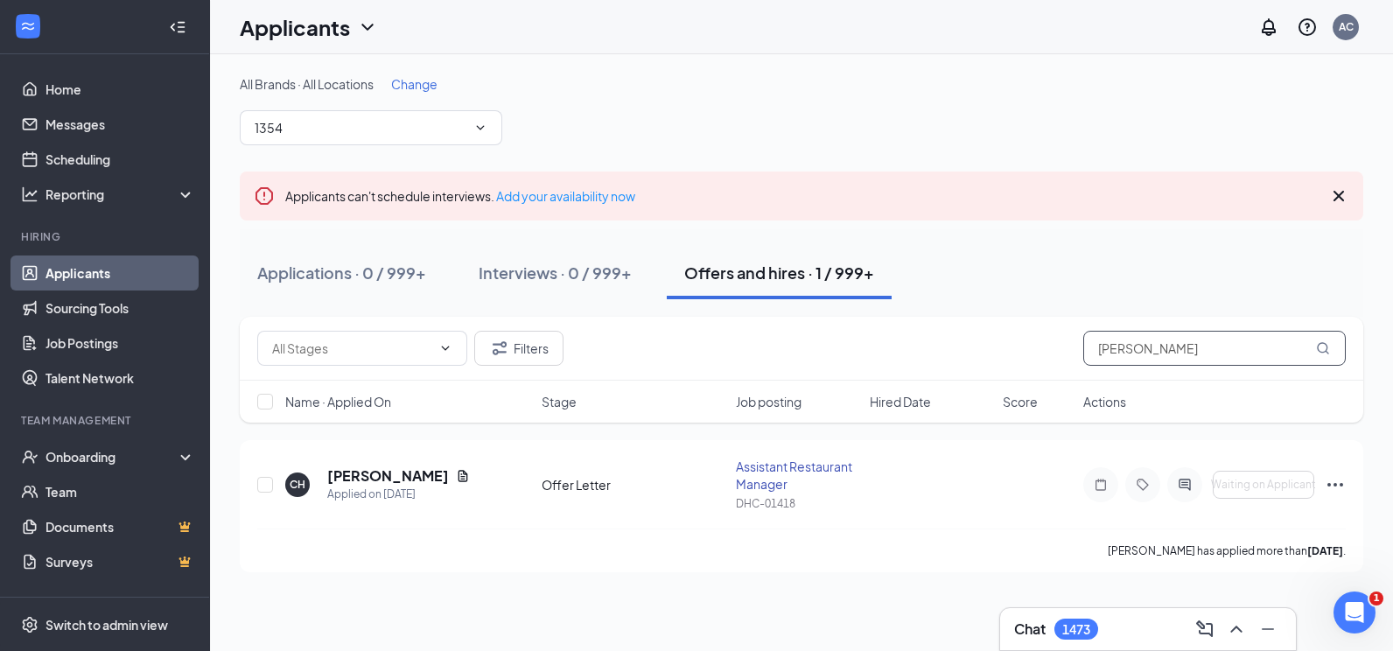
drag, startPoint x: 1179, startPoint y: 347, endPoint x: 1003, endPoint y: 362, distance: 176.6
click at [1004, 369] on div "Filters [PERSON_NAME]" at bounding box center [802, 349] width 1124 height 64
type input "[PERSON_NAME]"
click at [424, 473] on h5 "[PERSON_NAME]" at bounding box center [388, 475] width 122 height 19
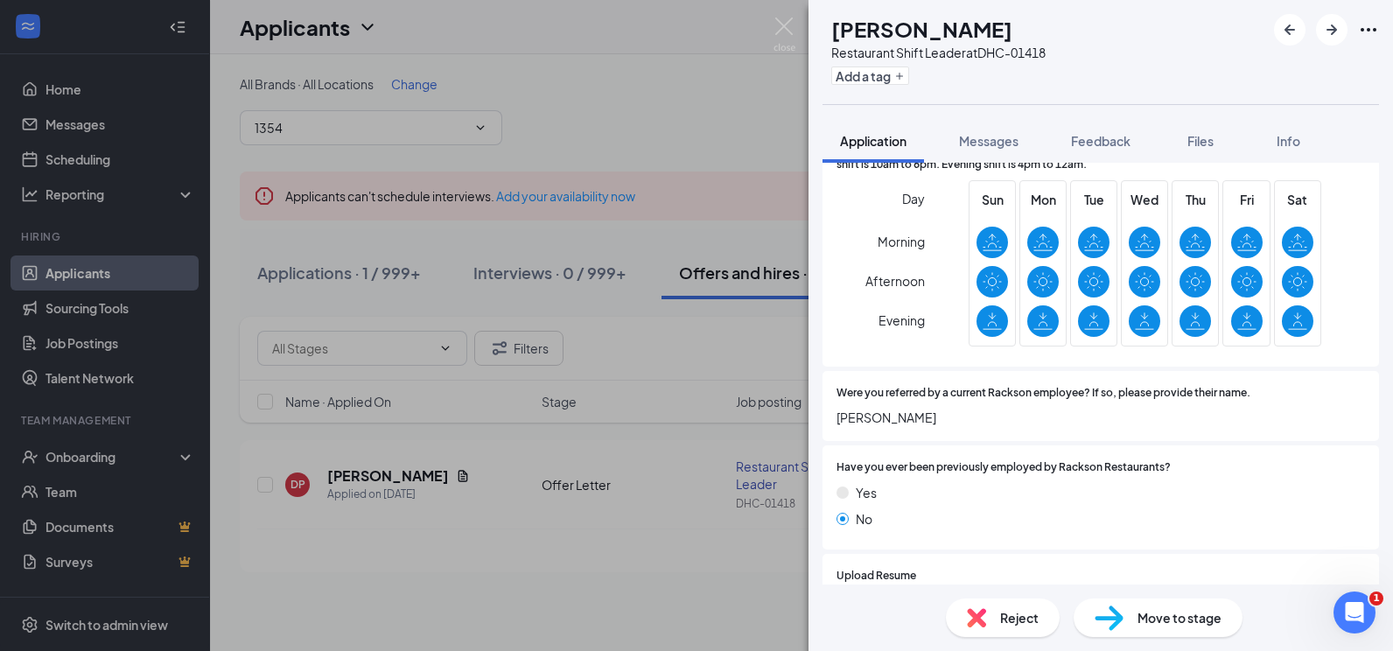
scroll to position [1059, 0]
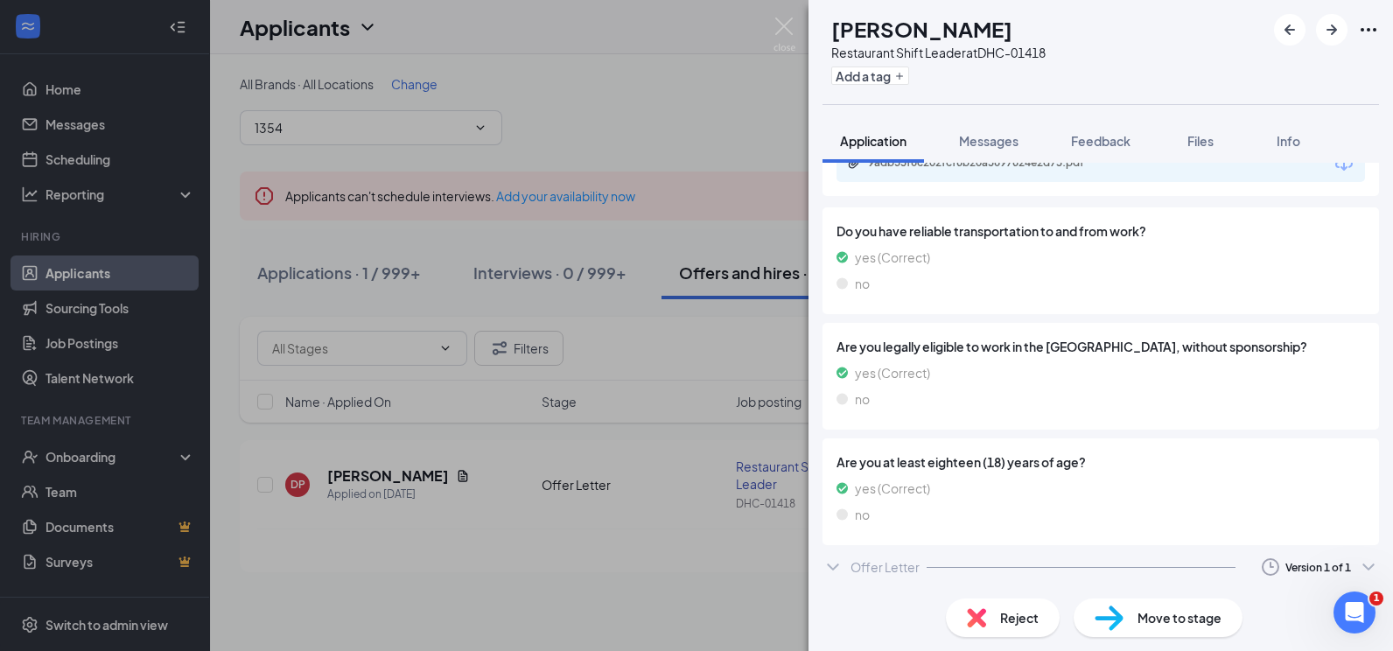
click at [885, 570] on div "Offer Letter" at bounding box center [885, 567] width 69 height 18
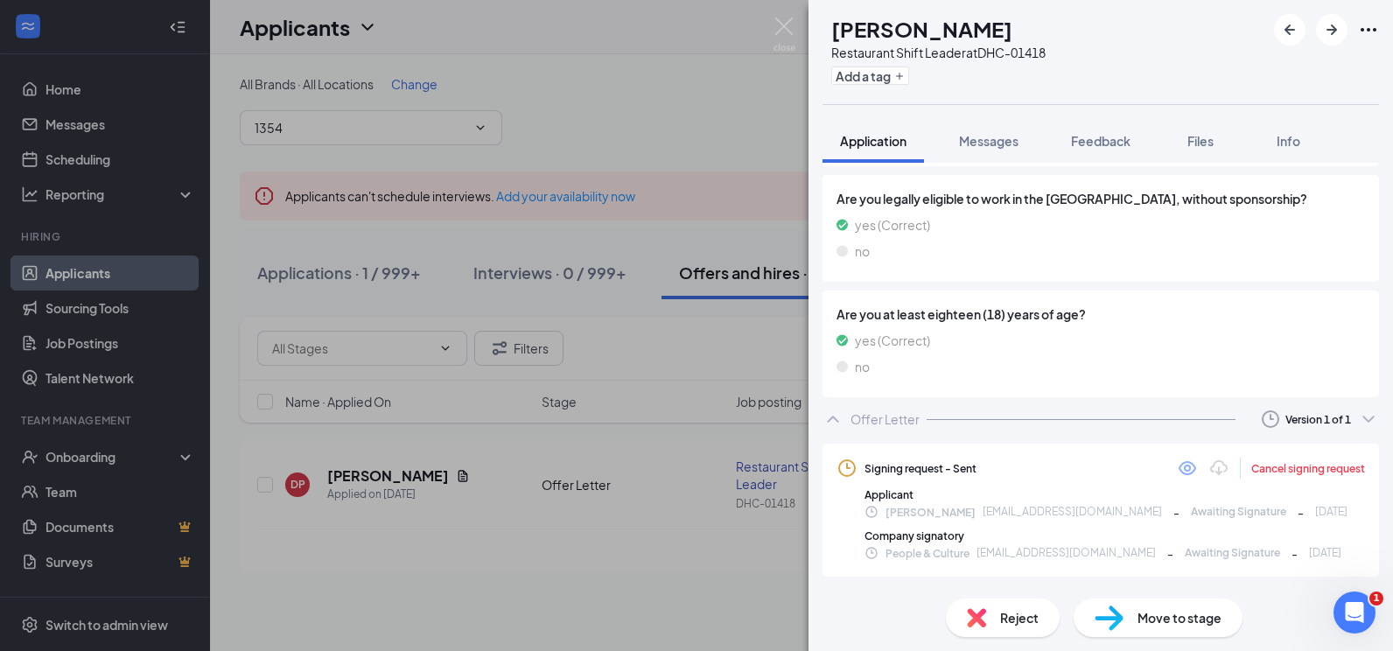
scroll to position [1209, 0]
click at [1326, 466] on div "[DATE] 4:57 PM" at bounding box center [1317, 474] width 87 height 29
click at [1251, 466] on div "Cancel signing request" at bounding box center [1308, 469] width 114 height 15
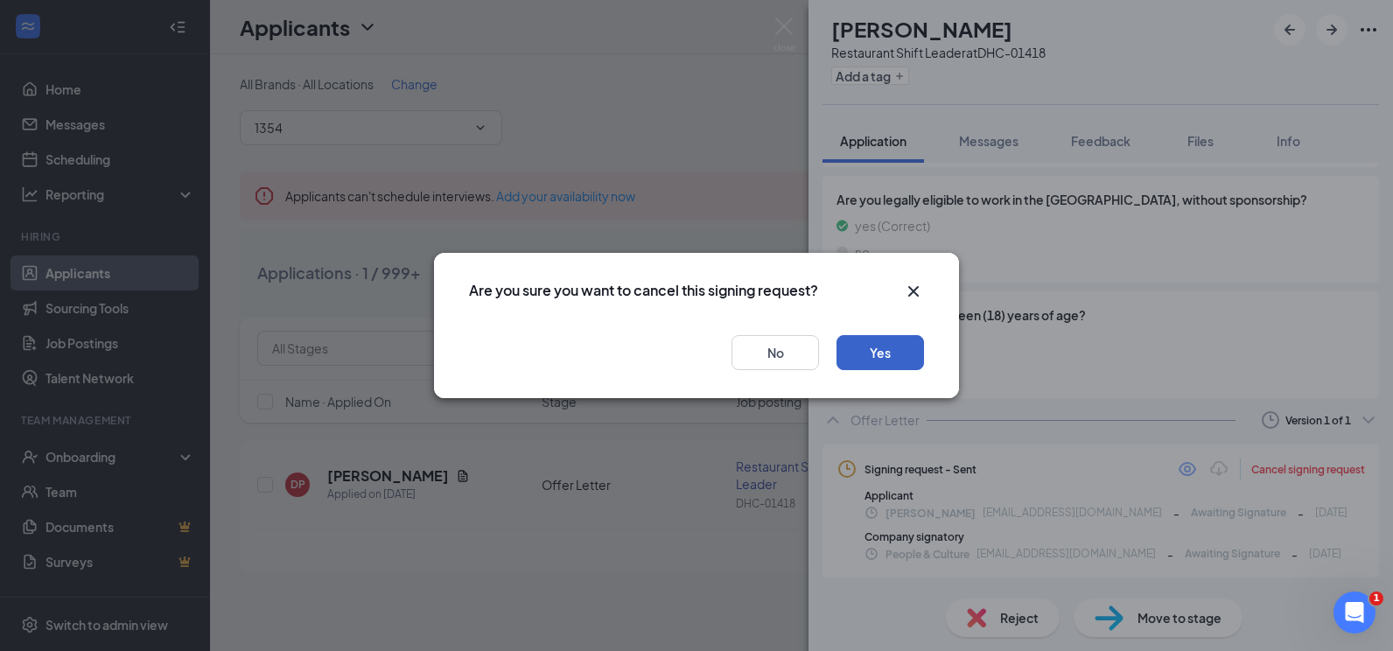
click at [893, 356] on button "Yes" at bounding box center [881, 352] width 88 height 35
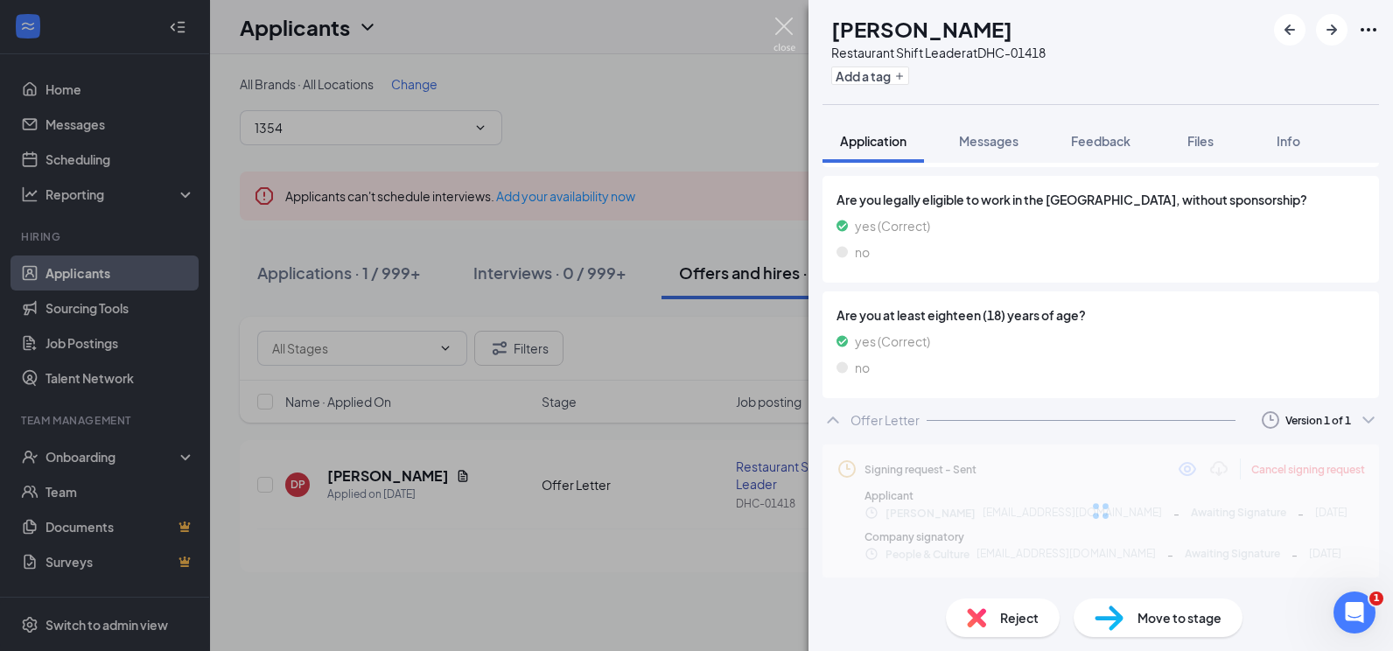
click at [780, 21] on img at bounding box center [785, 35] width 22 height 34
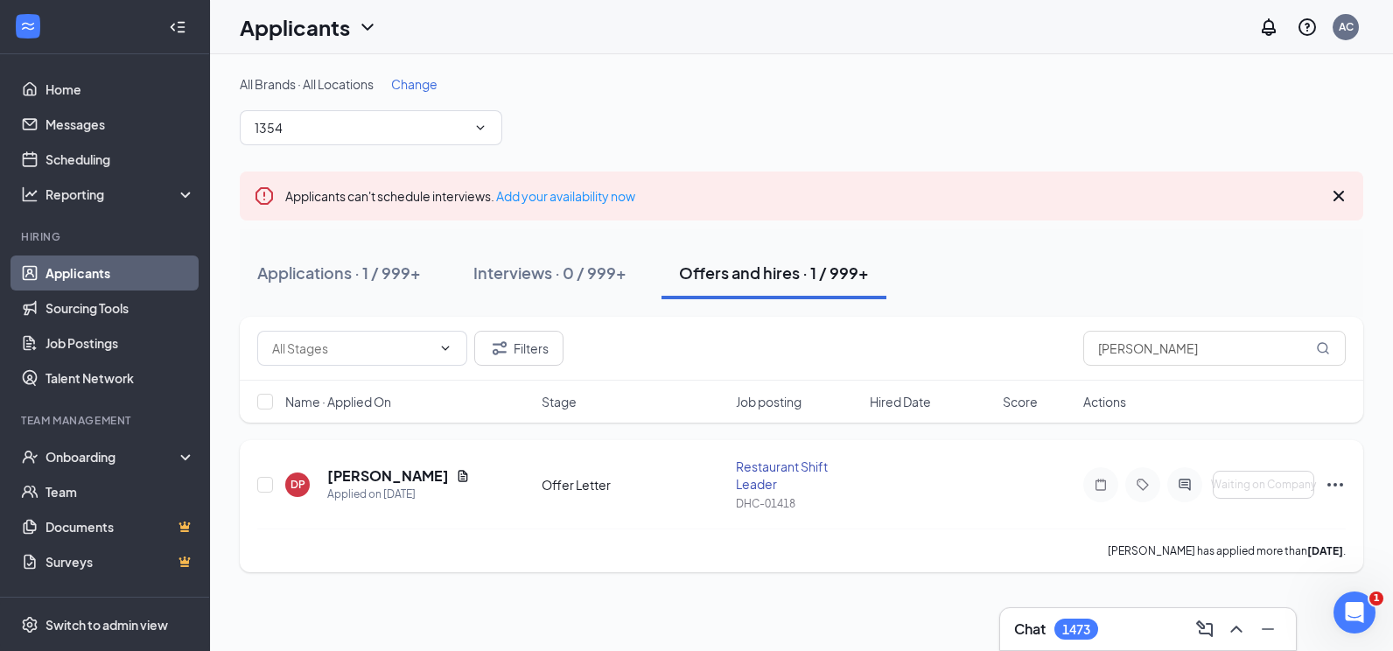
click at [1335, 487] on icon "Ellipses" at bounding box center [1335, 484] width 21 height 21
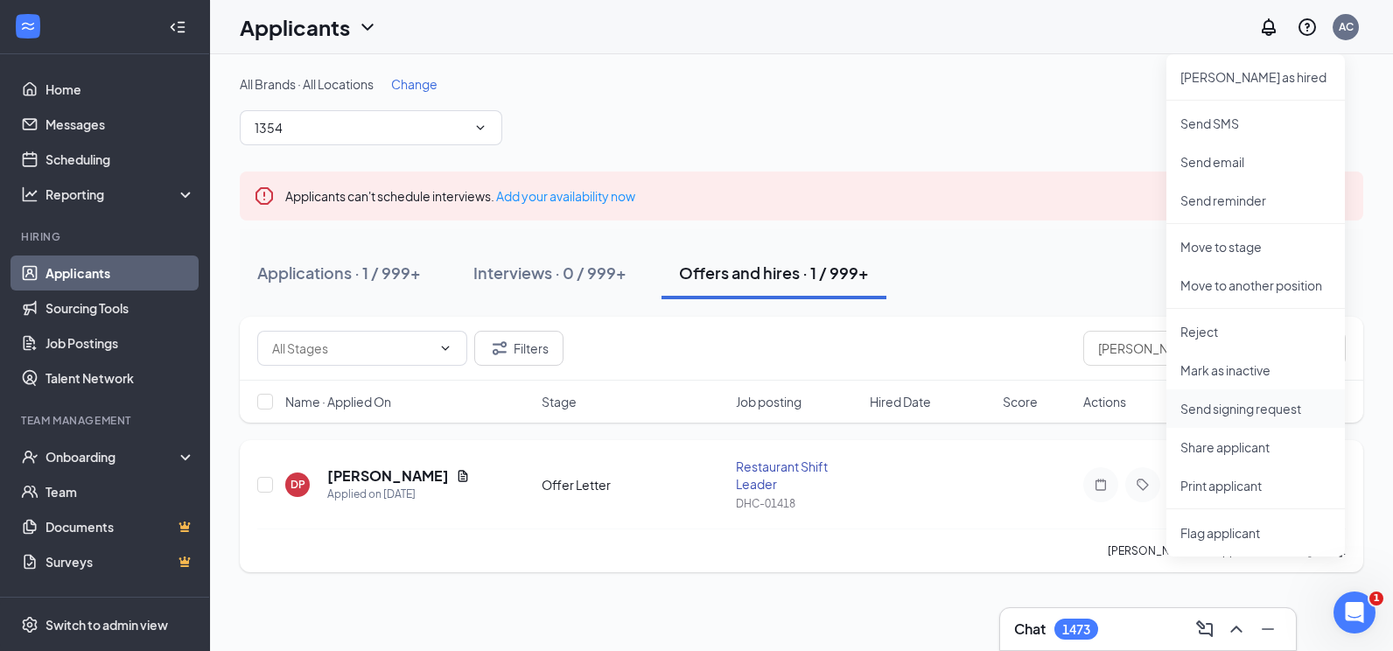
click at [1263, 417] on p "Send signing request" at bounding box center [1256, 409] width 151 height 18
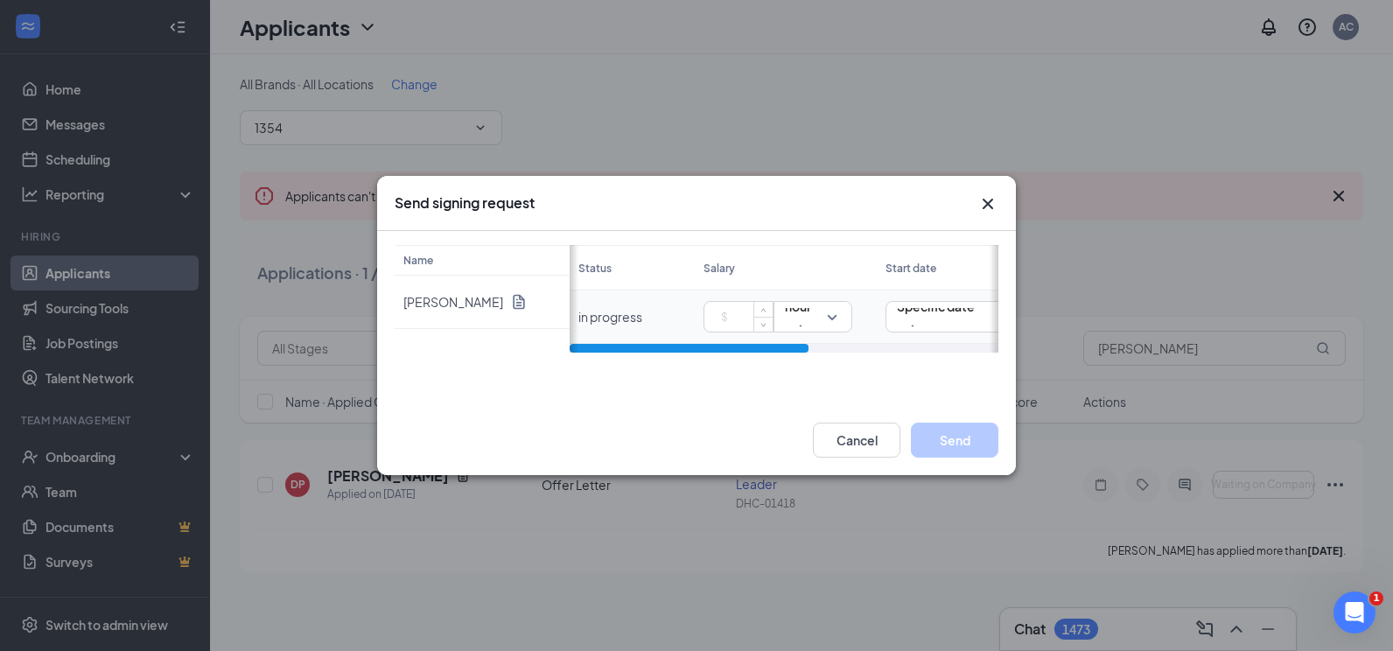
click at [732, 316] on input at bounding box center [741, 317] width 61 height 26
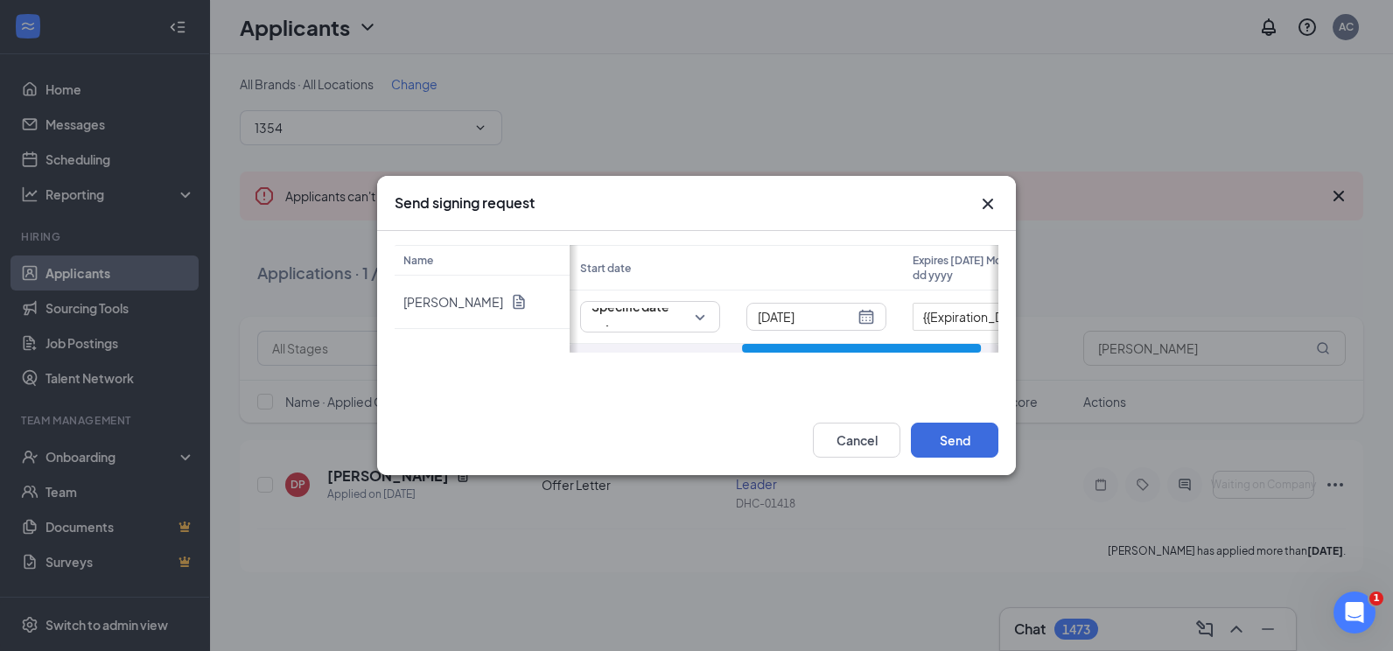
drag, startPoint x: 763, startPoint y: 345, endPoint x: 928, endPoint y: 351, distance: 164.6
click at [928, 351] on div at bounding box center [861, 348] width 239 height 9
type input "18.35"
click at [855, 315] on div "[DATE]" at bounding box center [810, 316] width 117 height 19
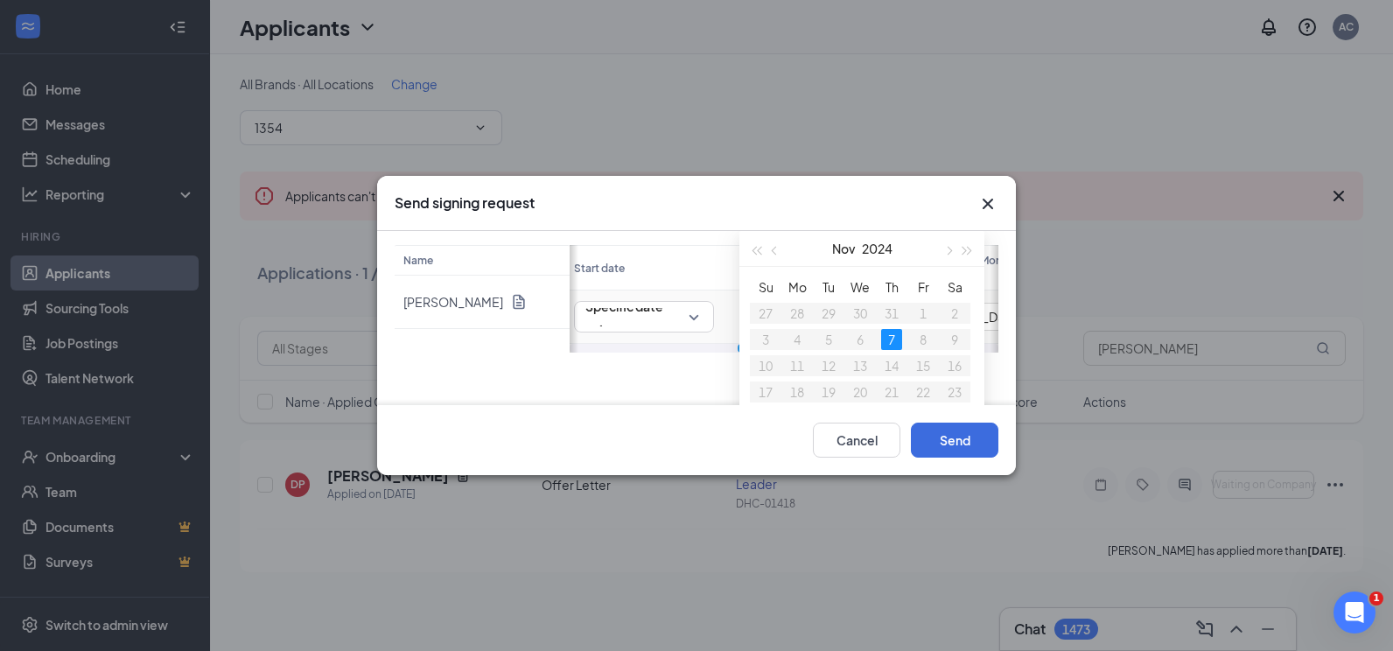
scroll to position [88, 0]
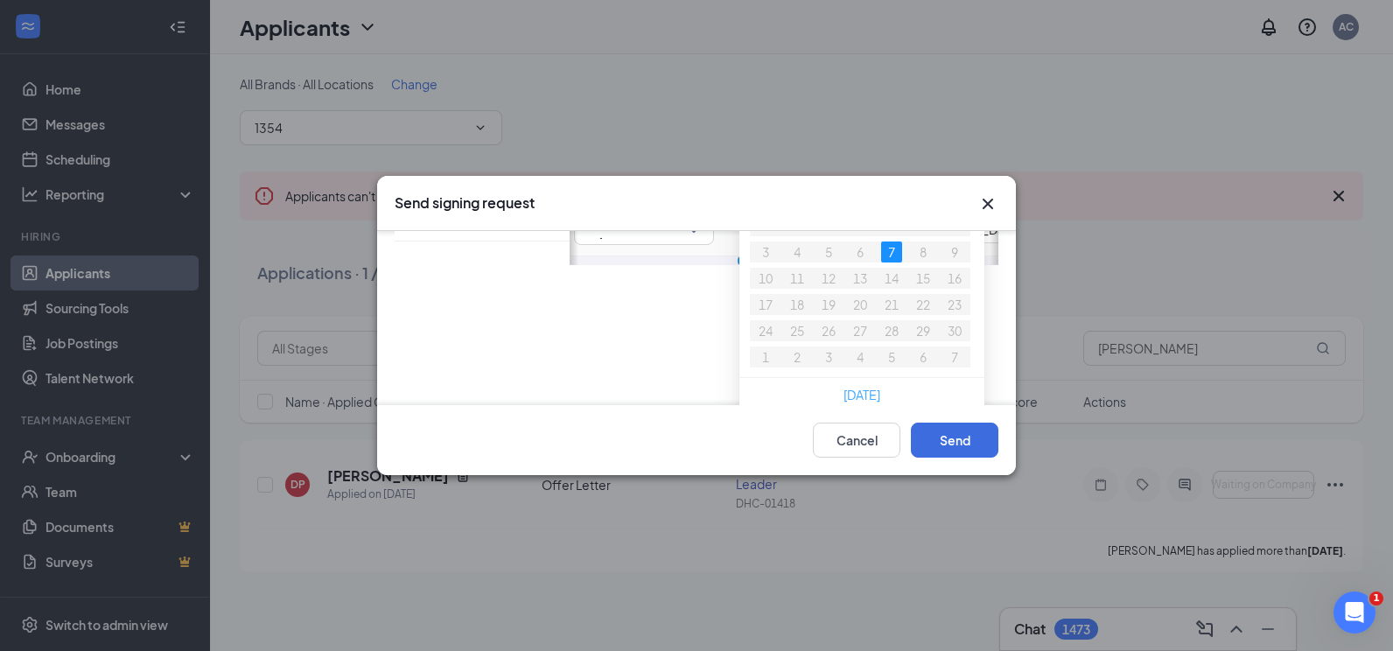
click at [875, 391] on link "[DATE]" at bounding box center [862, 395] width 37 height 16
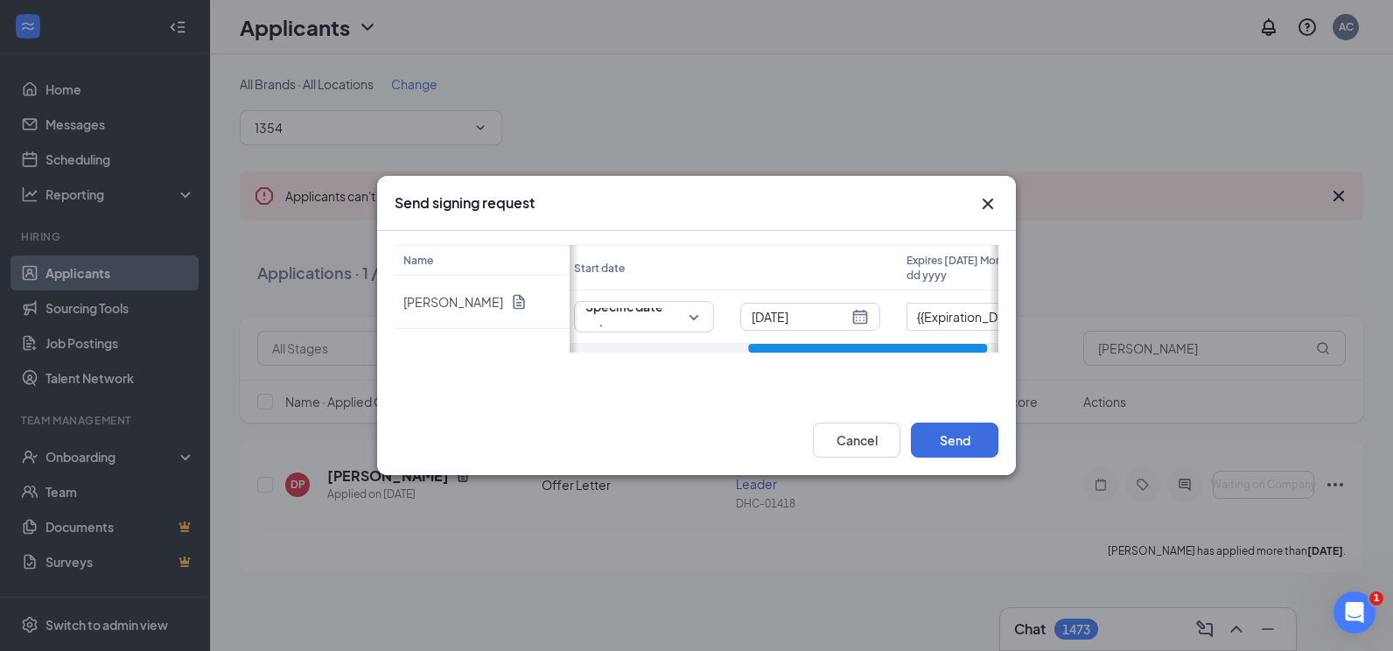
scroll to position [0, 341]
drag, startPoint x: 823, startPoint y: 349, endPoint x: 923, endPoint y: 349, distance: 99.8
click at [923, 349] on div at bounding box center [867, 348] width 239 height 9
click at [802, 316] on div "Name [PERSON_NAME] Status Salary Start date Expires [DATE] Month dd yyyy in pro…" at bounding box center [697, 299] width 604 height 108
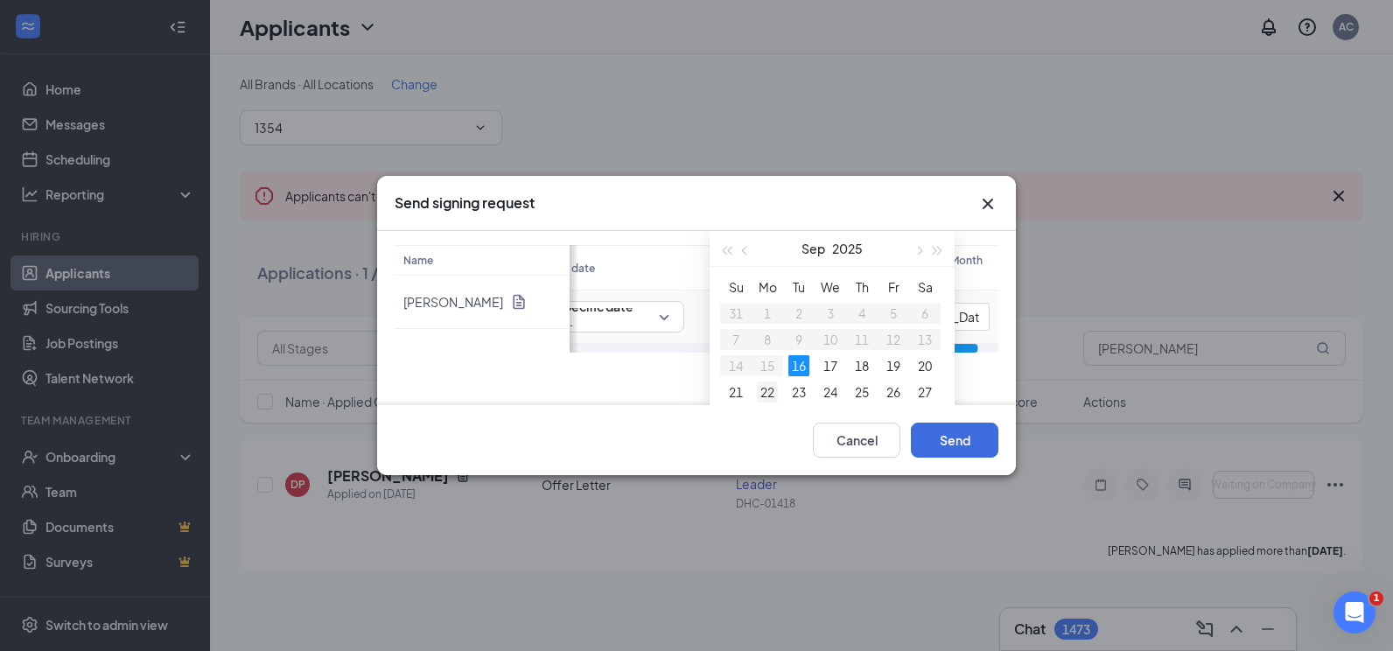
type input "[DATE]"
click at [774, 394] on div "22" at bounding box center [767, 392] width 21 height 21
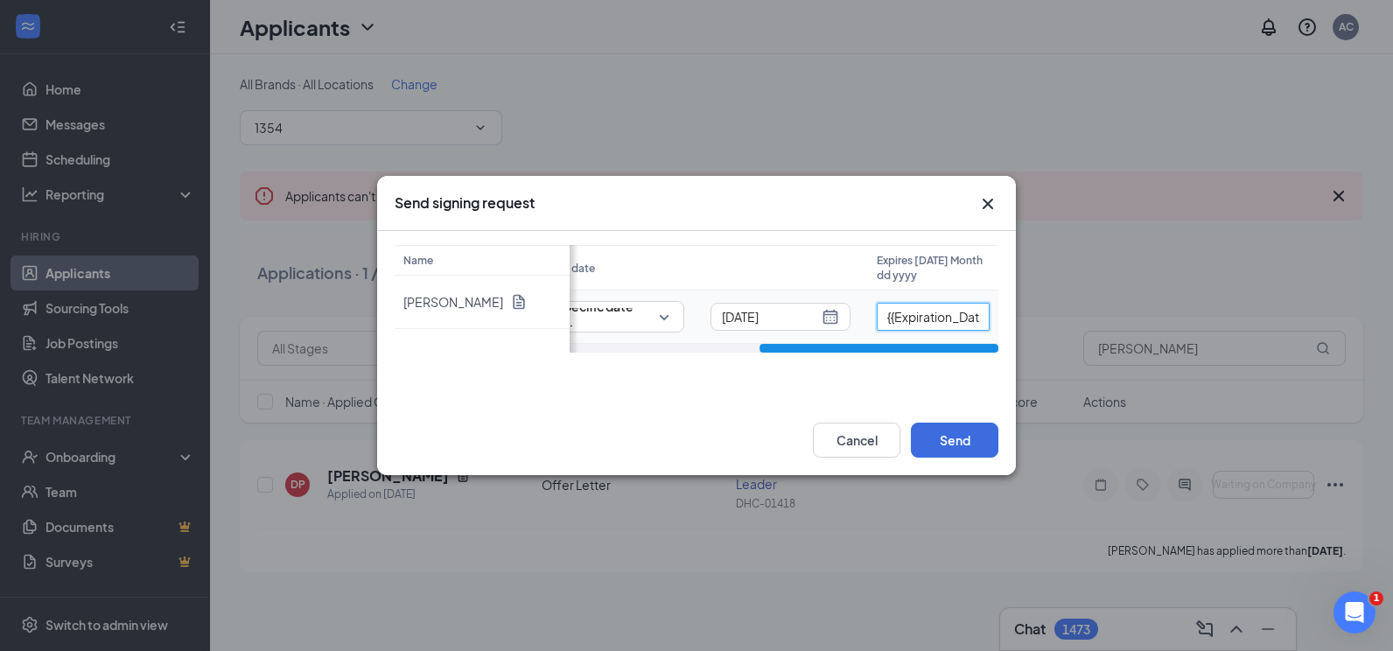
click at [914, 321] on input "{{Expiration_Date_in_3_days}}" at bounding box center [934, 317] width 114 height 28
click at [914, 320] on input "{{Expiration_Date_in_3_days}}" at bounding box center [934, 317] width 114 height 28
type input "[DATE]"
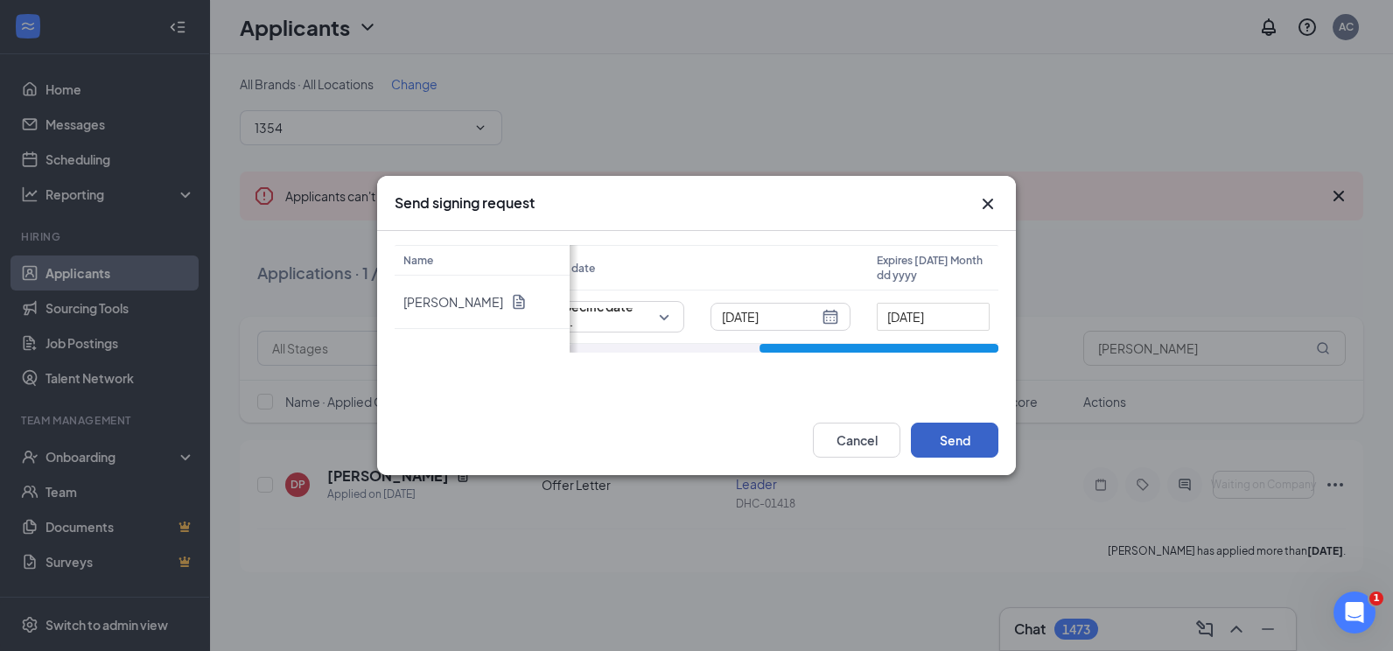
click at [961, 432] on button "Send" at bounding box center [955, 440] width 88 height 35
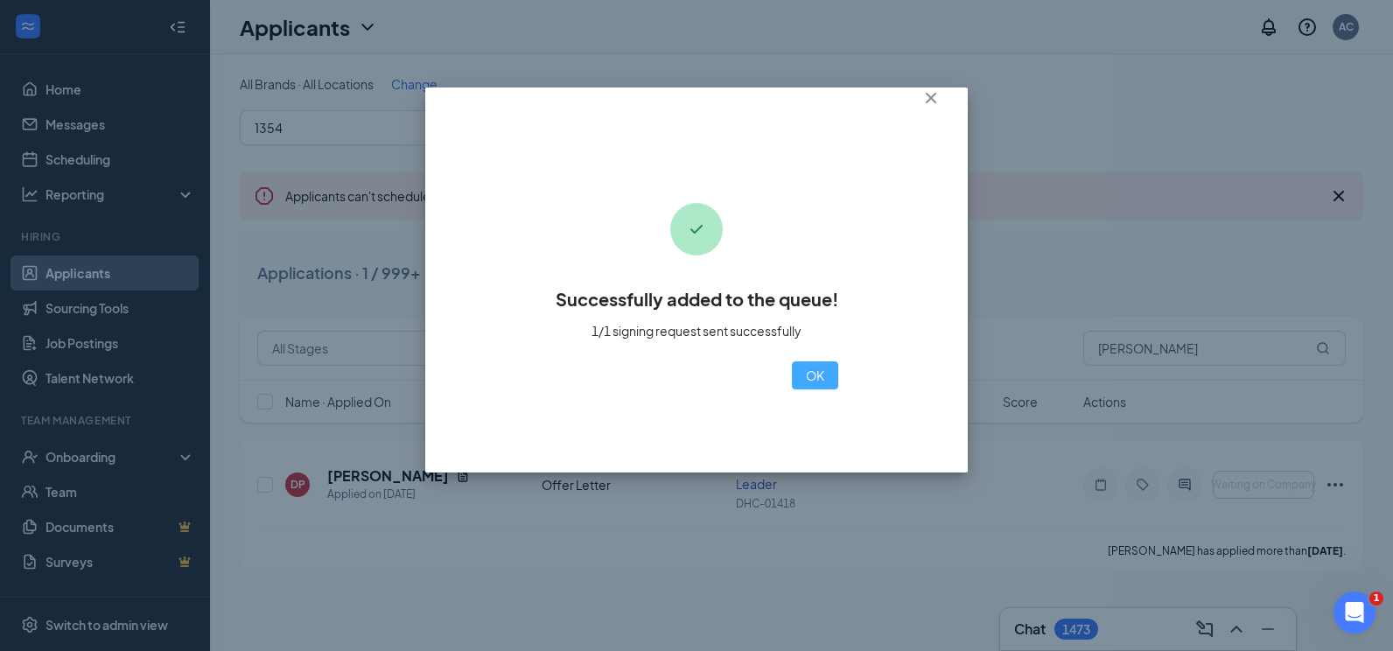
click at [792, 379] on button "OK" at bounding box center [815, 375] width 46 height 28
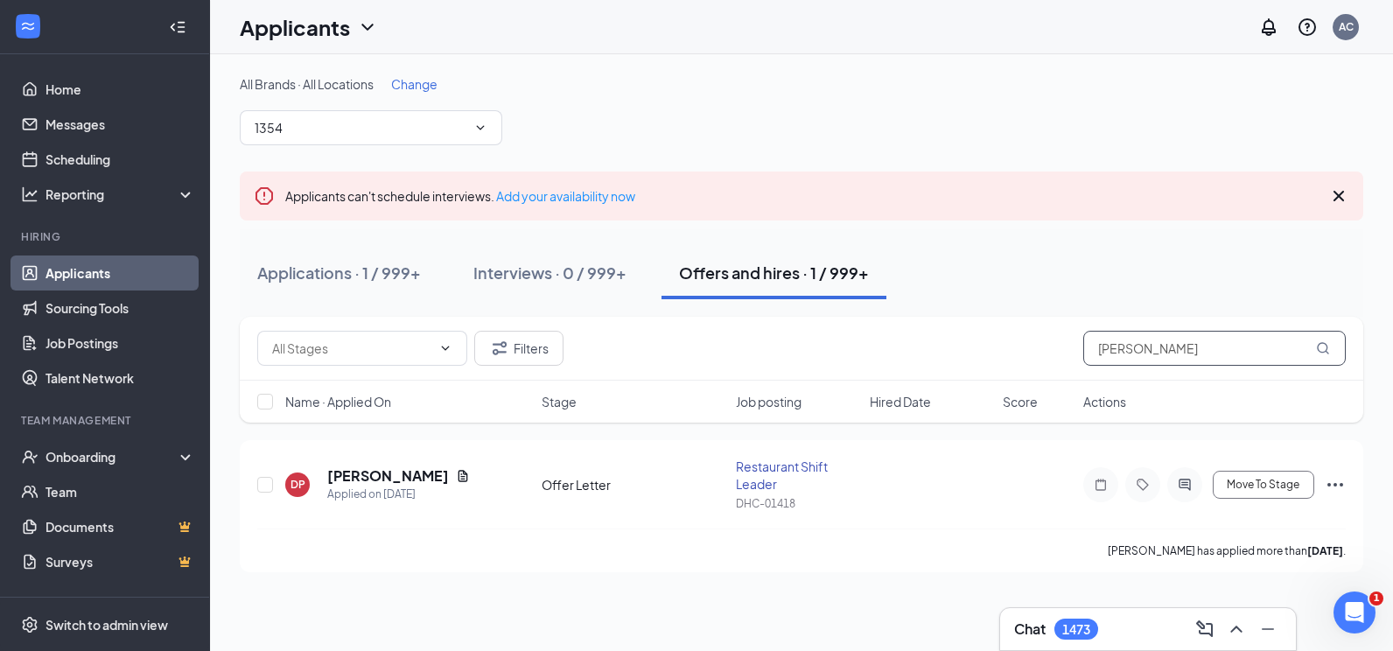
drag, startPoint x: 1178, startPoint y: 351, endPoint x: 1048, endPoint y: 356, distance: 130.5
click at [1048, 356] on div "Filters [PERSON_NAME]" at bounding box center [801, 348] width 1089 height 35
type input "[PERSON_NAME]"
click at [394, 466] on h5 "[PERSON_NAME]" at bounding box center [388, 475] width 122 height 19
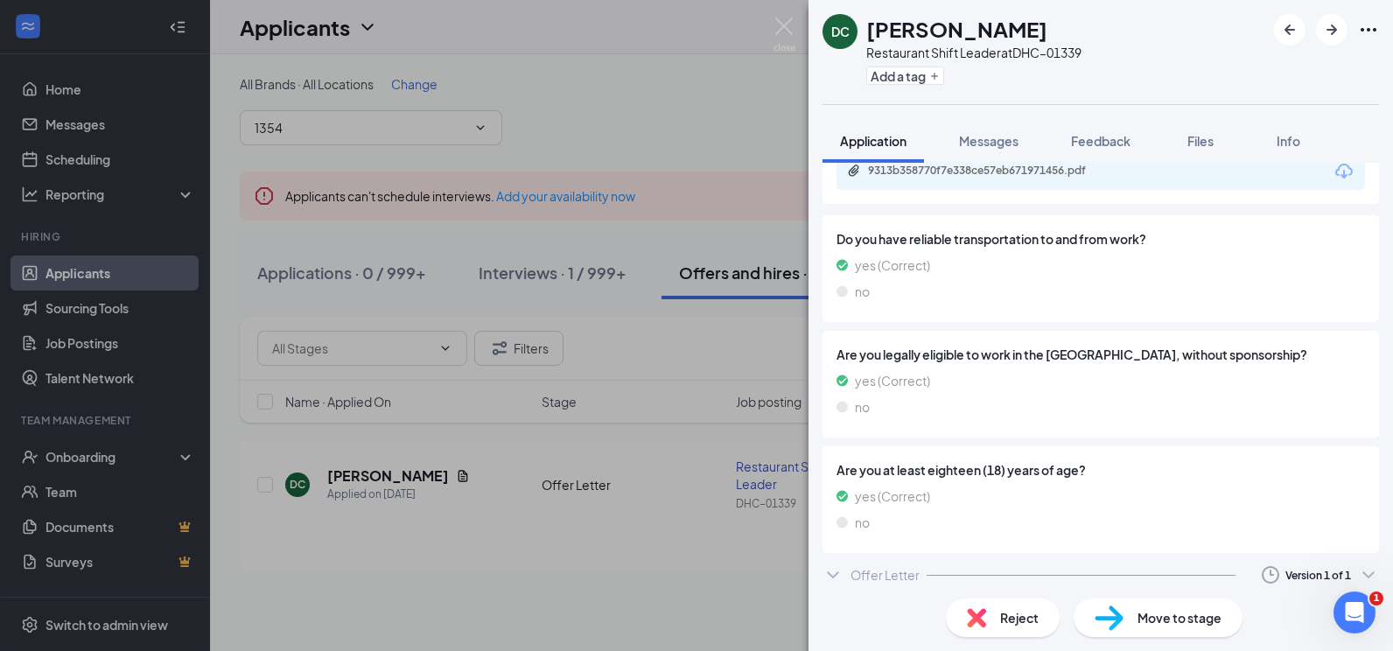
click at [904, 570] on div "Offer Letter" at bounding box center [885, 575] width 69 height 18
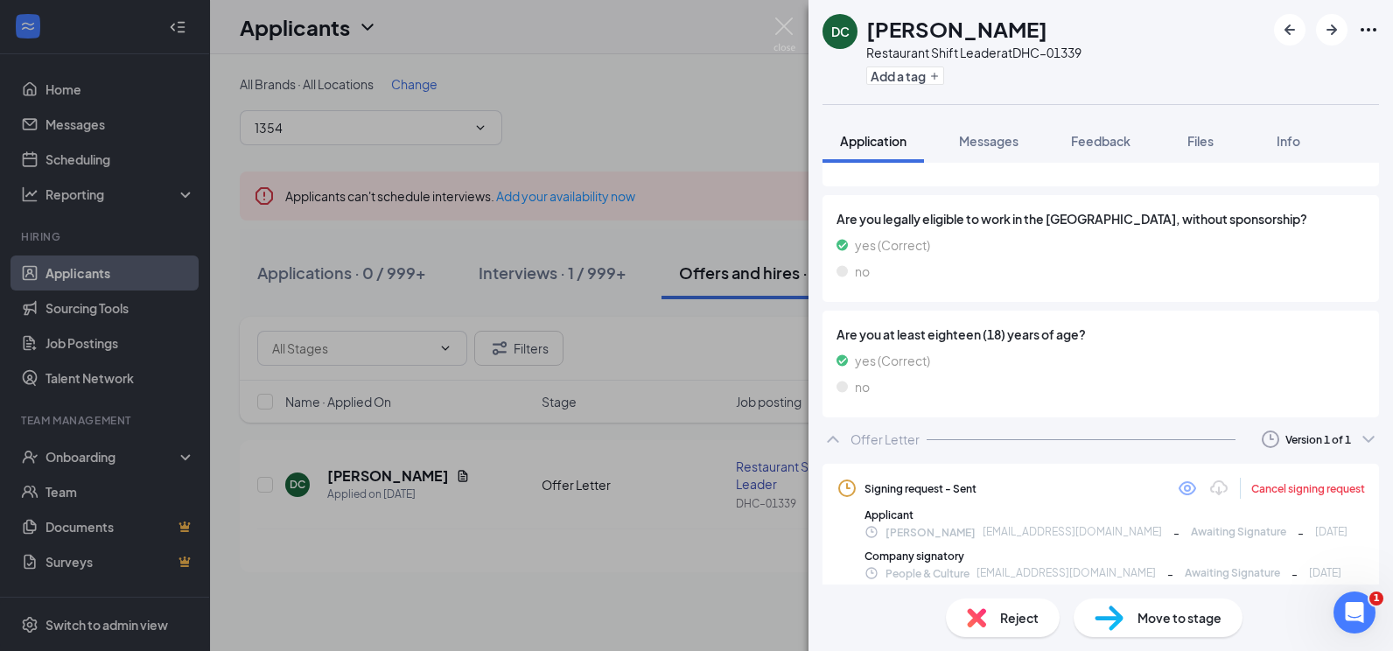
scroll to position [1140, 0]
click at [1318, 485] on div "Cancel signing request" at bounding box center [1308, 486] width 114 height 15
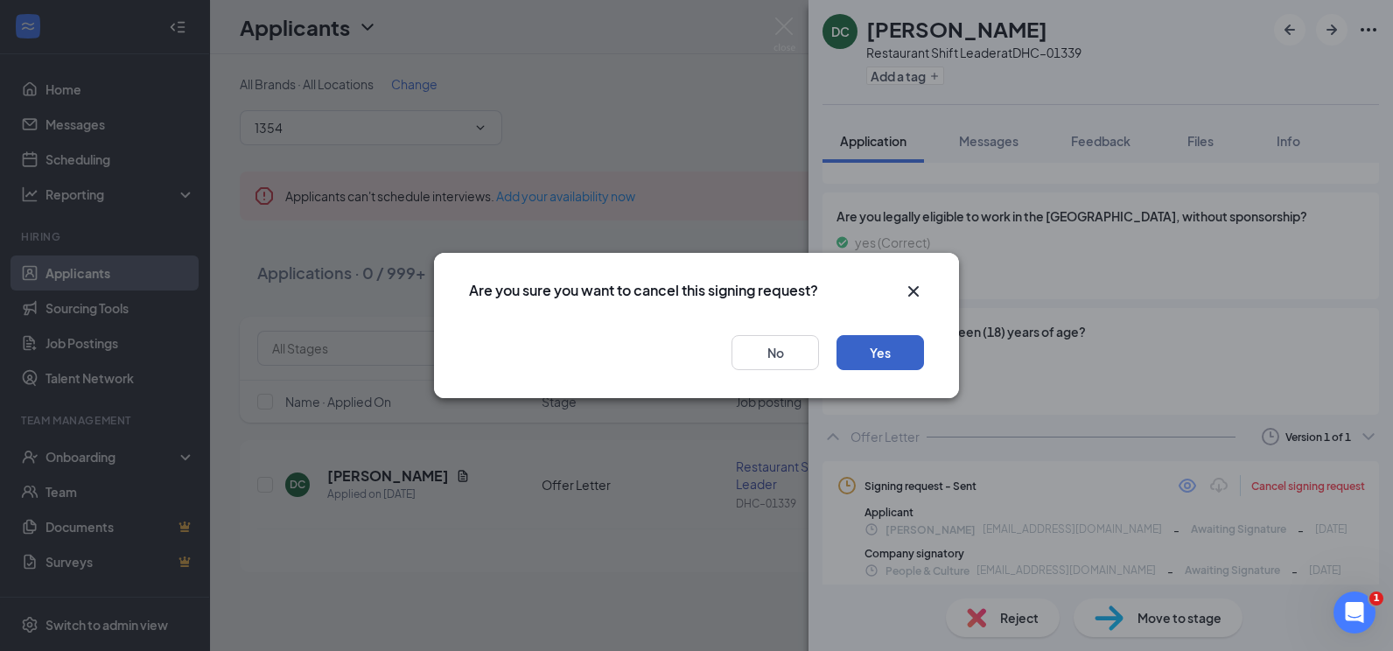
click at [879, 352] on button "Yes" at bounding box center [881, 352] width 88 height 35
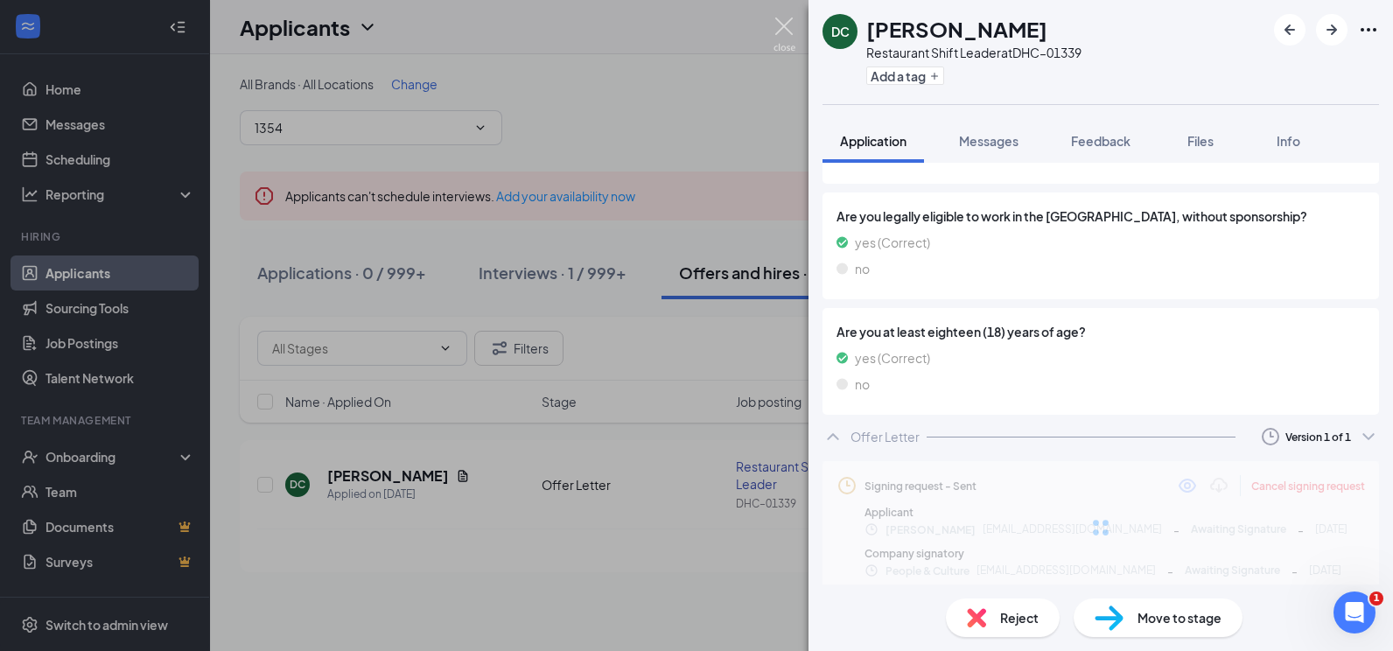
drag, startPoint x: 788, startPoint y: 26, endPoint x: 872, endPoint y: 112, distance: 120.1
click at [788, 27] on img at bounding box center [785, 35] width 22 height 34
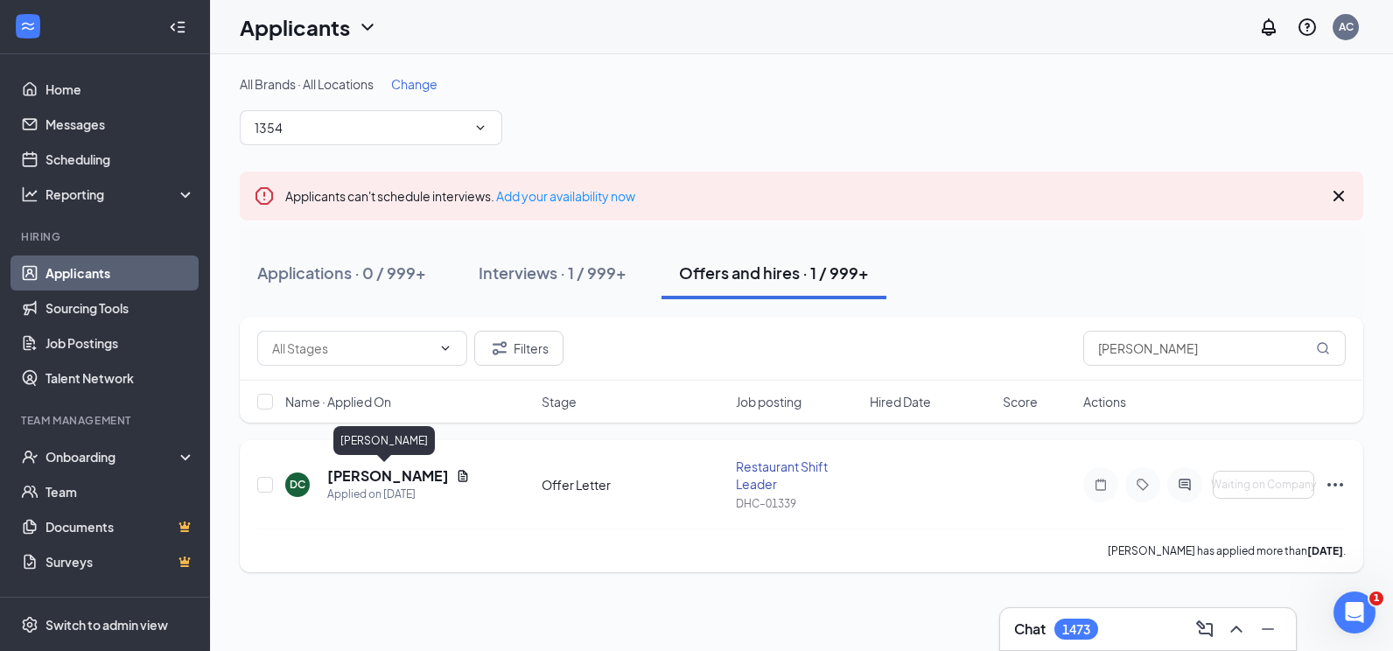
click at [378, 470] on h5 "[PERSON_NAME]" at bounding box center [388, 475] width 122 height 19
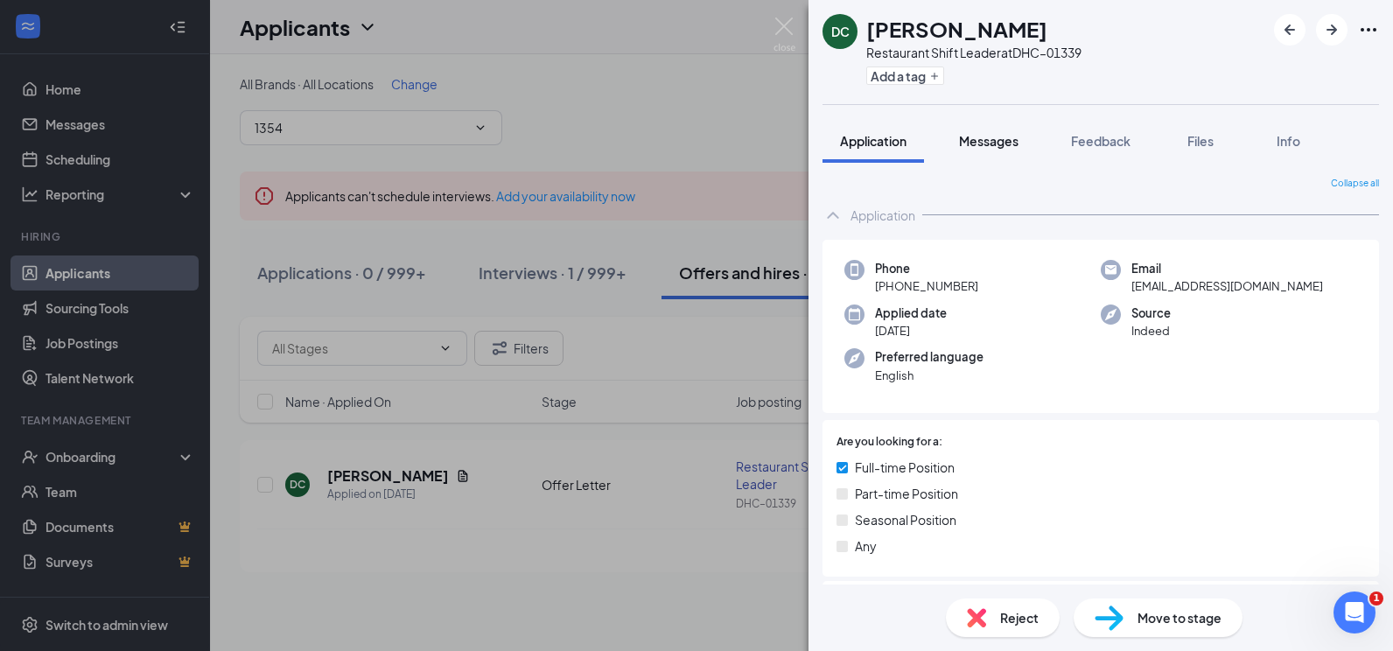
click at [993, 132] on div "Messages" at bounding box center [989, 141] width 60 height 18
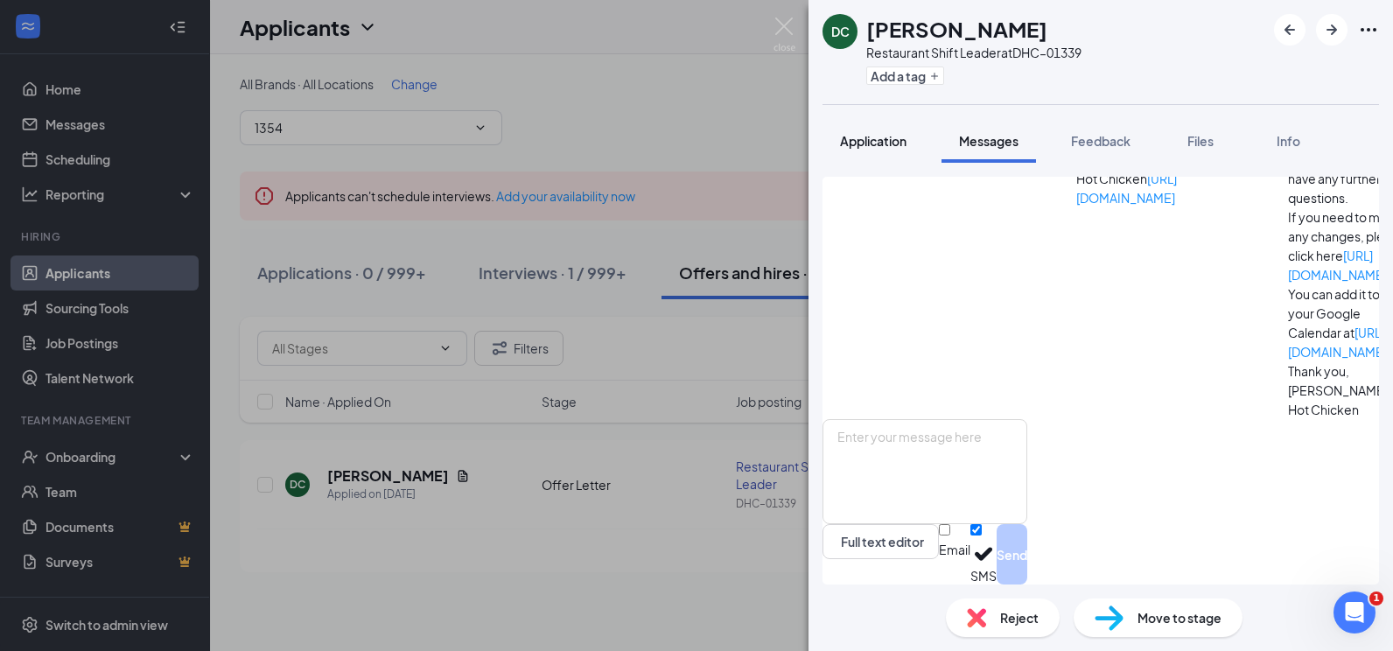
scroll to position [391, 0]
click at [878, 142] on span "Application" at bounding box center [873, 141] width 67 height 16
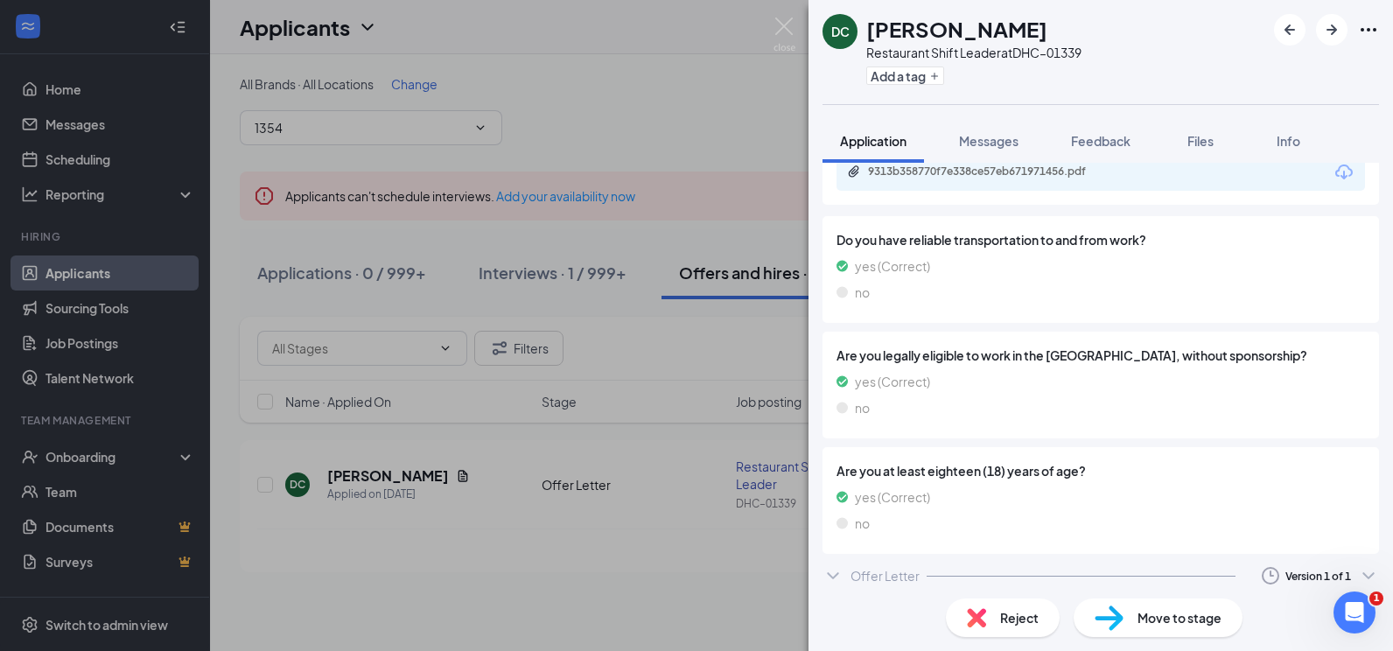
scroll to position [1010, 0]
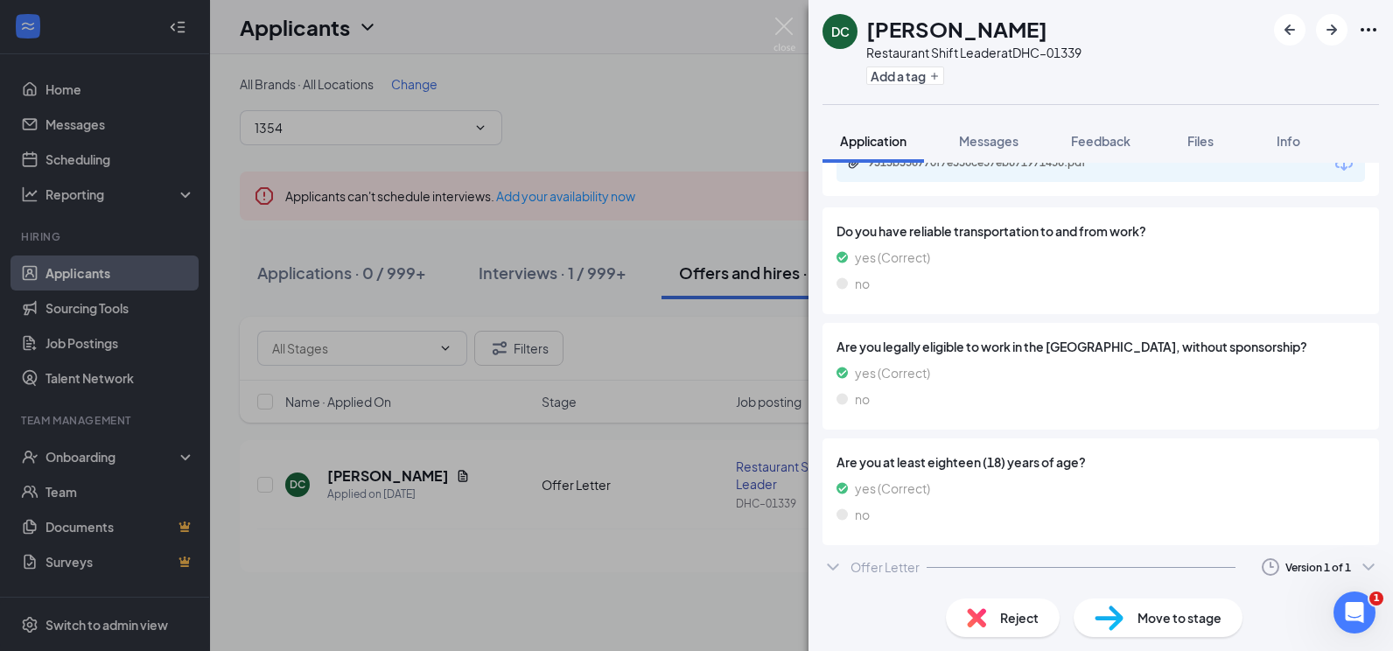
click at [781, 28] on img at bounding box center [785, 35] width 22 height 34
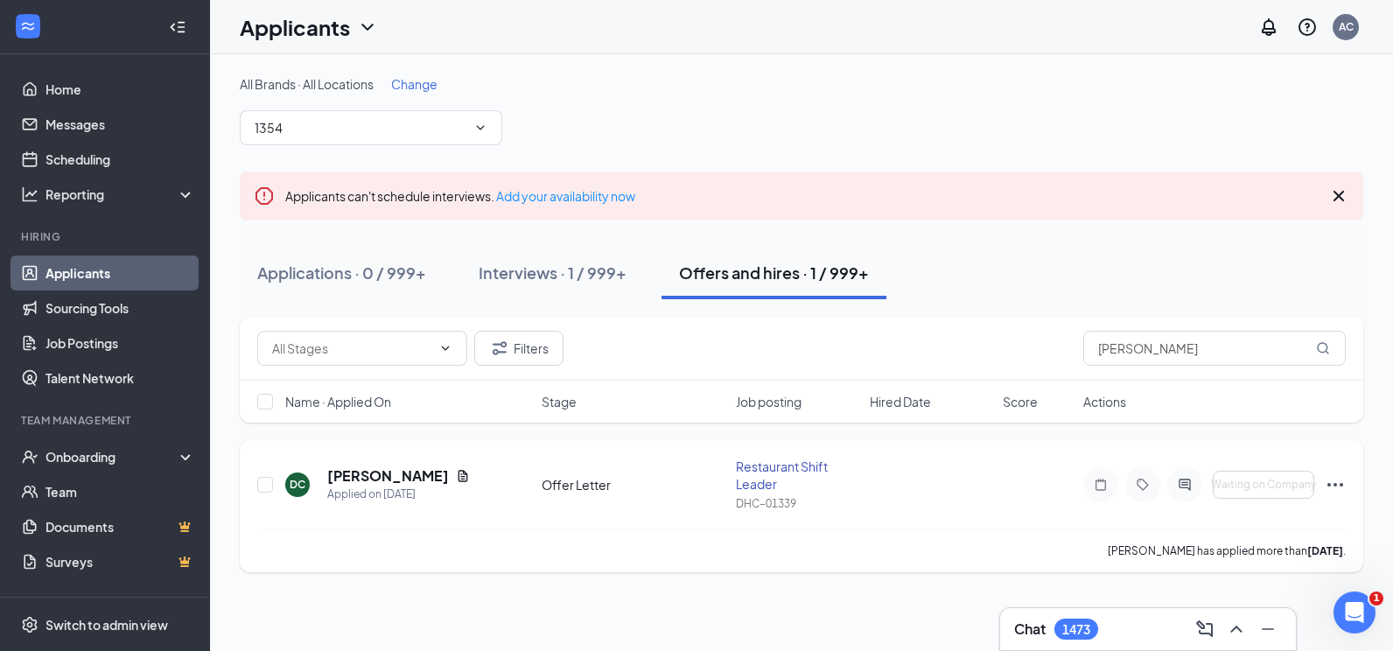
click at [1341, 486] on icon "Ellipses" at bounding box center [1336, 485] width 16 height 4
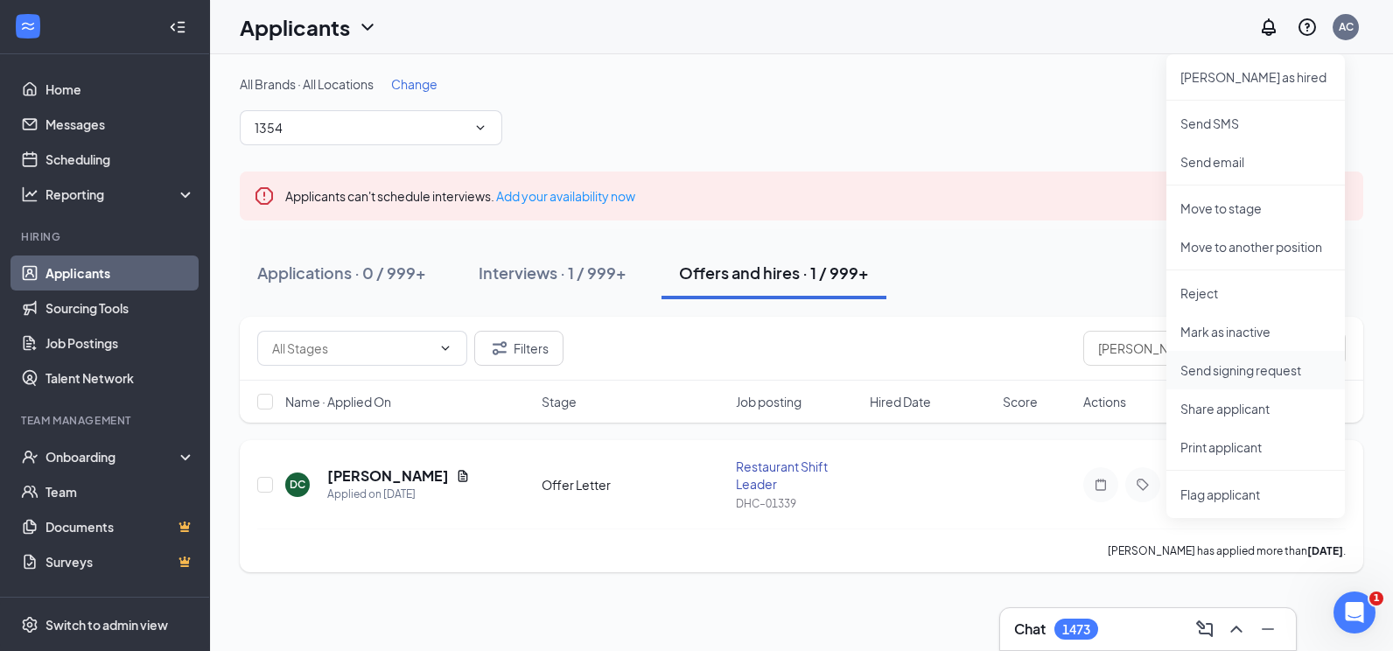
click at [1251, 371] on p "Send signing request" at bounding box center [1256, 370] width 151 height 18
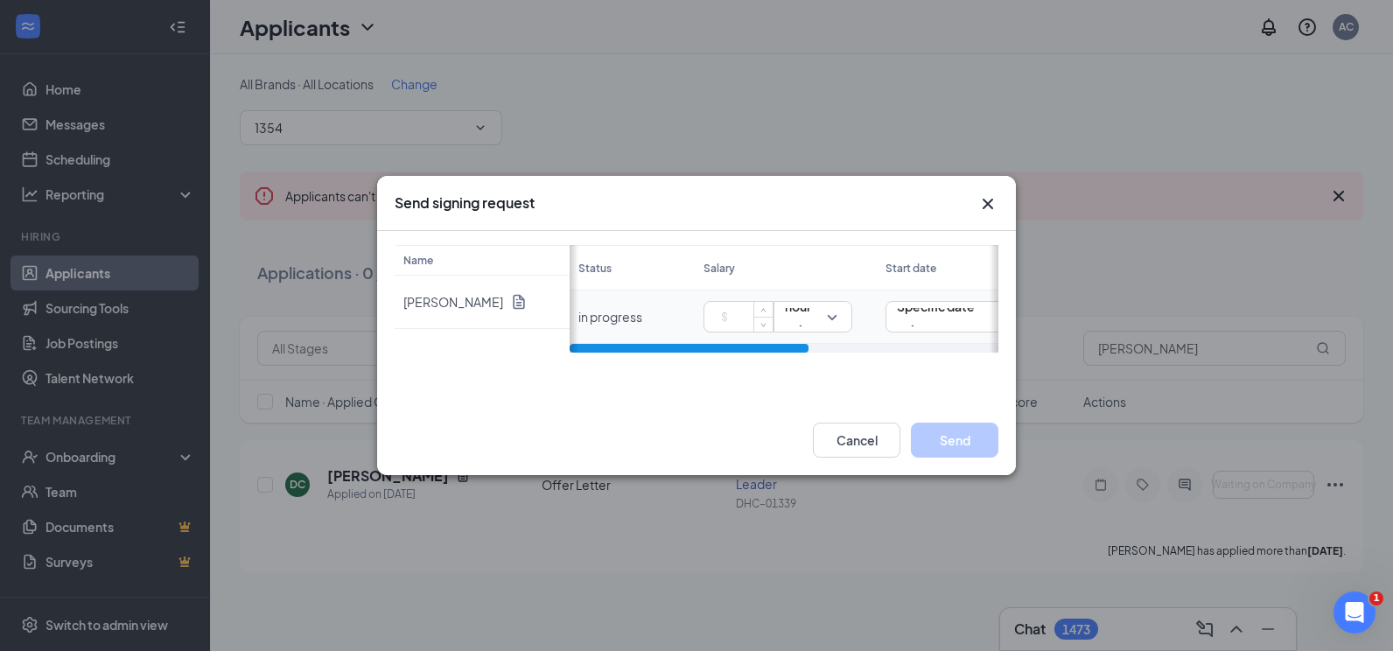
click at [716, 313] on input at bounding box center [741, 317] width 61 height 26
click at [735, 317] on input at bounding box center [741, 317] width 61 height 26
type input "18.35"
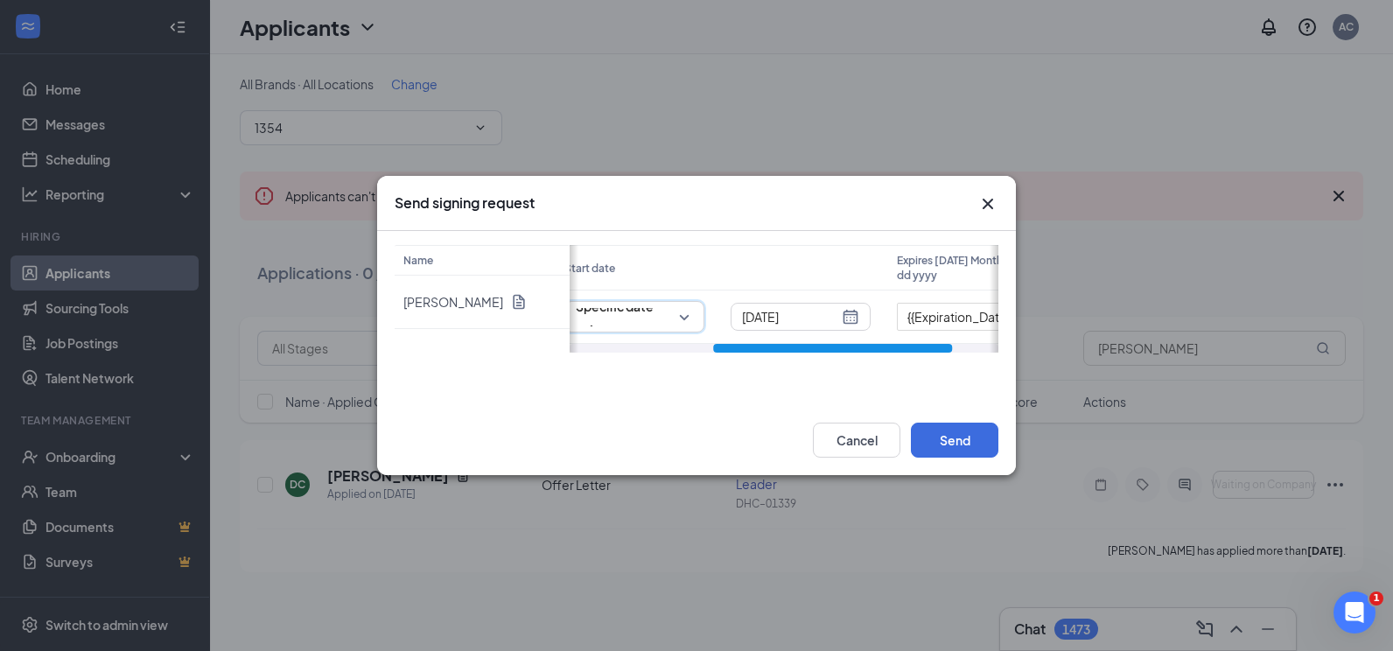
drag, startPoint x: 793, startPoint y: 351, endPoint x: 968, endPoint y: 357, distance: 175.1
click at [974, 357] on div "Name [PERSON_NAME] Status Salary Start date Expires [DATE] Month dd yyyy in pro…" at bounding box center [696, 318] width 639 height 174
click at [851, 318] on div "[DATE]" at bounding box center [793, 317] width 140 height 28
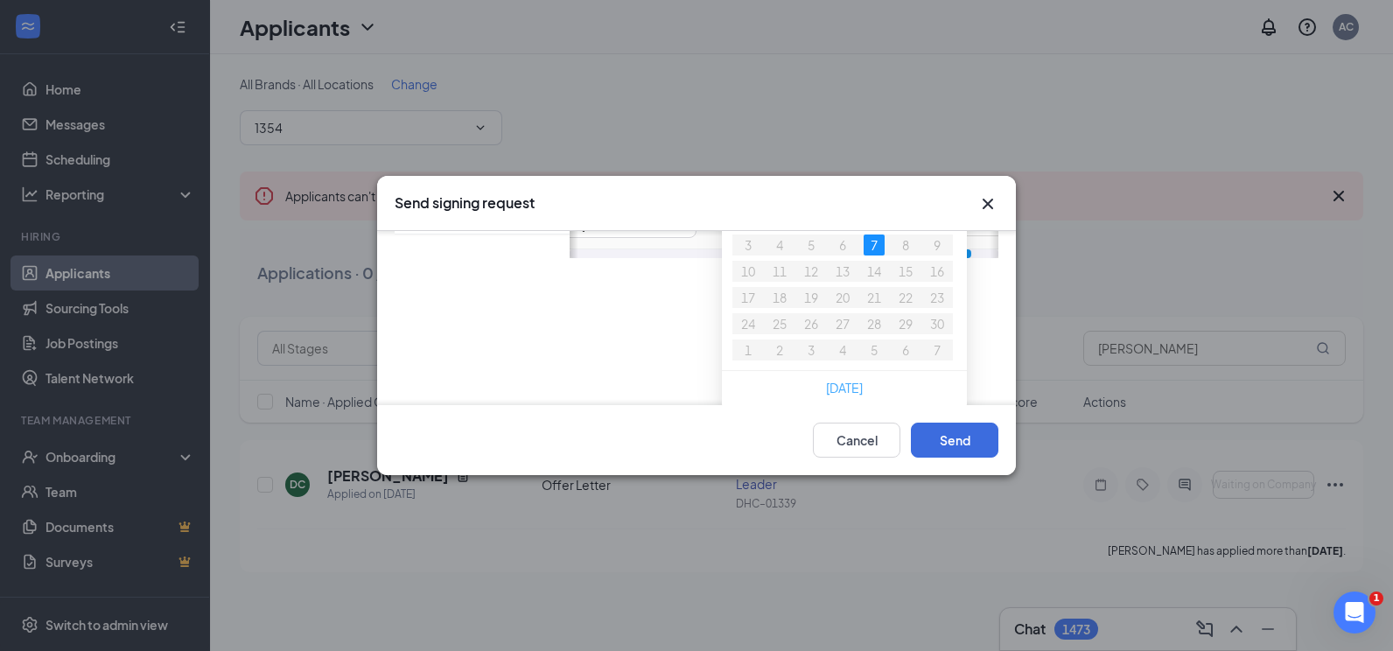
scroll to position [95, 0]
click at [851, 383] on link "[DATE]" at bounding box center [844, 387] width 37 height 16
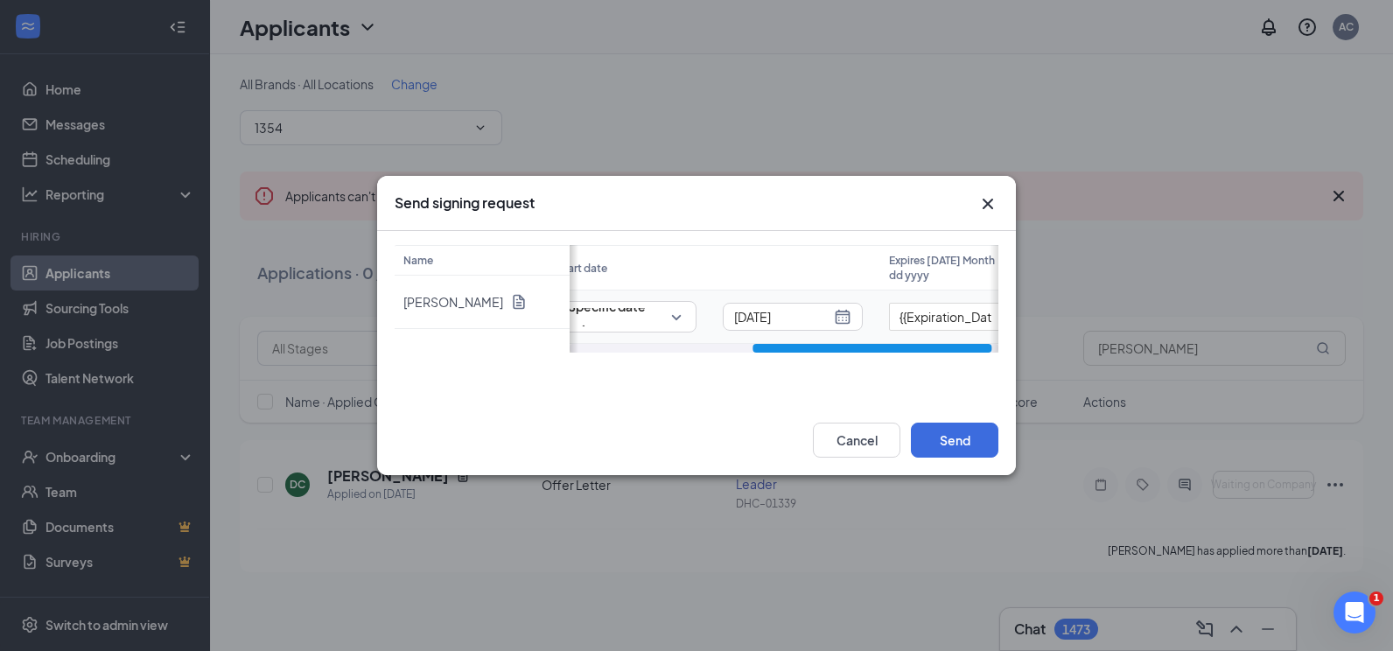
click at [839, 321] on div "[DATE]" at bounding box center [792, 316] width 117 height 19
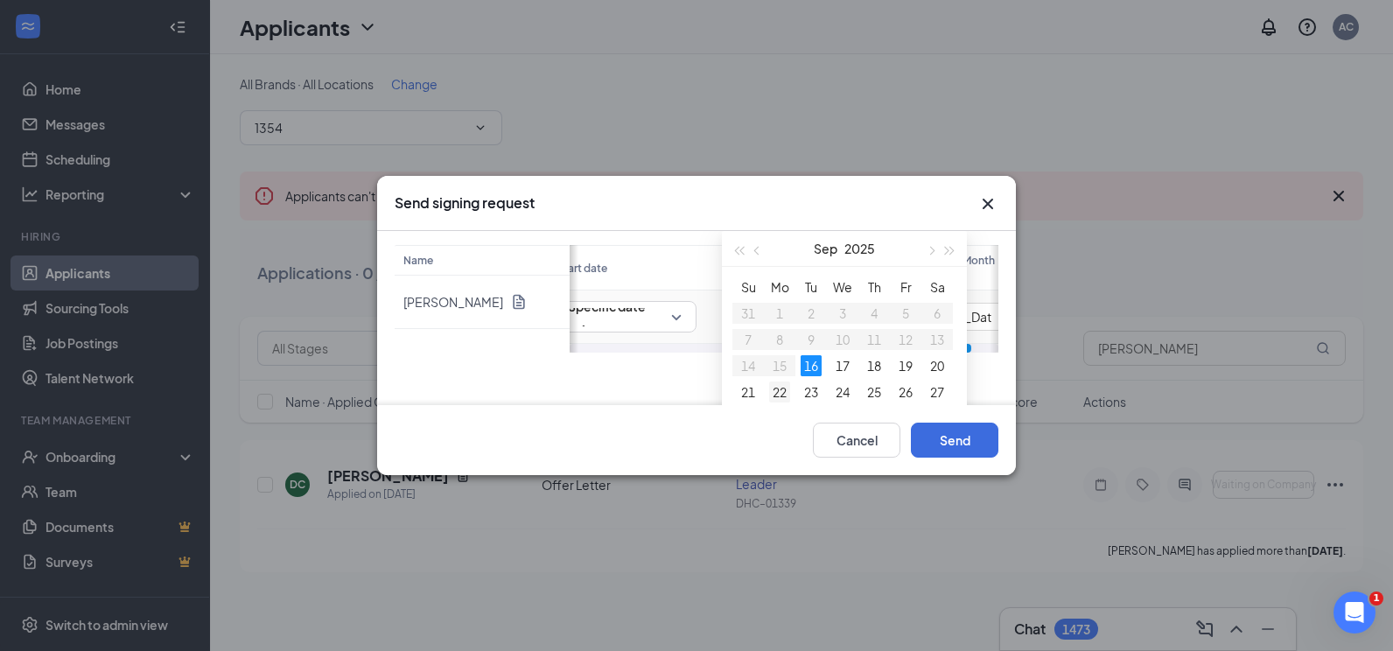
type input "[DATE]"
click at [779, 388] on div "22" at bounding box center [779, 392] width 21 height 21
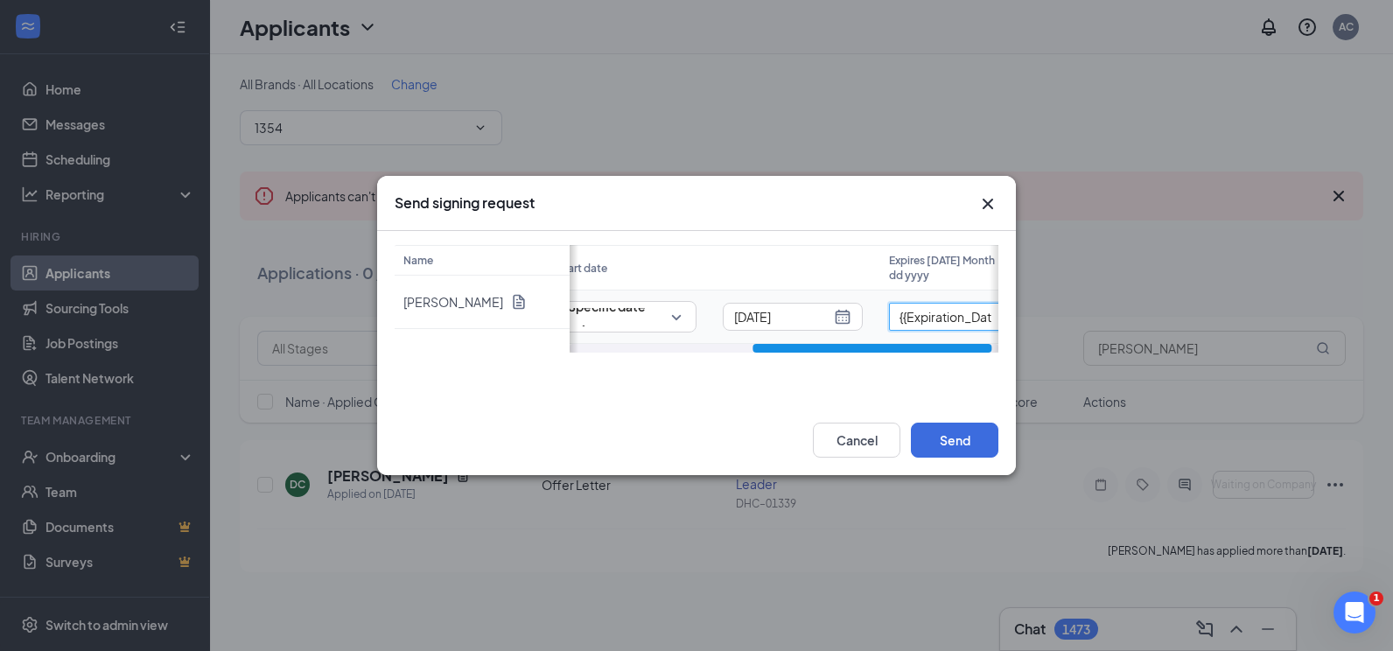
click at [919, 324] on input "{{Expiration_Date_in_3_days}}" at bounding box center [946, 317] width 114 height 28
type input "[DATE]"
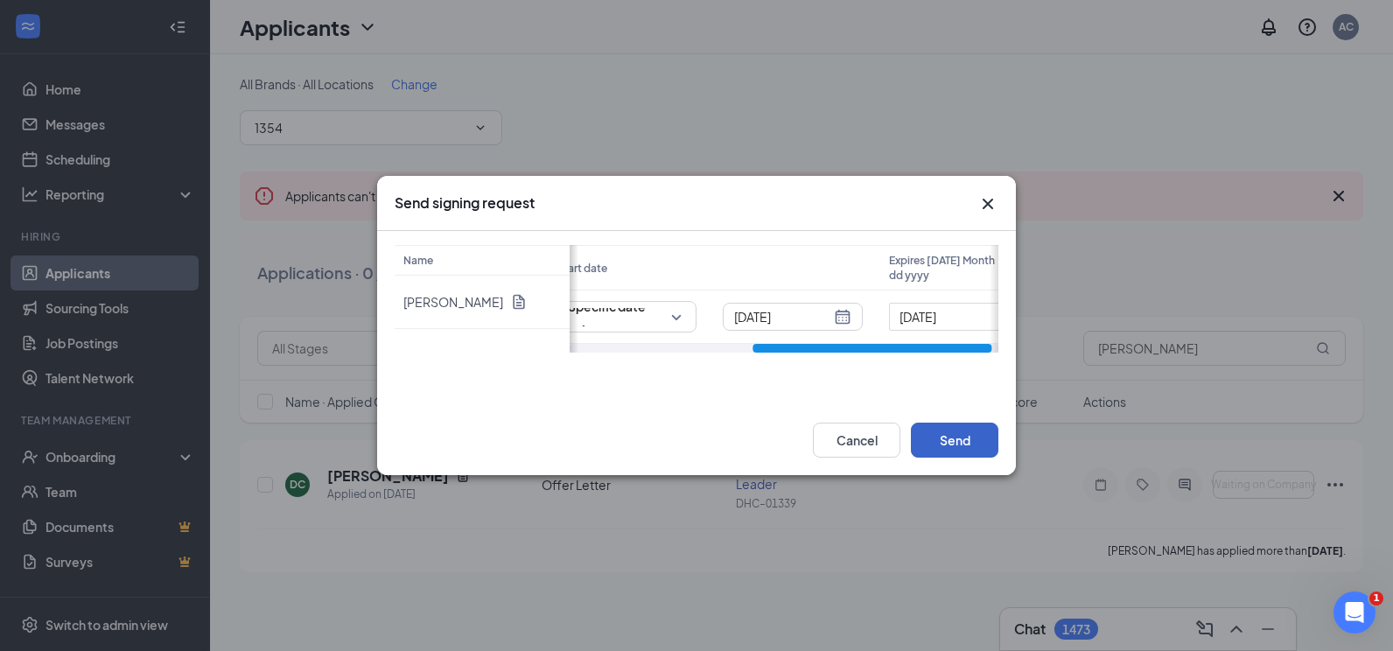
click at [949, 434] on button "Send" at bounding box center [955, 440] width 88 height 35
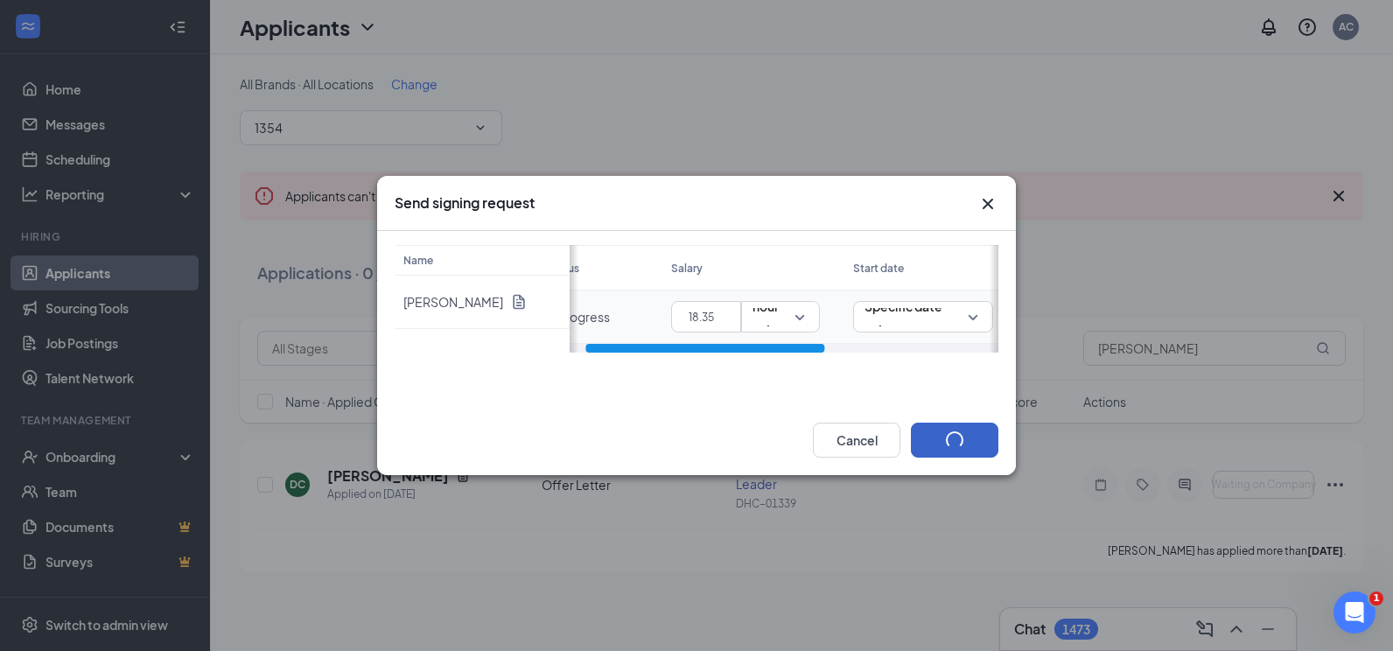
drag, startPoint x: 764, startPoint y: 346, endPoint x: 593, endPoint y: 340, distance: 170.8
click at [593, 340] on div "Status Salary Start date Expires [DATE] Month dd yyyy in progress 18.35 hour Sp…" at bounding box center [784, 299] width 429 height 108
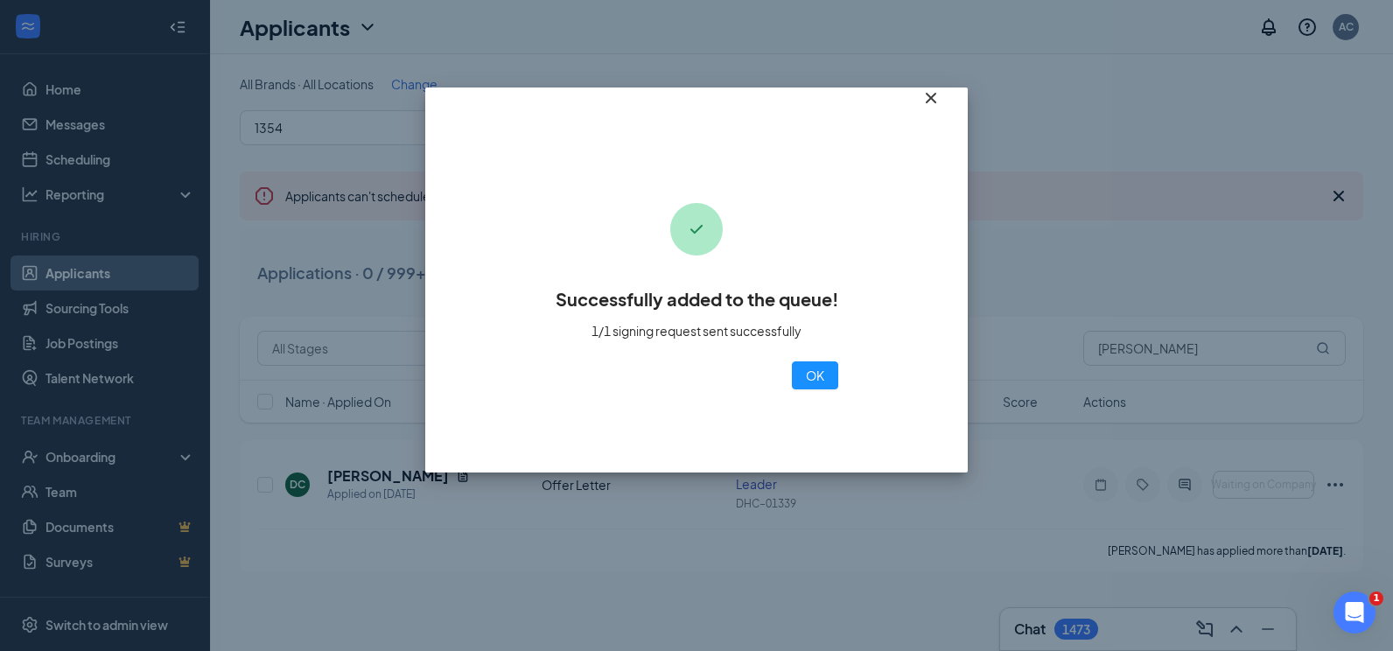
click at [925, 109] on icon "Cross" at bounding box center [931, 98] width 21 height 21
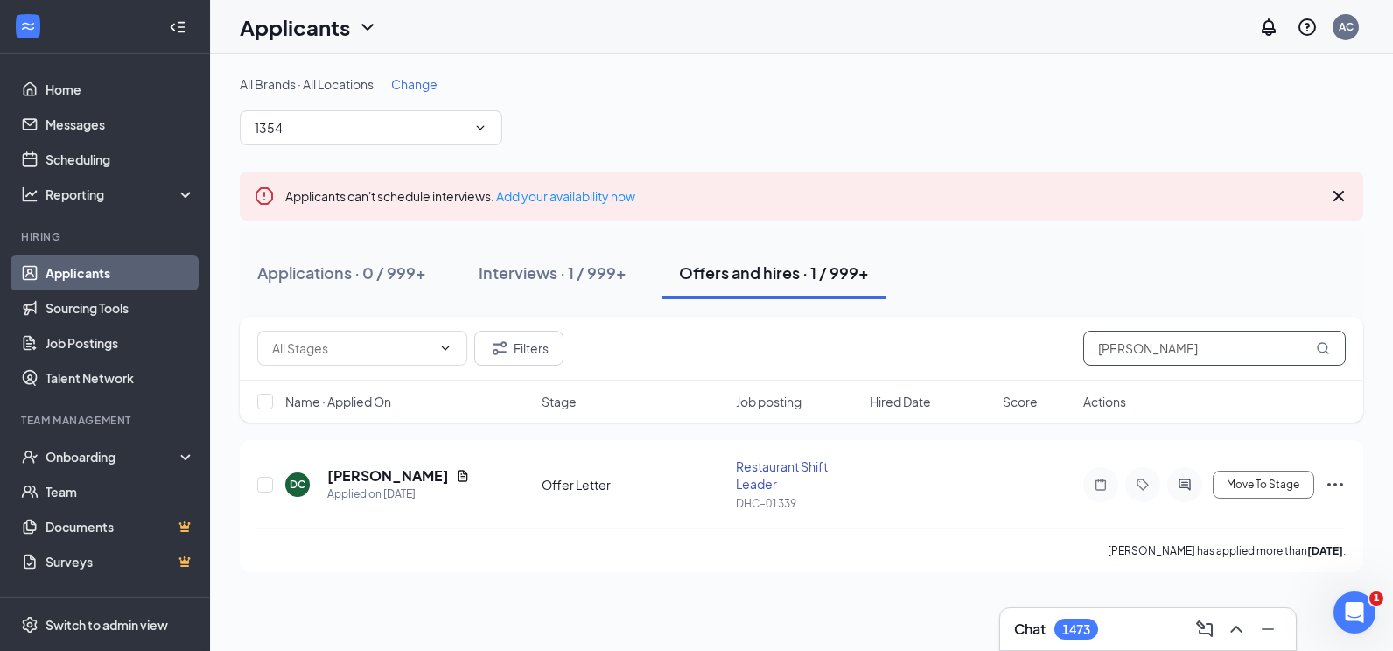
drag, startPoint x: 1168, startPoint y: 348, endPoint x: 1073, endPoint y: 359, distance: 96.0
click at [1073, 359] on div "Filters [PERSON_NAME]" at bounding box center [801, 348] width 1089 height 35
click at [377, 472] on h5 "[PERSON_NAME]" at bounding box center [388, 475] width 122 height 19
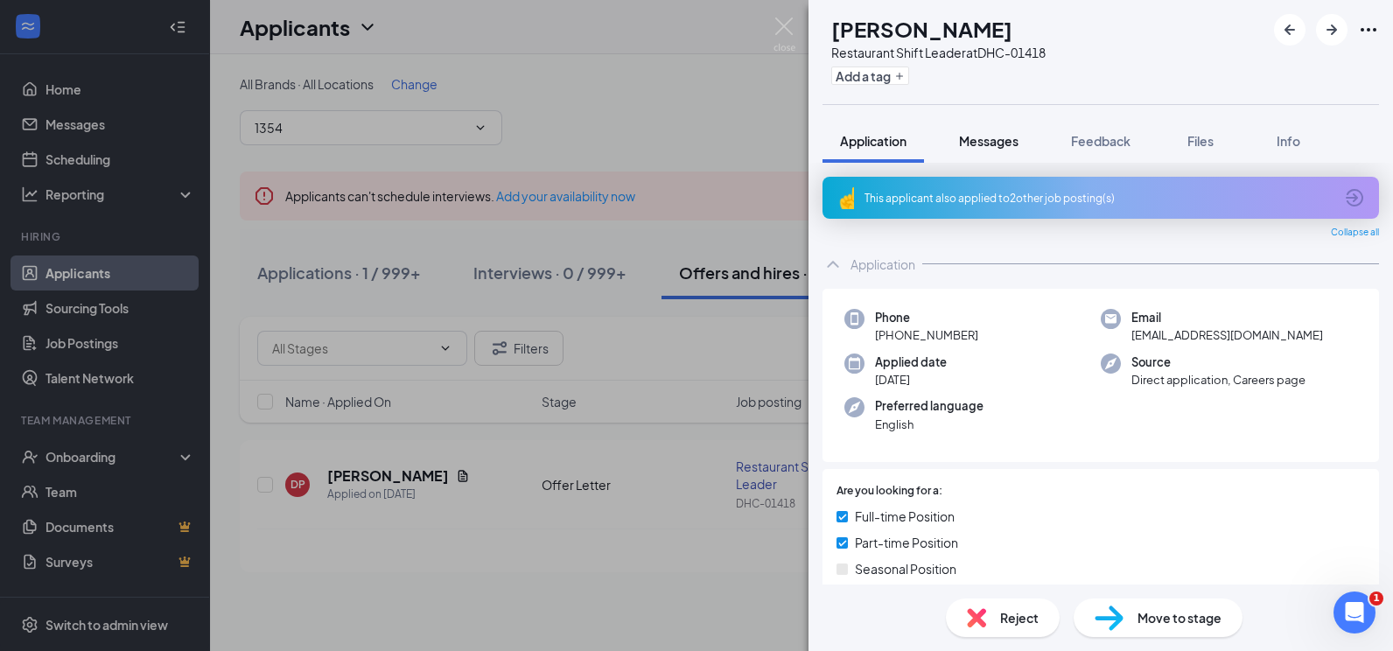
click at [955, 135] on button "Messages" at bounding box center [989, 141] width 95 height 44
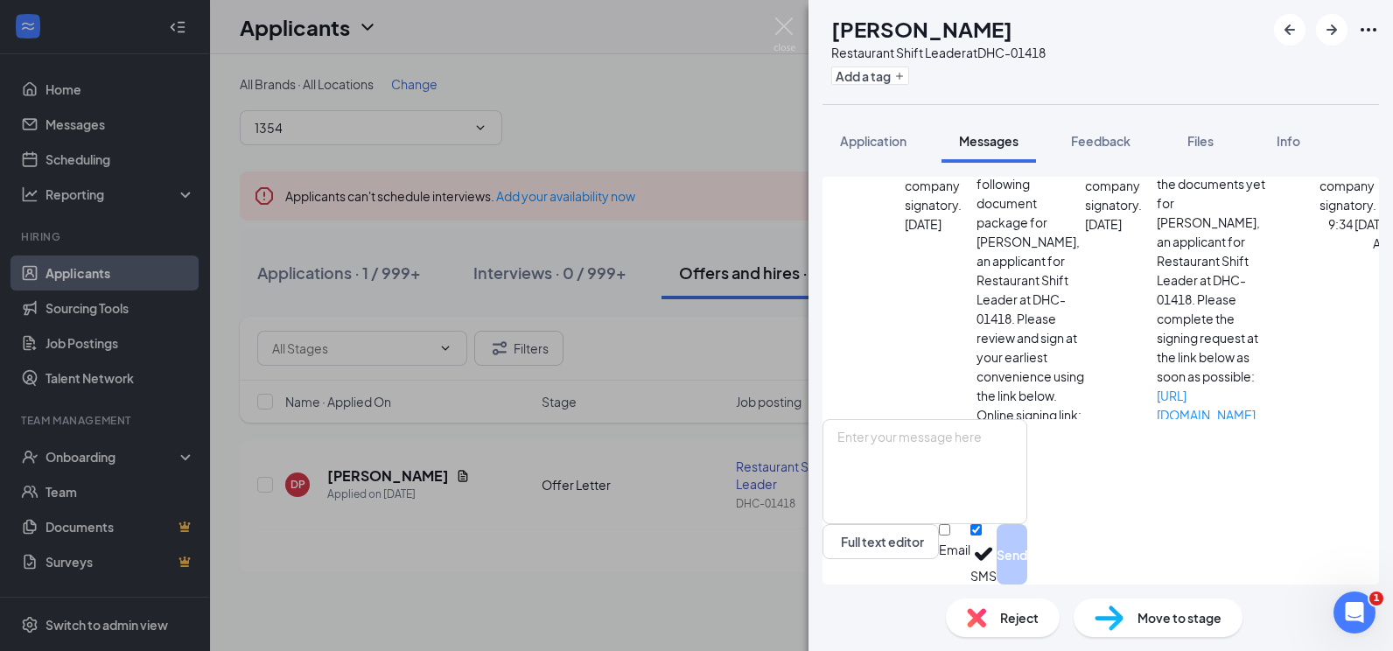
click at [1320, 213] on span "Workstream sent automated email to company signatory." at bounding box center [1356, 157] width 72 height 112
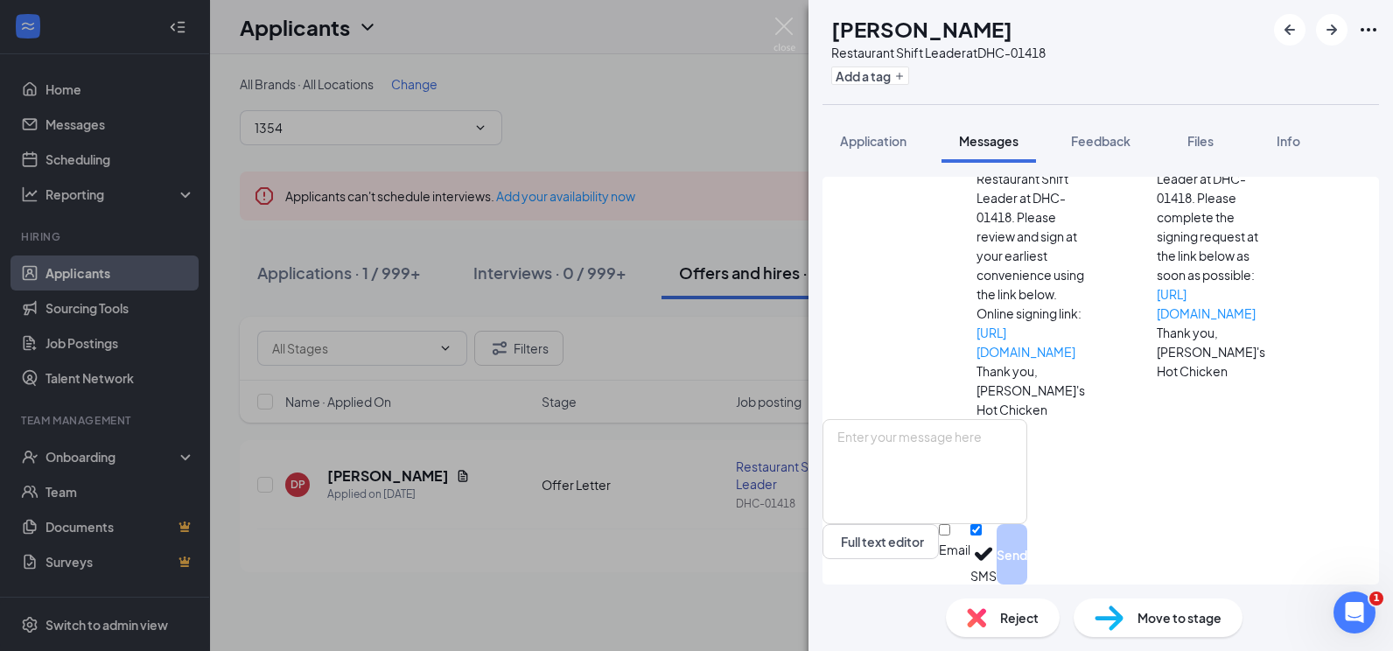
scroll to position [361, 0]
click at [780, 25] on img at bounding box center [785, 35] width 22 height 34
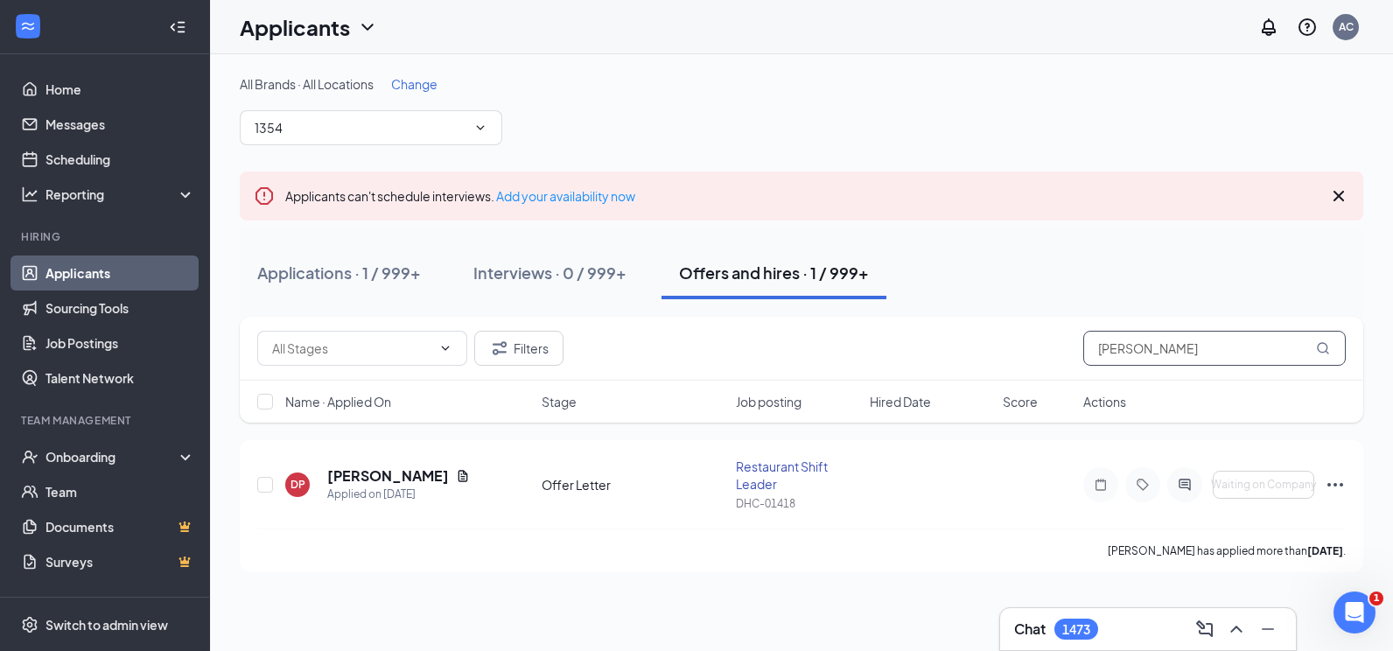
drag, startPoint x: 1182, startPoint y: 352, endPoint x: 978, endPoint y: 376, distance: 205.4
click at [978, 376] on div "Filters [PERSON_NAME]" at bounding box center [802, 349] width 1124 height 64
type input "="
type input "[PERSON_NAME]"
click at [382, 478] on h5 "[PERSON_NAME]" at bounding box center [388, 475] width 122 height 19
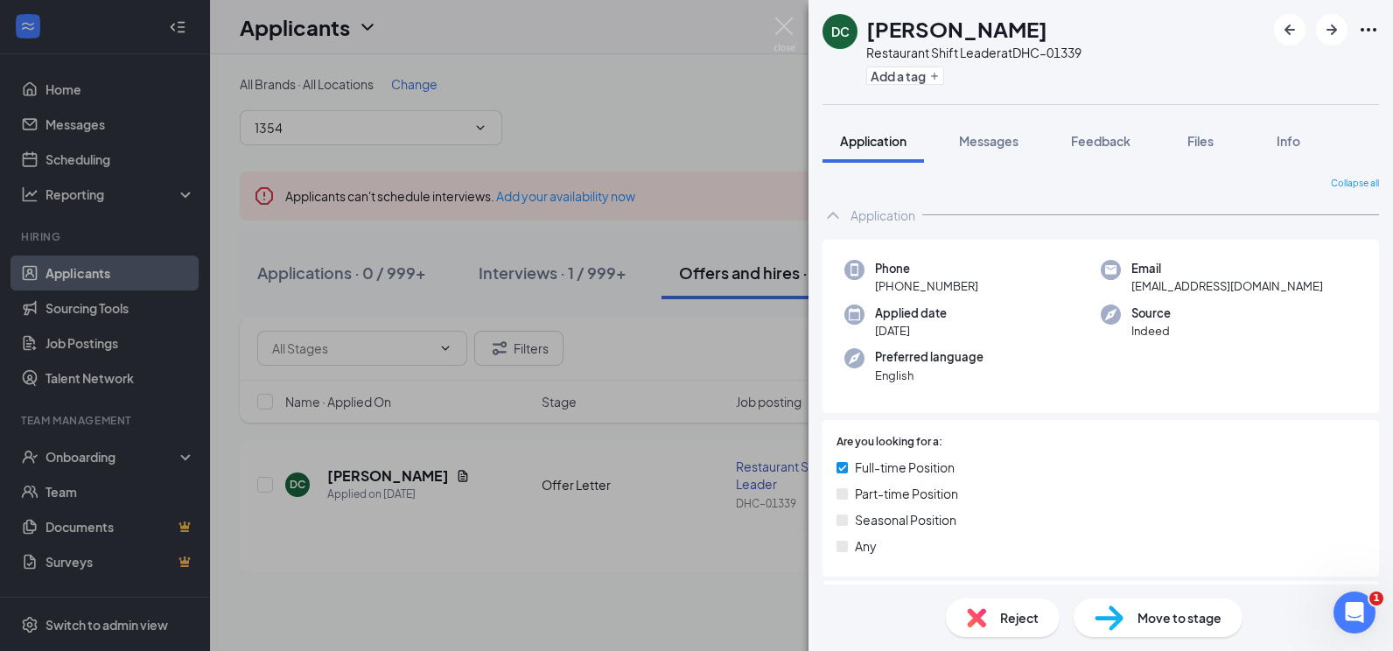
drag, startPoint x: 981, startPoint y: 154, endPoint x: 974, endPoint y: 176, distance: 23.0
click at [981, 153] on button "Messages" at bounding box center [989, 141] width 95 height 44
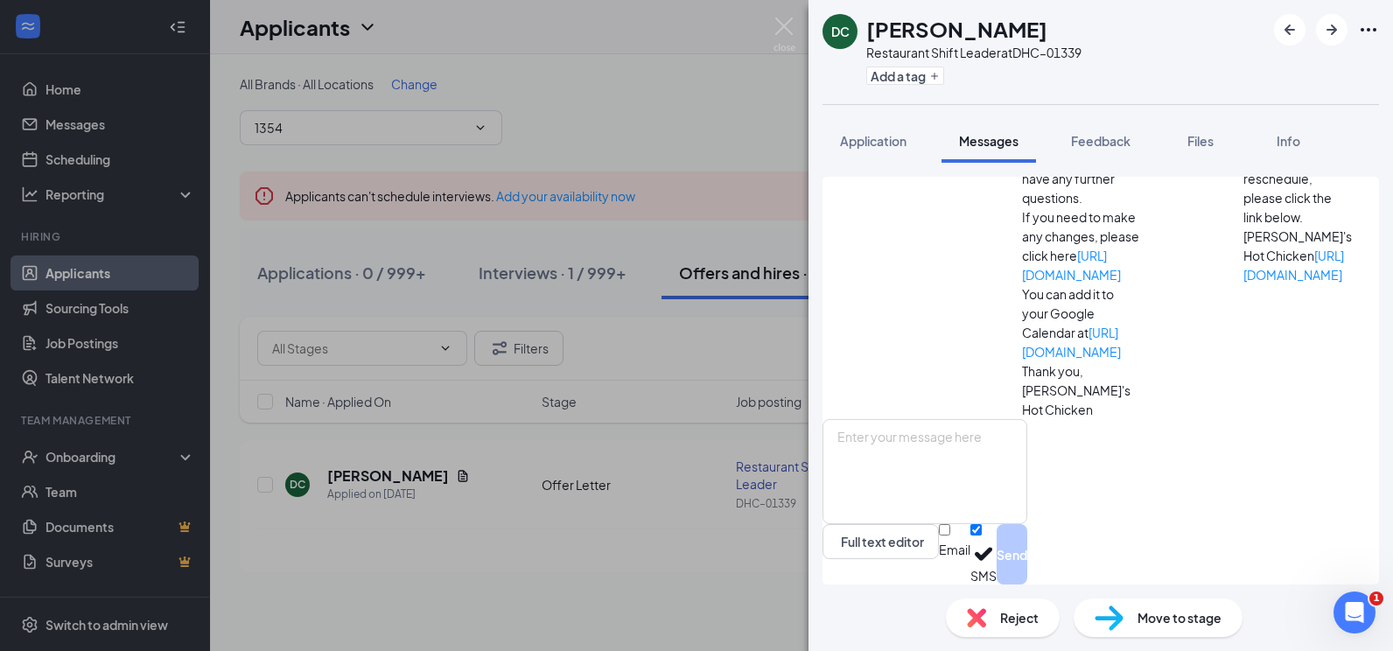
scroll to position [340, 0]
click at [790, 26] on img at bounding box center [785, 35] width 22 height 34
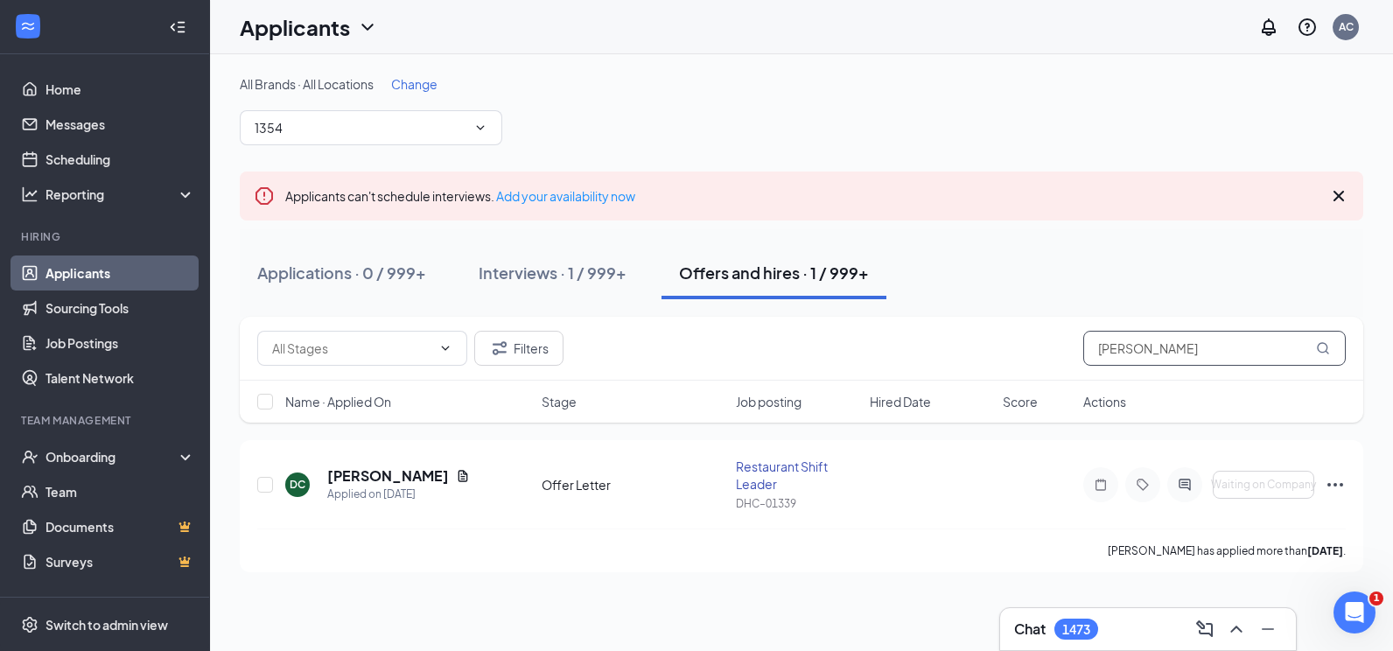
drag, startPoint x: 1167, startPoint y: 340, endPoint x: 944, endPoint y: 354, distance: 222.7
click at [944, 354] on div "Filters [PERSON_NAME]" at bounding box center [801, 348] width 1089 height 35
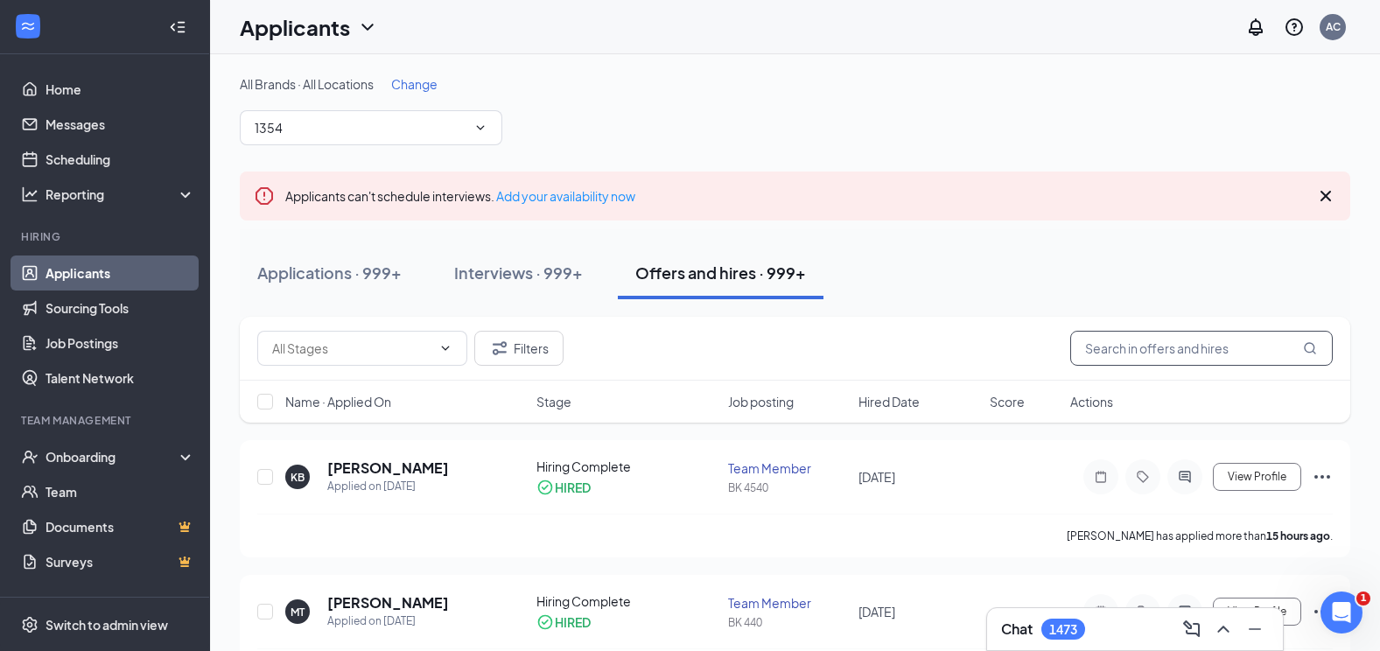
click at [1214, 347] on input "text" at bounding box center [1201, 348] width 263 height 35
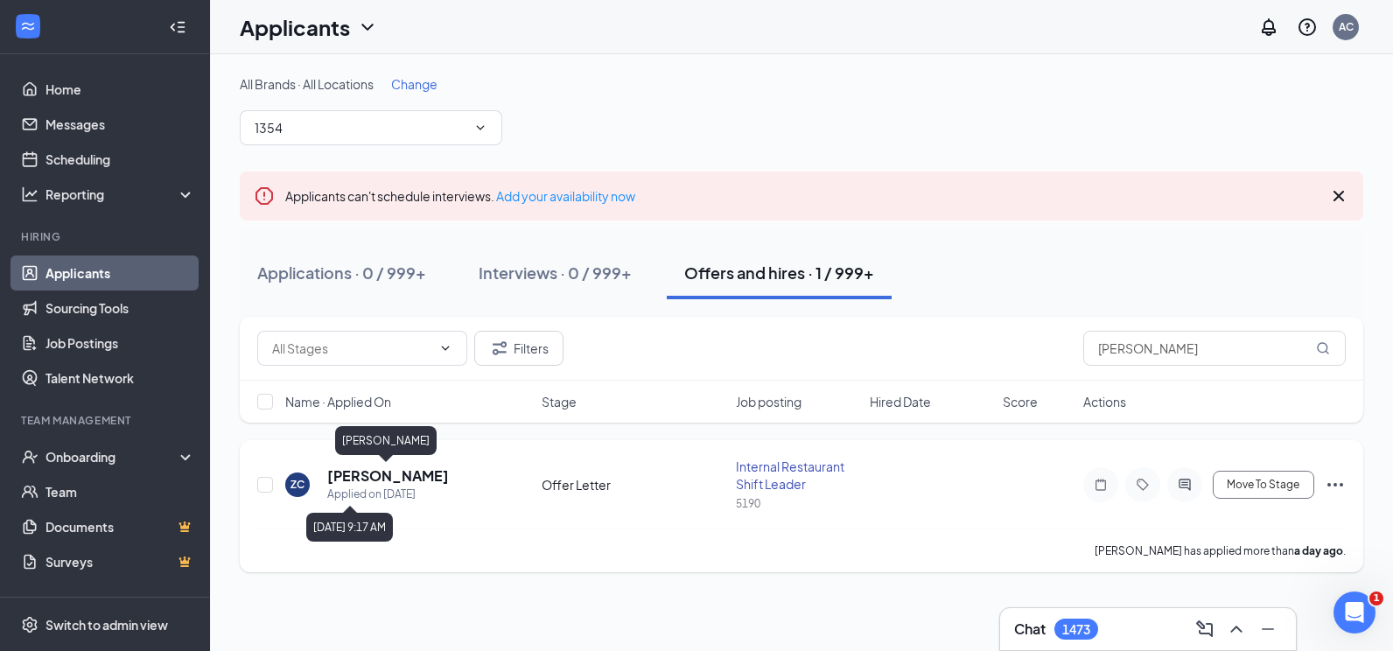
click at [356, 475] on h5 "[PERSON_NAME]" at bounding box center [388, 475] width 122 height 19
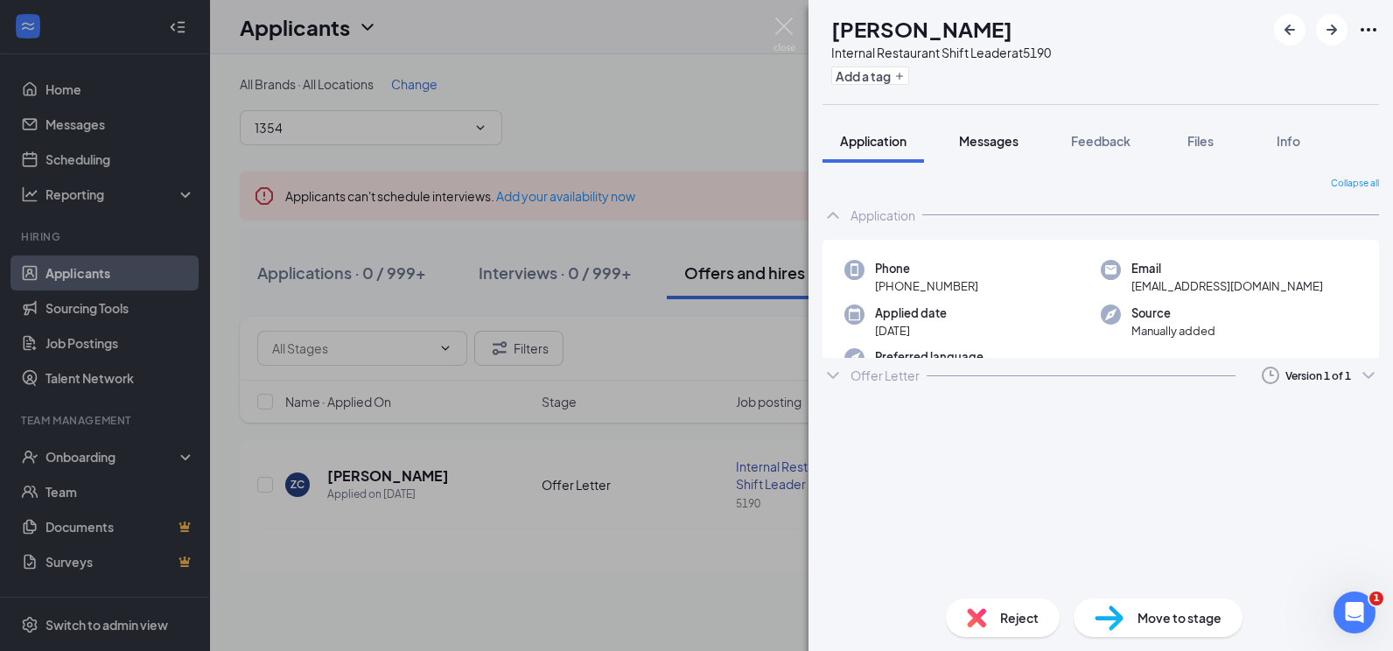
click at [1012, 123] on button "Messages" at bounding box center [989, 141] width 95 height 44
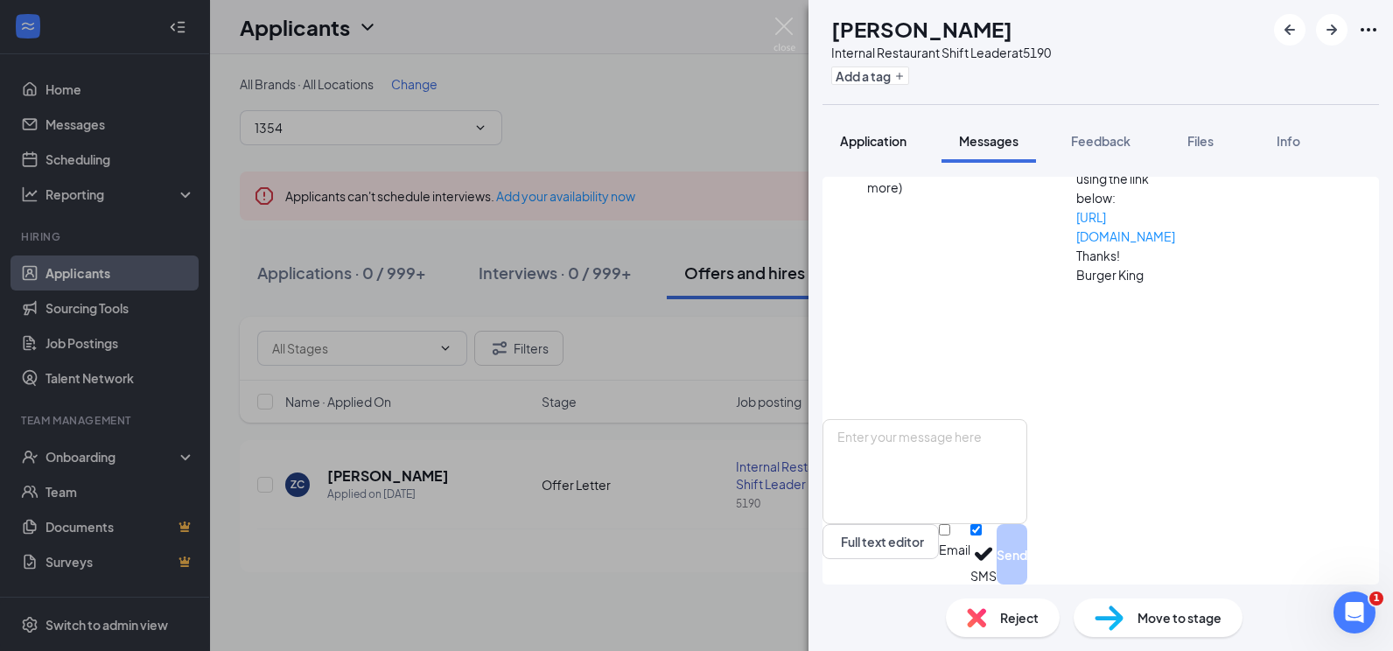
scroll to position [340, 0]
click at [893, 133] on span "Application" at bounding box center [873, 141] width 67 height 16
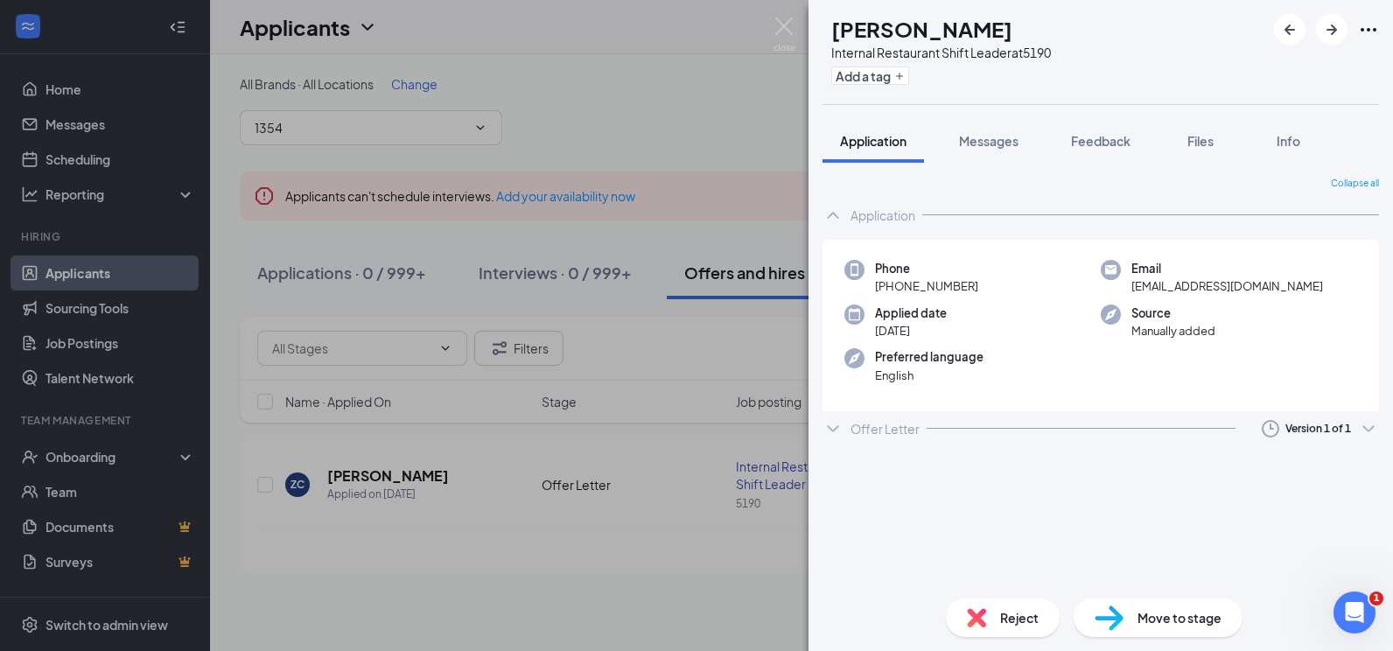
click at [893, 414] on div "Offer Letter Version 1 of 1" at bounding box center [1101, 428] width 557 height 35
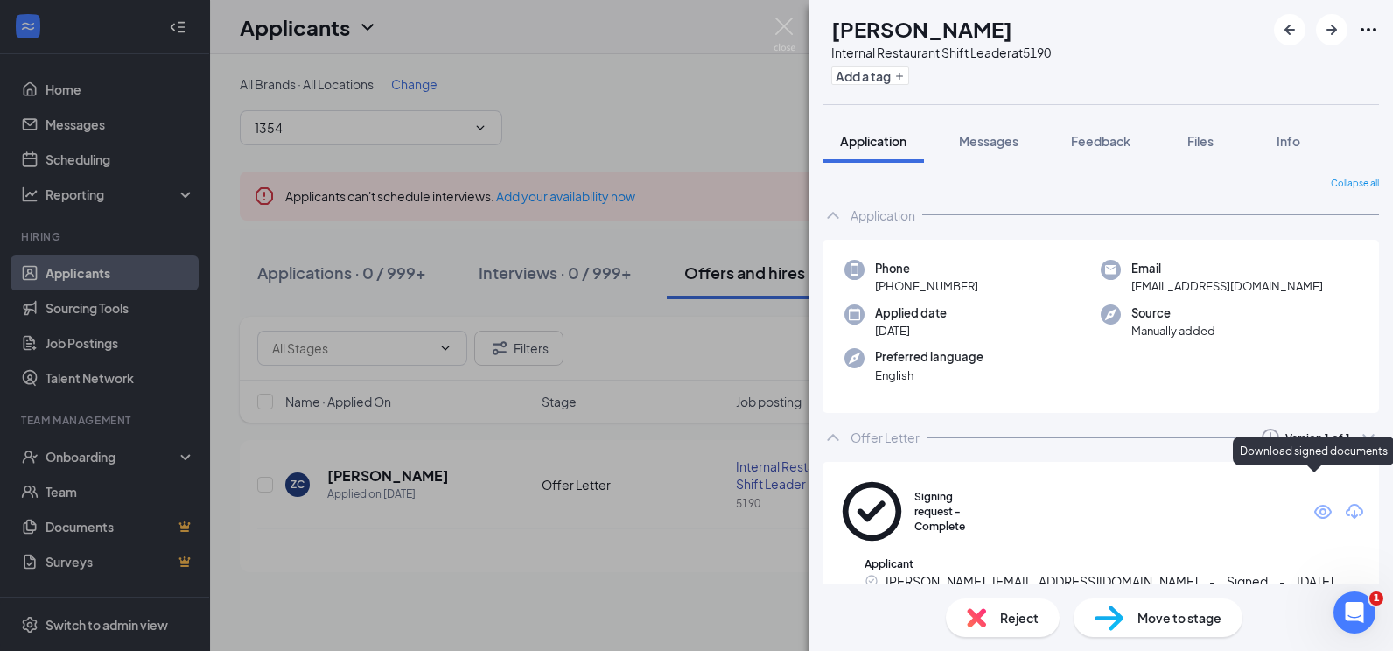
click at [1315, 501] on icon "Eye" at bounding box center [1323, 511] width 21 height 21
click at [786, 29] on img at bounding box center [785, 35] width 22 height 34
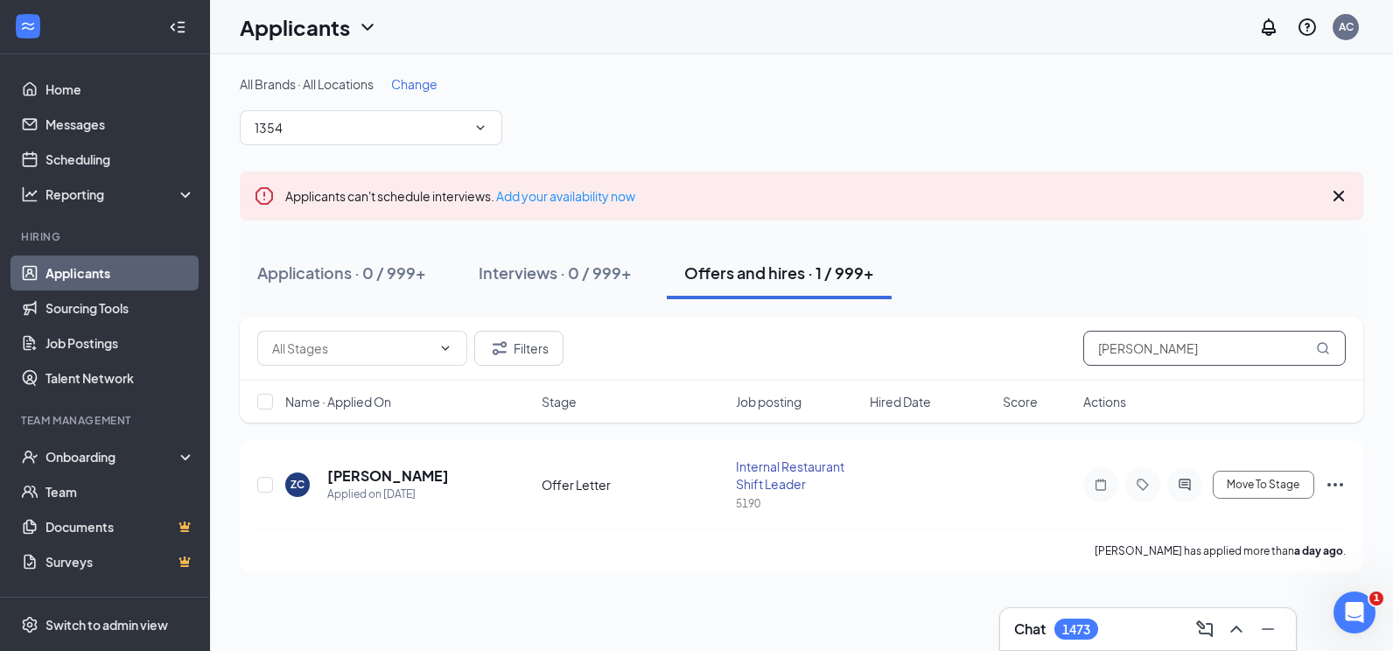
drag, startPoint x: 1215, startPoint y: 333, endPoint x: 1008, endPoint y: 352, distance: 207.3
click at [1009, 352] on div "Filters [PERSON_NAME]" at bounding box center [801, 348] width 1089 height 35
type input "[PERSON_NAME]"
click at [354, 469] on h5 "[PERSON_NAME]" at bounding box center [388, 475] width 122 height 19
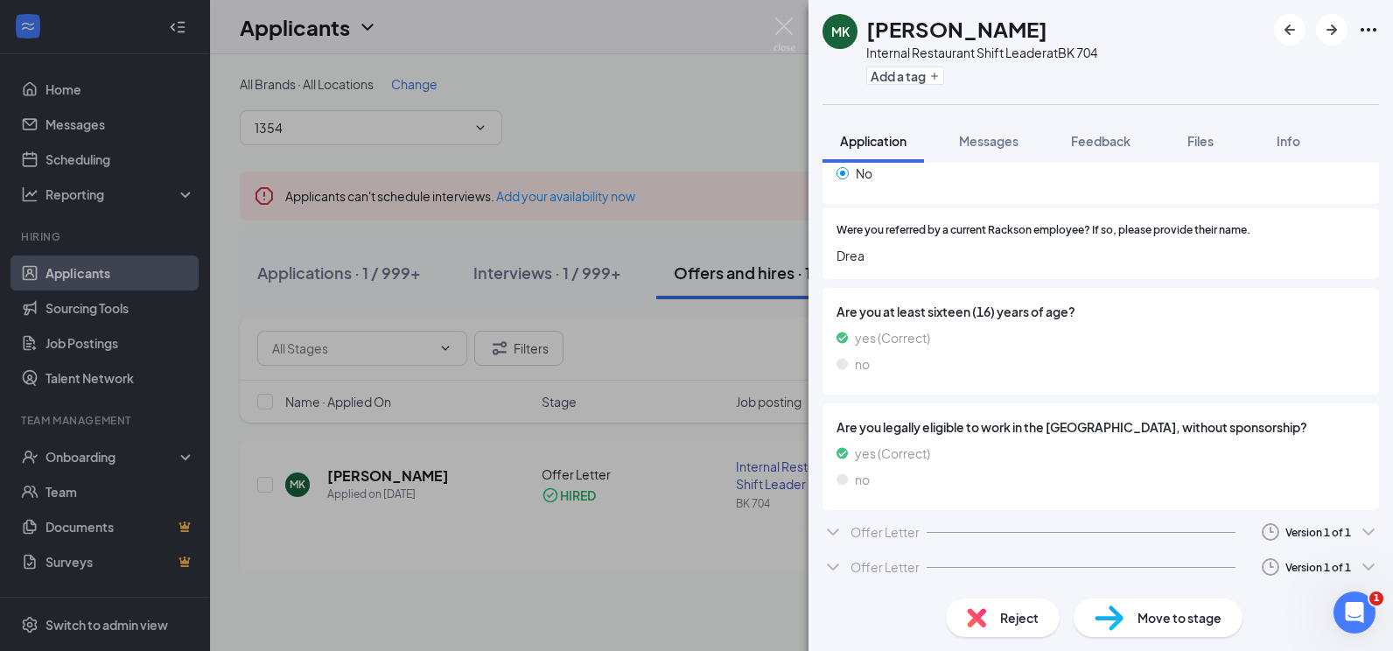
click at [903, 562] on div "Offer Letter" at bounding box center [885, 567] width 69 height 18
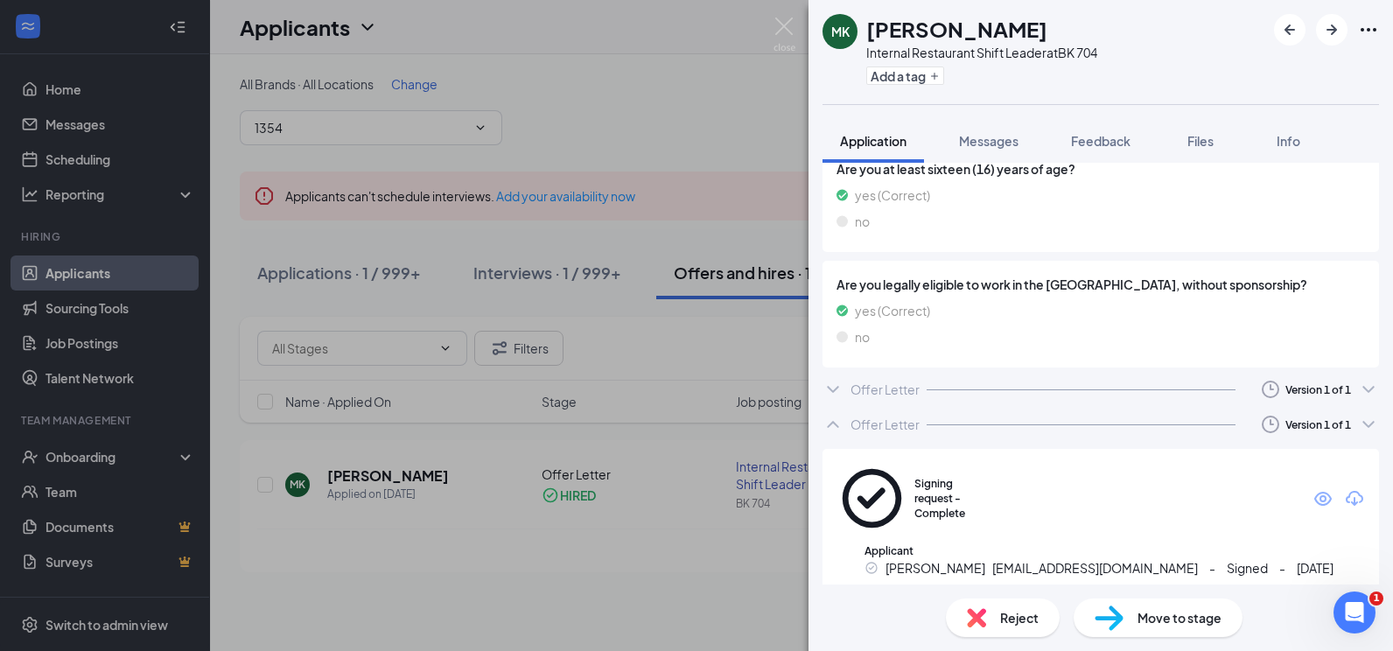
scroll to position [1089, 0]
click at [898, 382] on div "Offer Letter" at bounding box center [885, 386] width 69 height 18
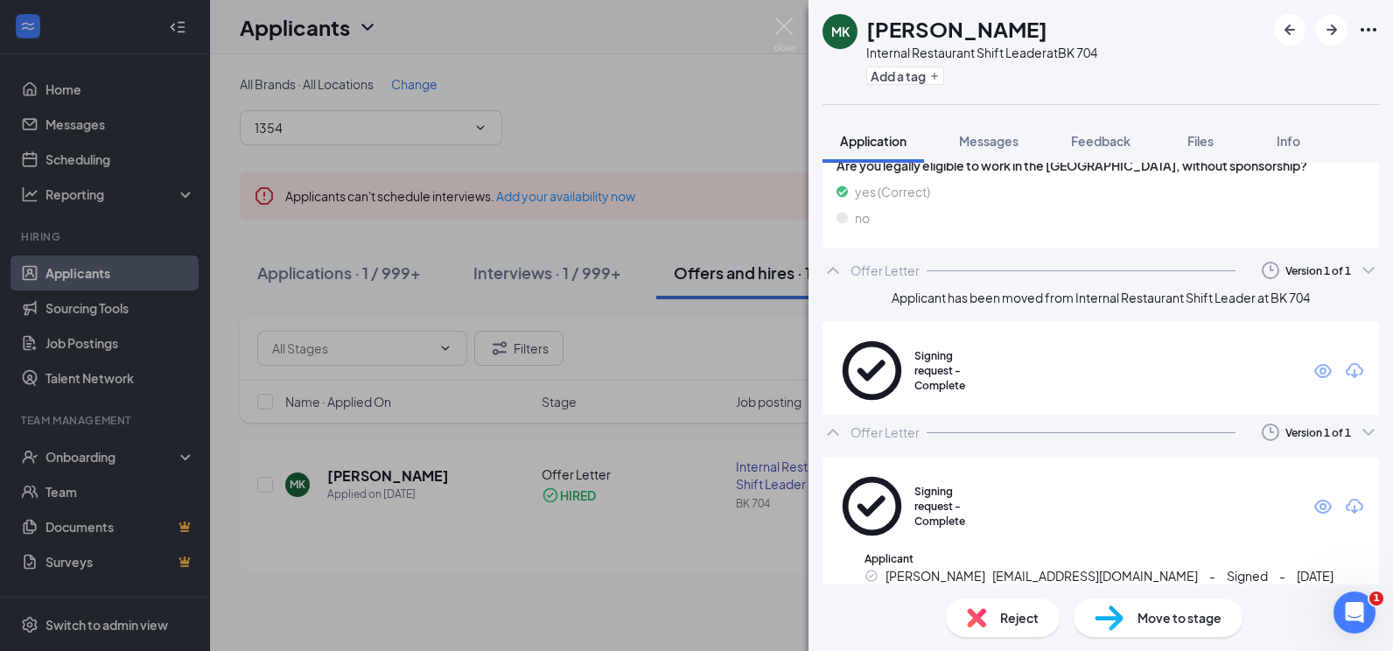
scroll to position [1211, 0]
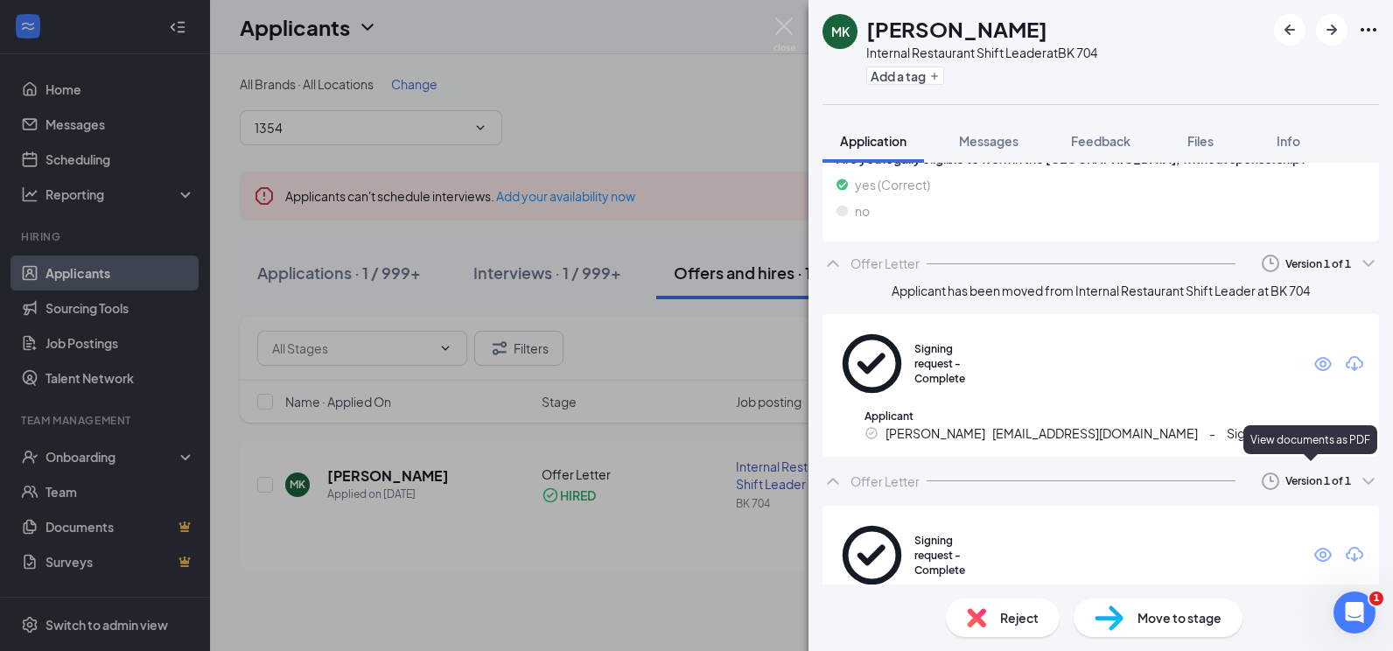
click at [1313, 544] on icon "Eye" at bounding box center [1323, 554] width 21 height 21
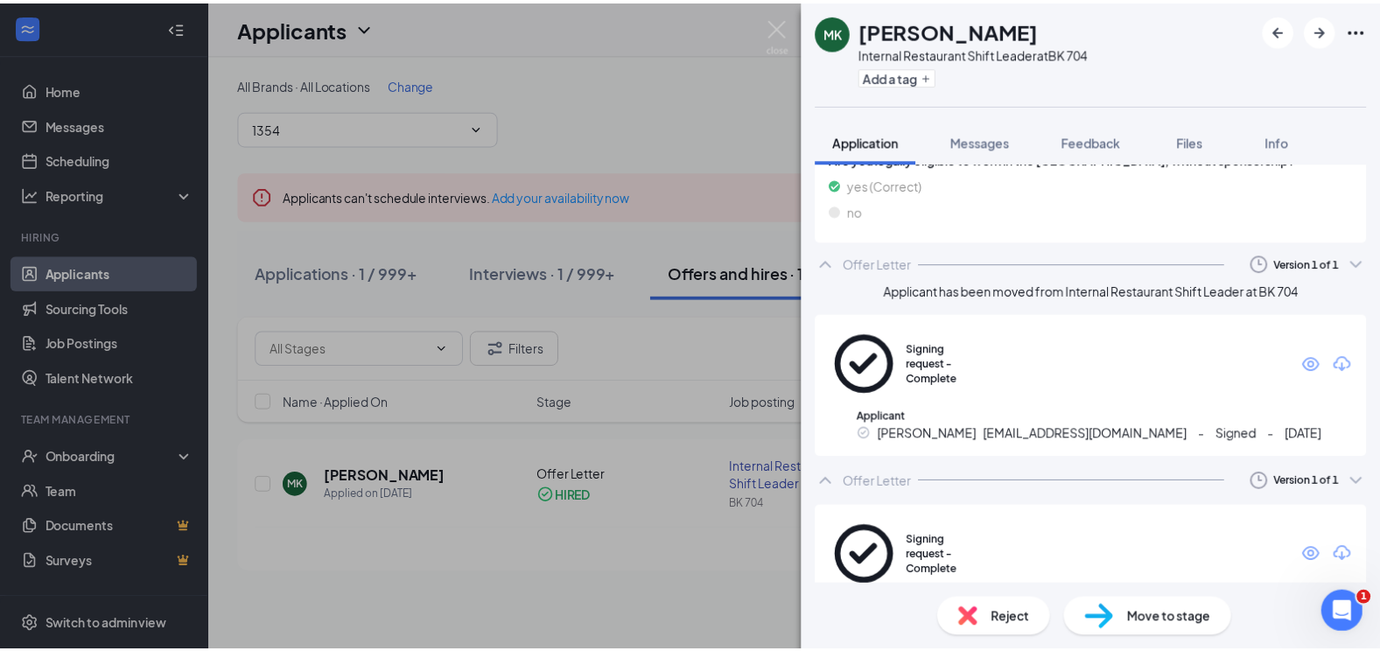
scroll to position [1210, 0]
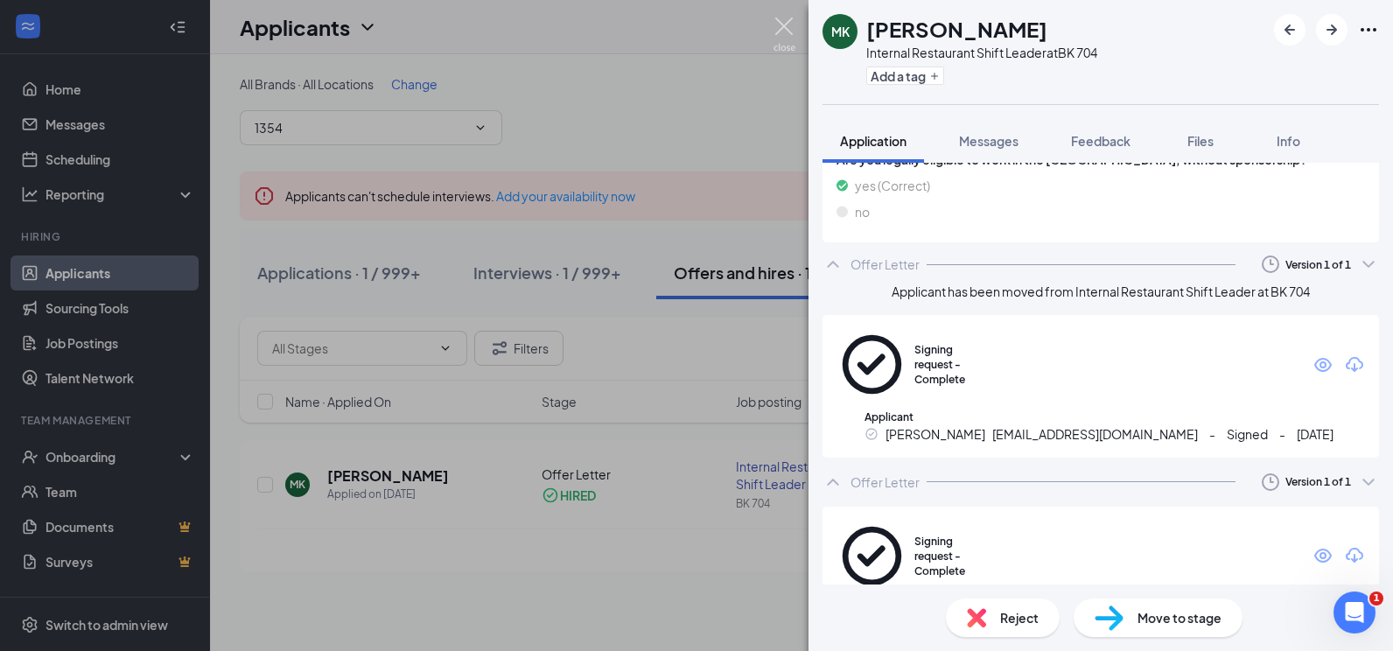
drag, startPoint x: 781, startPoint y: 32, endPoint x: 802, endPoint y: 45, distance: 23.6
click at [781, 32] on img at bounding box center [785, 35] width 22 height 34
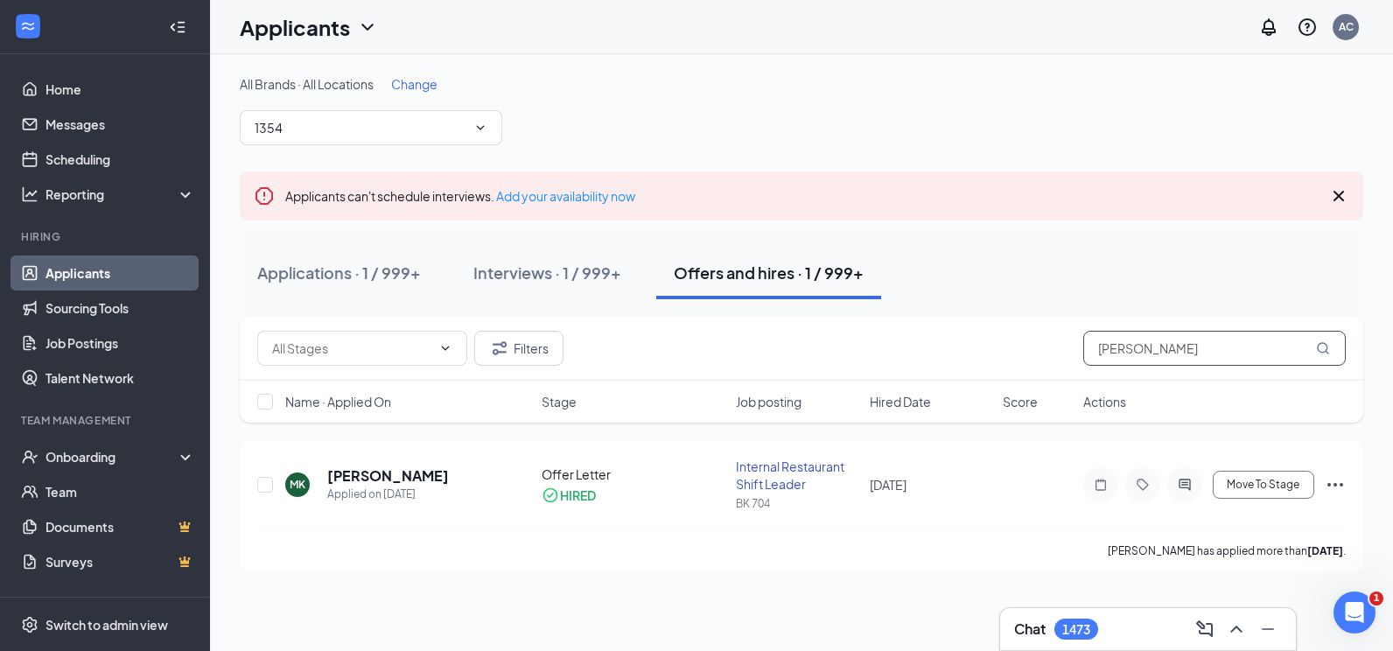
drag, startPoint x: 1149, startPoint y: 352, endPoint x: 978, endPoint y: 350, distance: 171.5
click at [978, 350] on div "Filters [PERSON_NAME]" at bounding box center [801, 348] width 1089 height 35
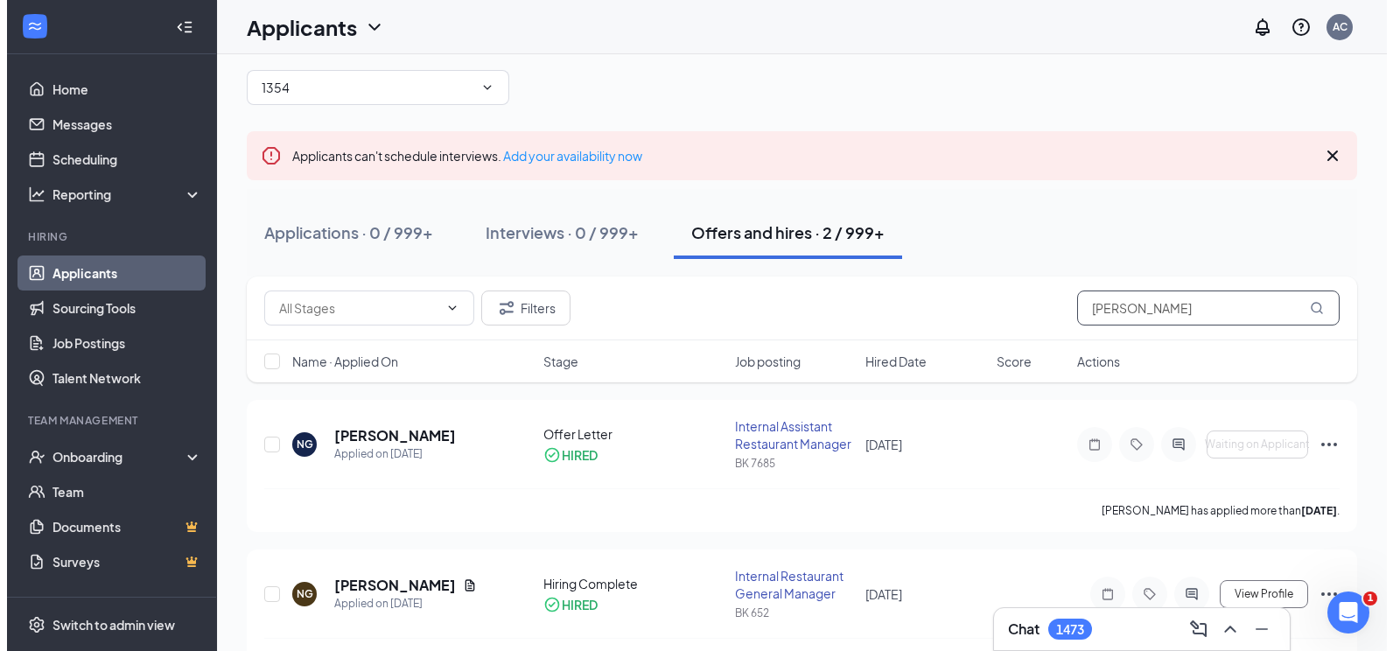
scroll to position [77, 0]
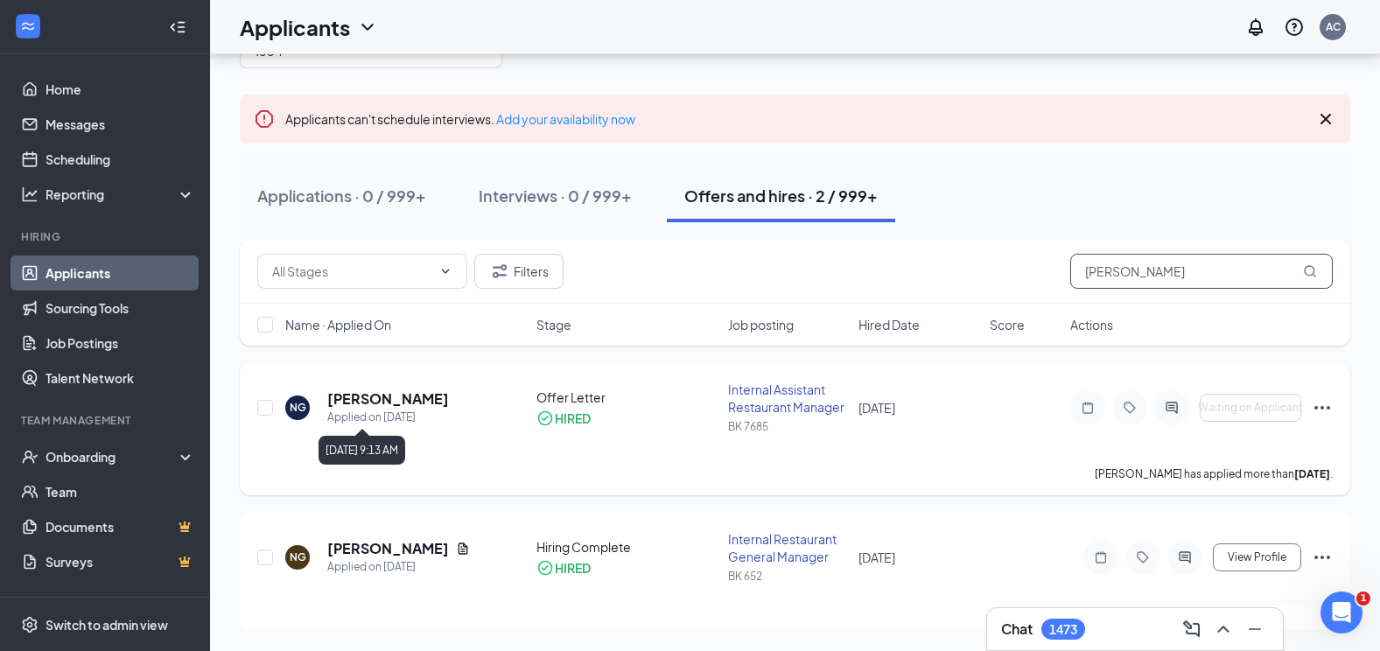
type input "[PERSON_NAME]"
click at [403, 403] on h5 "[PERSON_NAME]" at bounding box center [388, 398] width 122 height 19
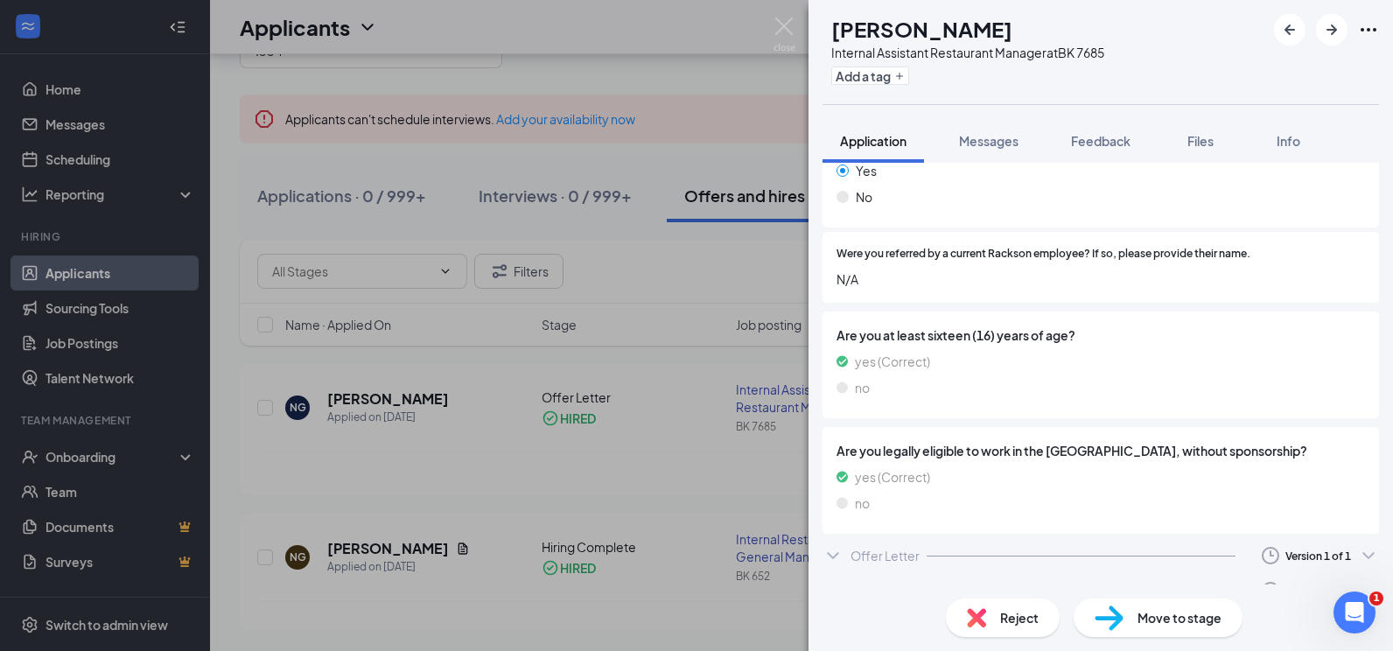
scroll to position [942, 0]
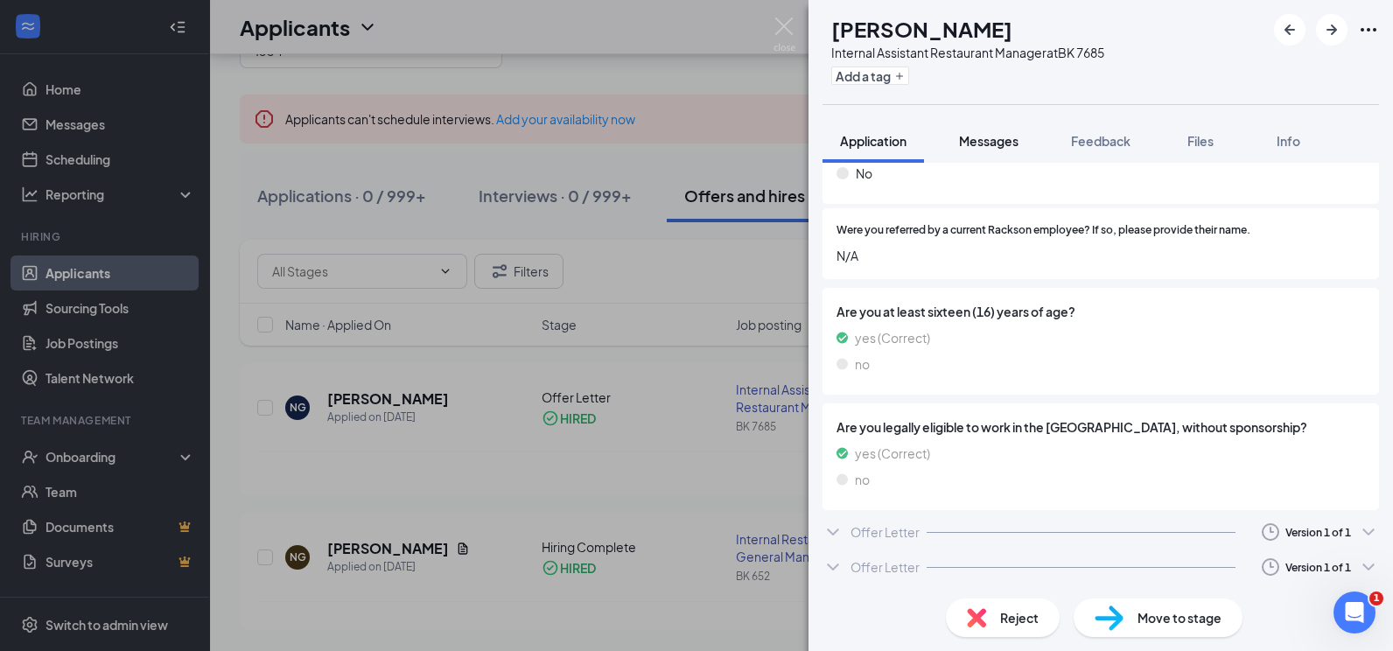
click at [963, 138] on span "Messages" at bounding box center [989, 141] width 60 height 16
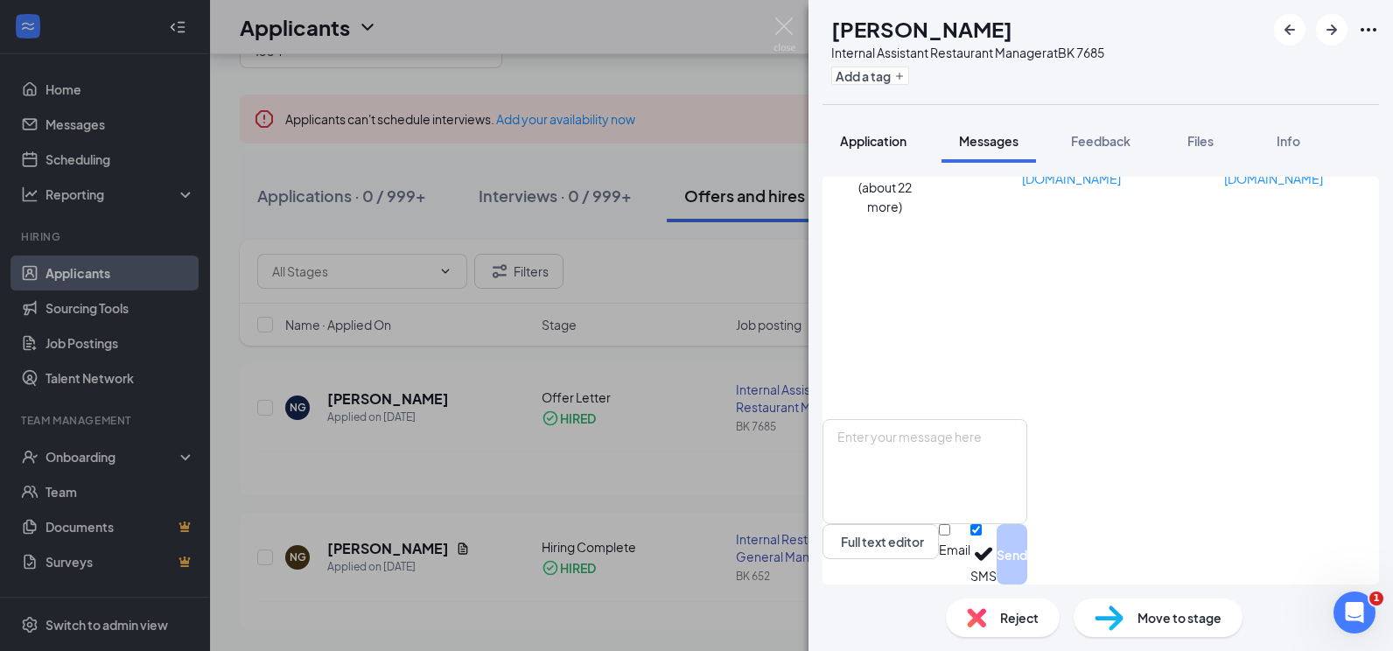
scroll to position [340, 0]
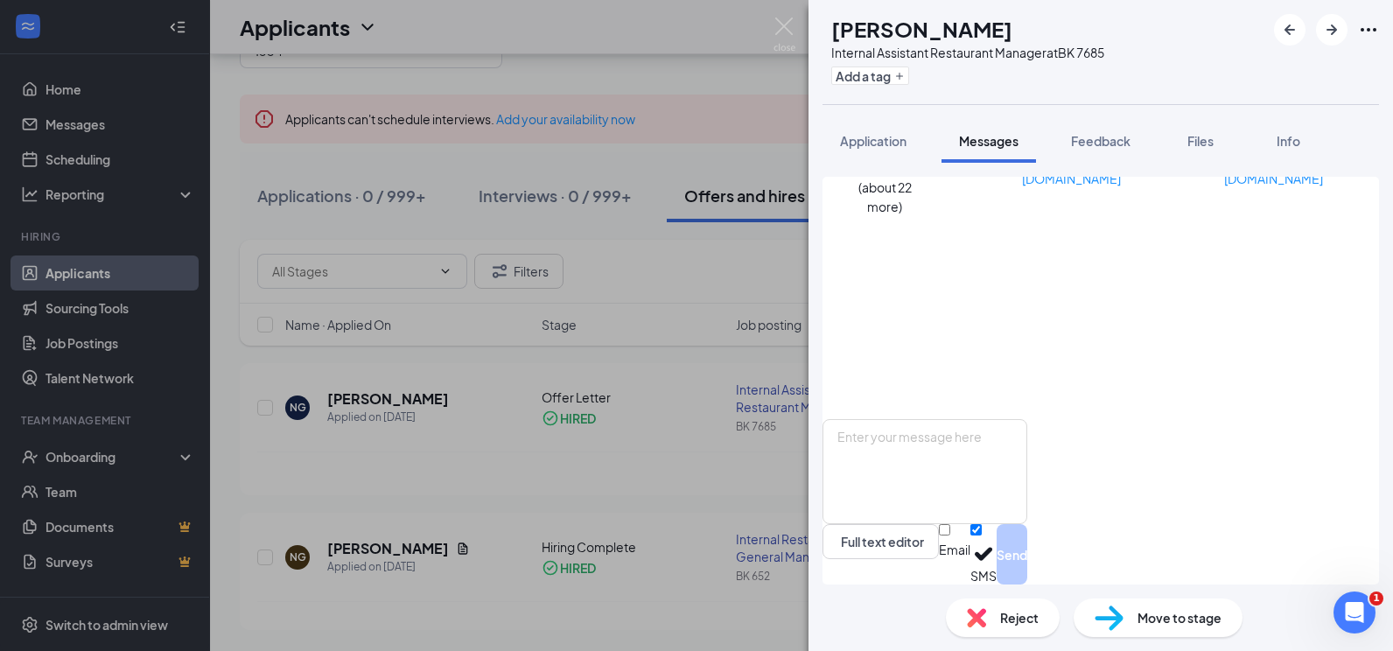
drag, startPoint x: 997, startPoint y: 223, endPoint x: 1011, endPoint y: 216, distance: 15.7
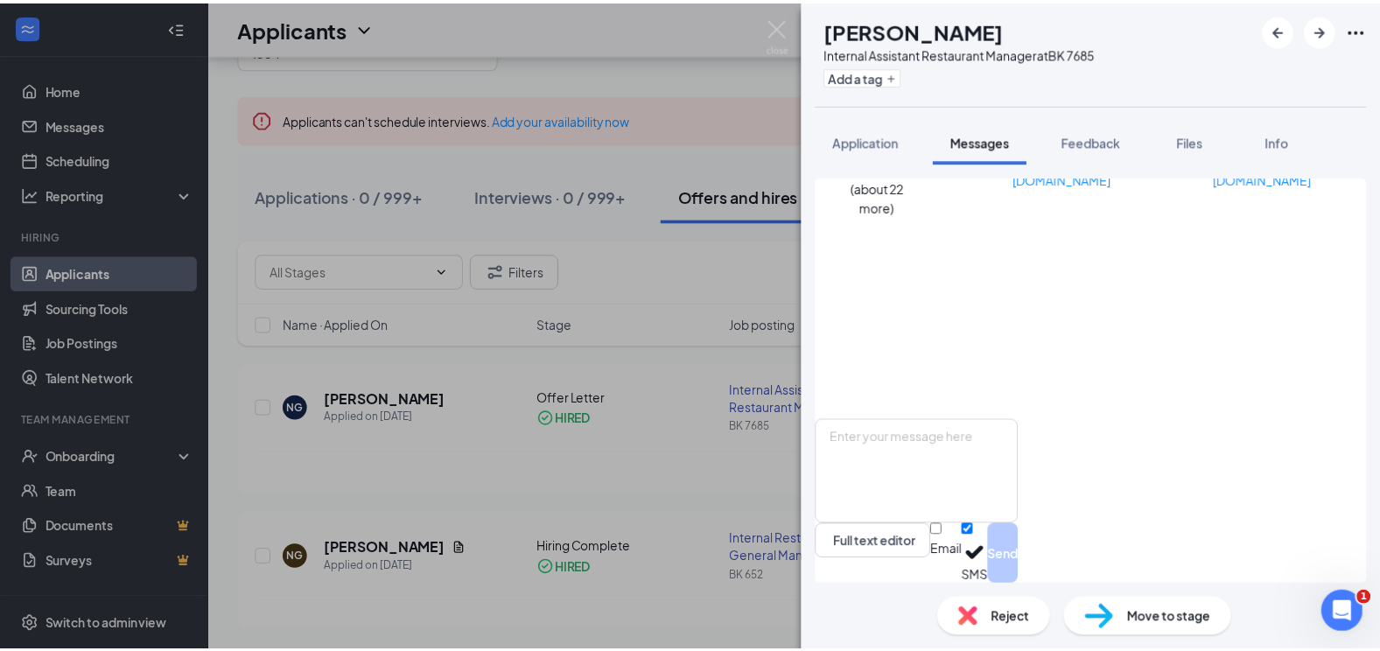
scroll to position [575, 0]
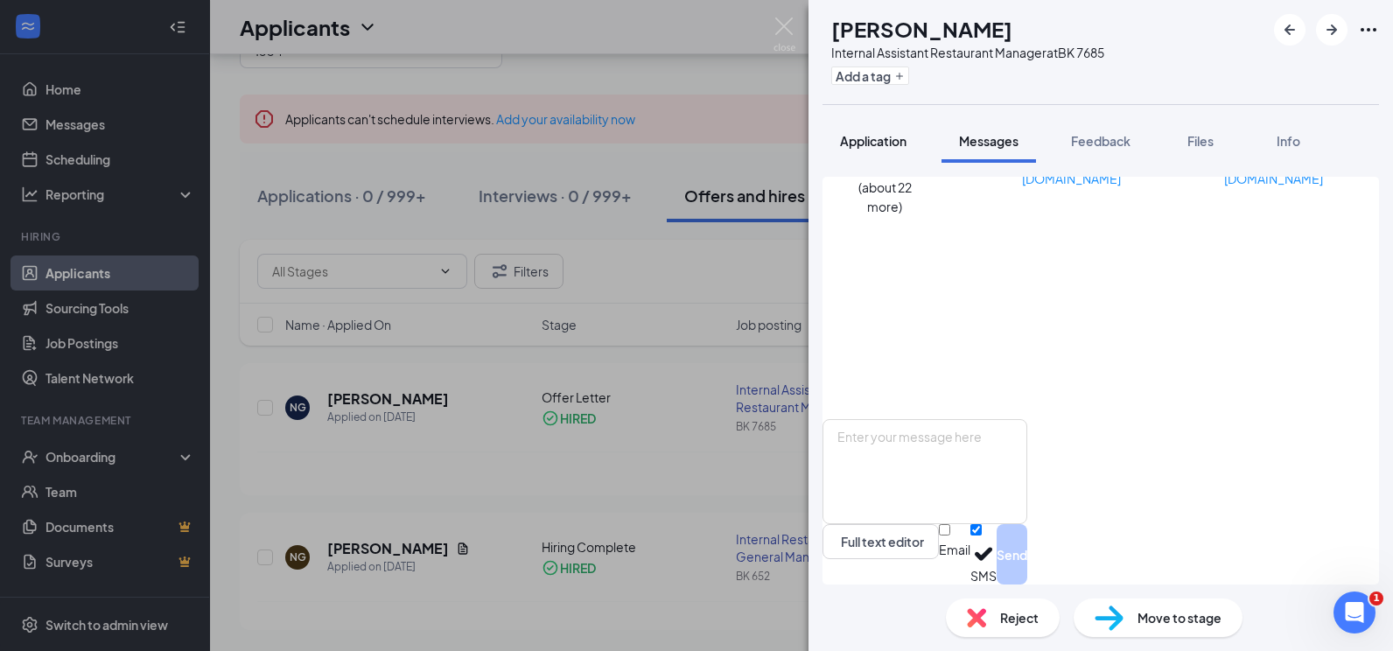
click at [850, 157] on button "Application" at bounding box center [874, 141] width 102 height 44
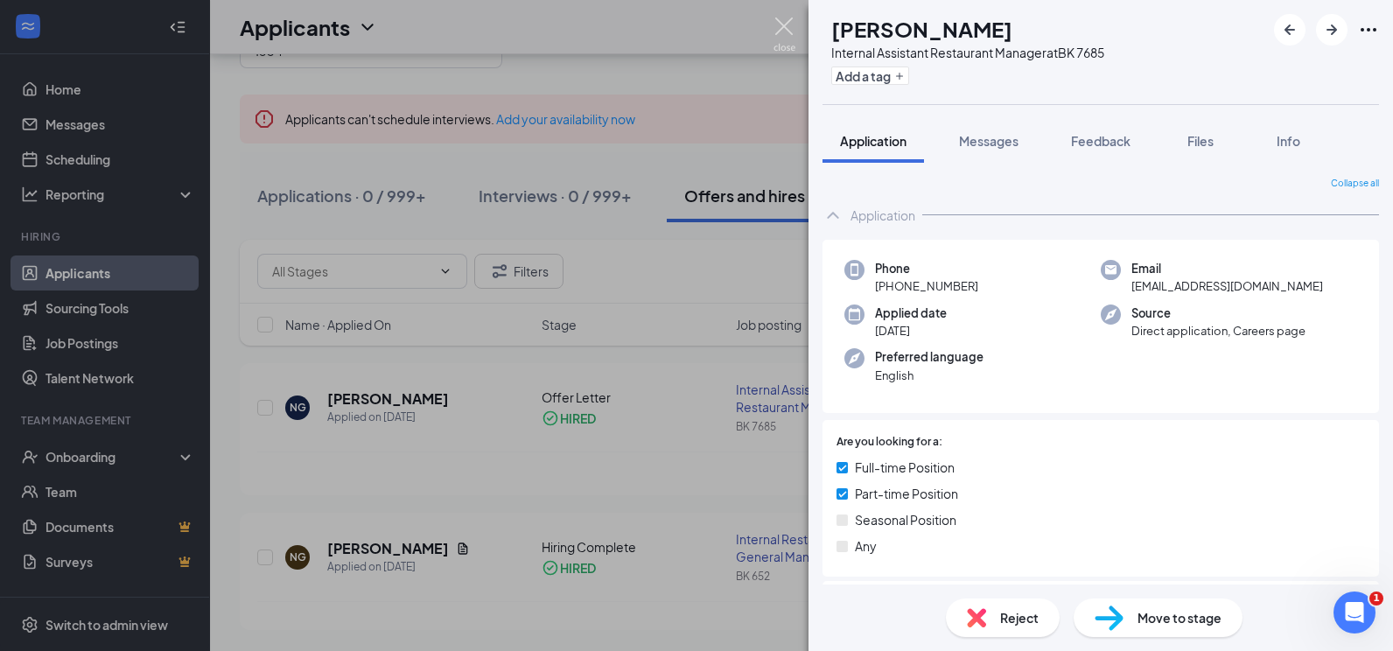
click at [788, 39] on img at bounding box center [785, 35] width 22 height 34
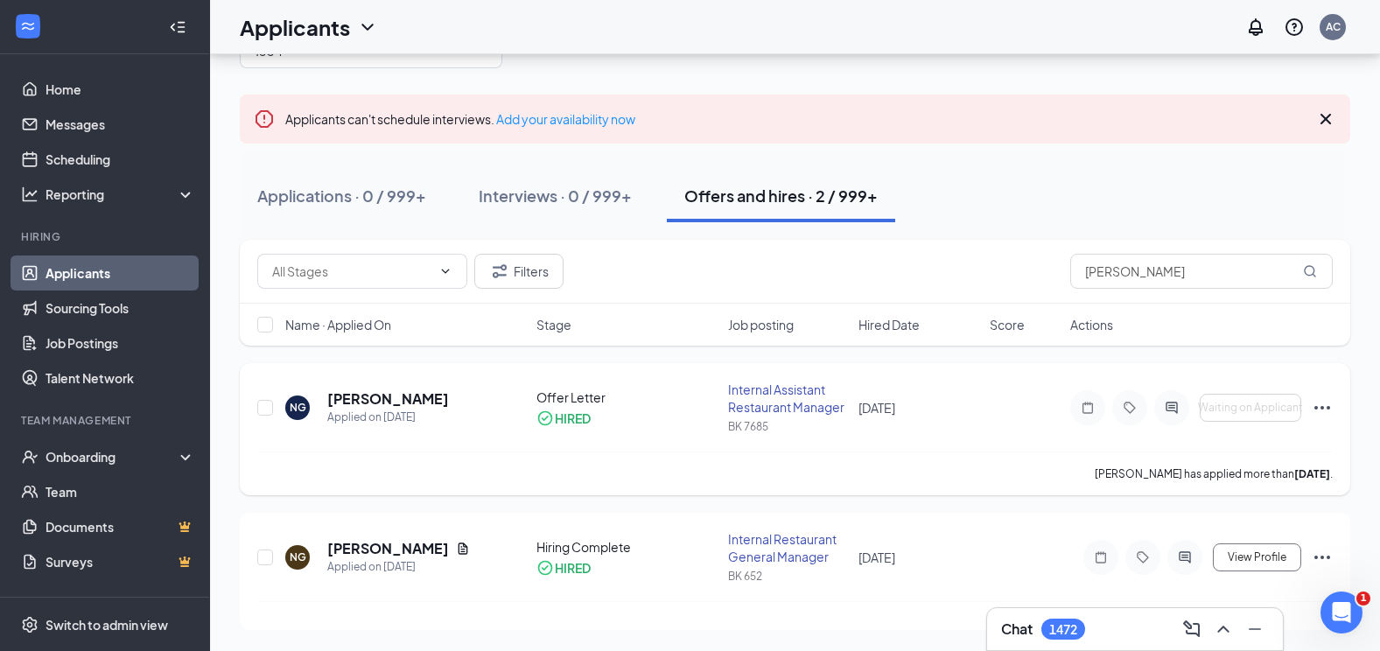
click at [1315, 417] on icon "Ellipses" at bounding box center [1322, 407] width 21 height 21
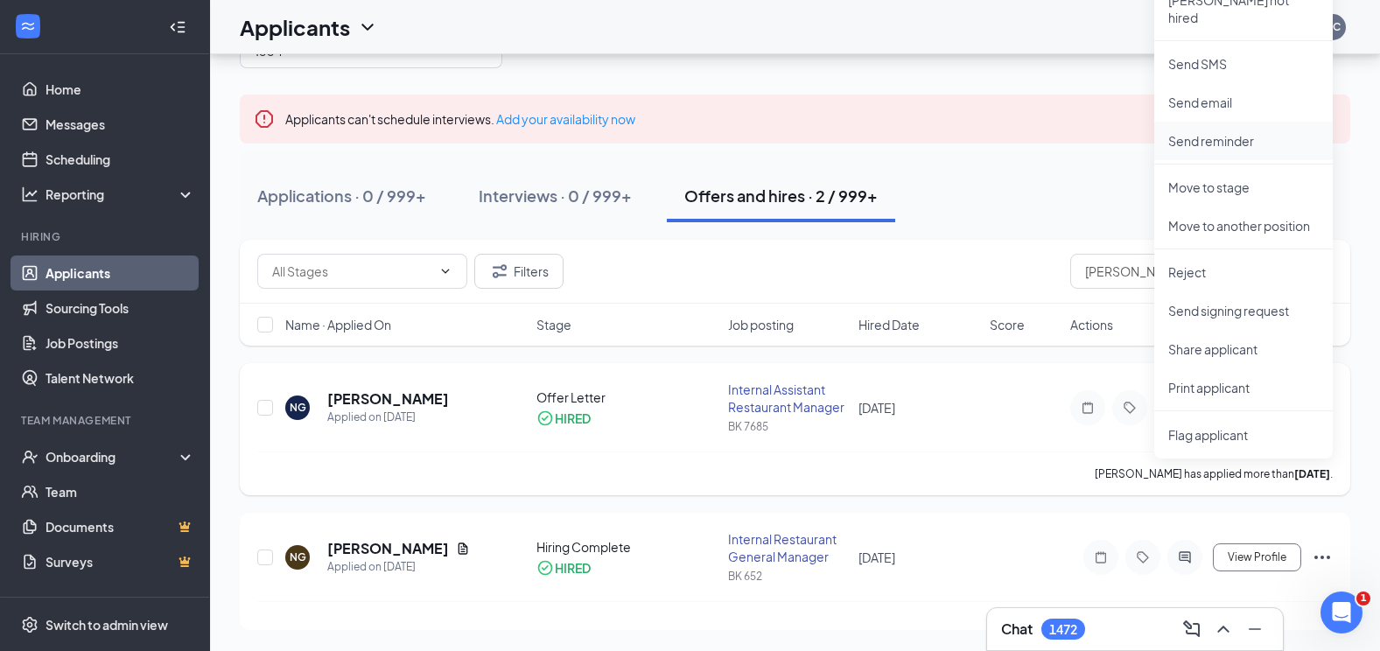
click at [1251, 134] on li "Send reminder" at bounding box center [1243, 141] width 179 height 39
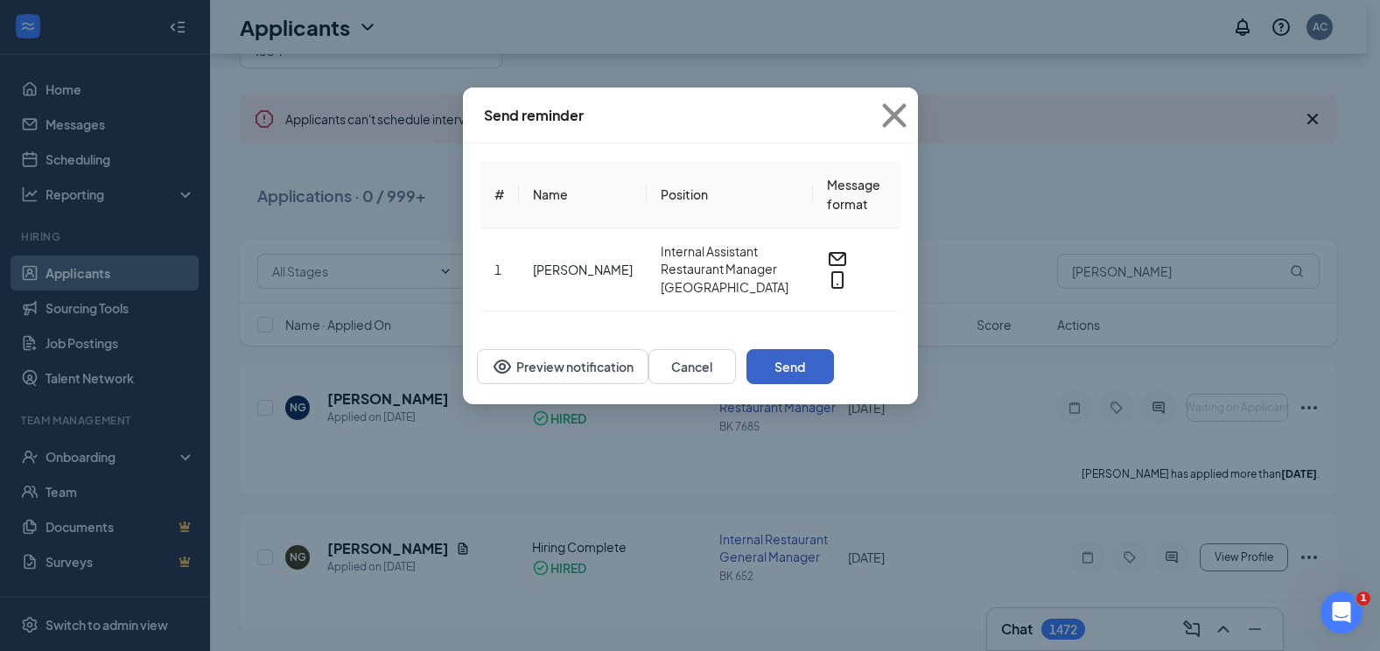
click at [834, 368] on button "Send" at bounding box center [790, 366] width 88 height 35
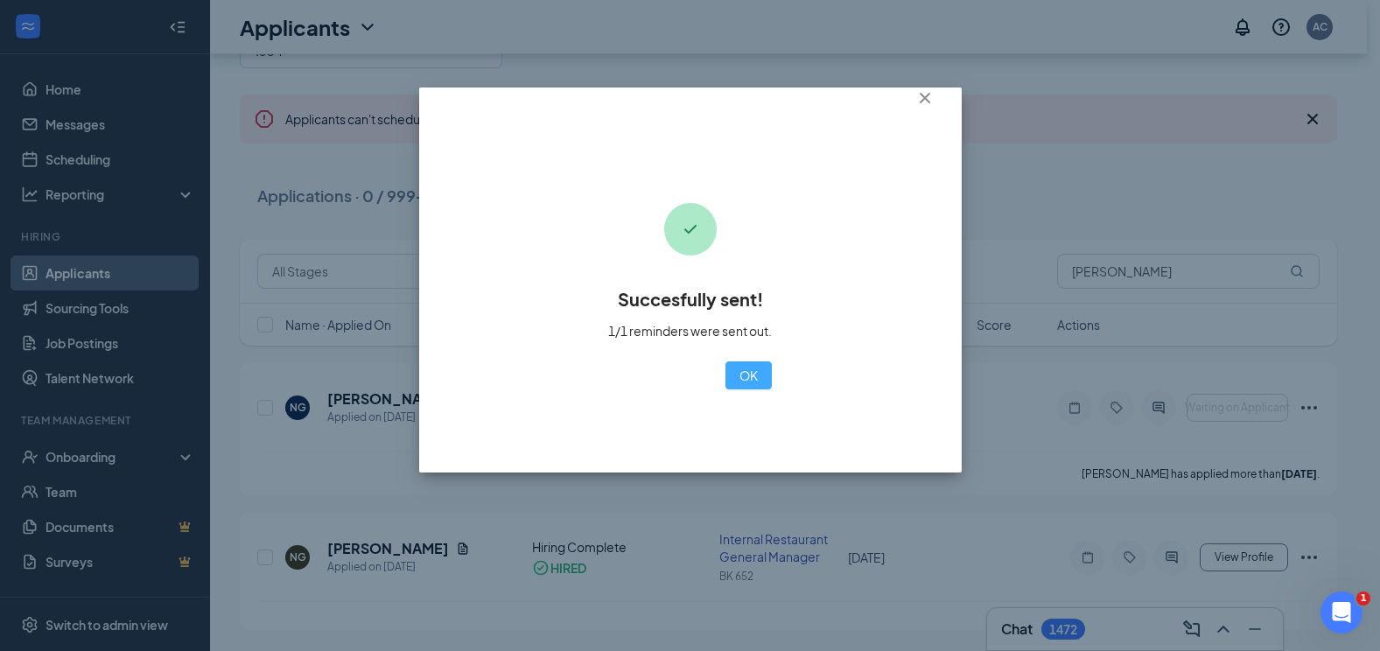
click at [725, 384] on button "OK" at bounding box center [748, 375] width 46 height 28
